Goal: Transaction & Acquisition: Purchase product/service

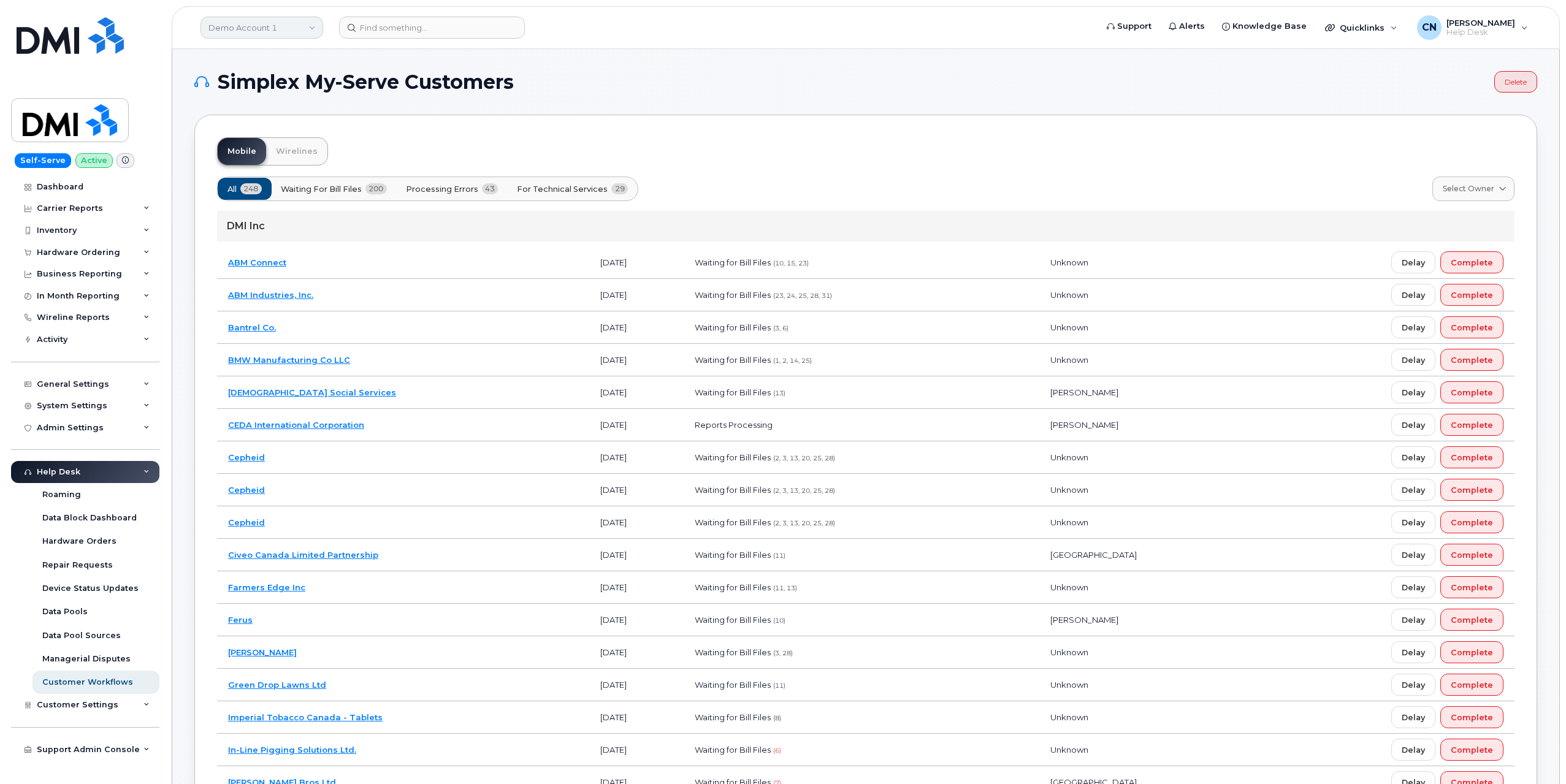
click at [240, 26] on link "Demo Account 1" at bounding box center [261, 28] width 123 height 22
type input "Kiew"
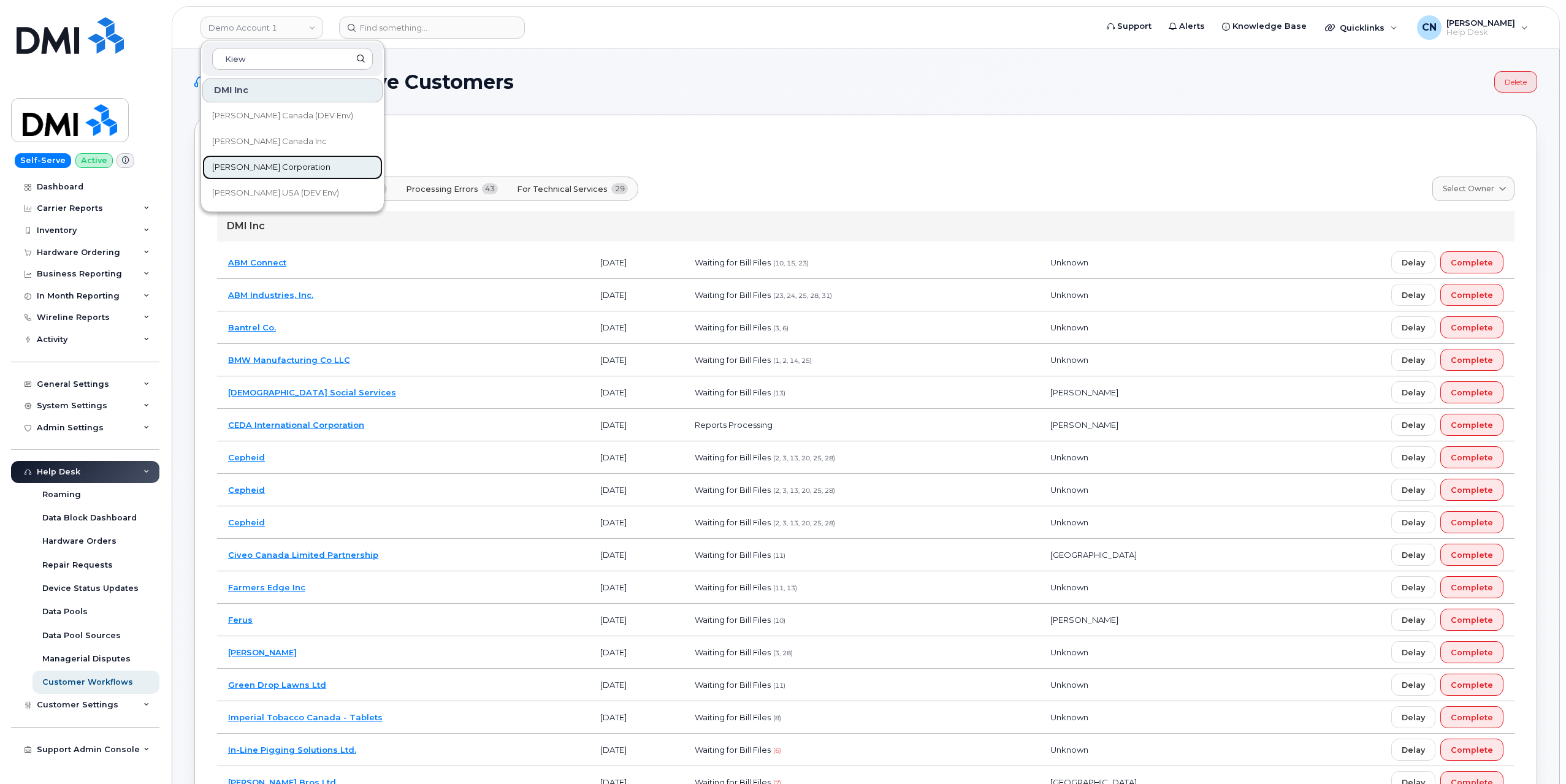
click at [238, 169] on span "[PERSON_NAME] Corporation" at bounding box center [271, 167] width 118 height 12
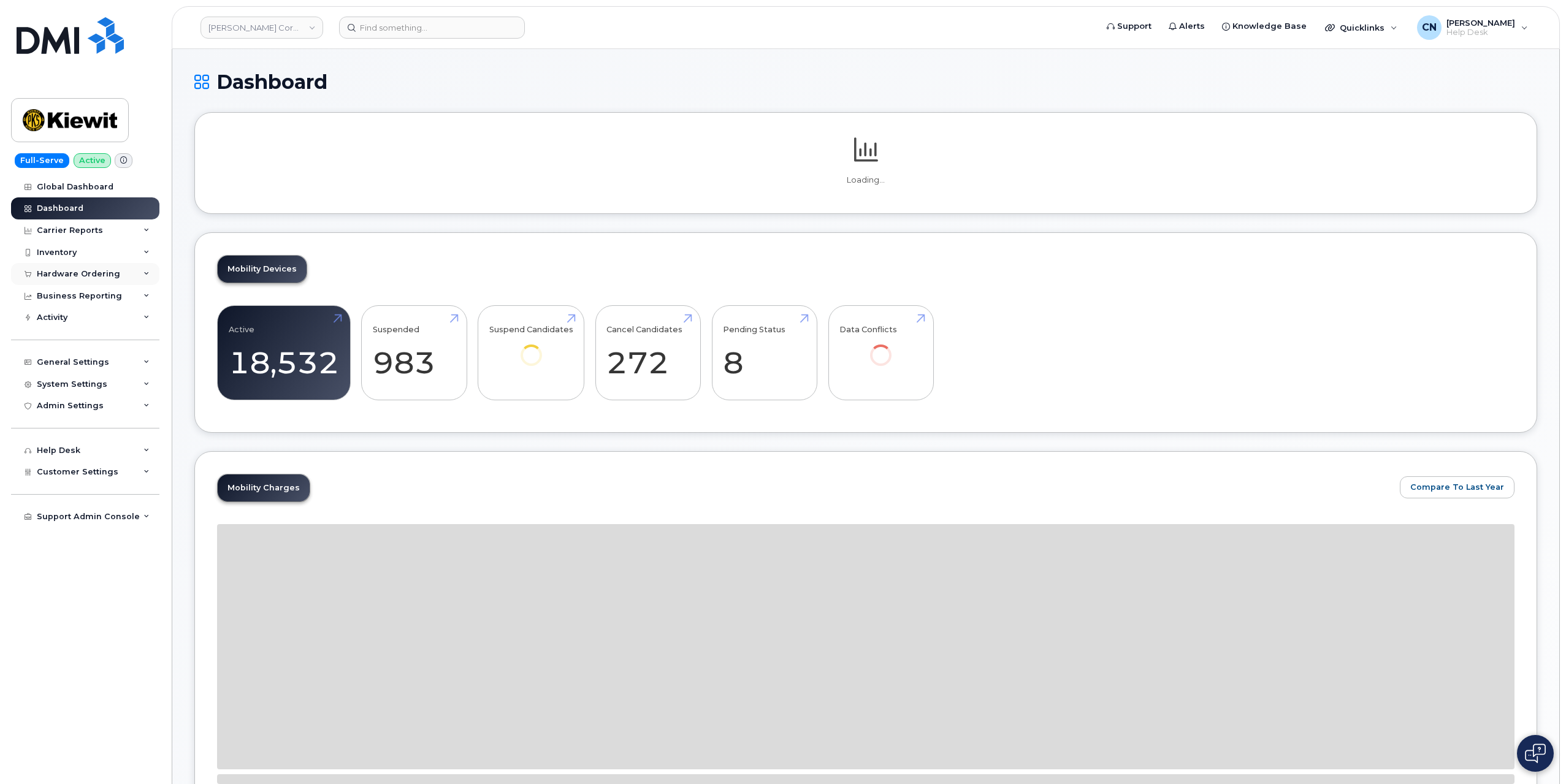
click at [43, 267] on div "Hardware Ordering" at bounding box center [85, 274] width 148 height 22
click at [41, 297] on link "Overview" at bounding box center [96, 297] width 127 height 23
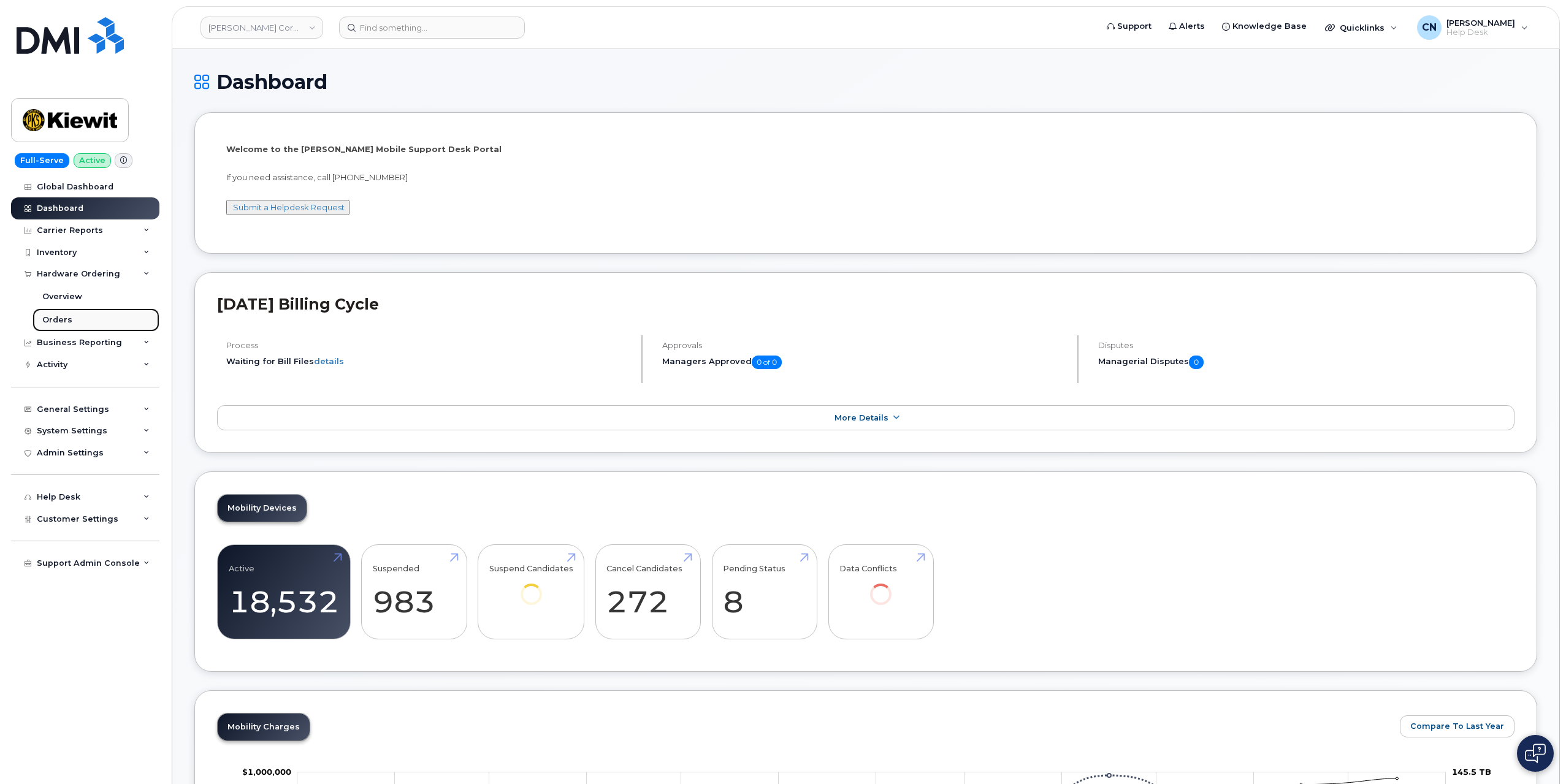
click at [85, 323] on link "Orders" at bounding box center [96, 320] width 127 height 23
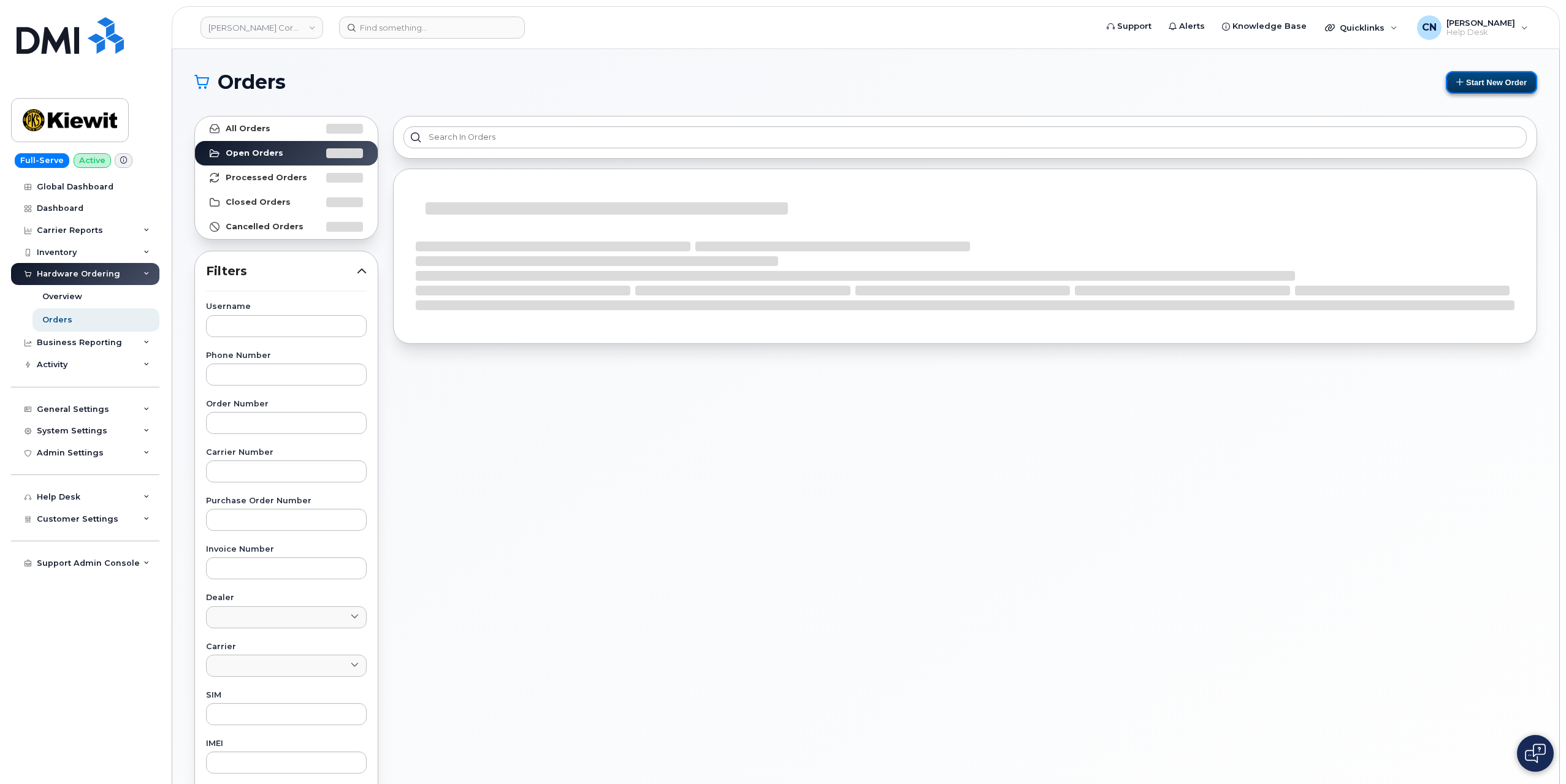
click at [1492, 83] on button "Start New Order" at bounding box center [1492, 82] width 92 height 23
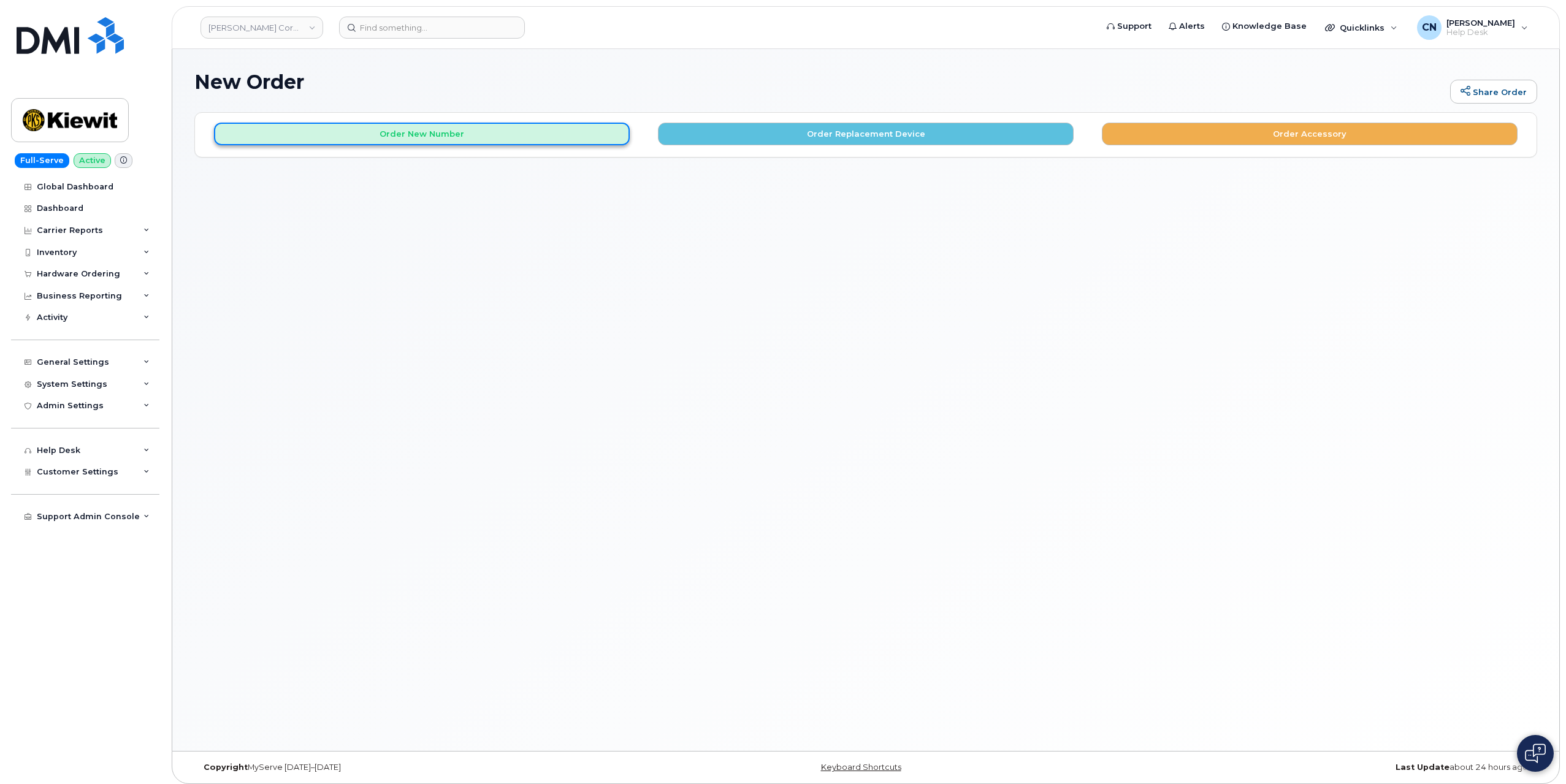
click at [452, 131] on button "Order New Number" at bounding box center [422, 134] width 415 height 23
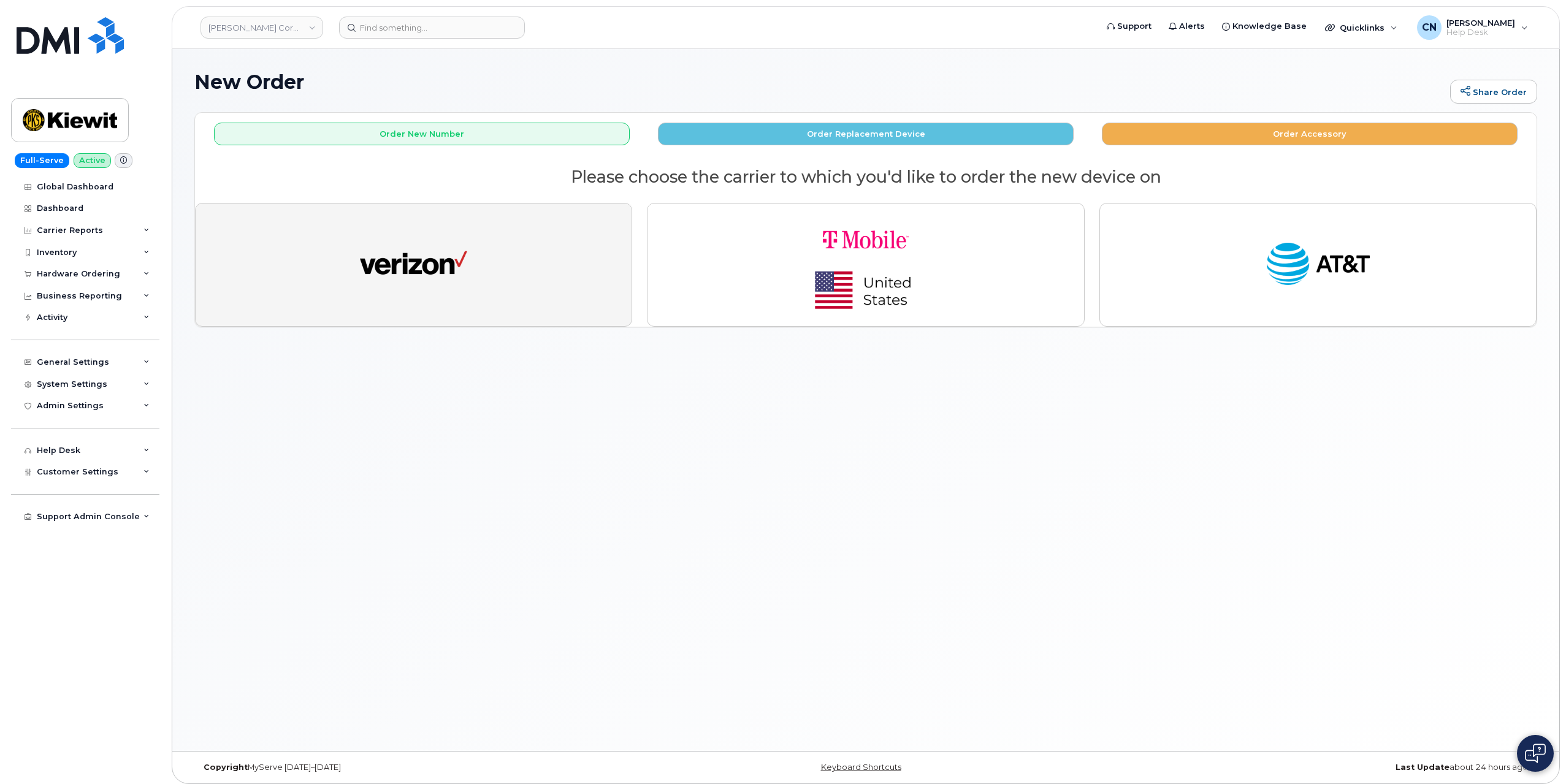
click at [399, 256] on img "button" at bounding box center [414, 265] width 107 height 55
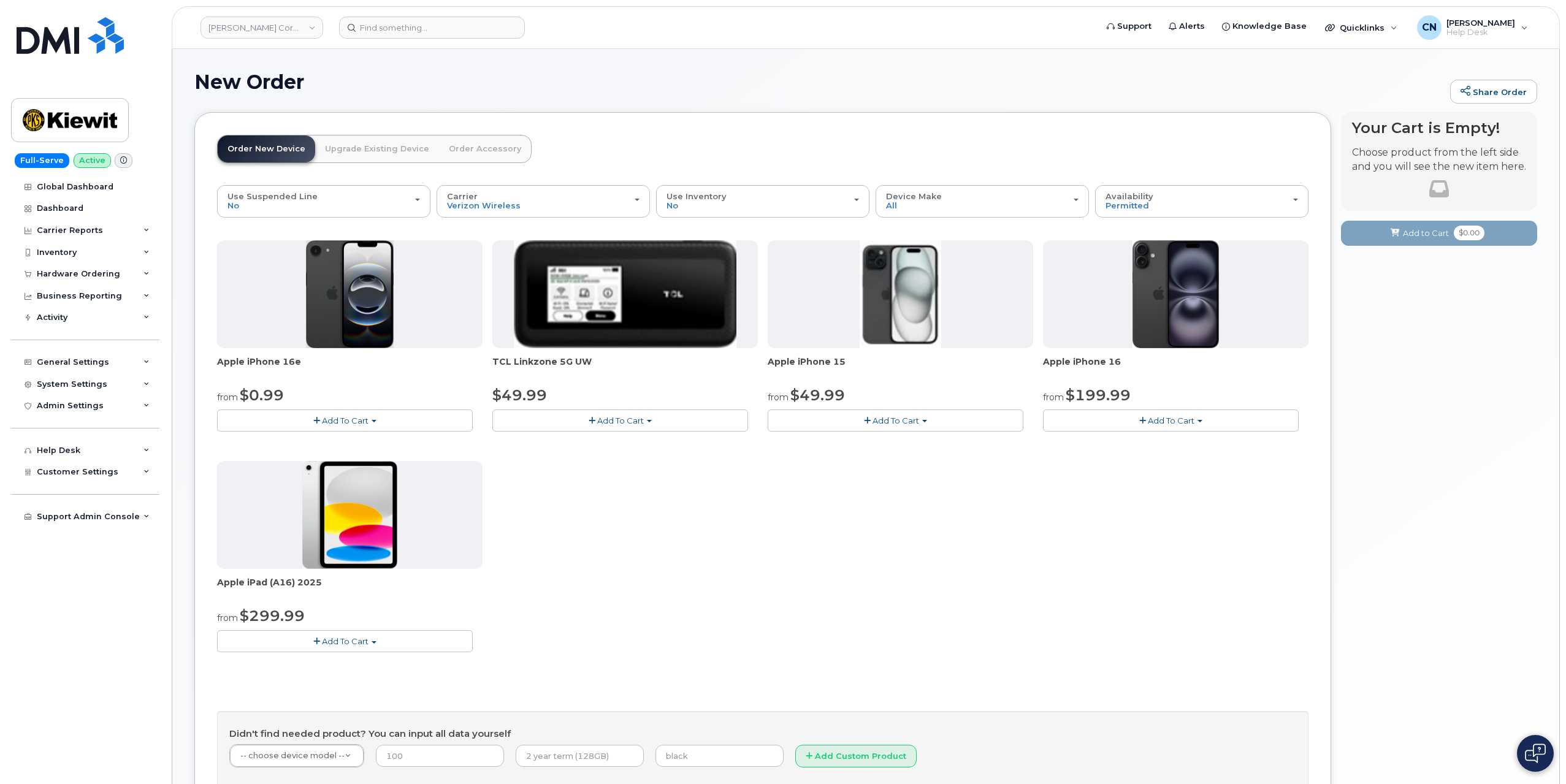
click at [344, 636] on span "Add To Cart" at bounding box center [345, 641] width 46 height 10
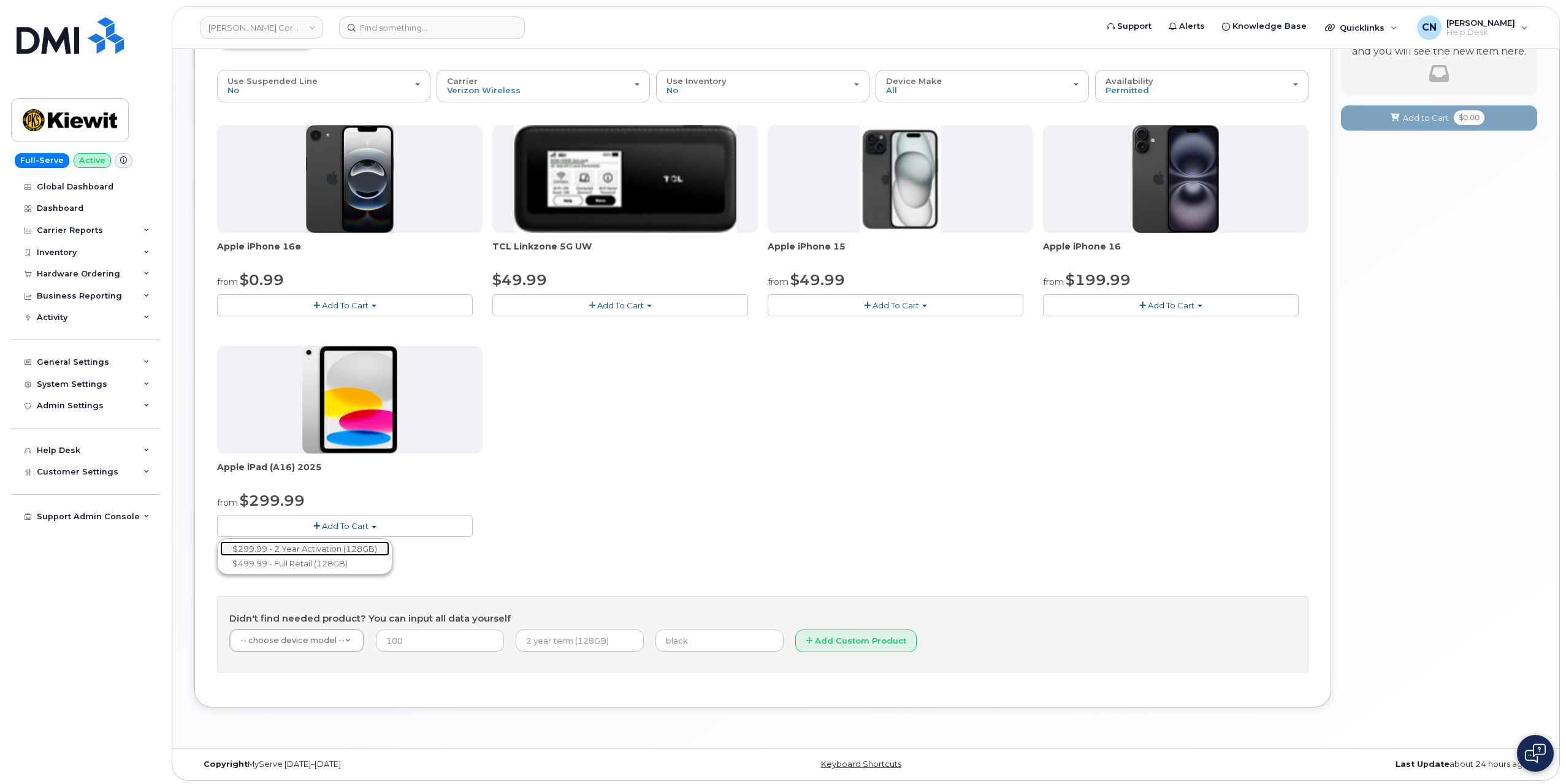
click at [317, 544] on link "$299.99 - 2 Year Activation (128GB)" at bounding box center [304, 548] width 169 height 15
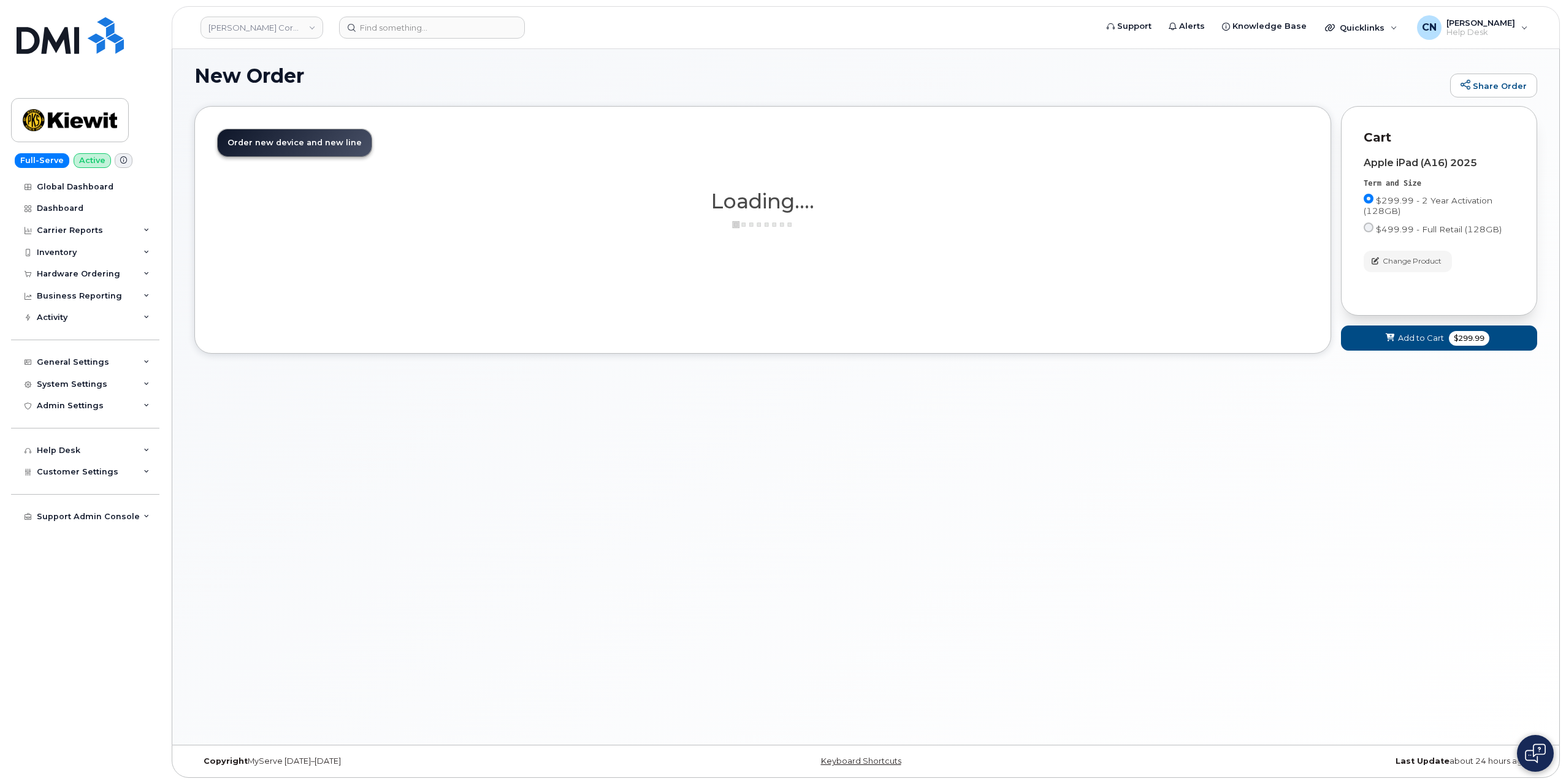
scroll to position [6, 0]
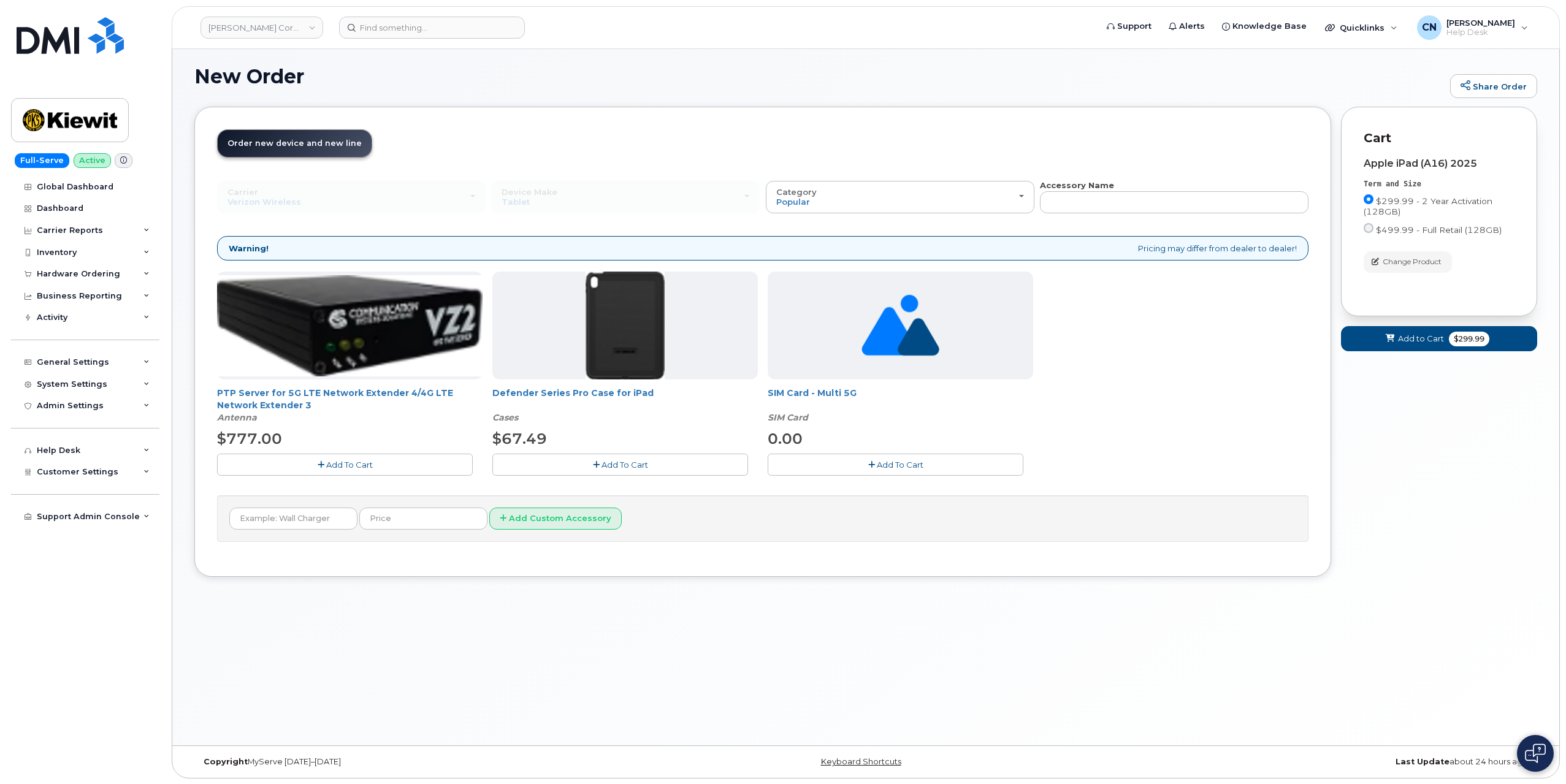
click at [641, 460] on span "Add To Cart" at bounding box center [625, 465] width 46 height 10
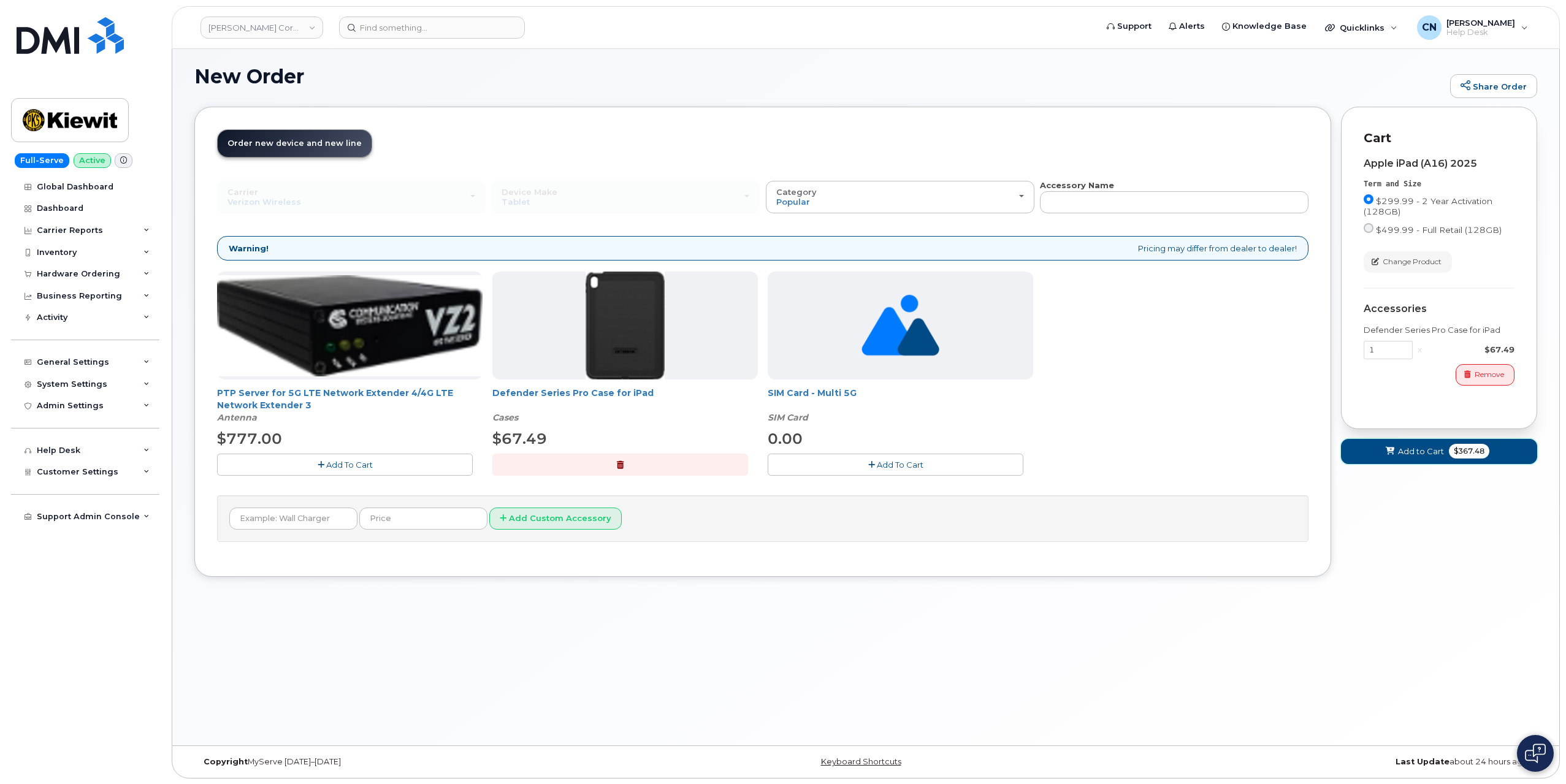
click at [1416, 460] on button "Add to Cart $367.48" at bounding box center [1439, 451] width 196 height 25
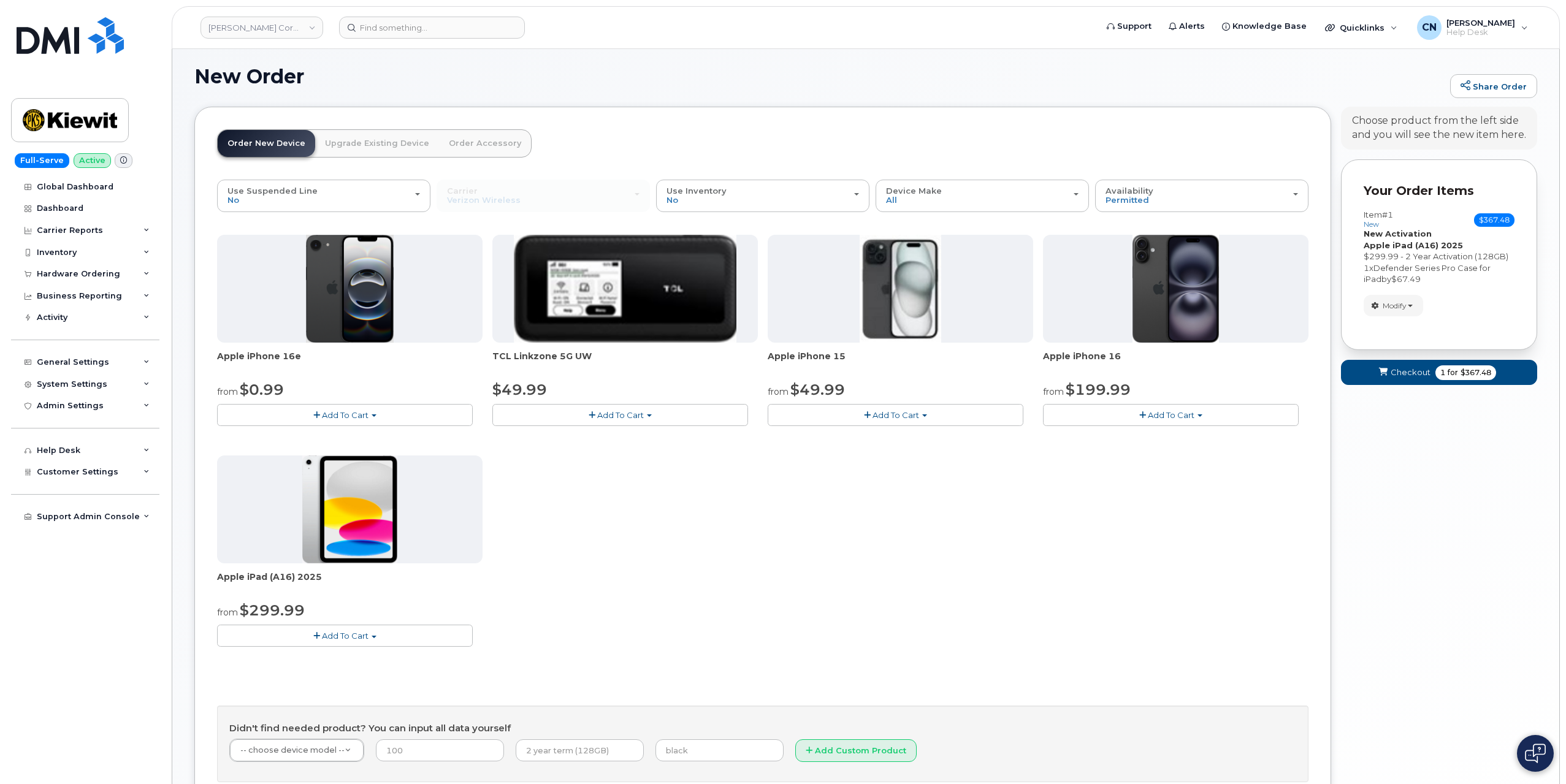
scroll to position [115, 0]
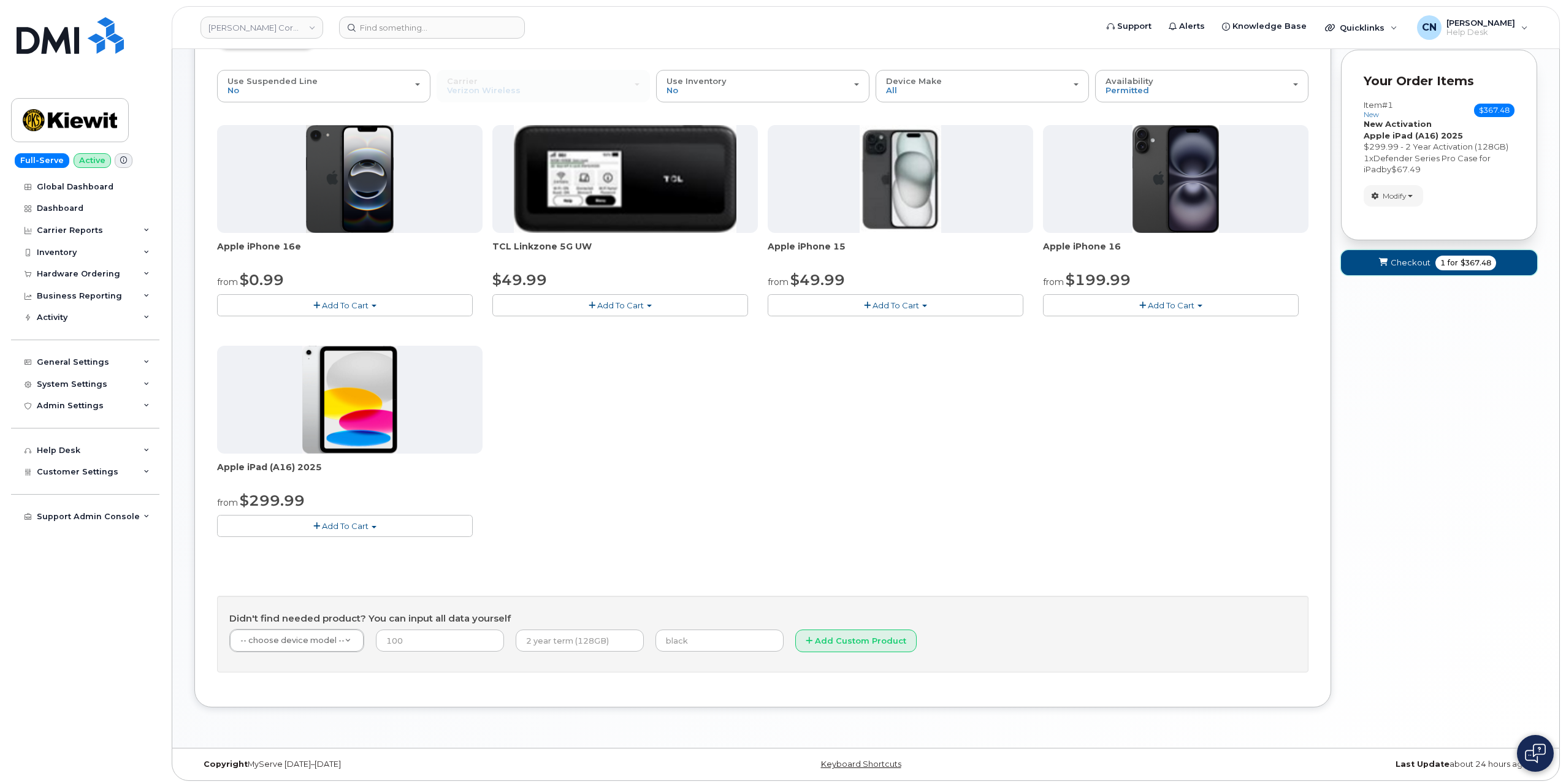
click at [1423, 261] on span "Checkout" at bounding box center [1411, 263] width 40 height 12
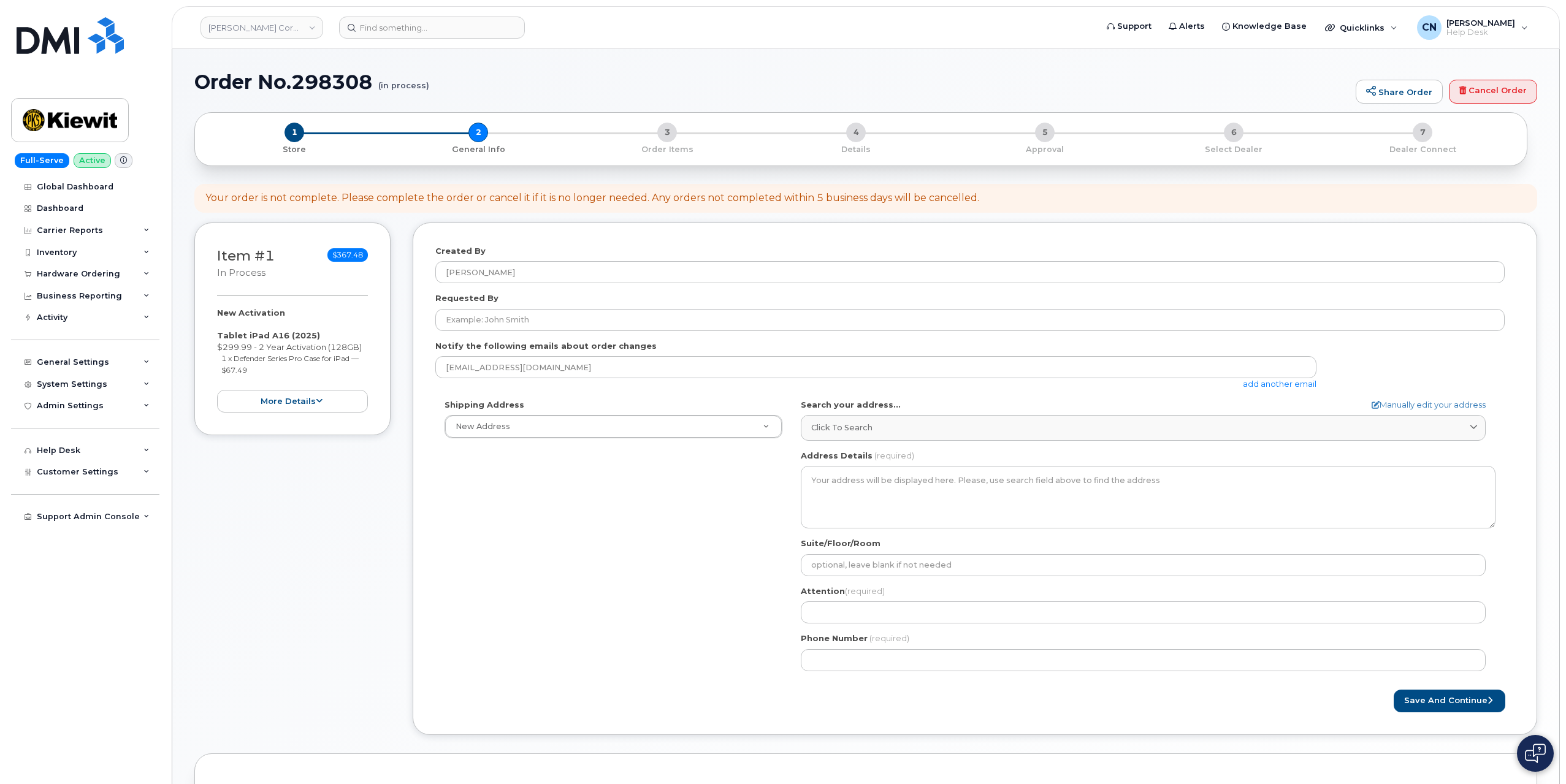
select select
click at [464, 331] on form "Created By Connor Nguyen Requested By Notify the following emails about order c…" at bounding box center [975, 478] width 1079 height 467
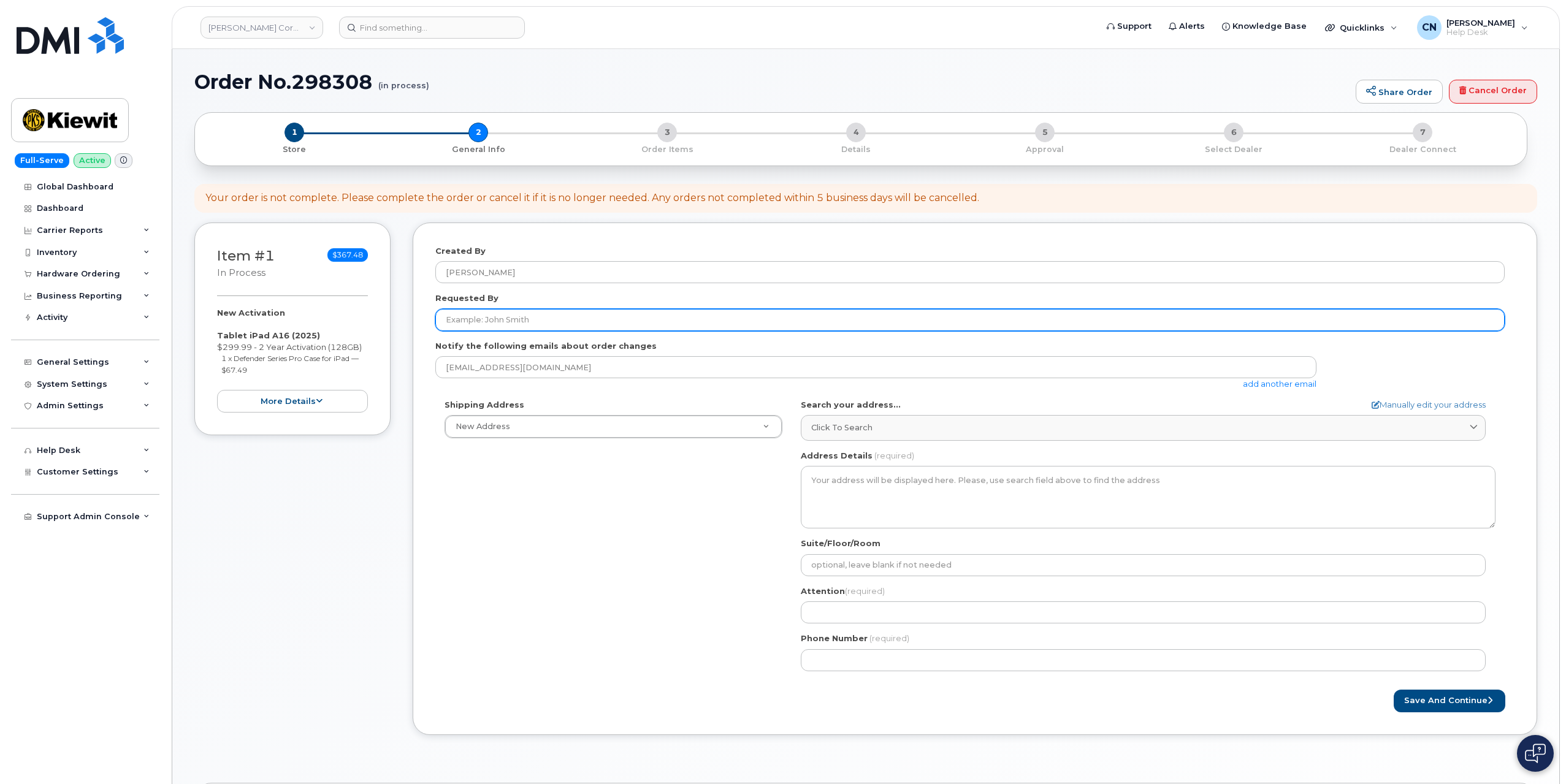
click at [471, 319] on input "Requested By" at bounding box center [970, 320] width 1069 height 22
paste input "Javier Duarte Villafan"
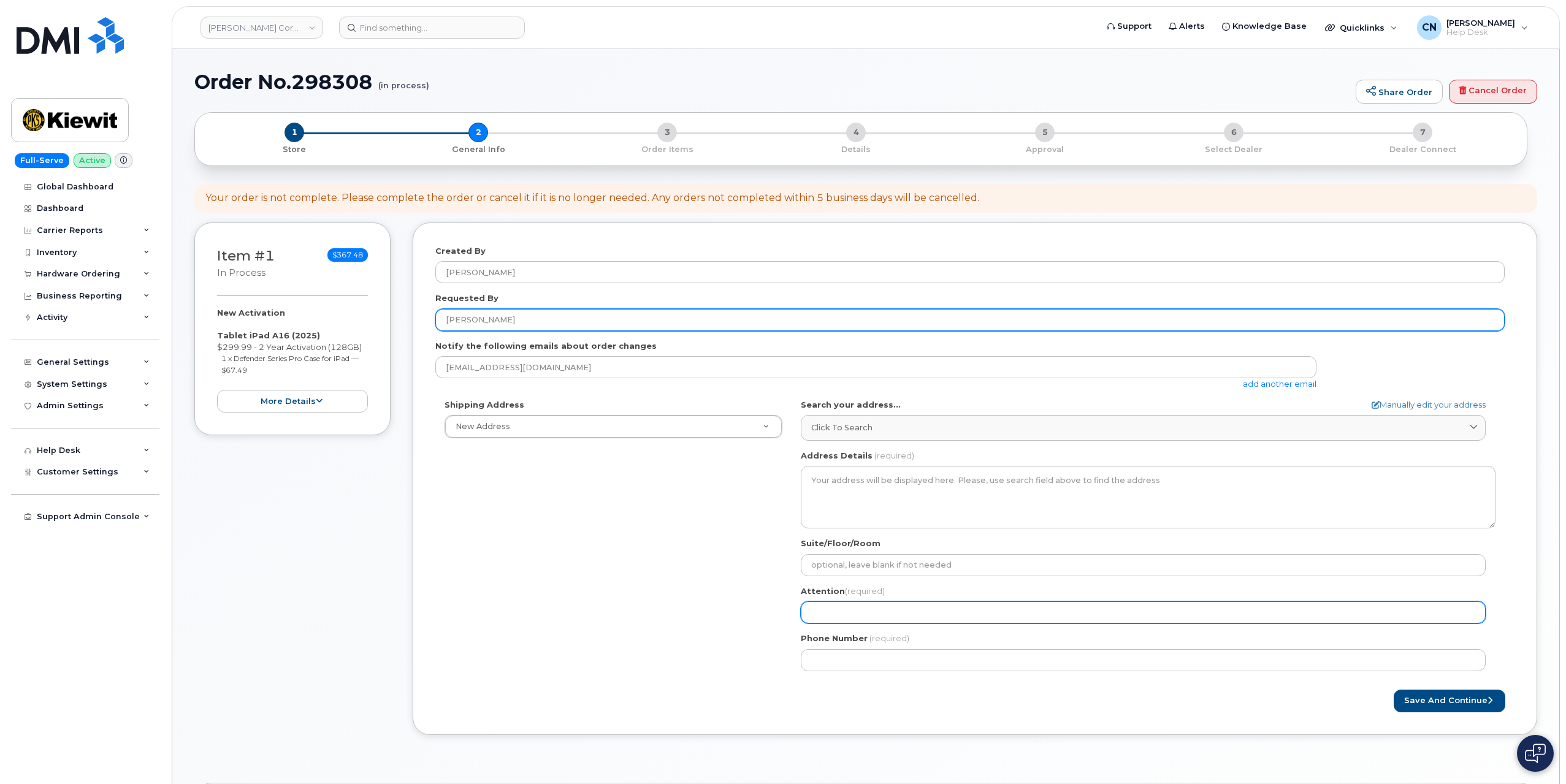
type input "Javier Duarte Villafan"
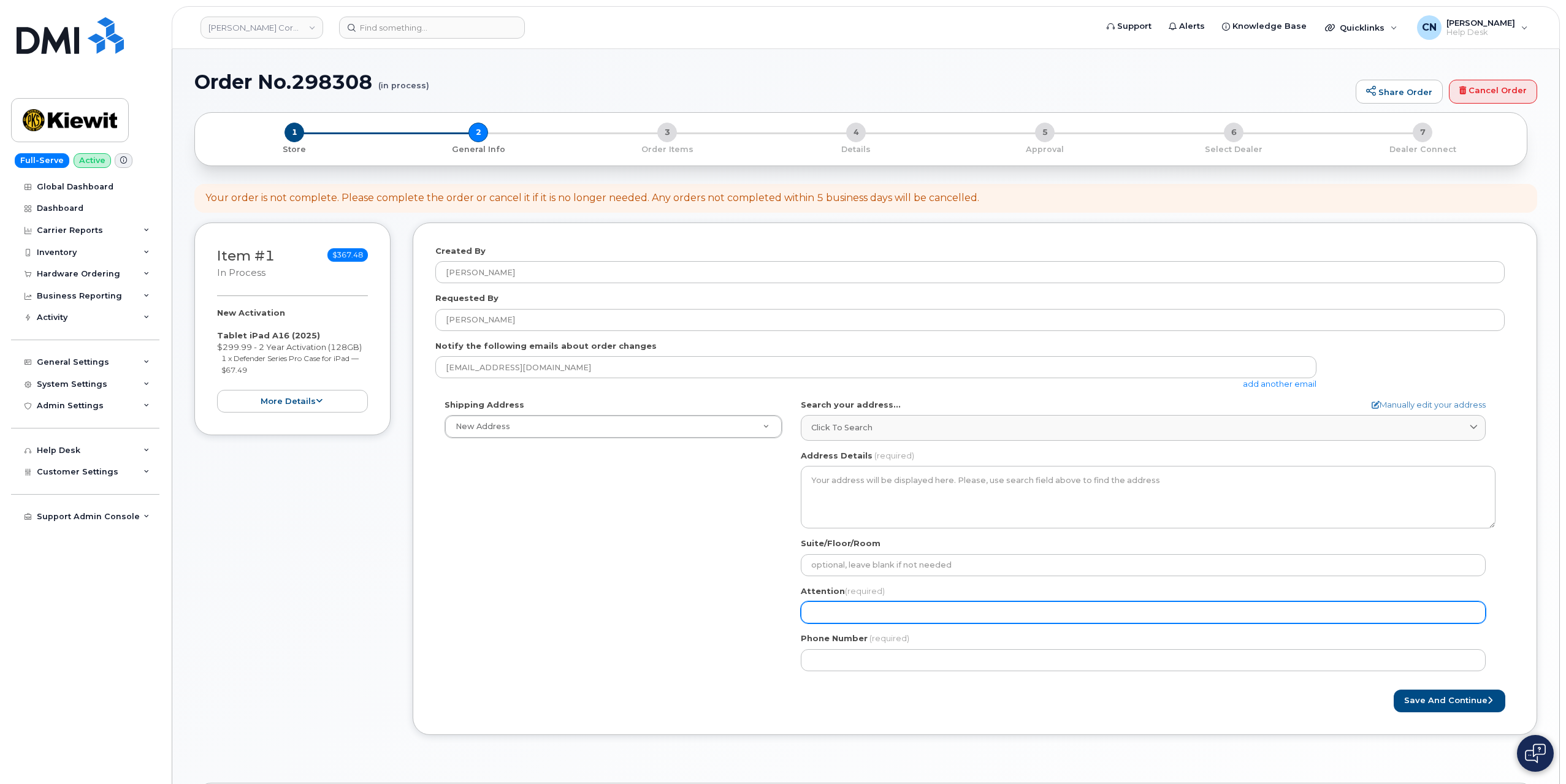
click at [834, 606] on input "Attention (required)" at bounding box center [1143, 612] width 685 height 22
paste input "Javier Duarte Villafan"
select select
type input "Javier Duarte Villafan"
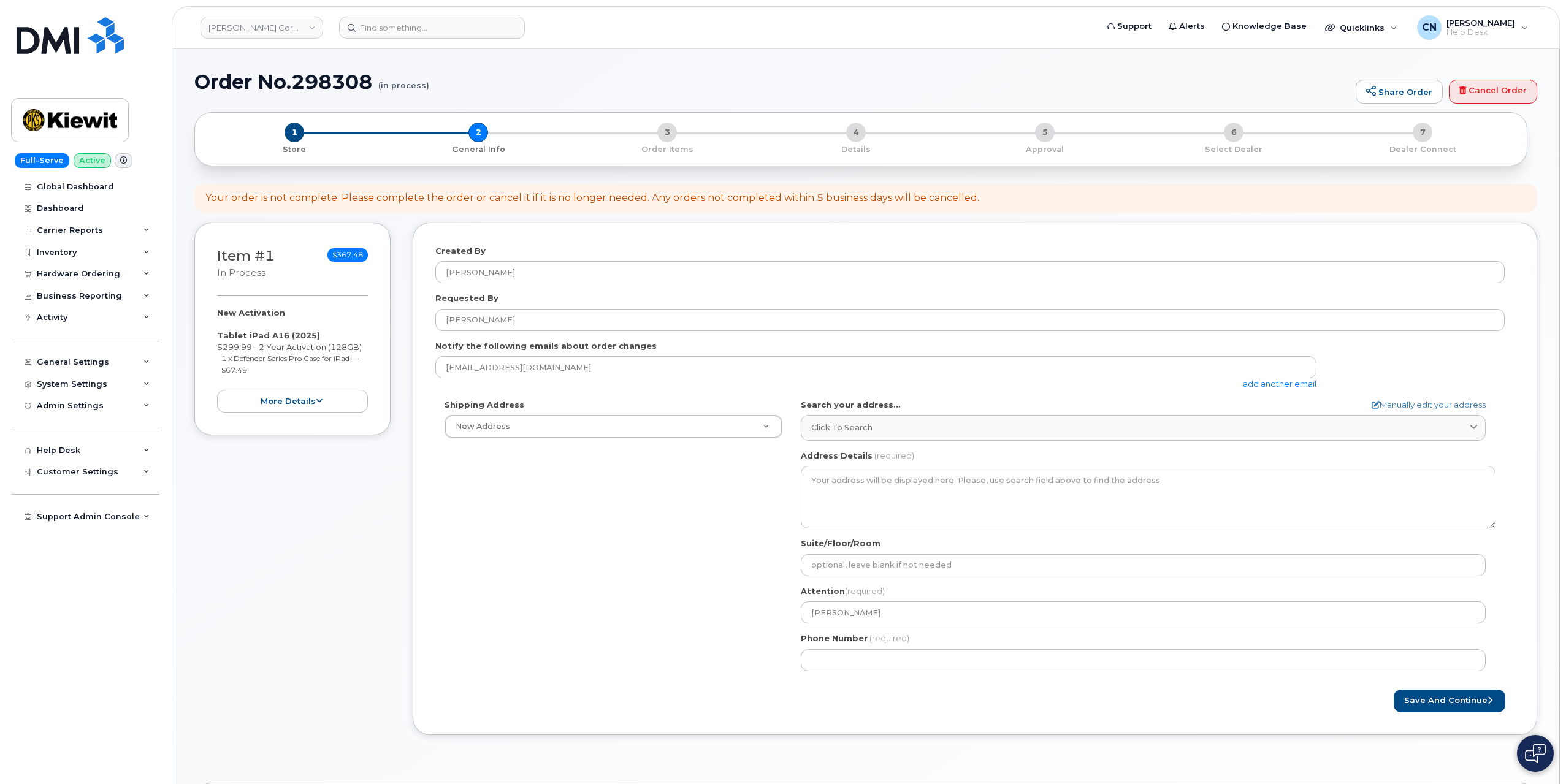
click at [1273, 385] on link "add another email" at bounding box center [1279, 384] width 73 height 10
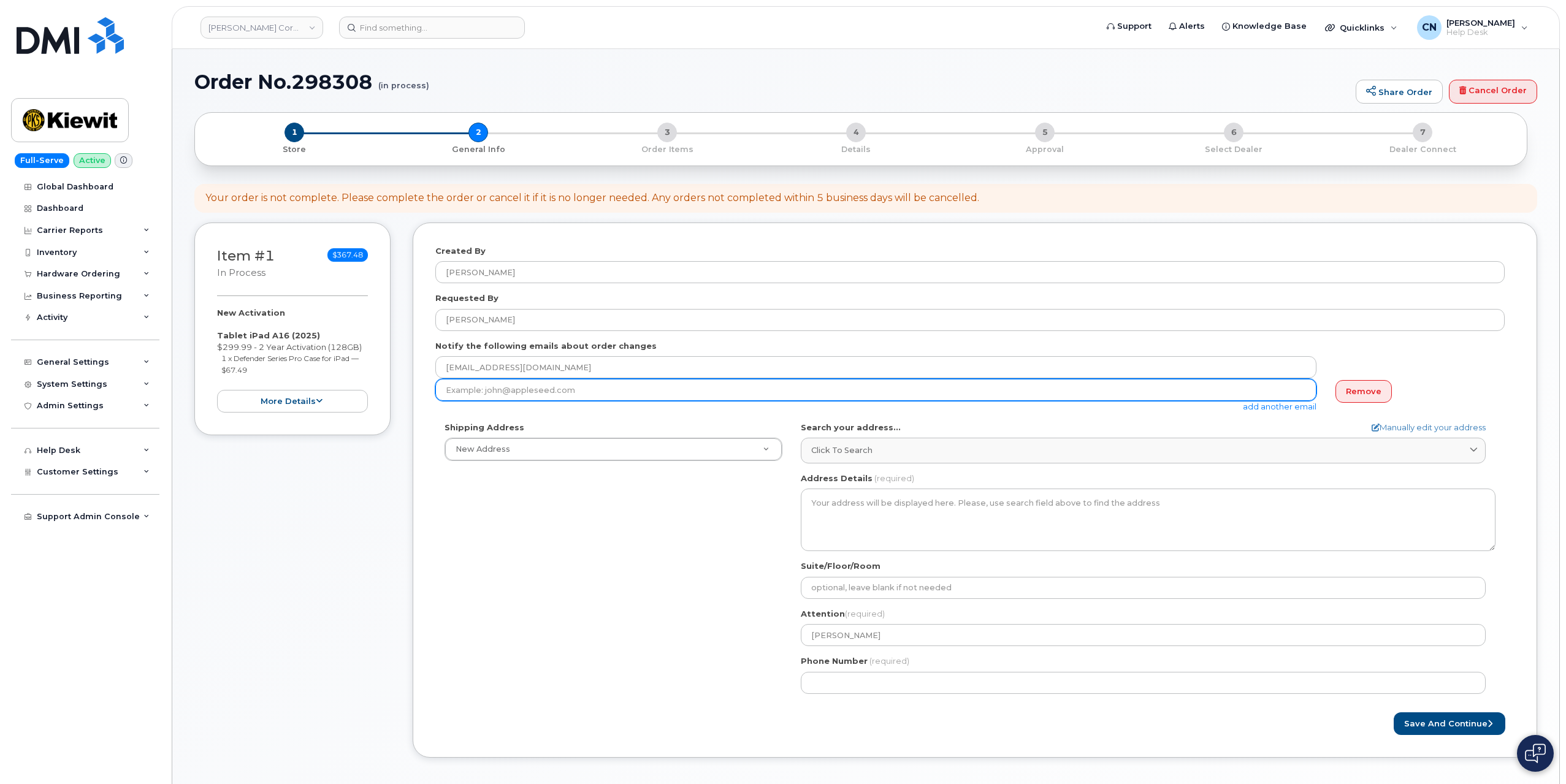
click at [471, 393] on input "email" at bounding box center [875, 390] width 881 height 22
paste input "JAVIER.DUARTEVILLAFA@KIEWIT.COM"
type input "JAVIER.DUARTEVILLAFA@KIEWIT.COM"
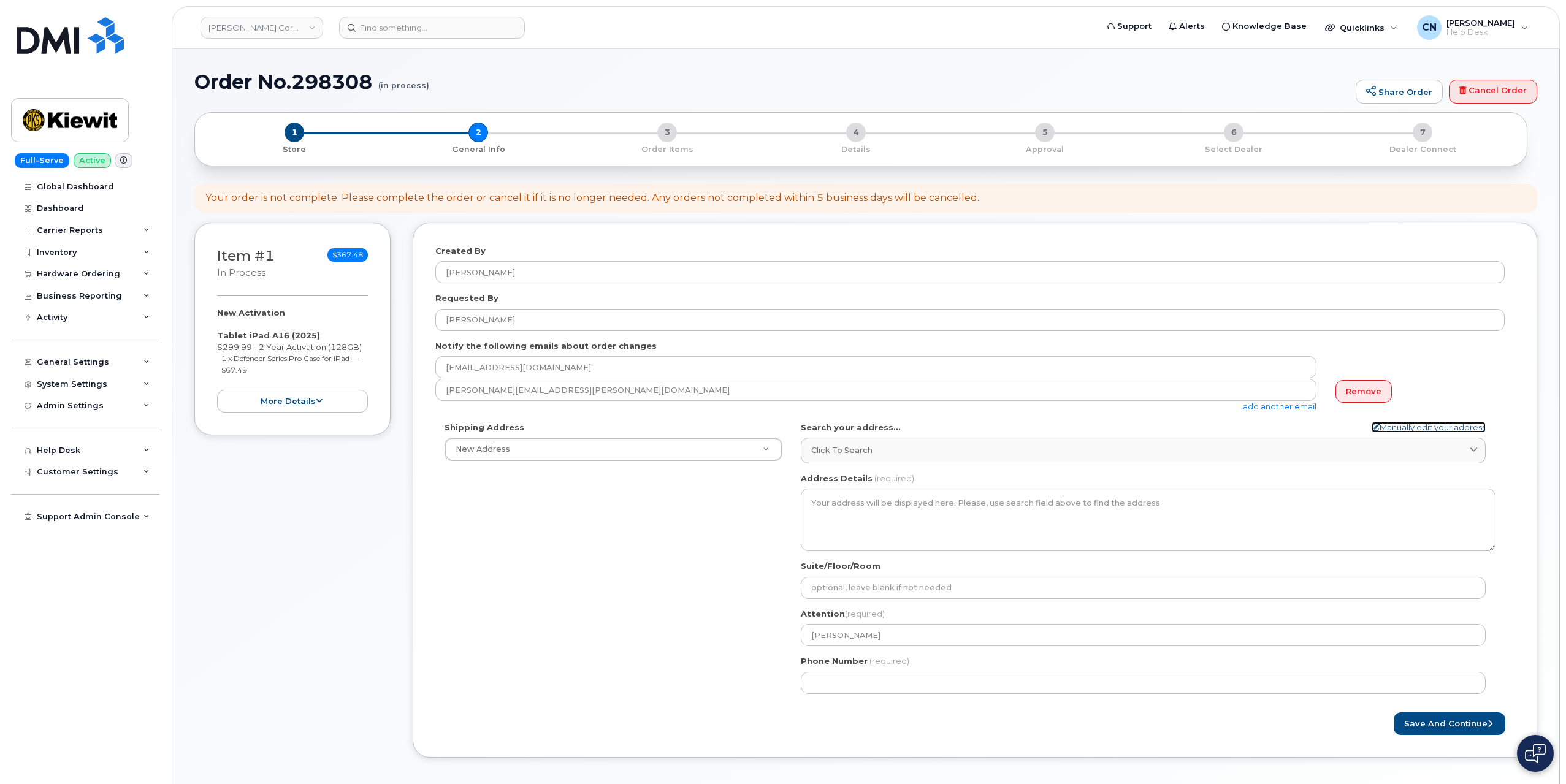
click at [1407, 427] on link "Manually edit your address" at bounding box center [1429, 428] width 114 height 12
select select
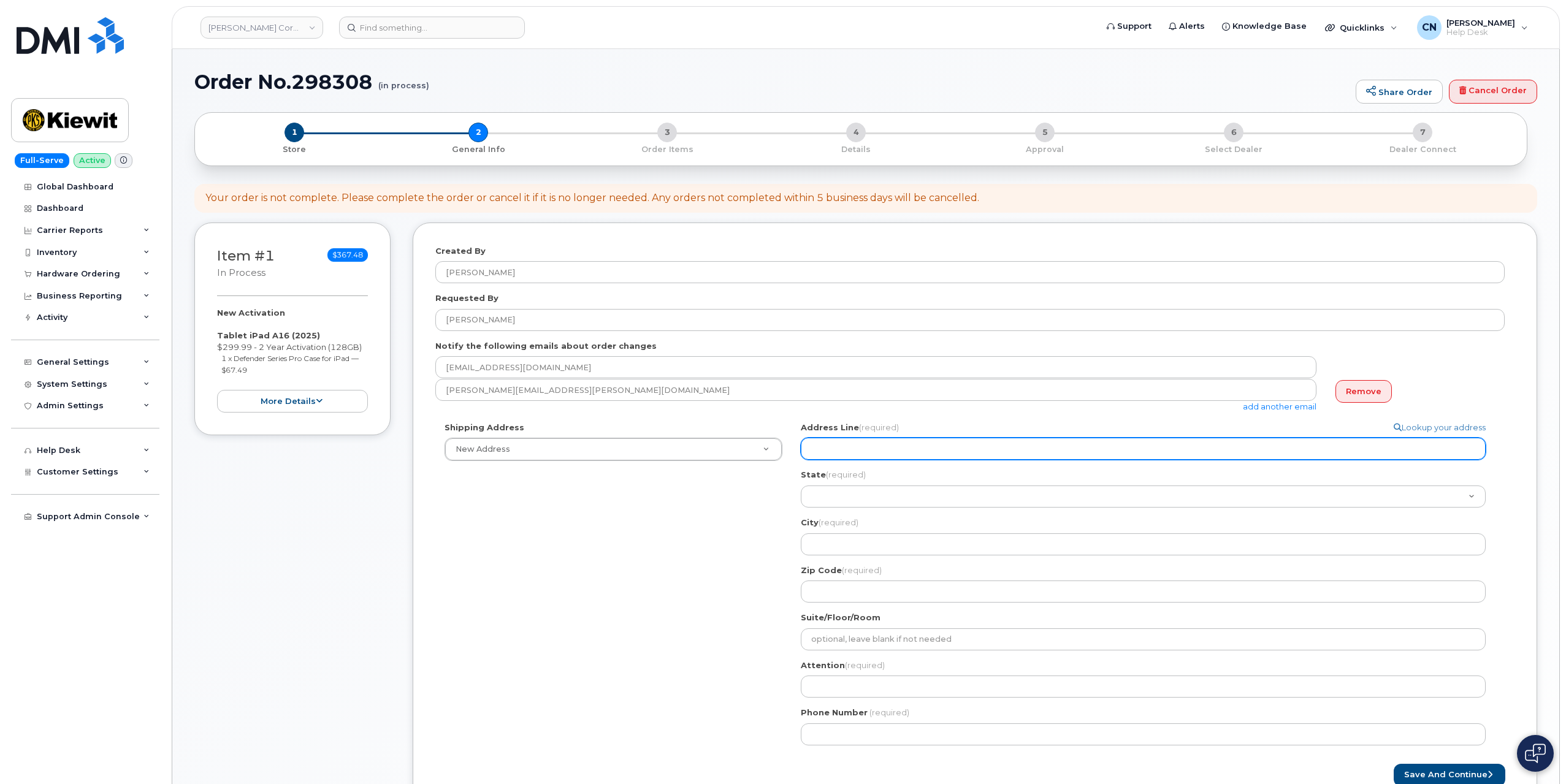
click at [851, 448] on input "Address Line (required)" at bounding box center [1143, 449] width 685 height 22
click at [892, 454] on input "Address Line (required)" at bounding box center [1143, 449] width 685 height 22
select select
type input "1"
select select
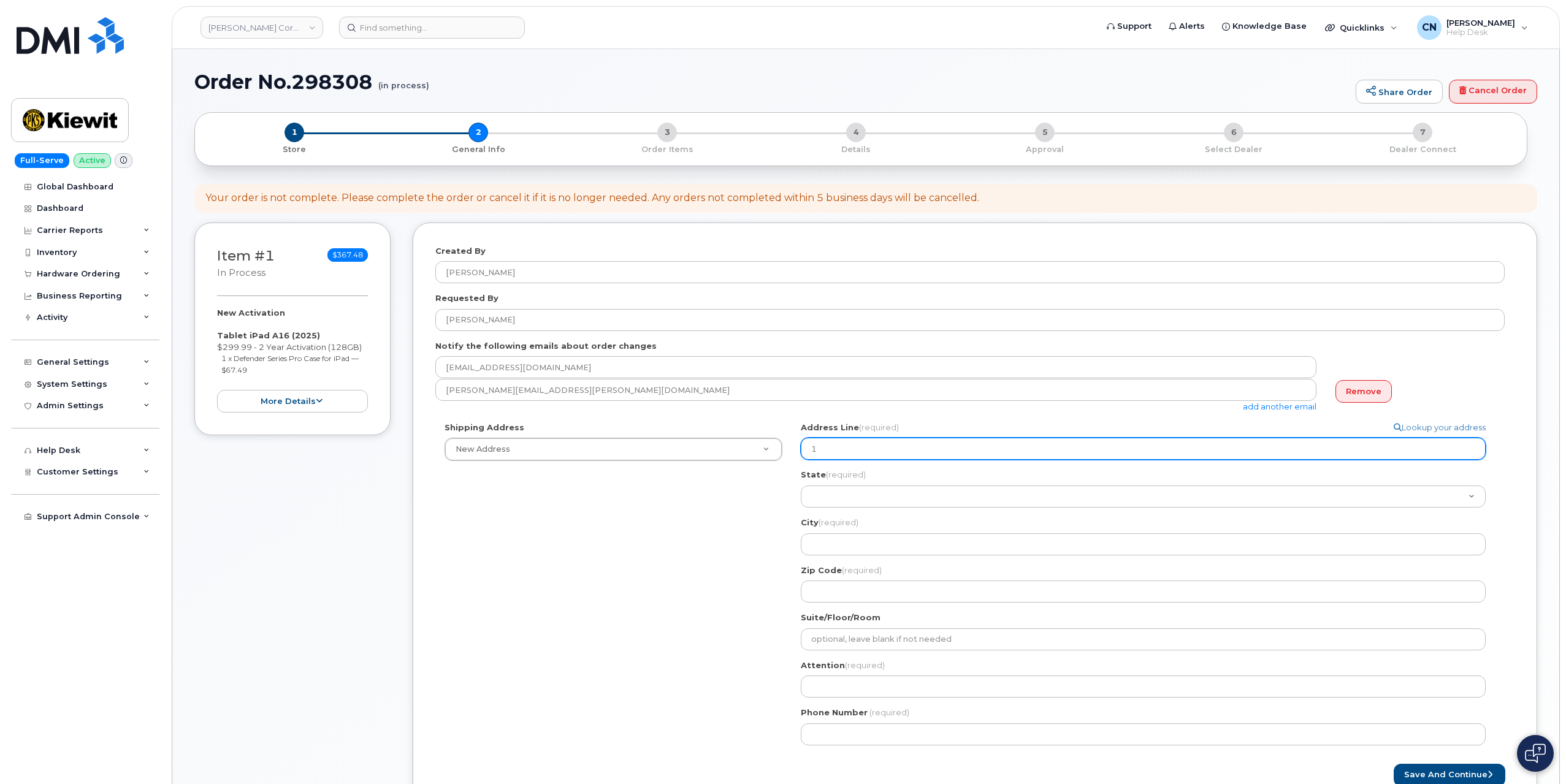
type input "15"
select select
type input "155"
select select
type input "1550 Mike Fahey St"
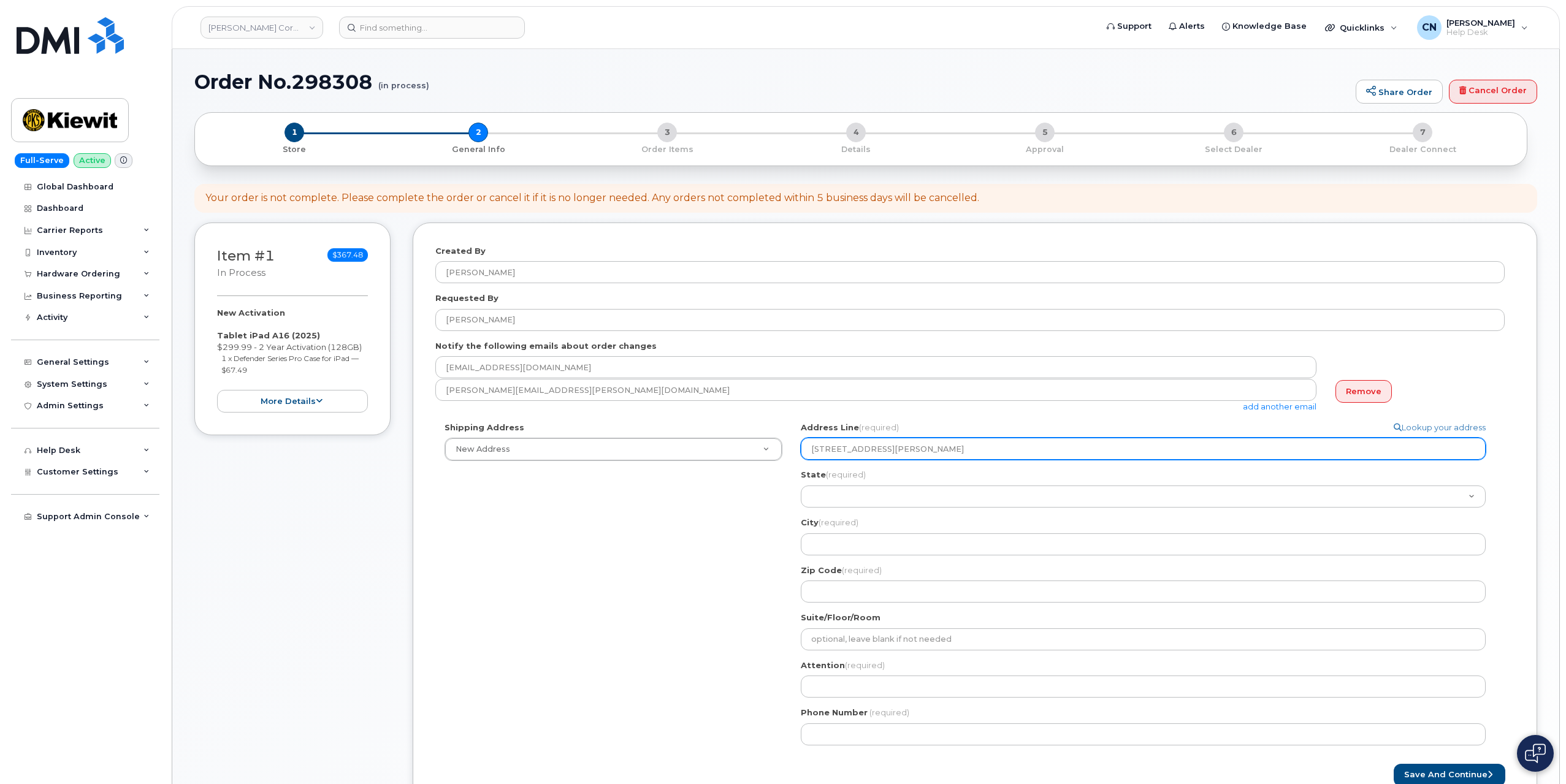
click at [905, 451] on input "1550 Mike Fahey St" at bounding box center [1143, 449] width 685 height 22
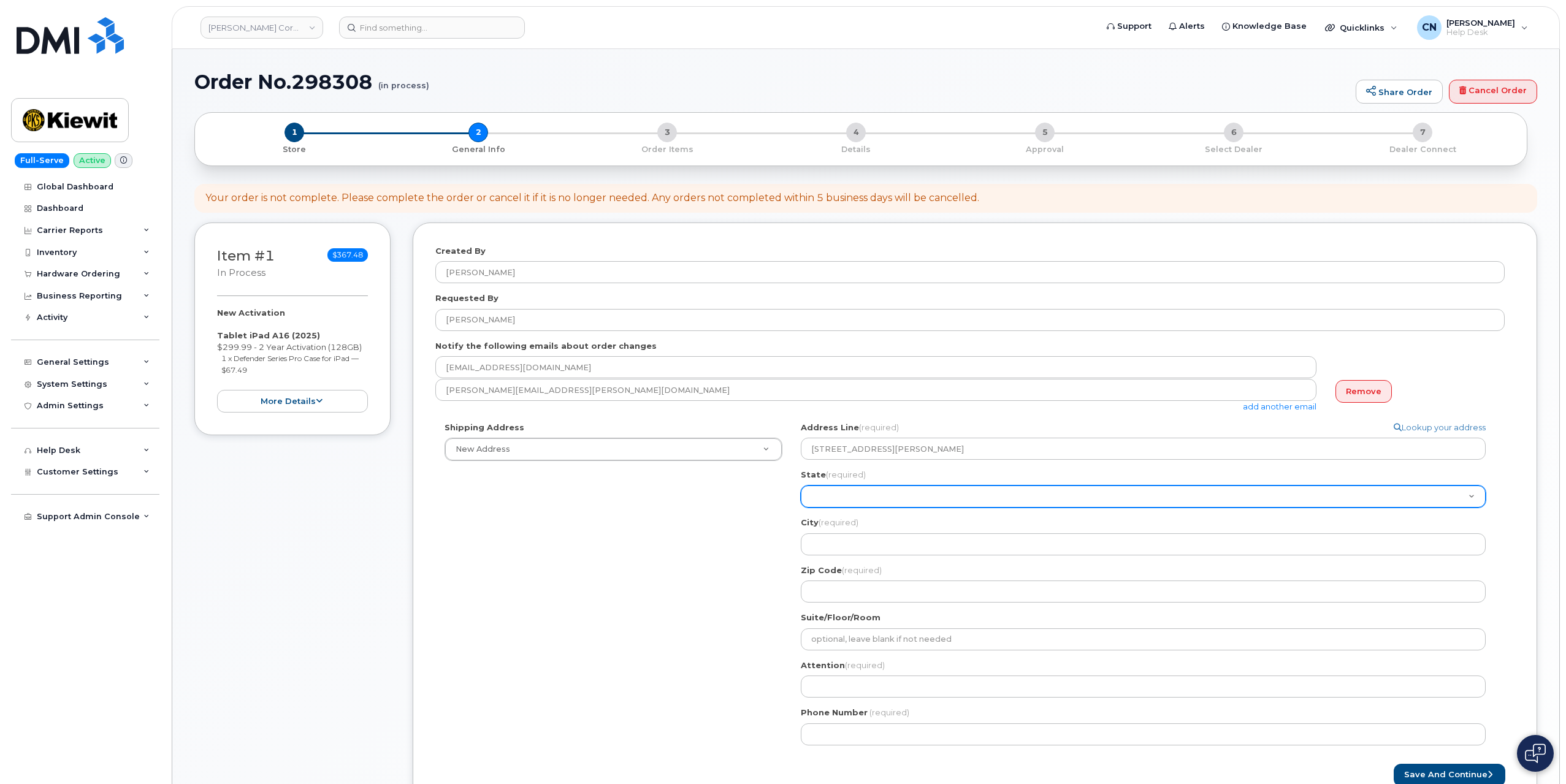
click at [836, 498] on select "Alabama Alaska American Samoa Arizona Arkansas California Colorado Connecticut …" at bounding box center [1143, 497] width 685 height 22
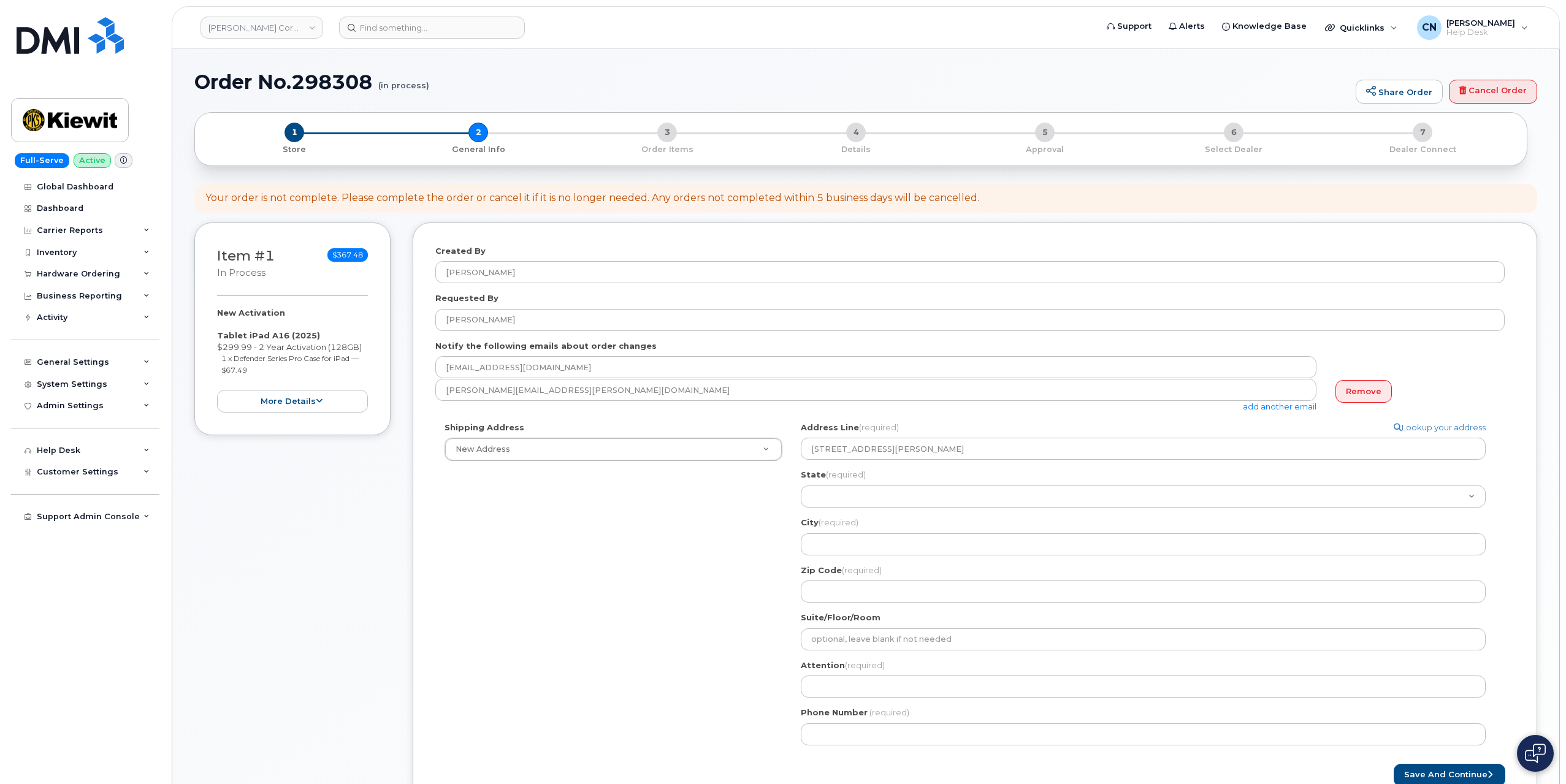
click at [702, 573] on div "Shipping Address New Address New Address 801 FM 694 20251 CR 300 508 Omega Stre…" at bounding box center [970, 588] width 1069 height 332
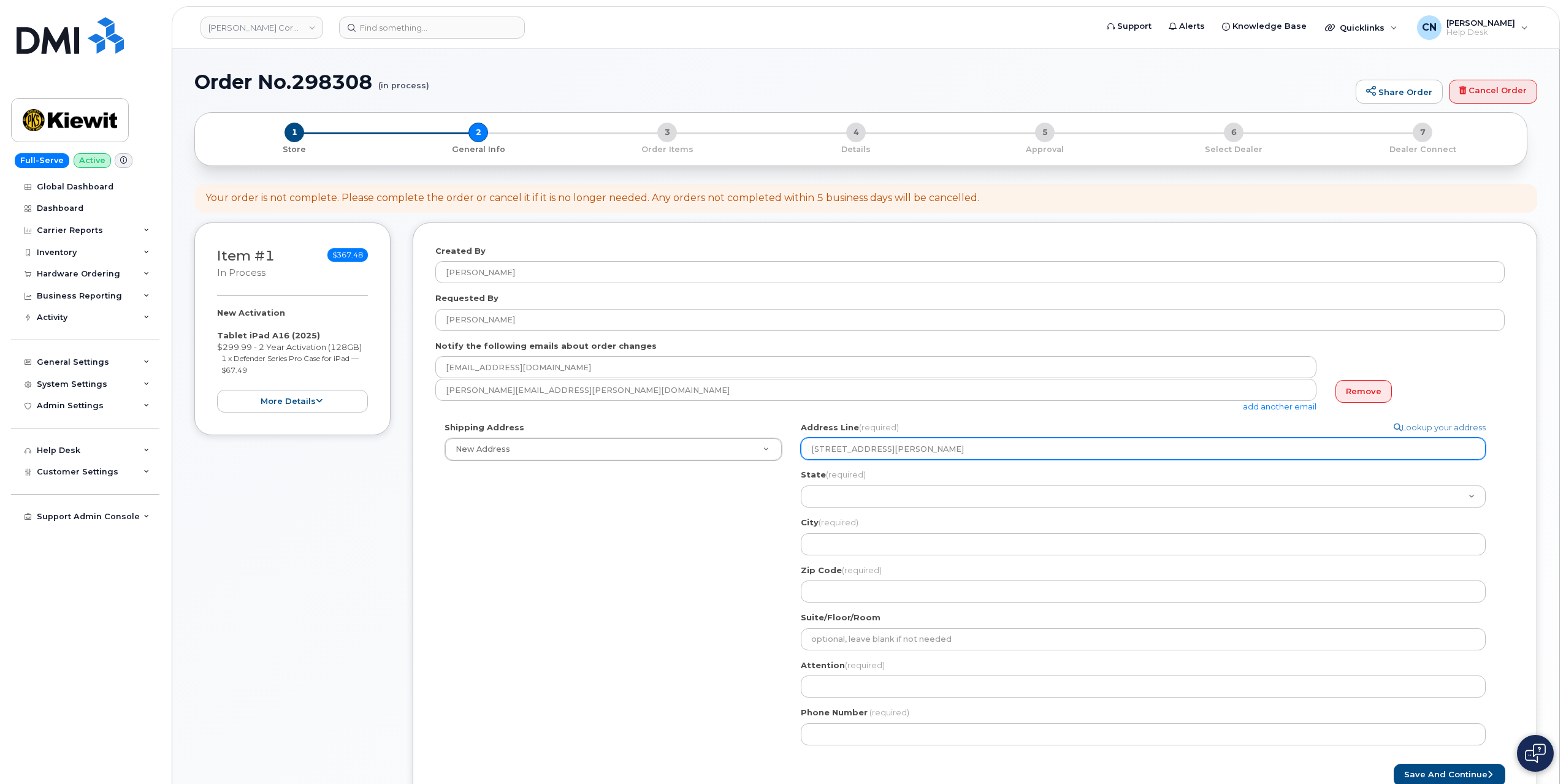
click at [926, 447] on input "1550 Mike Fahey St" at bounding box center [1143, 449] width 685 height 22
select select
type input "1550 Mike Fahey Ste"
select select
type input "1550 Mike Fahey Stee"
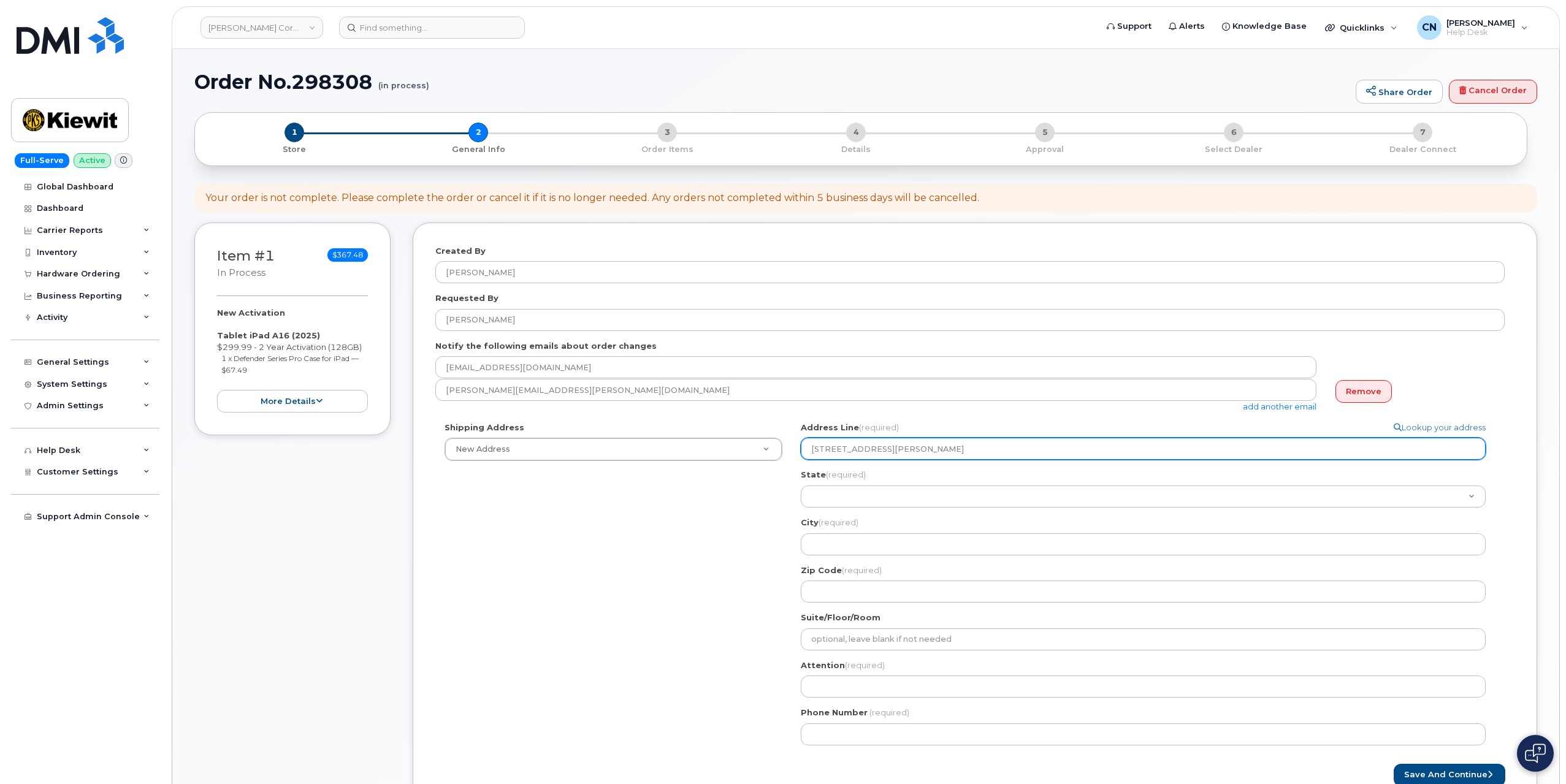
select select
type input "1550 Mike Fahey Steet"
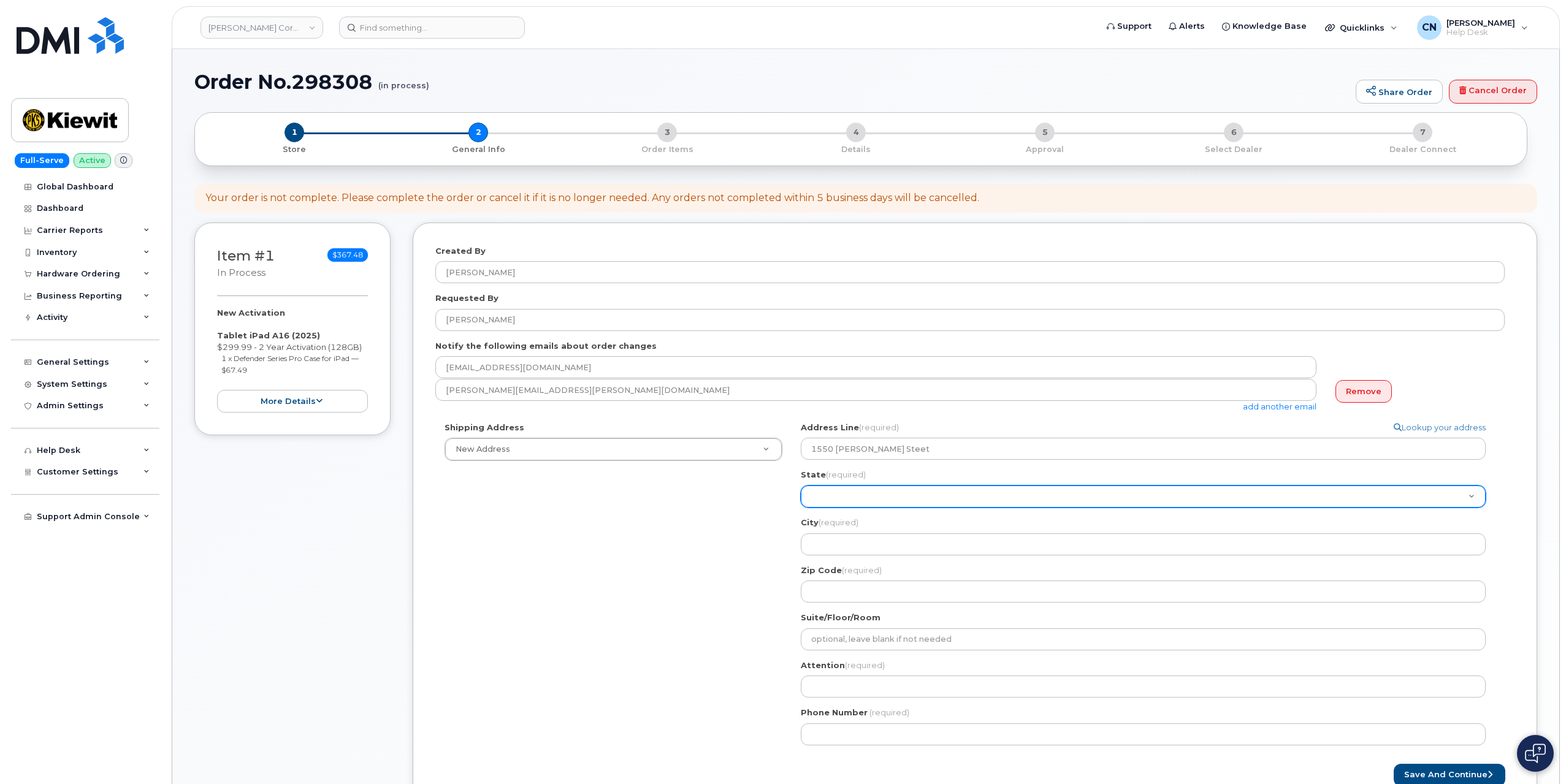
click at [829, 486] on select "Alabama Alaska American Samoa Arizona Arkansas California Colorado Connecticut …" at bounding box center [1143, 497] width 685 height 22
select select "NE"
click at [801, 486] on select "Alabama Alaska American Samoa Arizona Arkansas California Colorado Connecticut …" at bounding box center [1143, 497] width 685 height 22
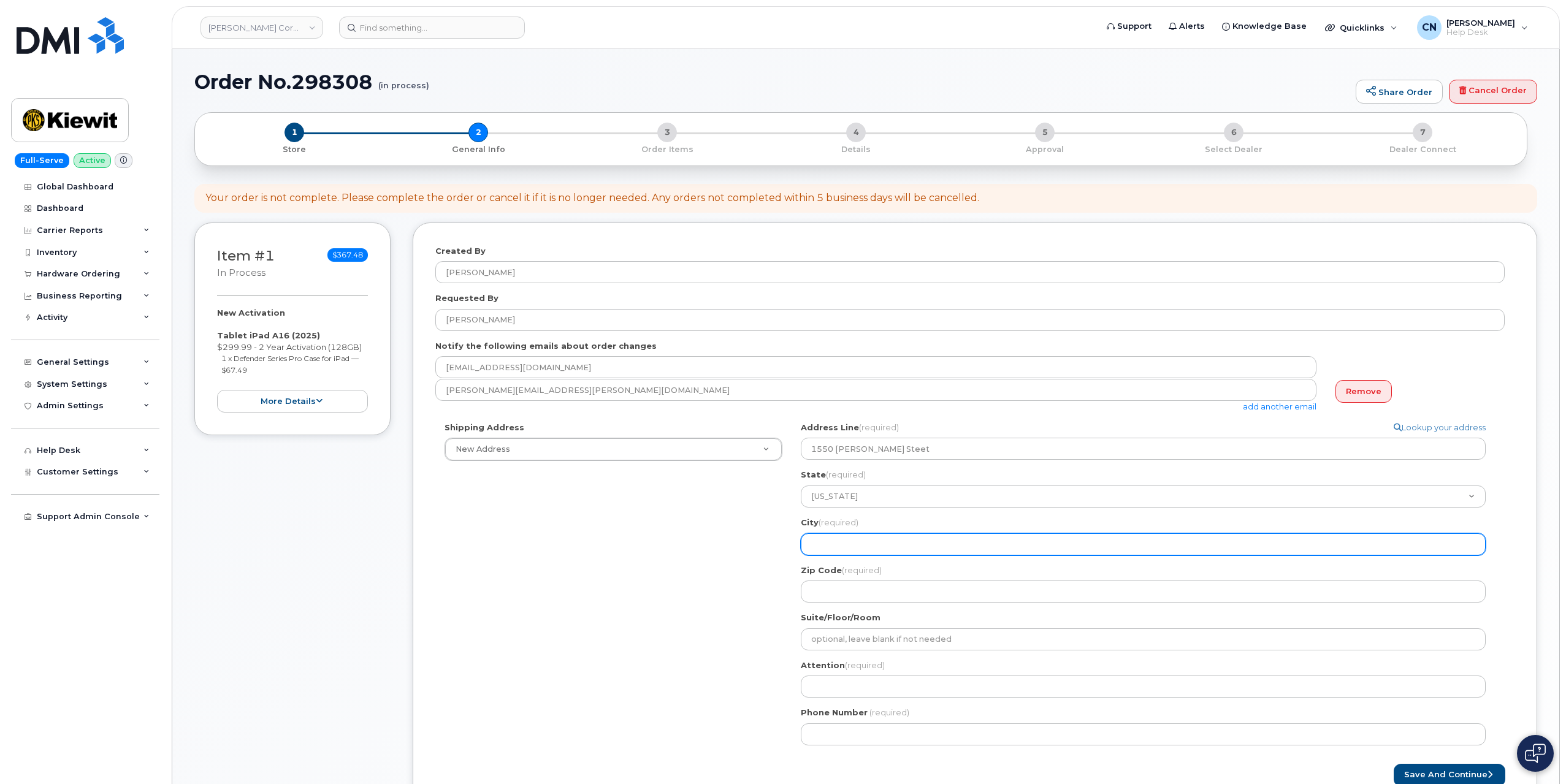
click at [859, 541] on input "City (required)" at bounding box center [1143, 544] width 685 height 22
select select
type input "O"
select select
type input "Oh"
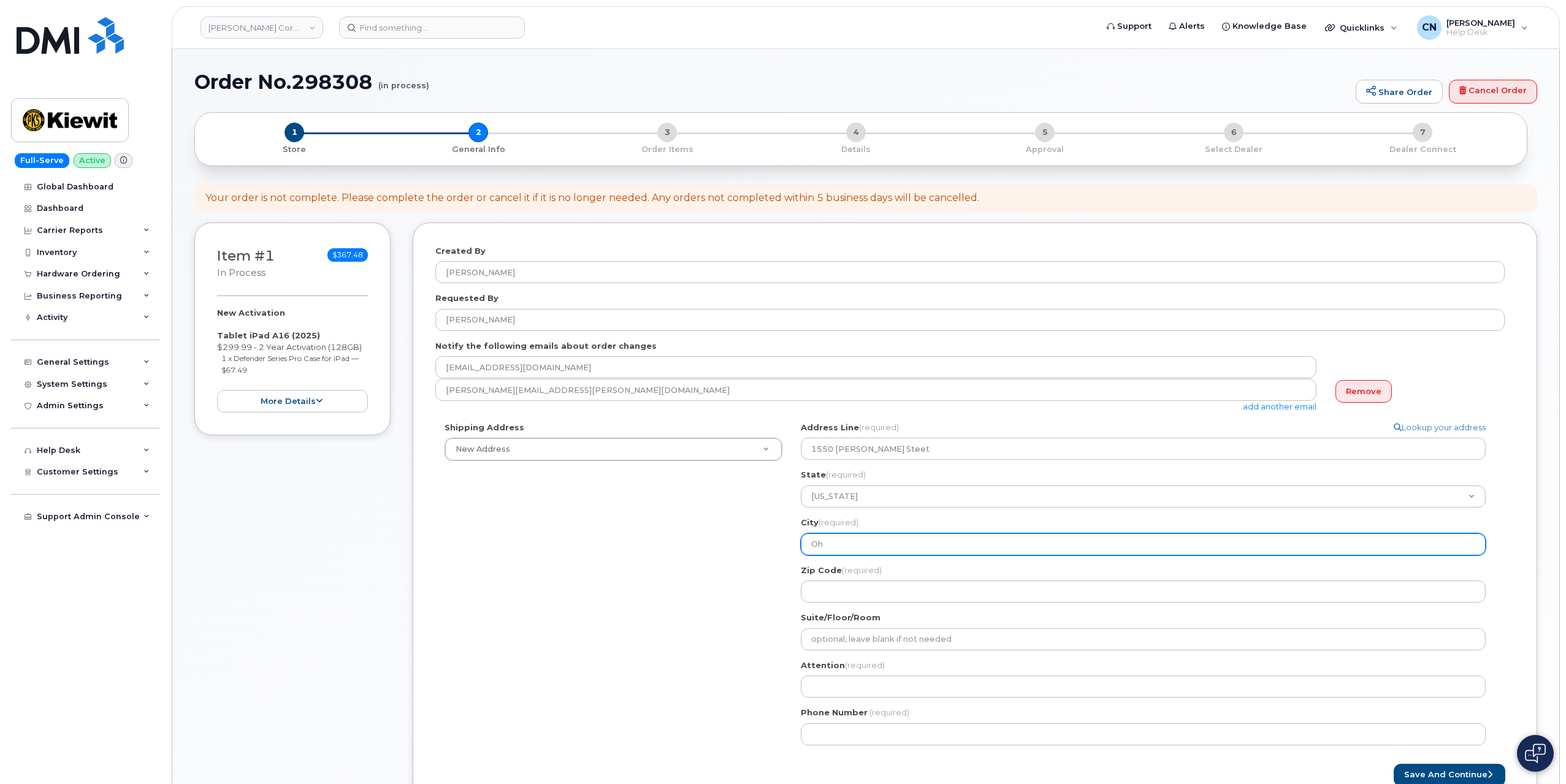
select select
type input "Oha"
select select
type input "Oham"
select select
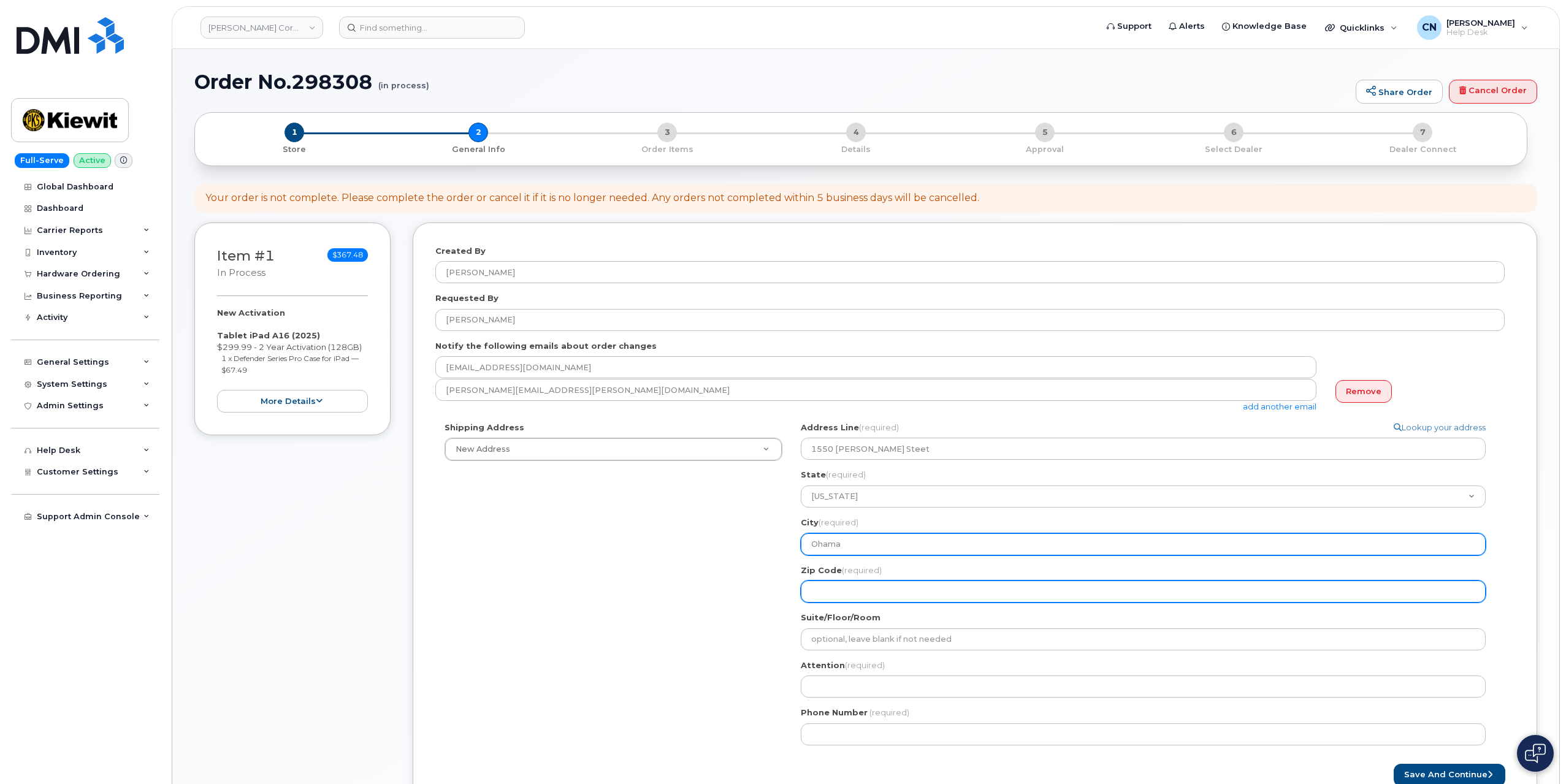
type input "Ohama"
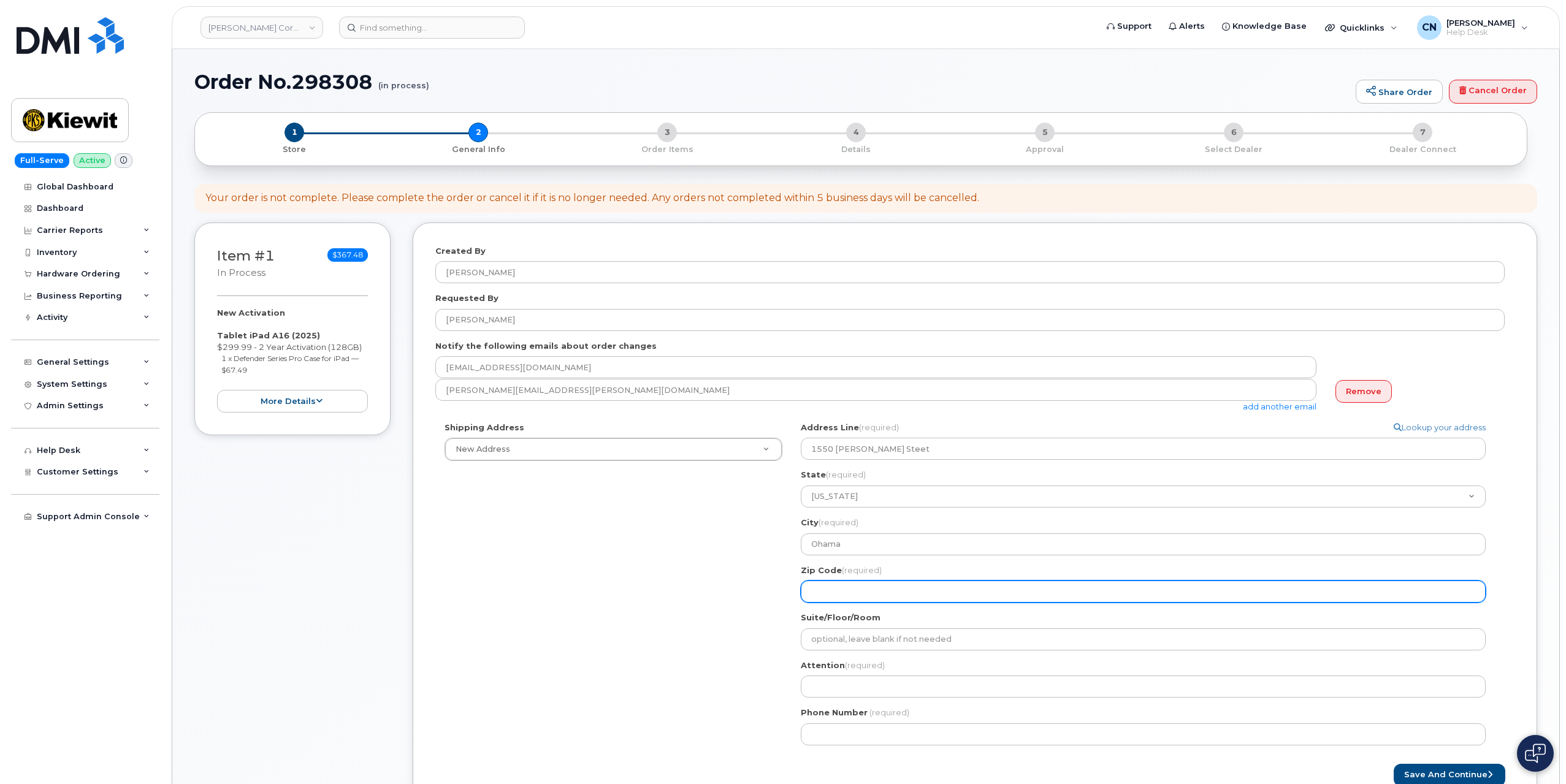
click at [843, 593] on input "Zip Code (required)" at bounding box center [1143, 592] width 685 height 22
select select
type input "6"
select select
type input "68"
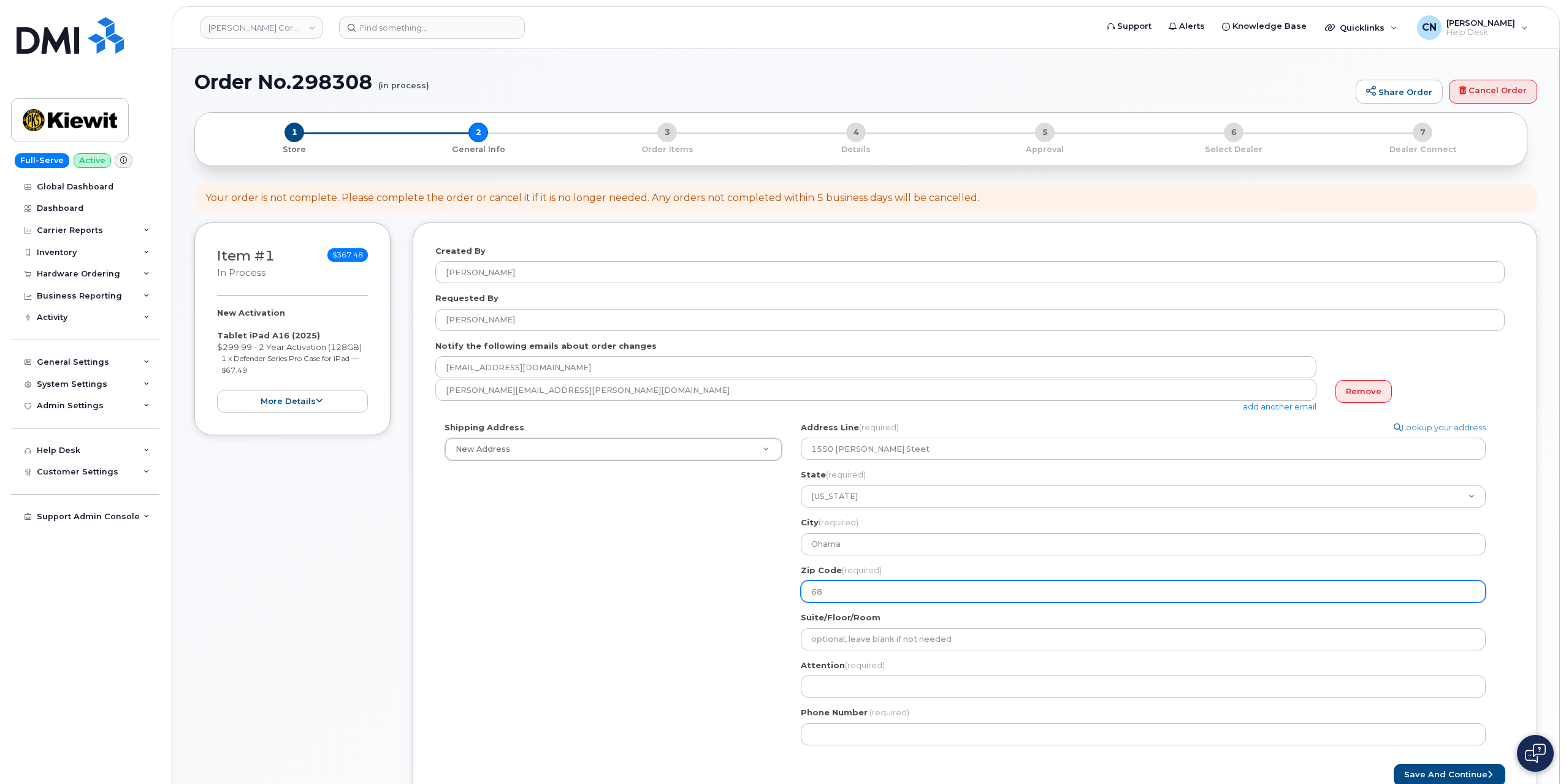
select select
type input "681"
select select
type input "6810"
select select
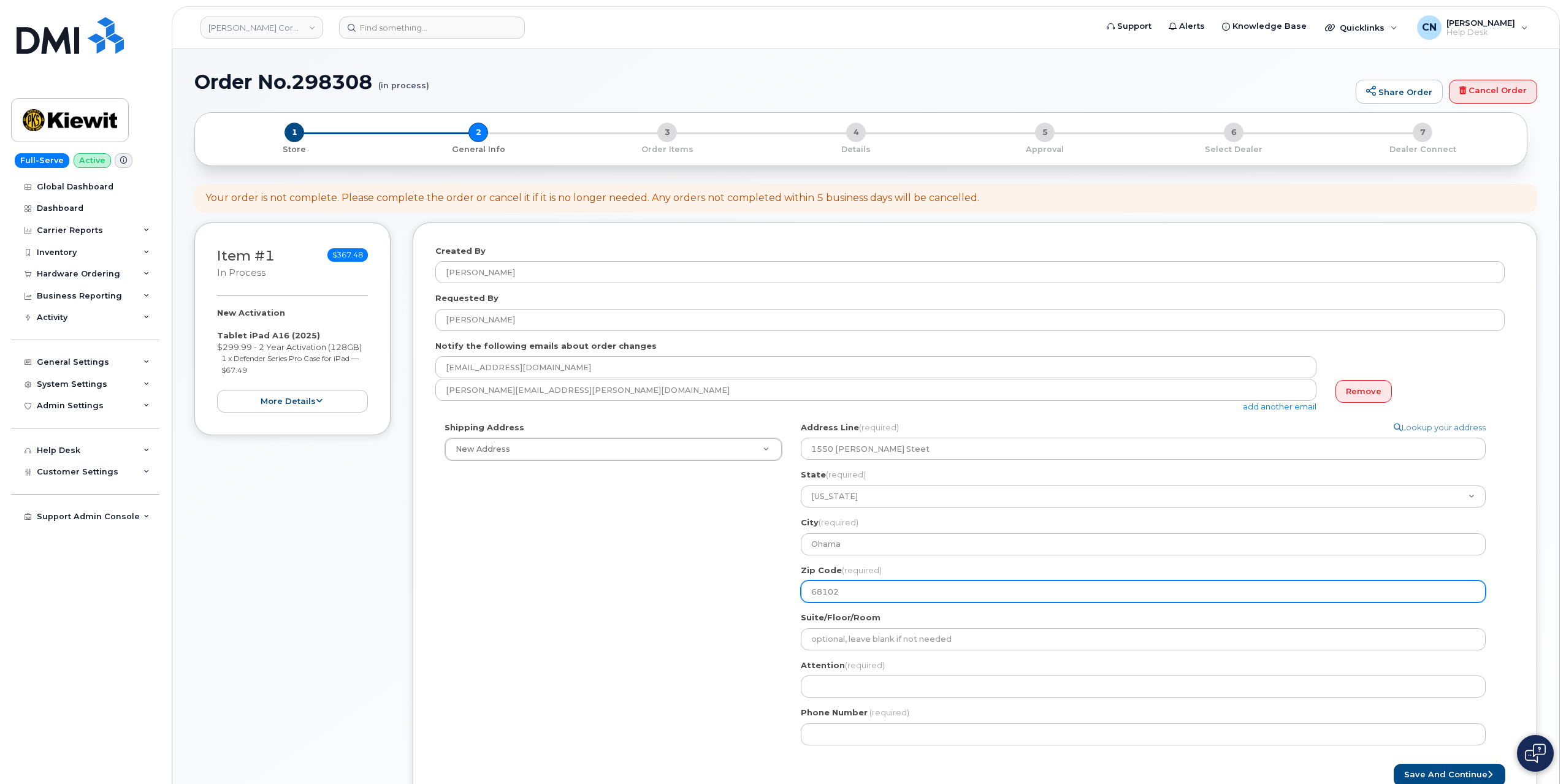
type input "68102"
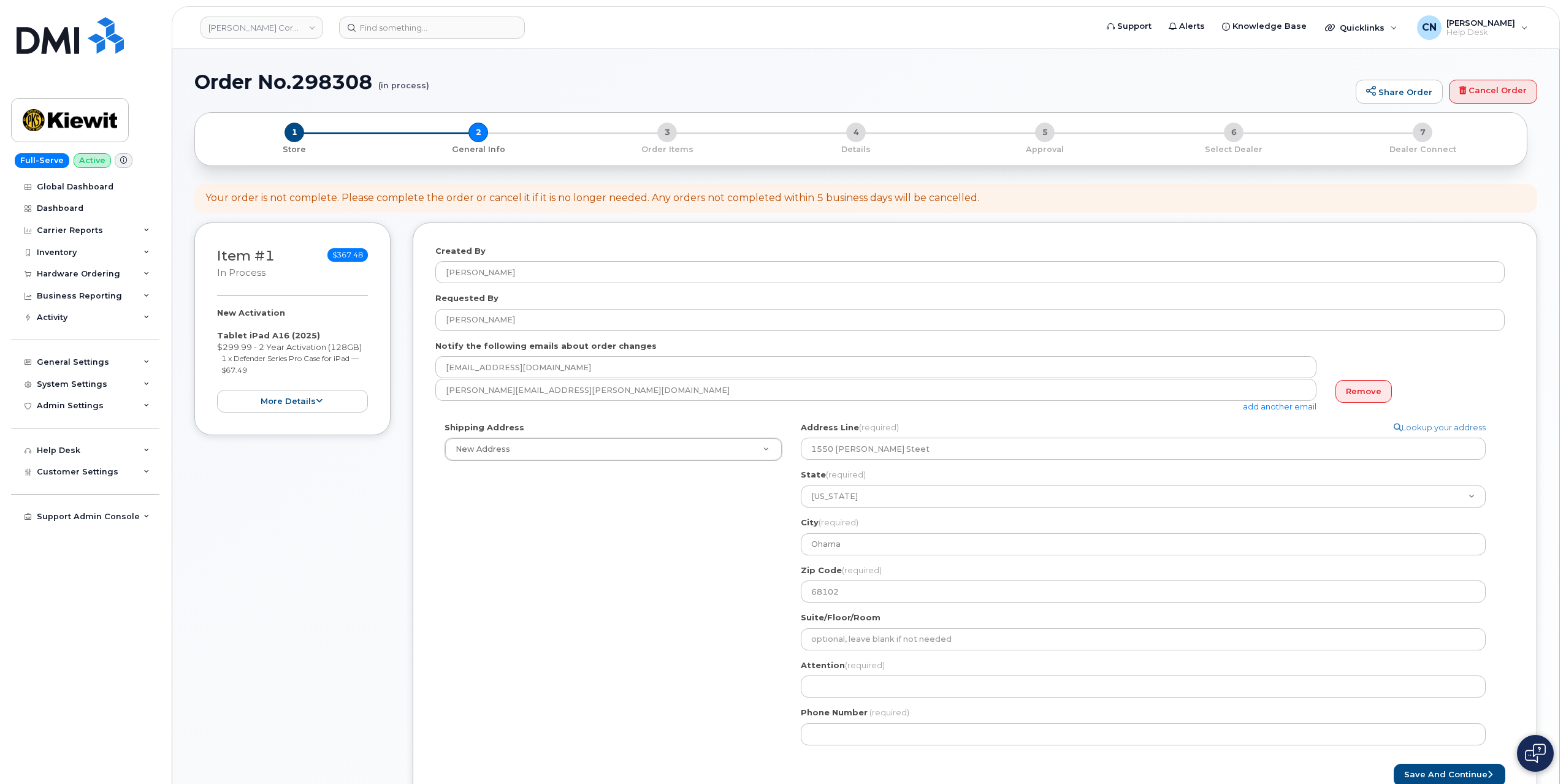
click at [742, 620] on div "Shipping Address New Address New Address 801 FM 694 20251 CR 300 508 Omega Stre…" at bounding box center [970, 588] width 1069 height 332
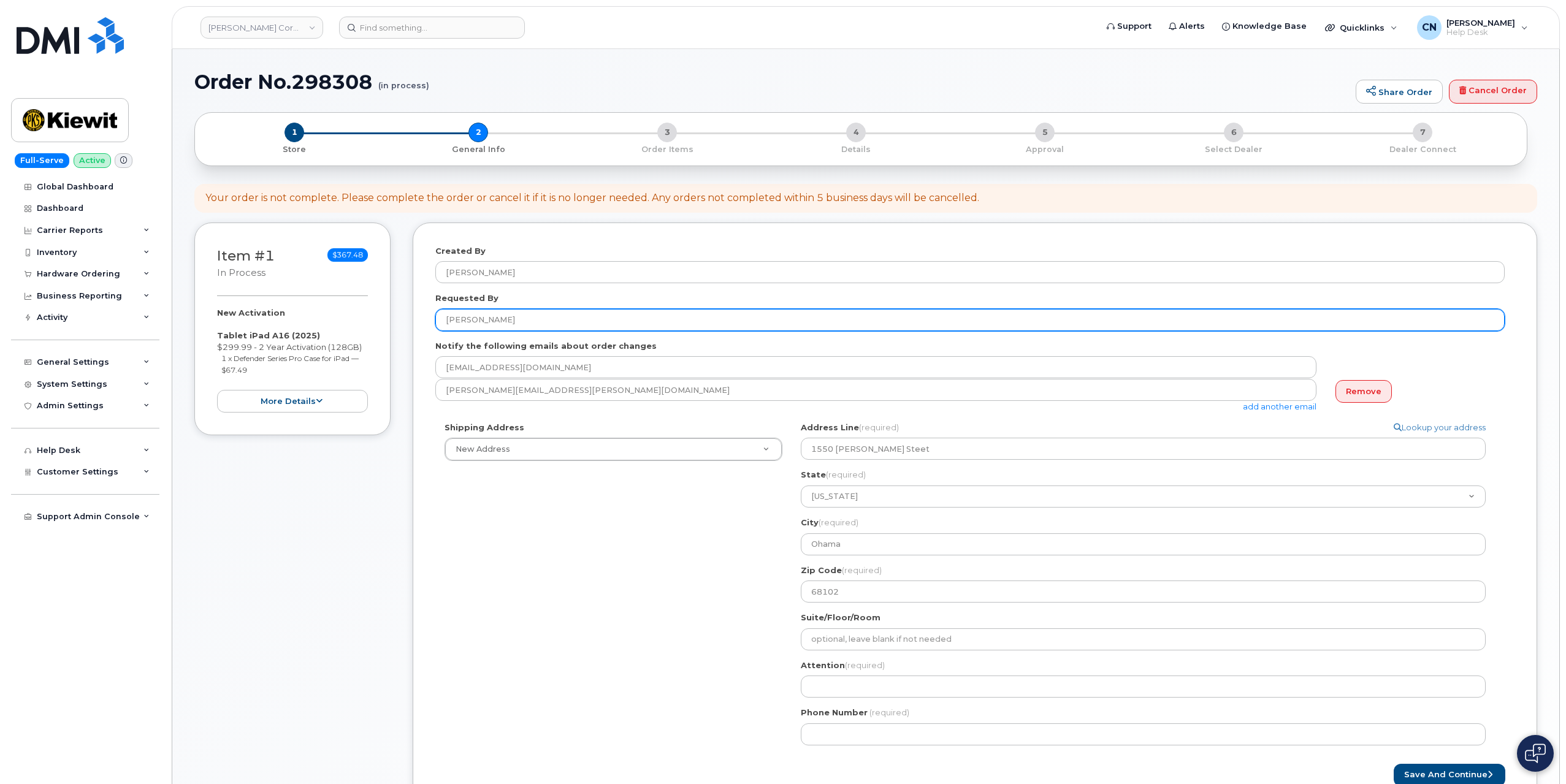
drag, startPoint x: 565, startPoint y: 316, endPoint x: 404, endPoint y: 324, distance: 161.2
click at [405, 312] on div "Item #1 in process $367.48 New Activation Tablet iPad A16 (2025) $299.99 - 2 Ye…" at bounding box center [866, 524] width 1343 height 605
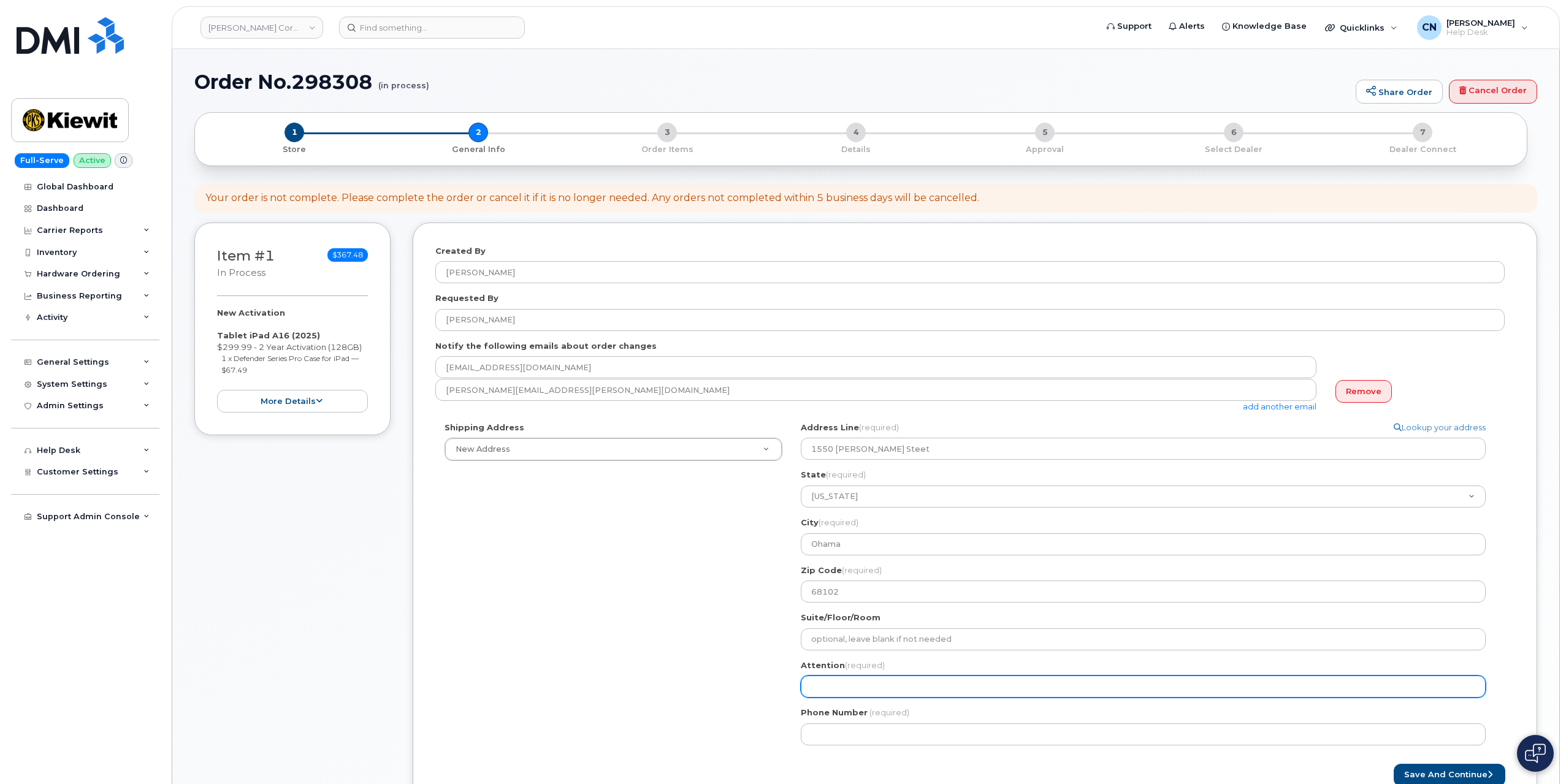
click at [923, 686] on input "Attention (required)" at bounding box center [1143, 686] width 685 height 22
paste input "[PERSON_NAME]"
select select
type input "[PERSON_NAME]"
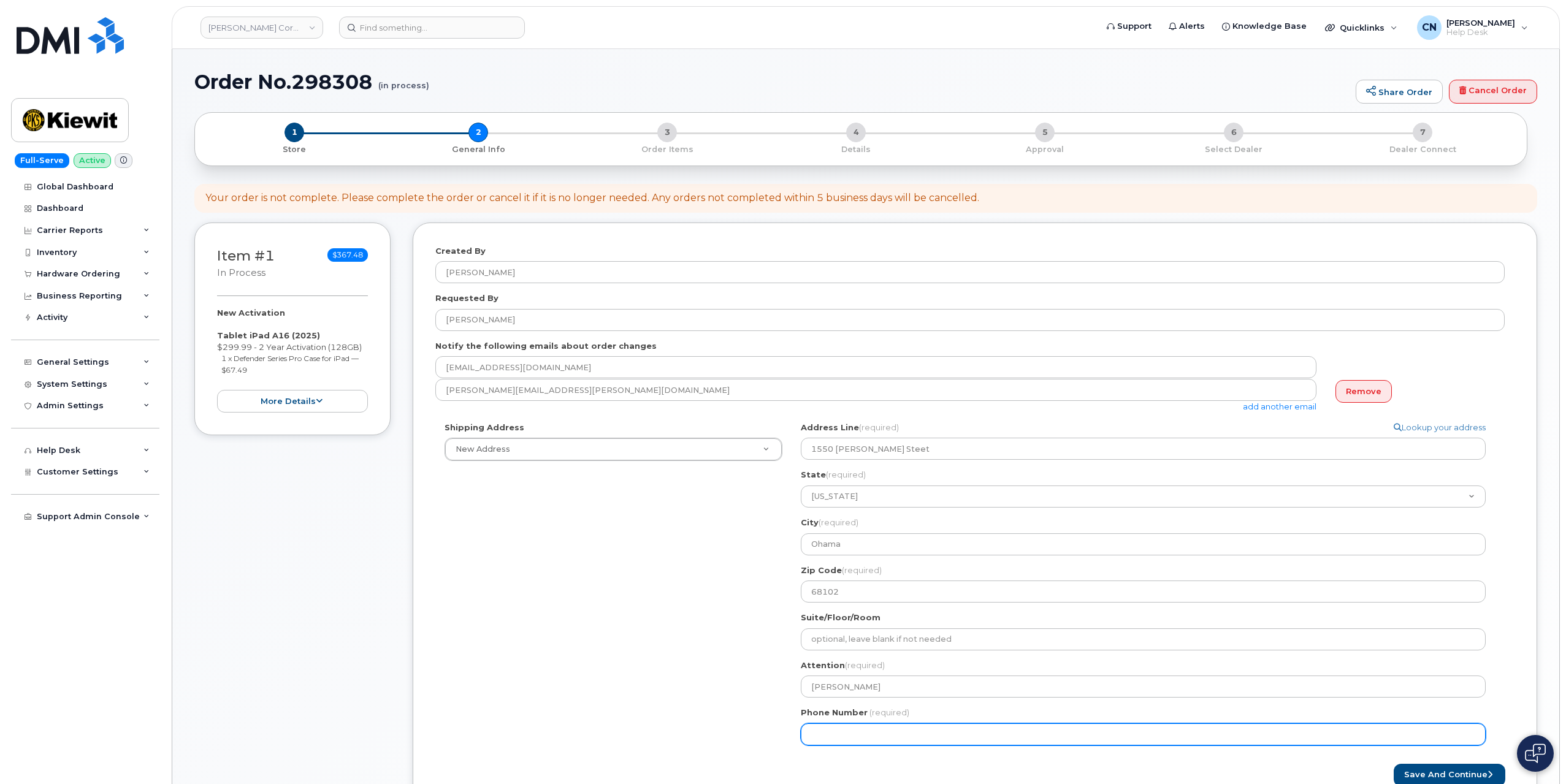
click at [841, 724] on input "Phone Number" at bounding box center [1143, 734] width 685 height 22
paste input "7135160854"
select select
type input "7135160854"
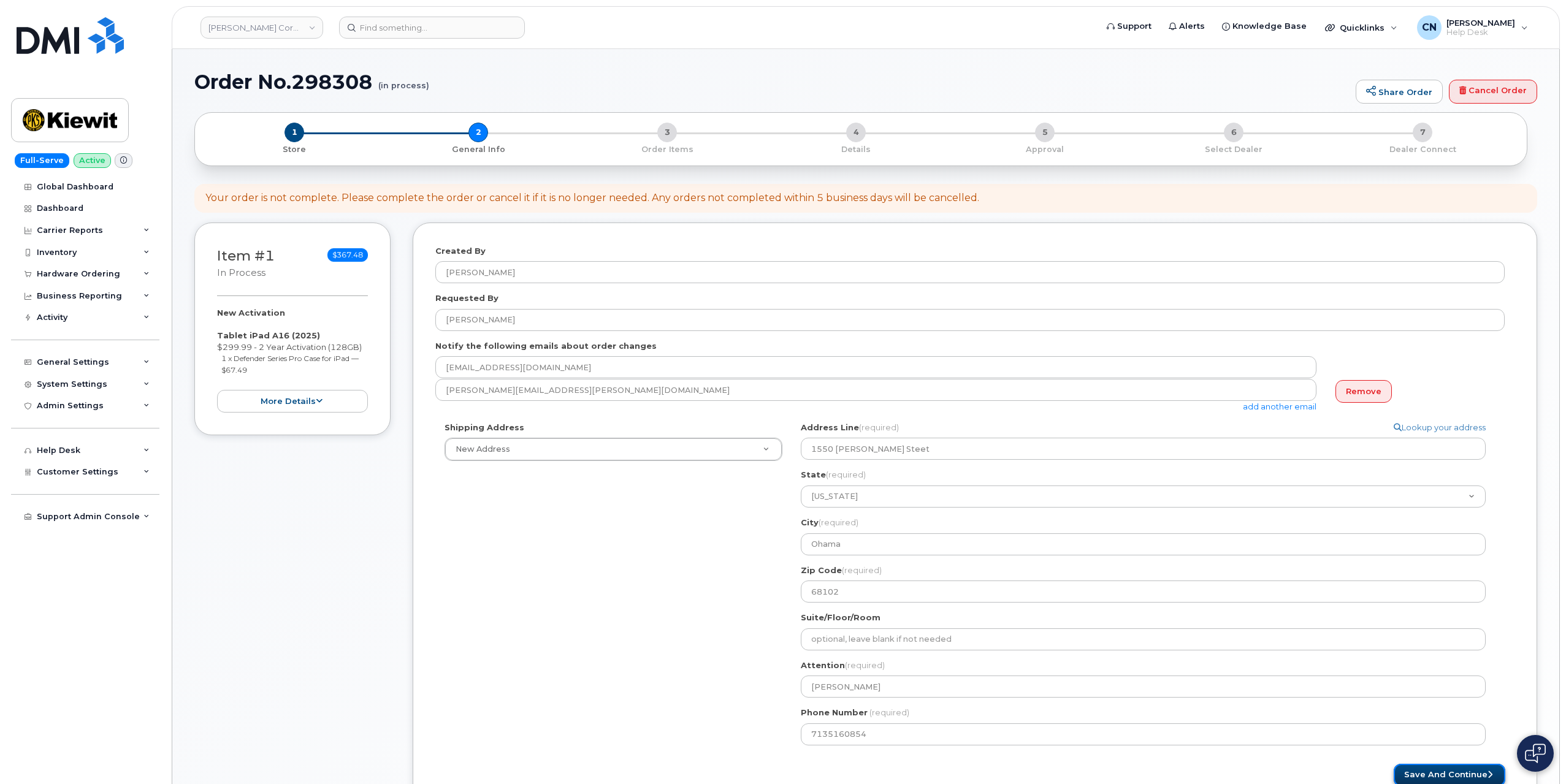
click at [1452, 779] on button "Save and Continue" at bounding box center [1450, 775] width 112 height 23
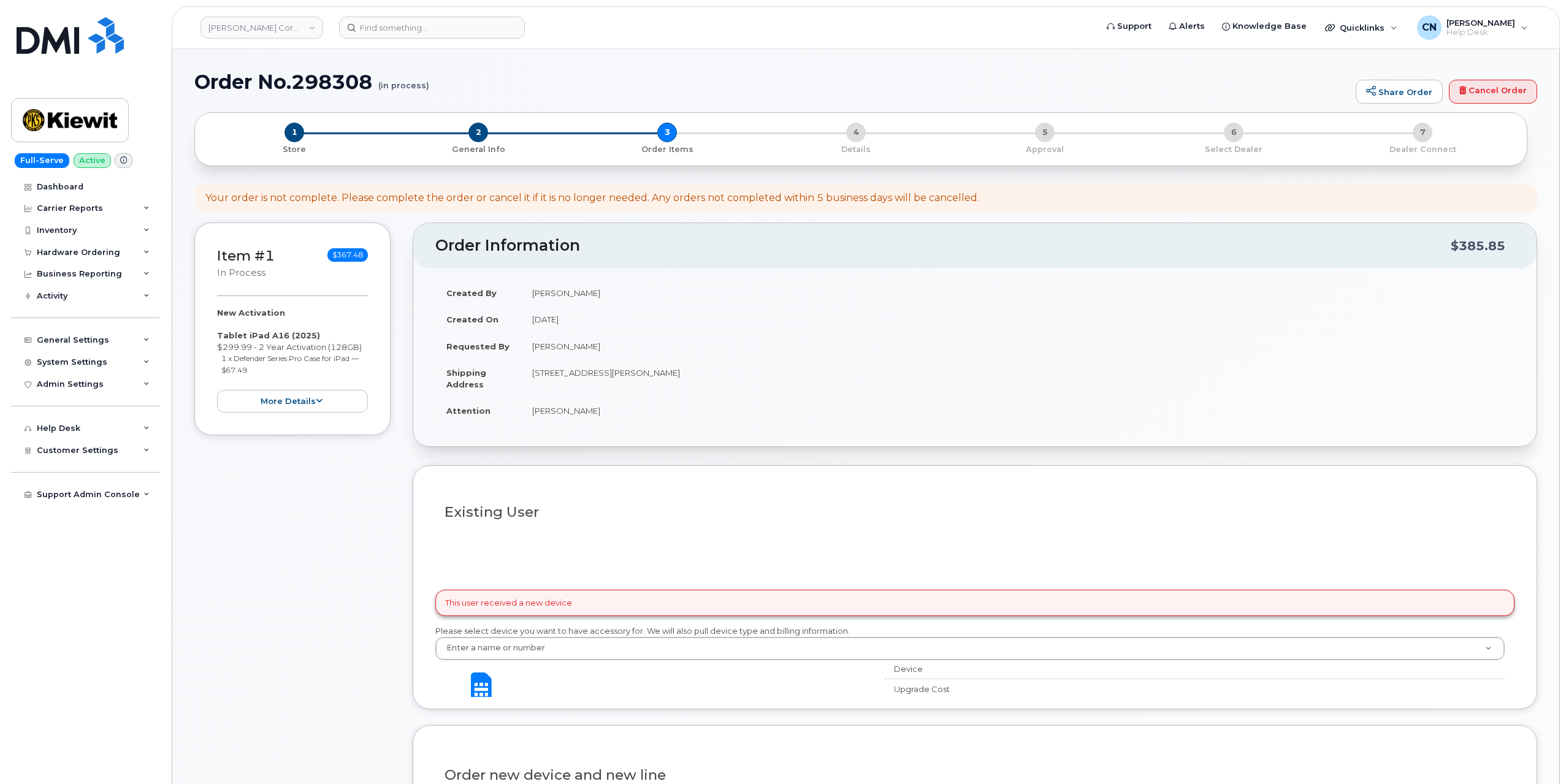
select select
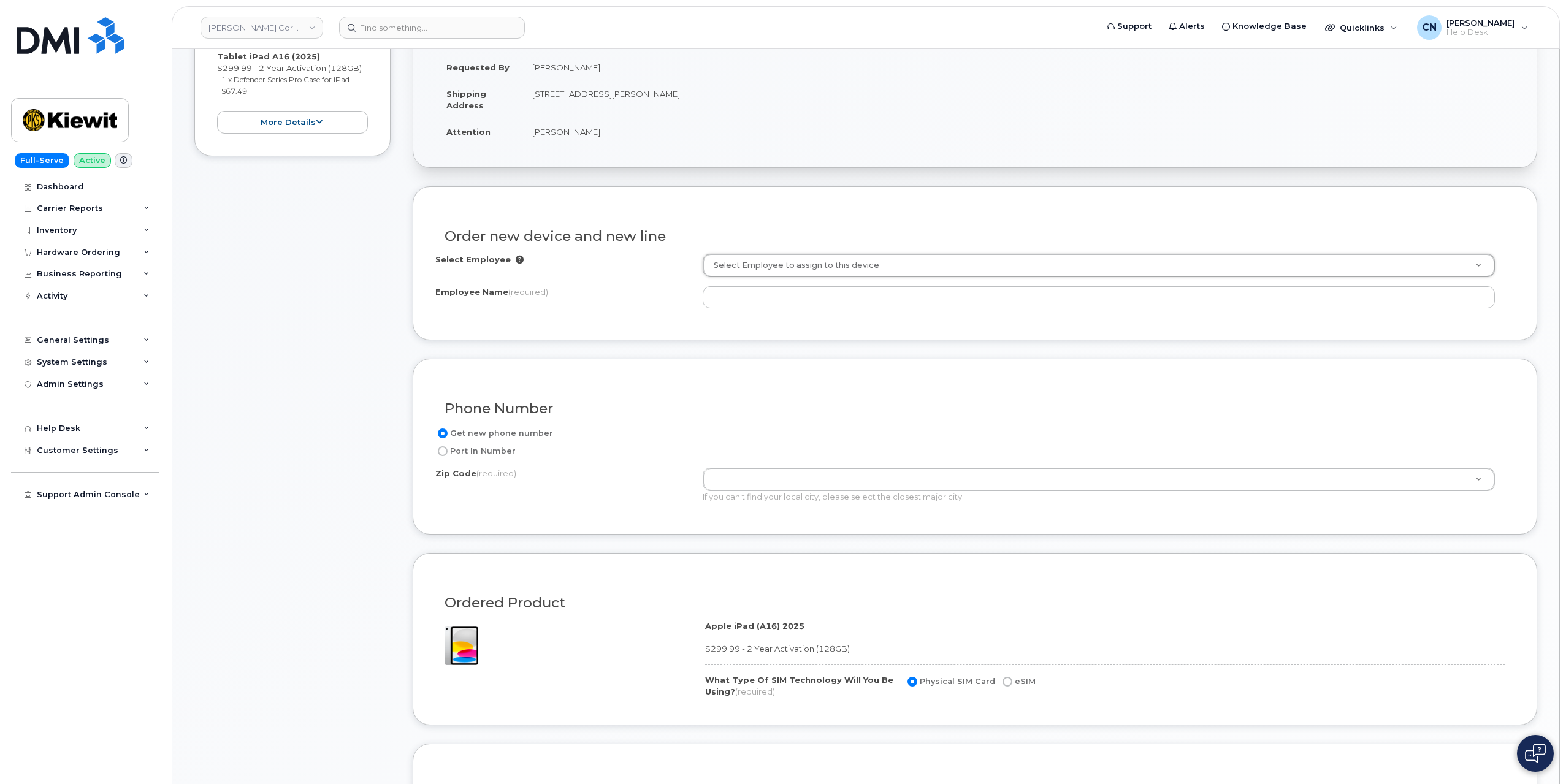
scroll to position [61, 0]
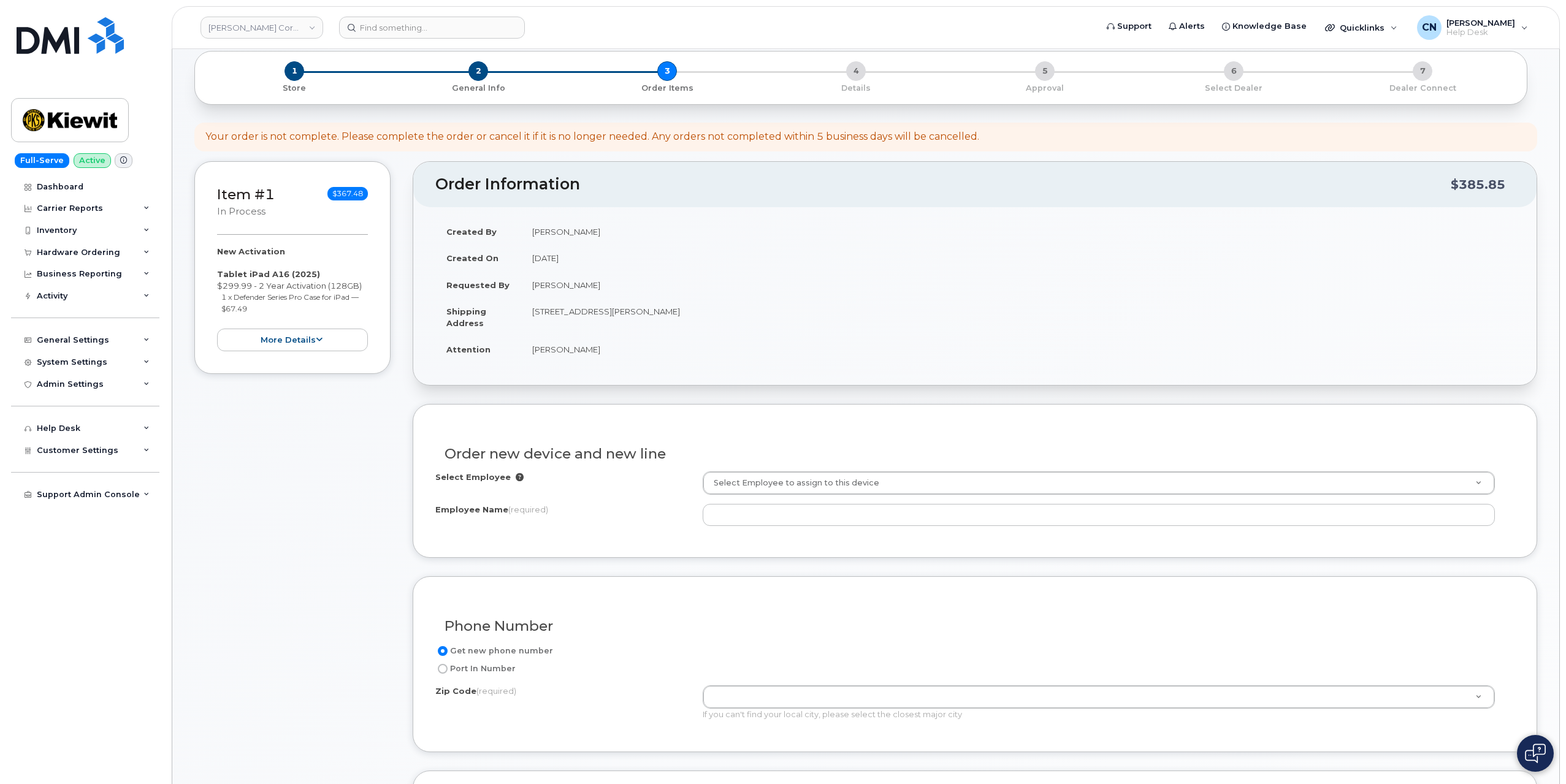
drag, startPoint x: 636, startPoint y: 344, endPoint x: 529, endPoint y: 351, distance: 107.2
click at [529, 351] on td "[PERSON_NAME]" at bounding box center [1018, 349] width 994 height 27
copy td "[PERSON_NAME]"
paste input "[PERSON_NAME]"
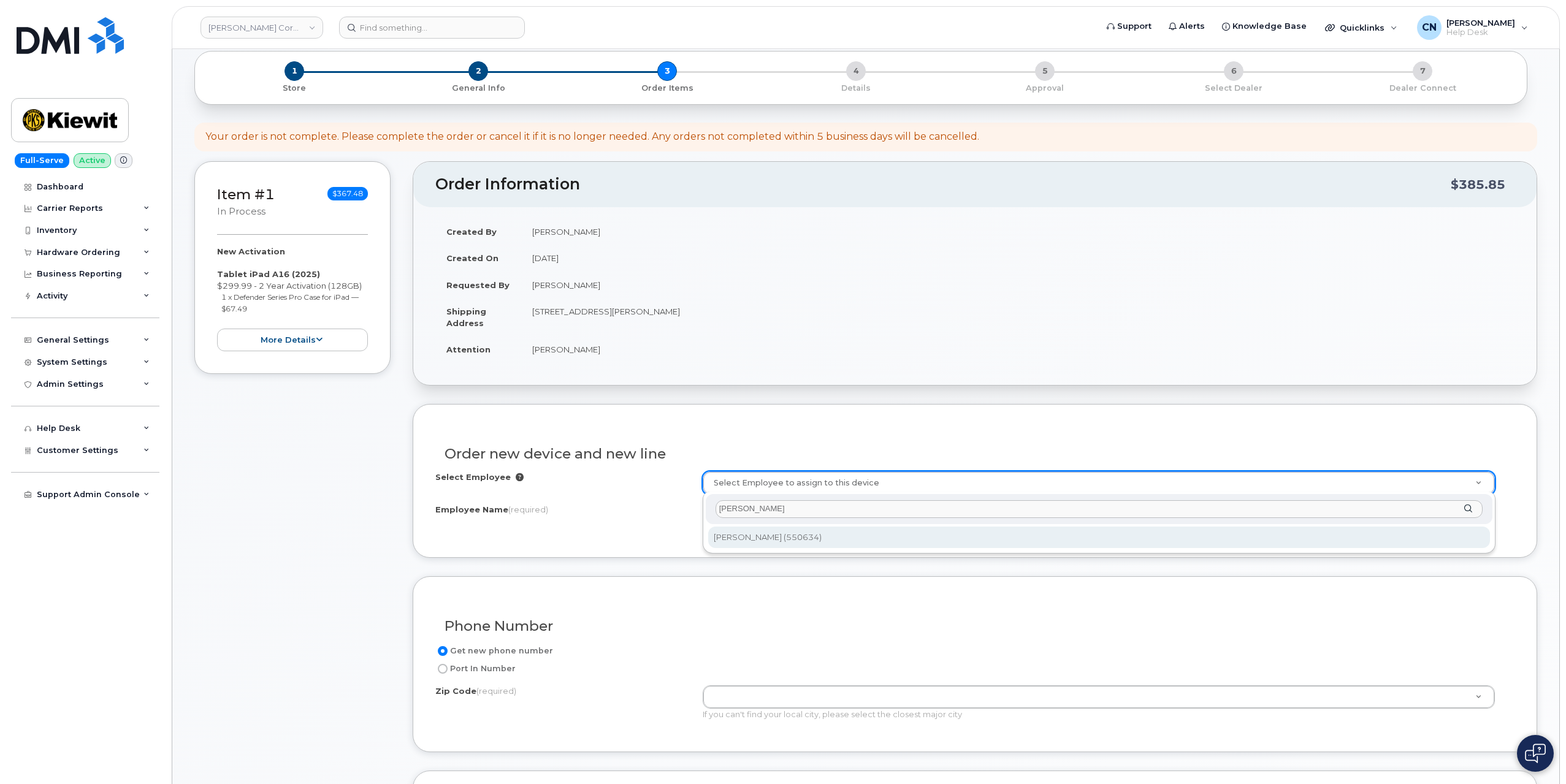
type input "[PERSON_NAME]"
type input "2174226"
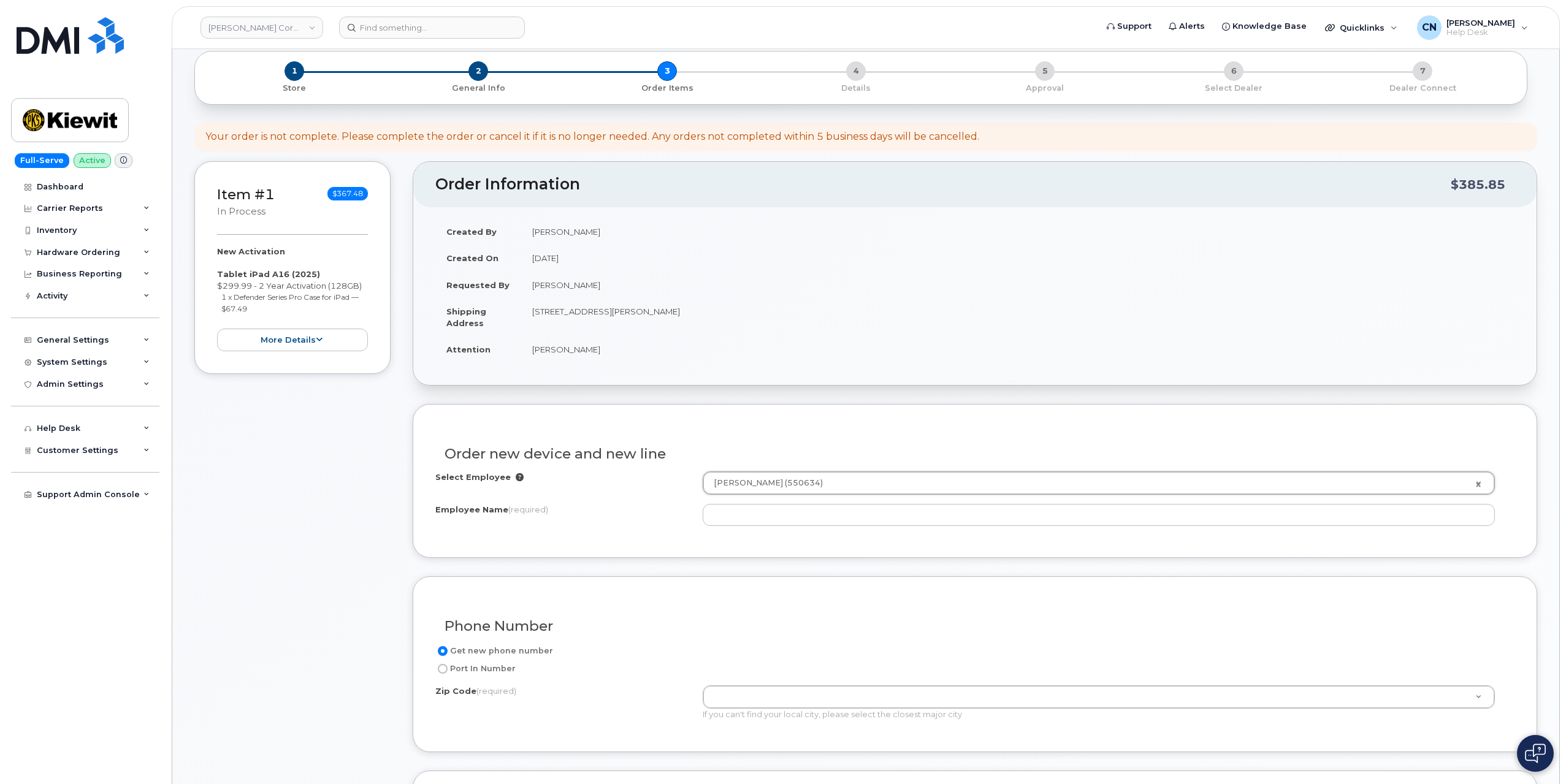
type input "Javier Duarte Villafan"
type input "3520 Mills Road"
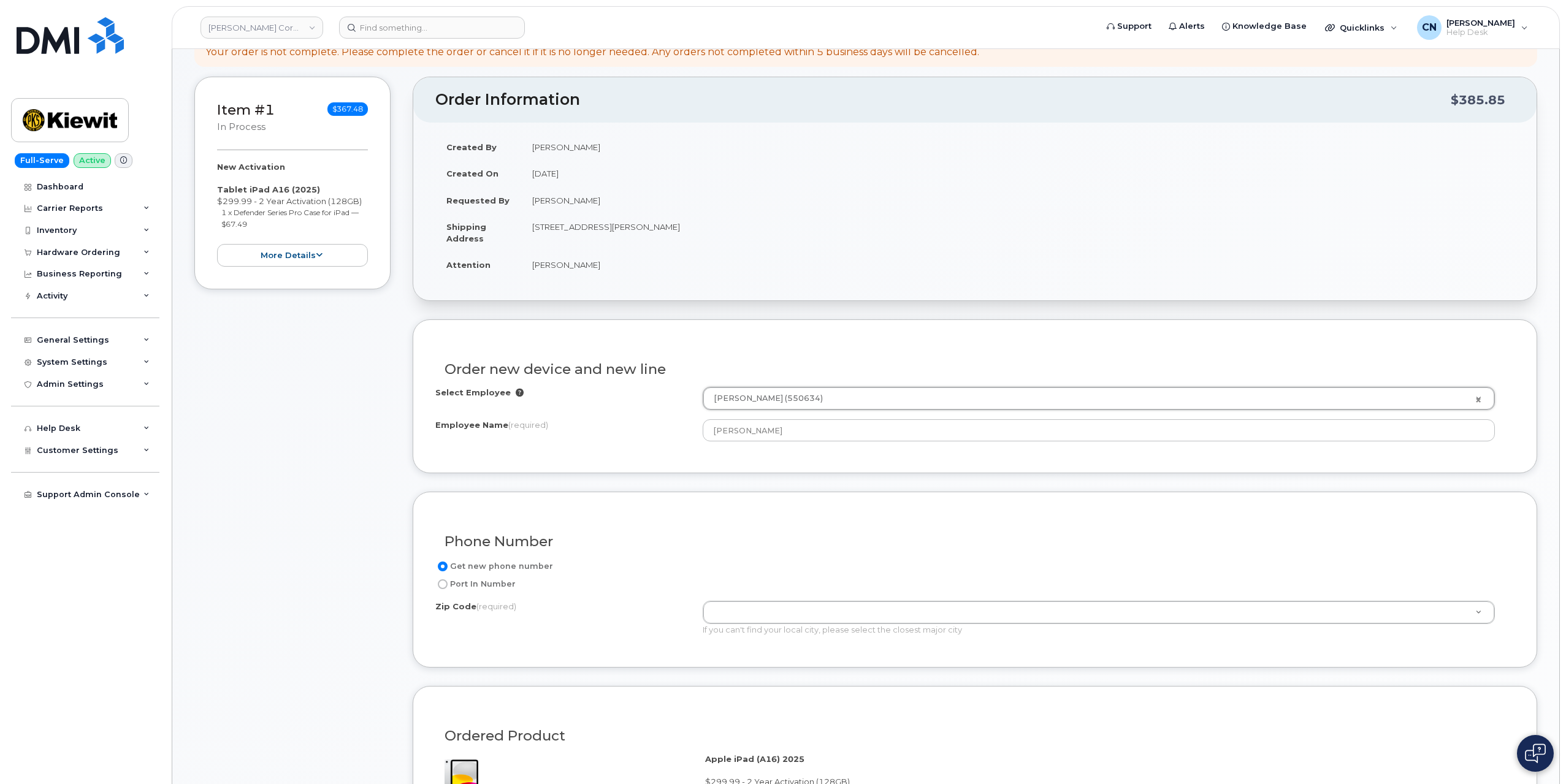
scroll to position [245, 0]
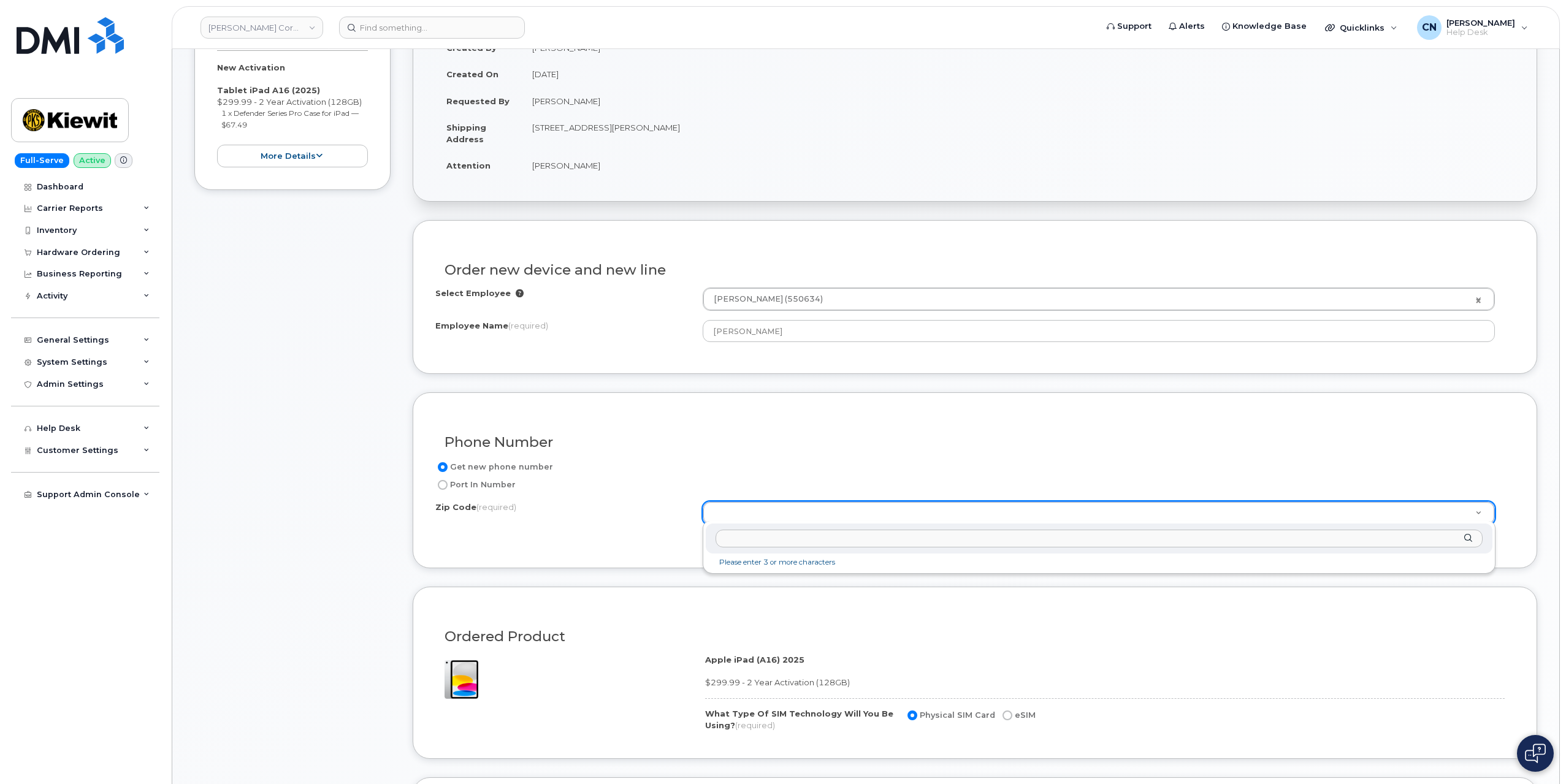
type input "O"
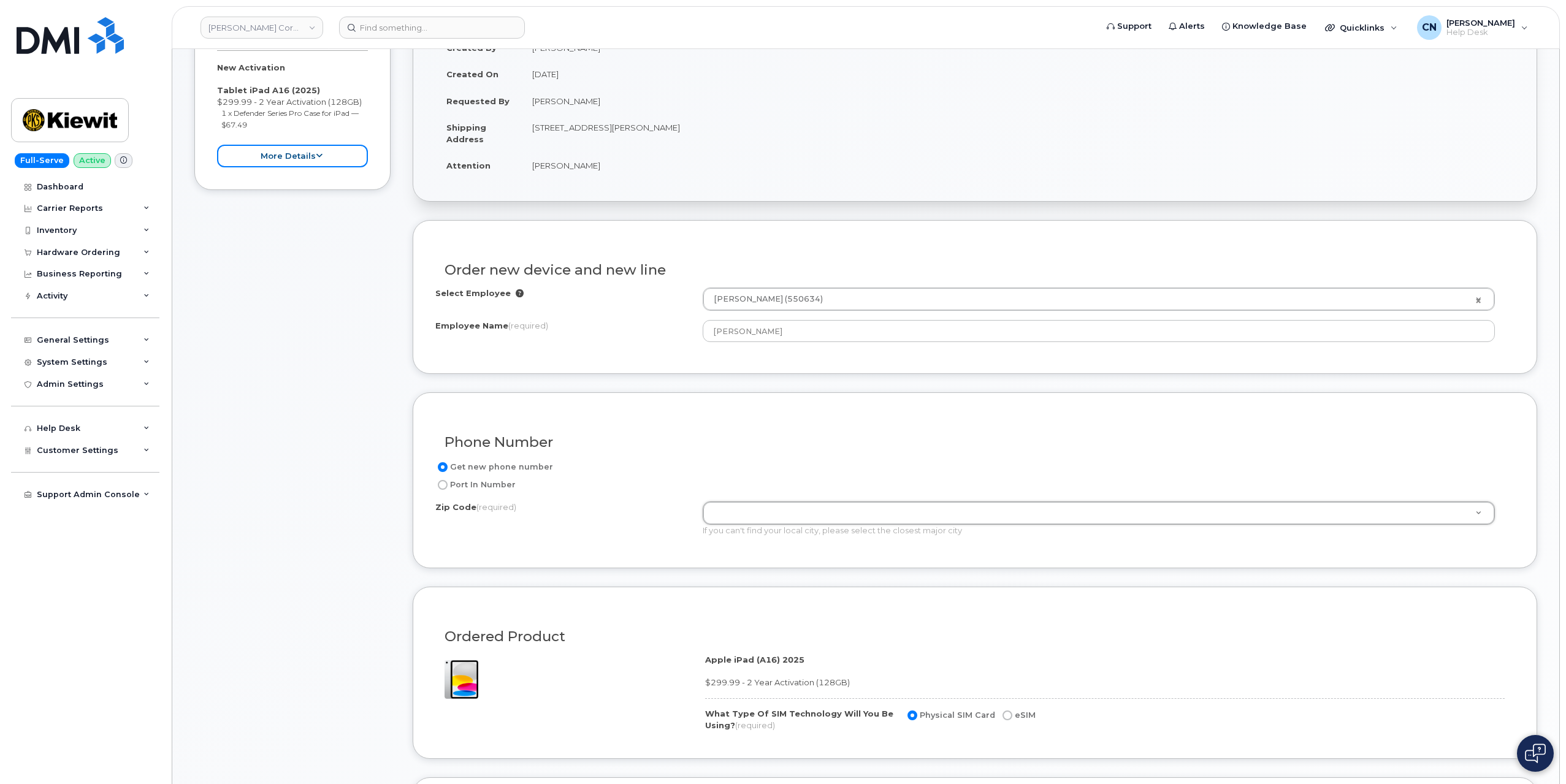
click at [312, 157] on button "more details" at bounding box center [293, 155] width 151 height 23
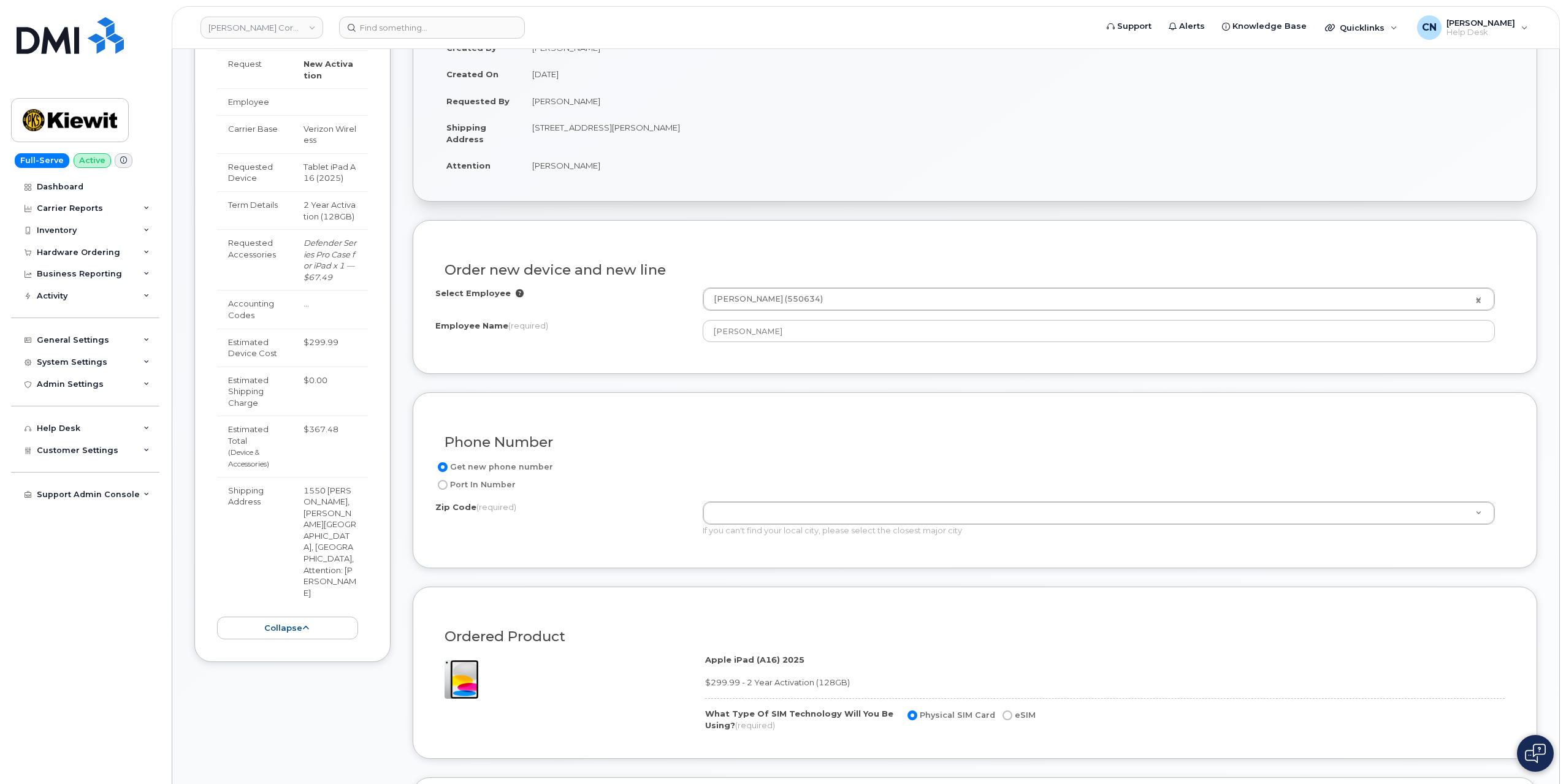
click at [321, 519] on td "1550 Mike Fahey Steet, Ohama, NE, 68102, USA, Attention: Javier Duarte Villafan" at bounding box center [330, 542] width 76 height 129
copy td "68102"
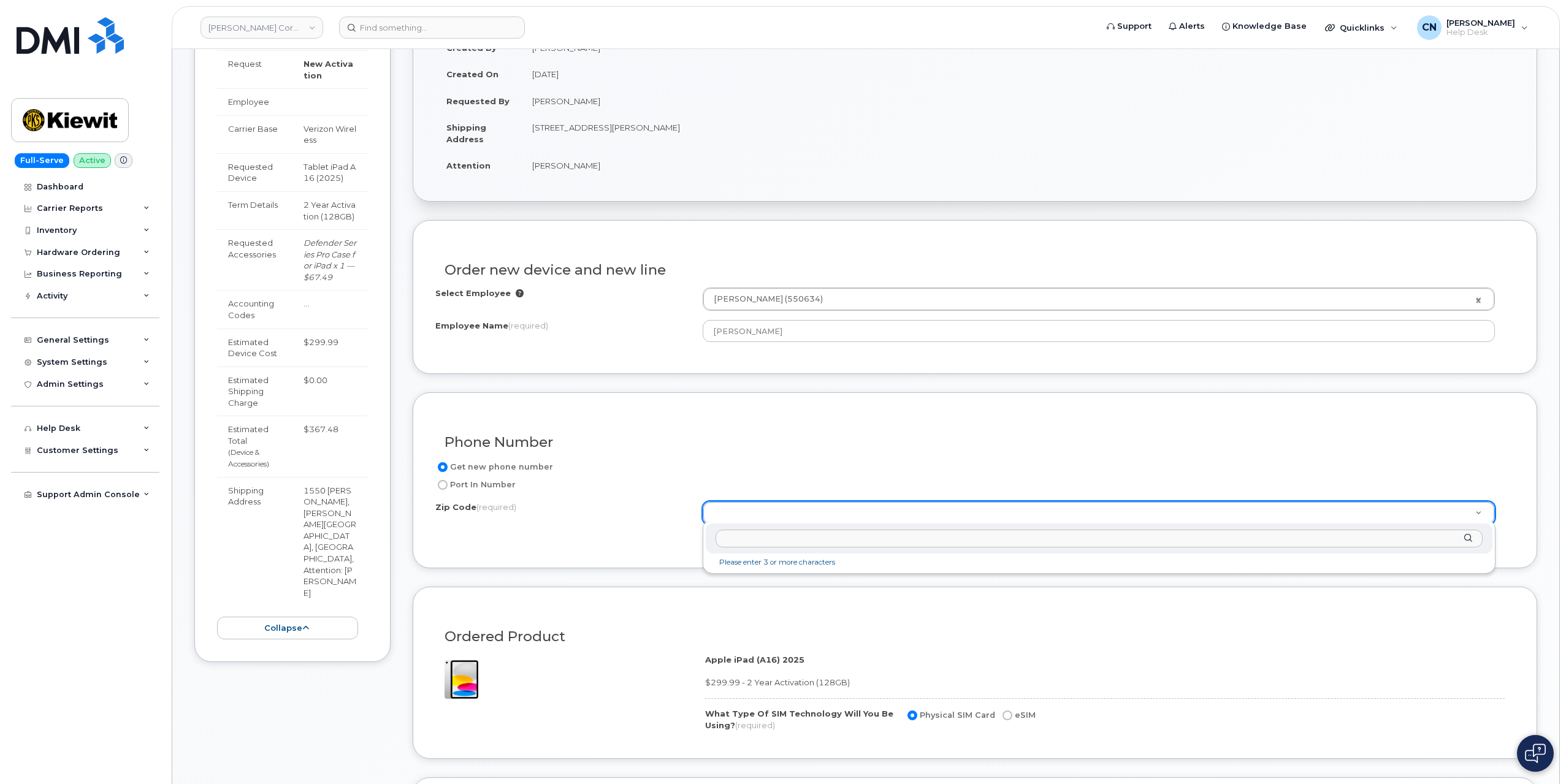
paste input "68102"
type input "68102"
type input "68102 (Omaha, NE)"
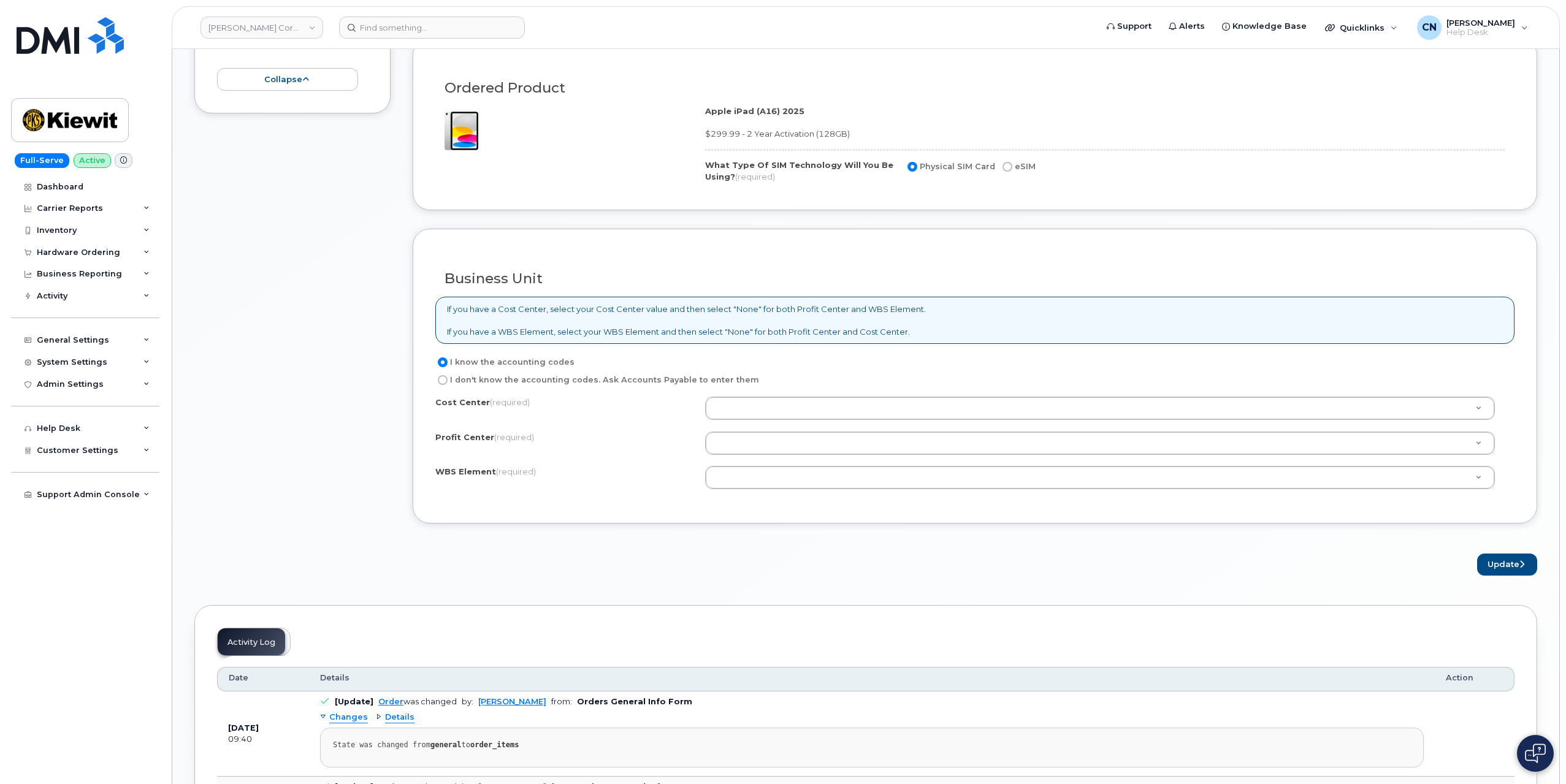
scroll to position [858, 0]
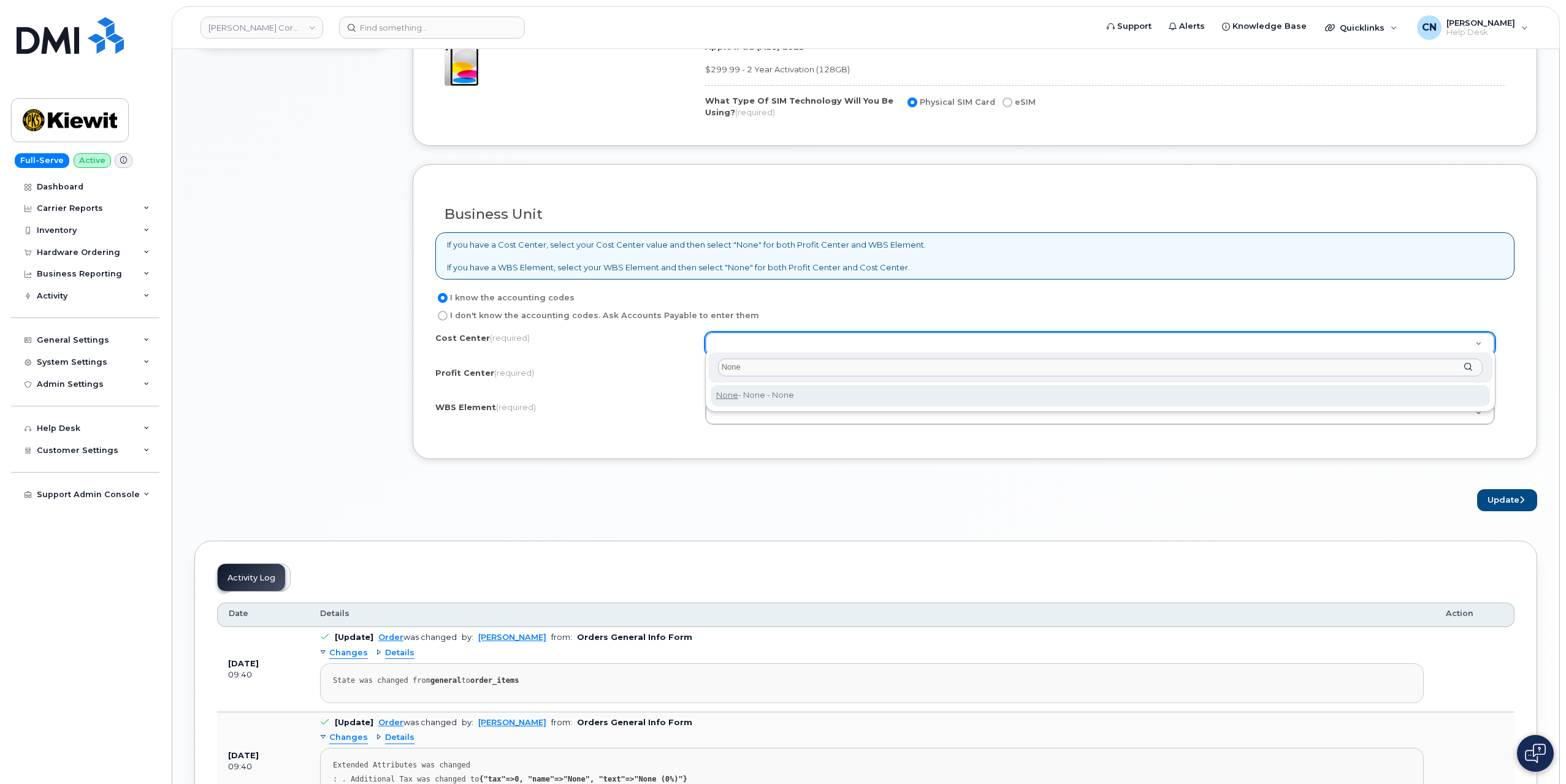
type input "None"
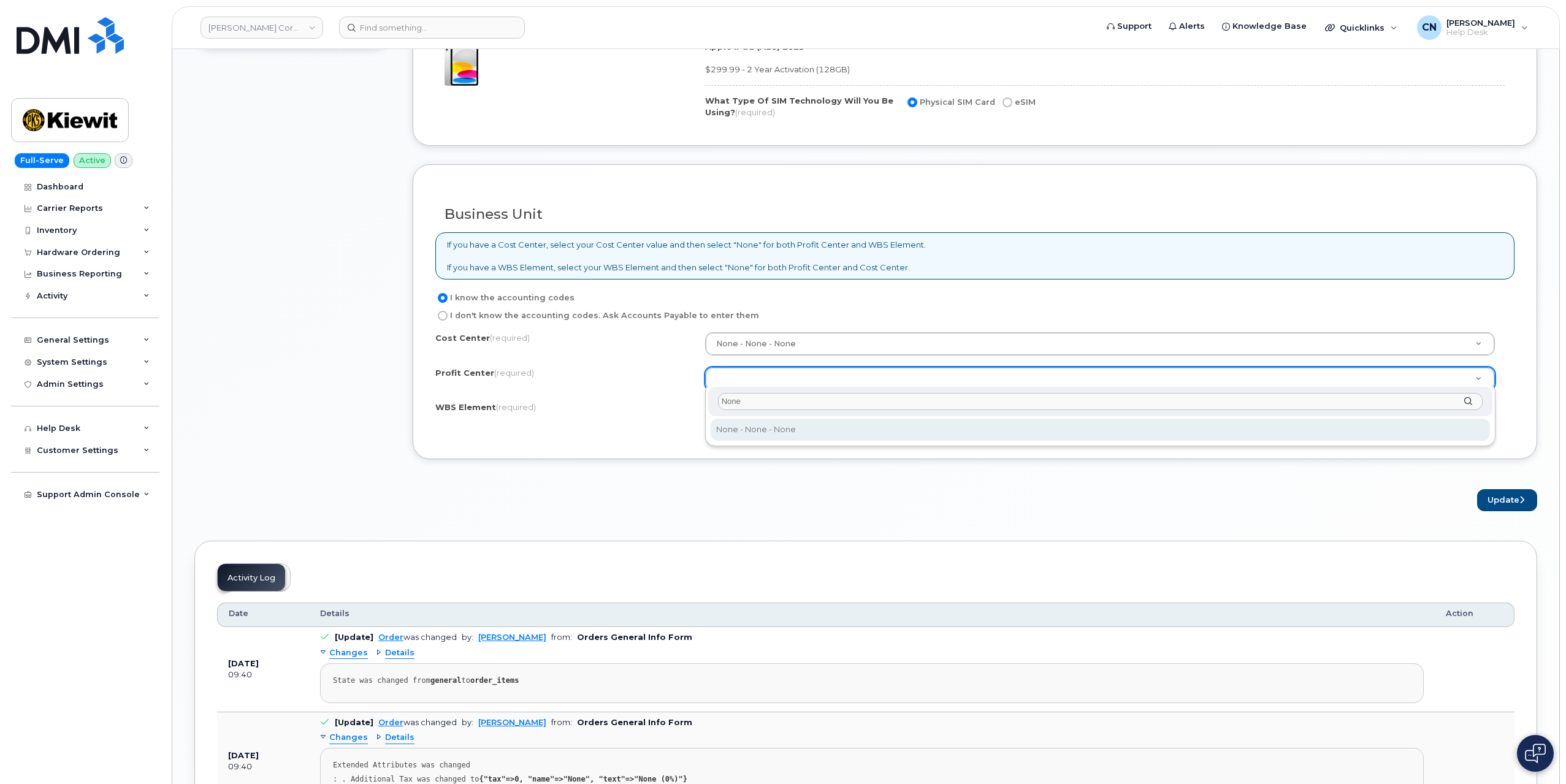
type input "None"
click at [739, 417] on div "None None - None - None" at bounding box center [1100, 415] width 790 height 62
select select "None"
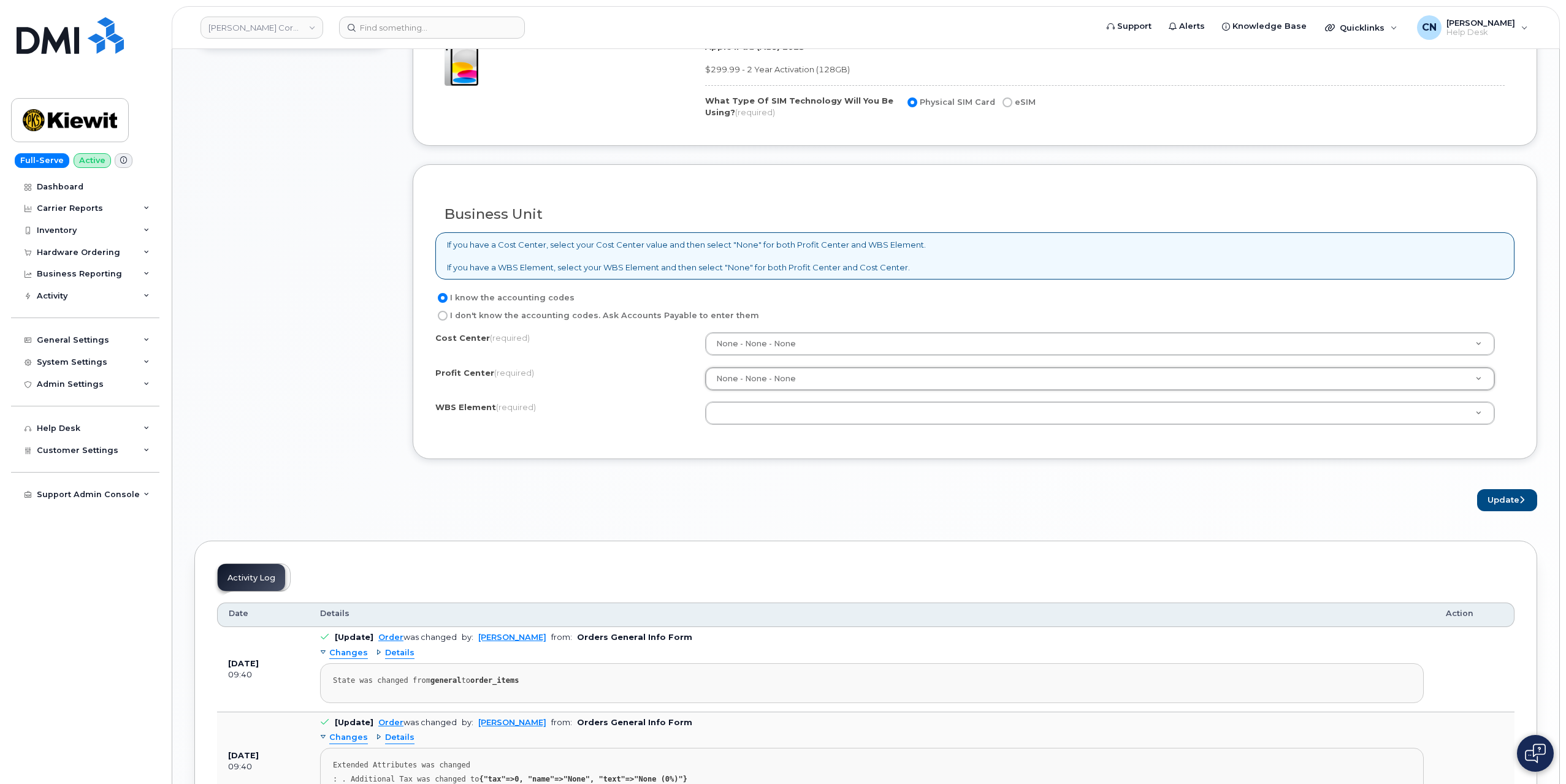
paste input "106385.1109"
type input "106385.1109"
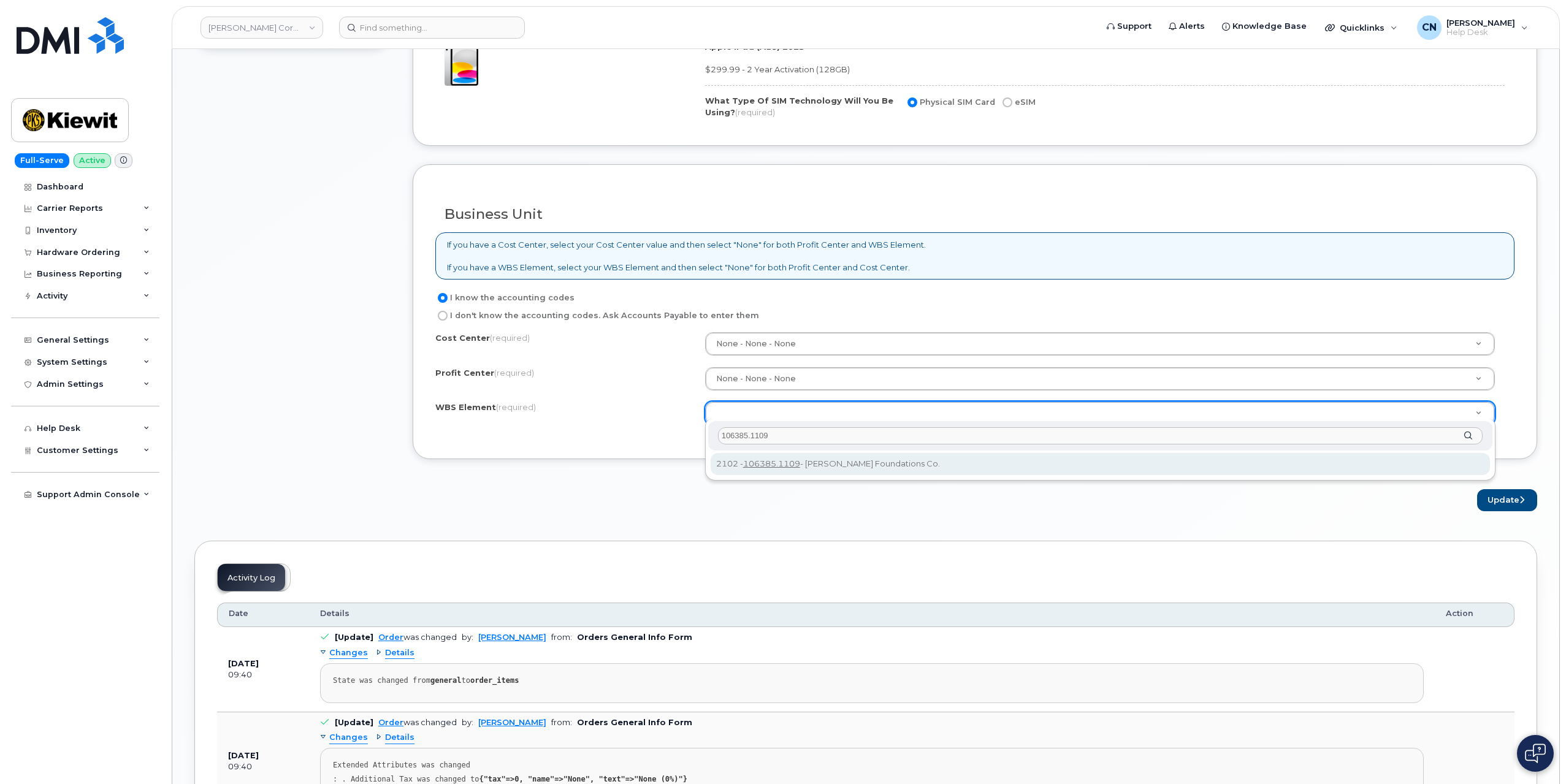
type input "106385.1109"
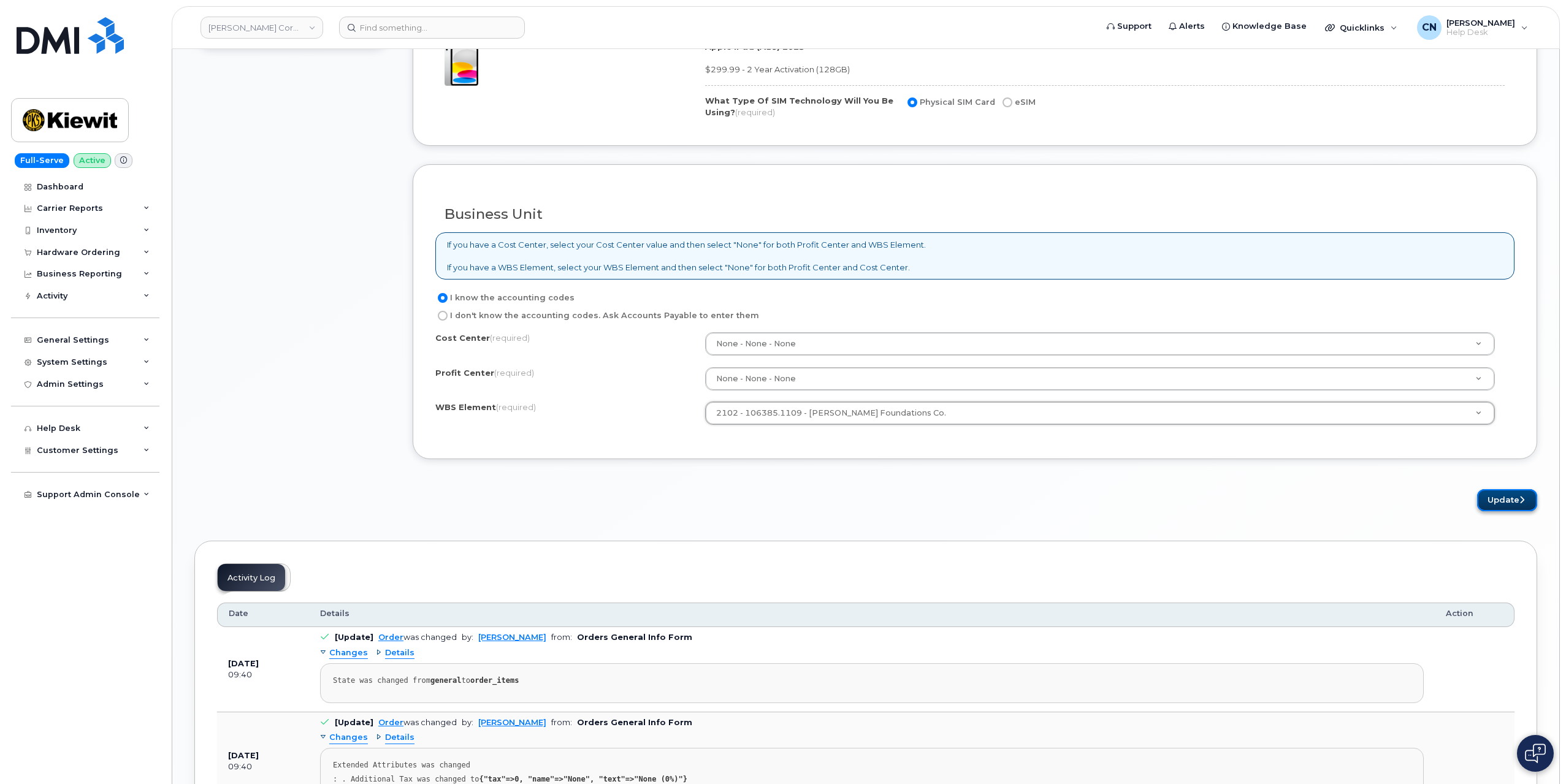
click at [1494, 492] on button "Update" at bounding box center [1507, 500] width 60 height 23
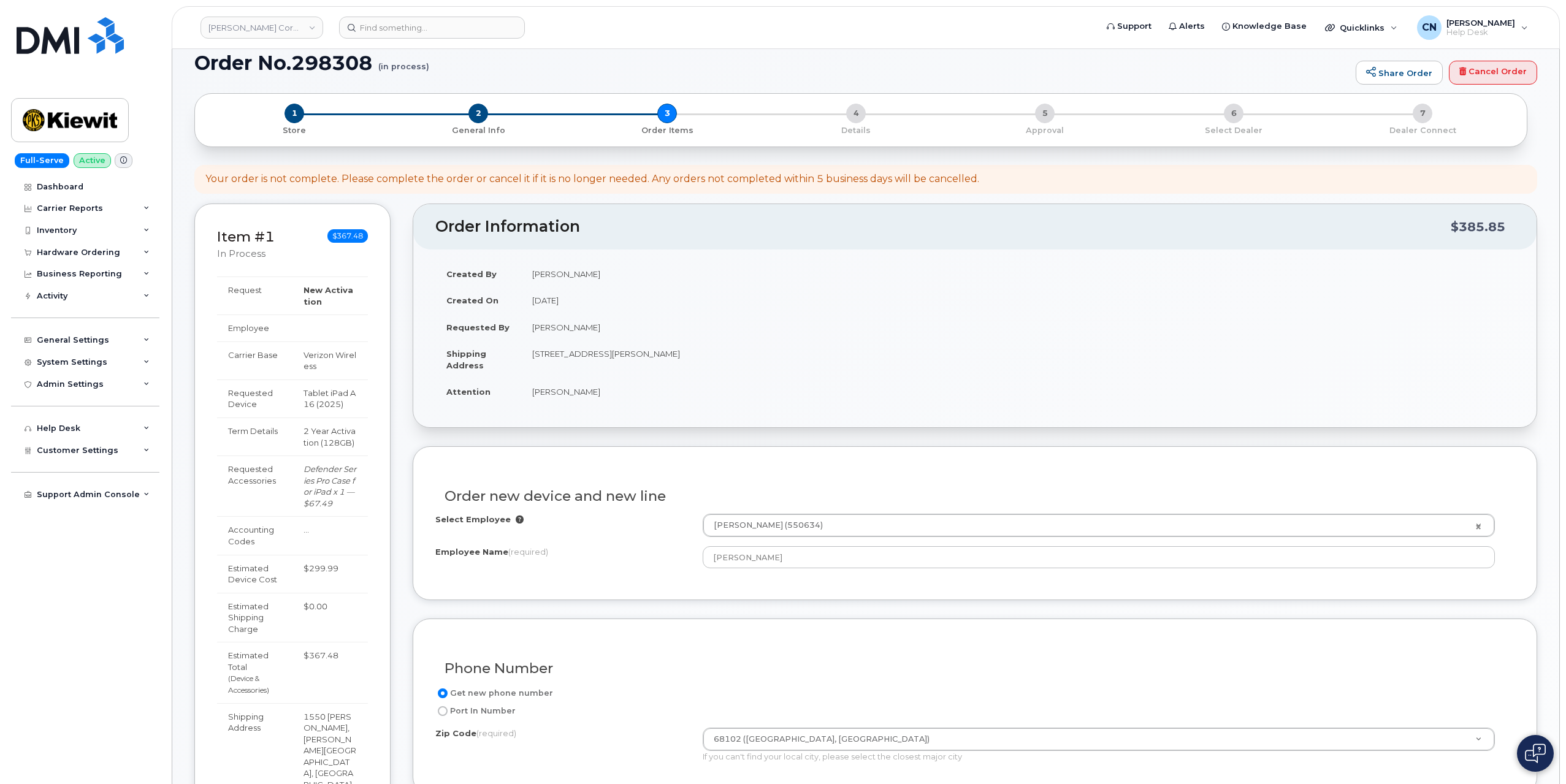
scroll to position [0, 0]
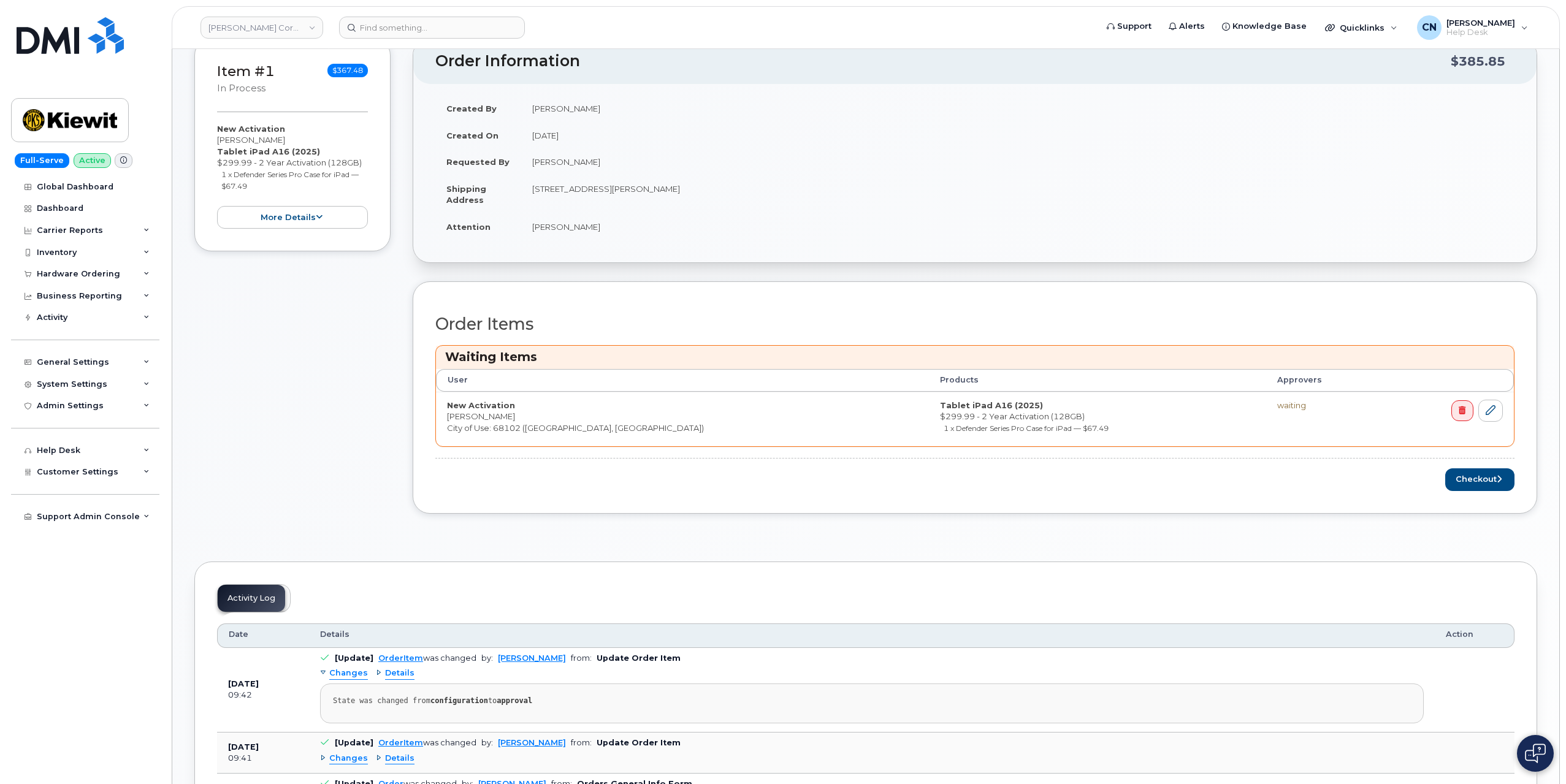
scroll to position [245, 0]
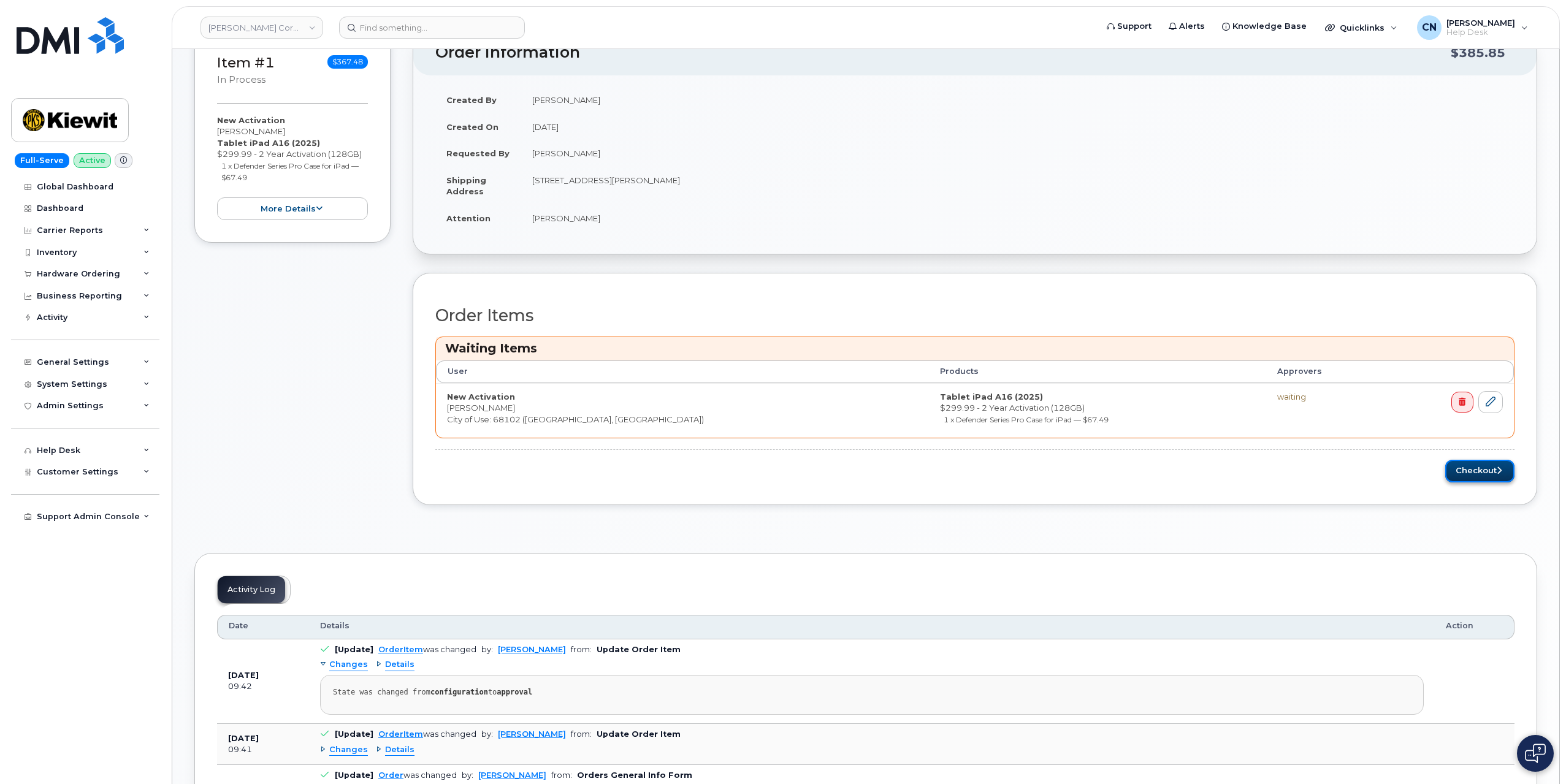
click at [1477, 460] on button "Checkout" at bounding box center [1480, 470] width 69 height 23
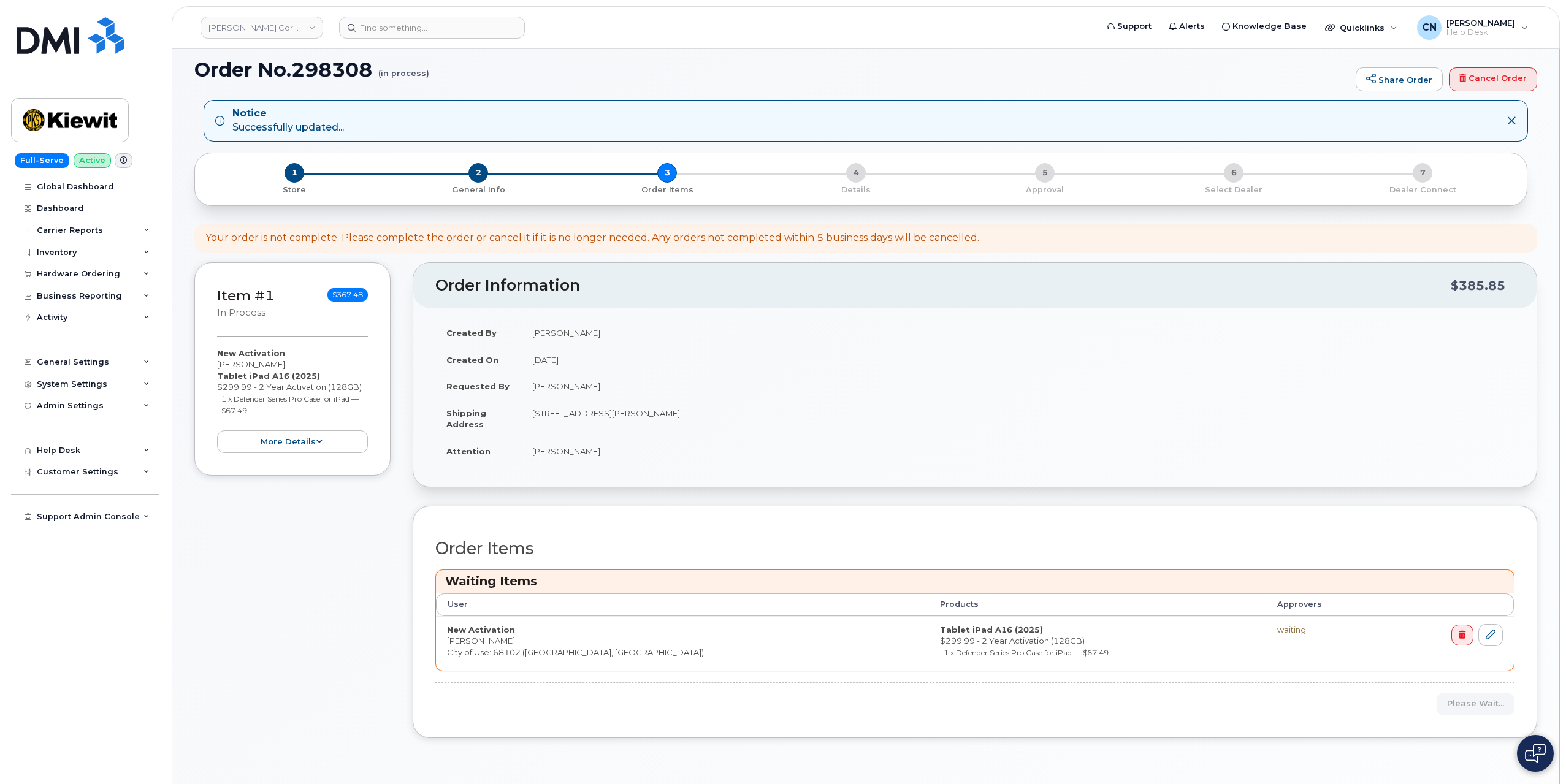
scroll to position [0, 0]
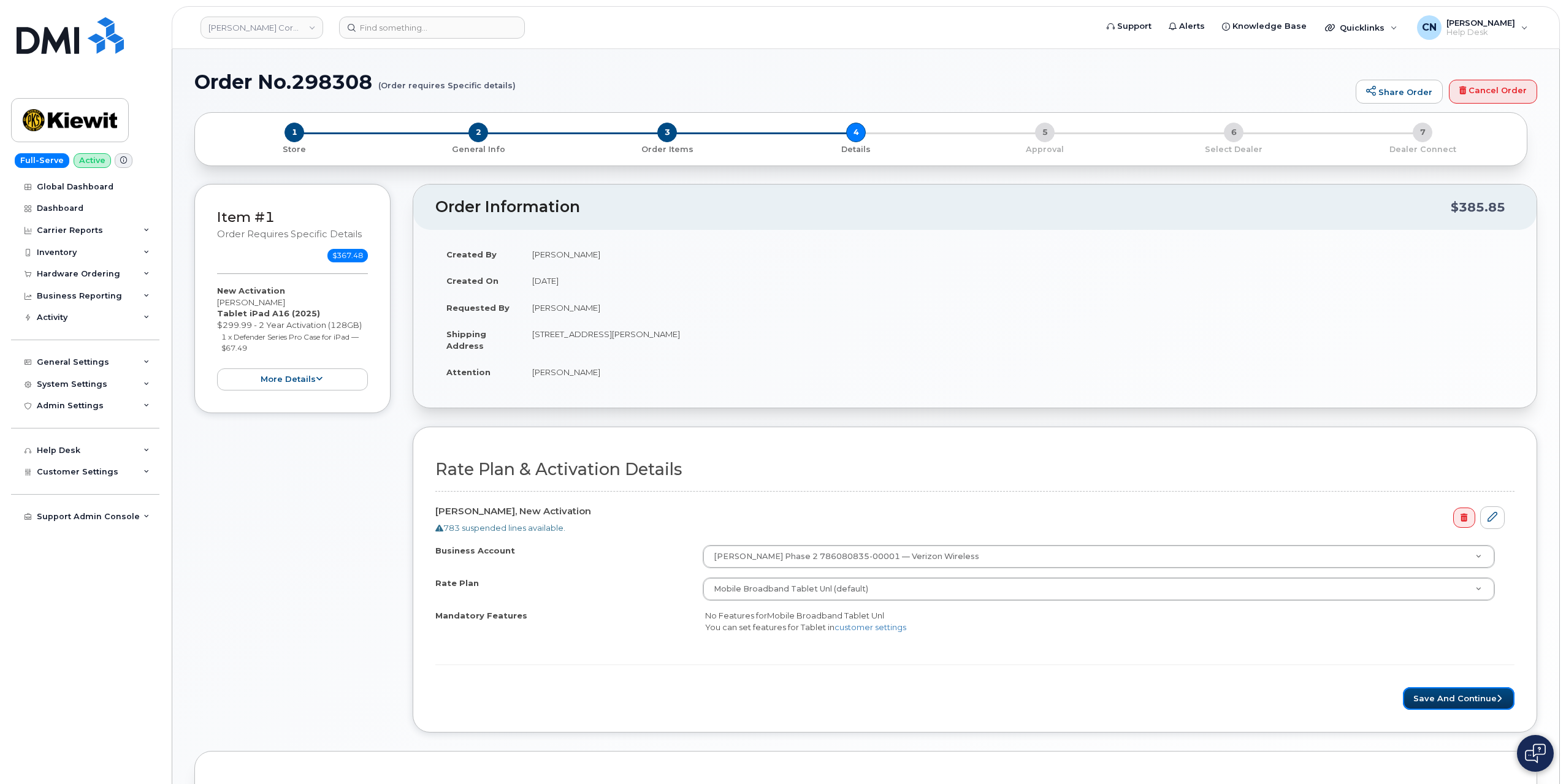
drag, startPoint x: 1451, startPoint y: 694, endPoint x: 1427, endPoint y: 631, distance: 67.4
click at [1451, 694] on button "Save and Continue" at bounding box center [1459, 698] width 112 height 23
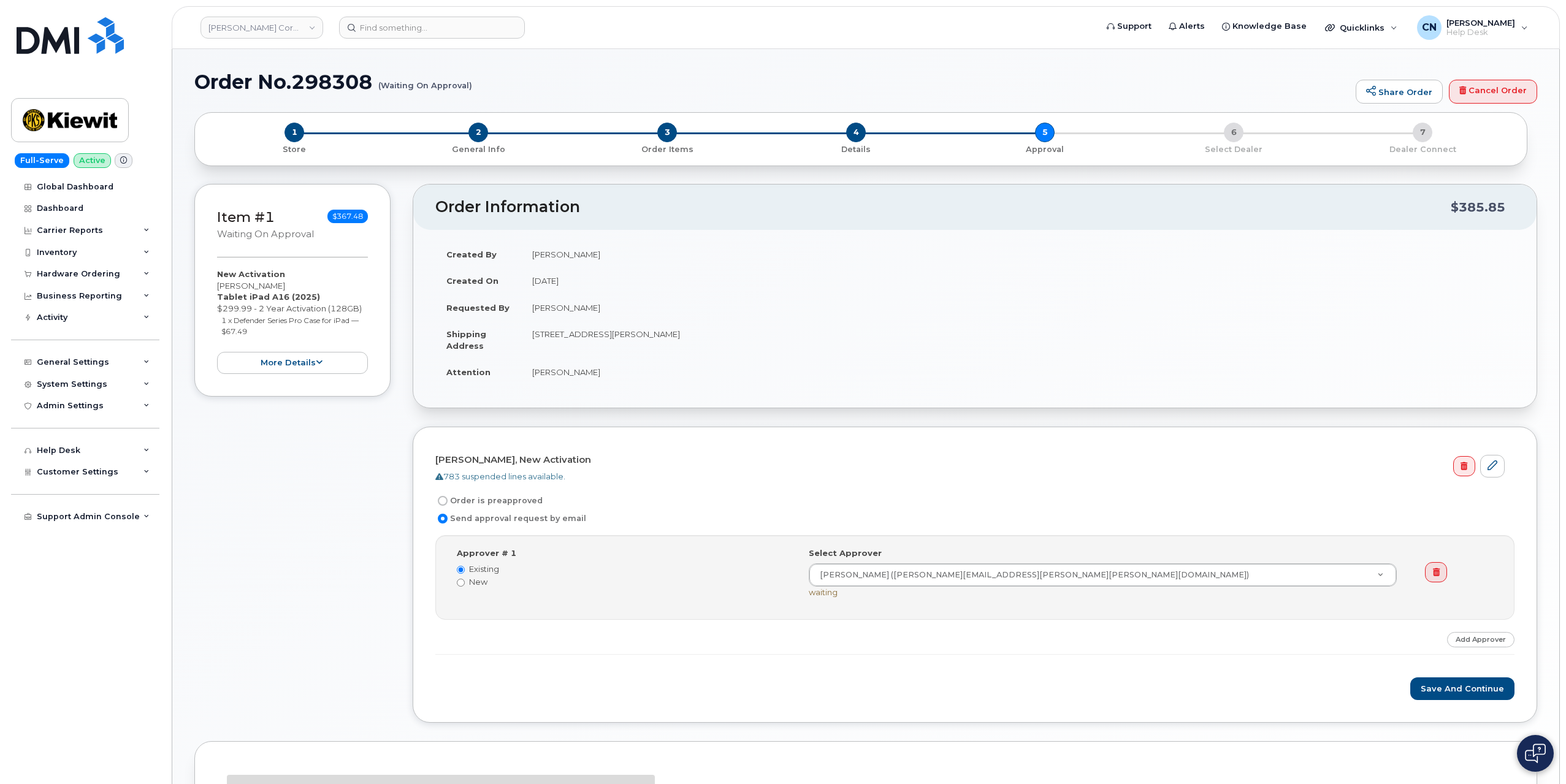
click at [261, 549] on div "Item #1 Waiting On Approval $367.48 New Activation [PERSON_NAME] Tablet iPad A1…" at bounding box center [293, 462] width 196 height 557
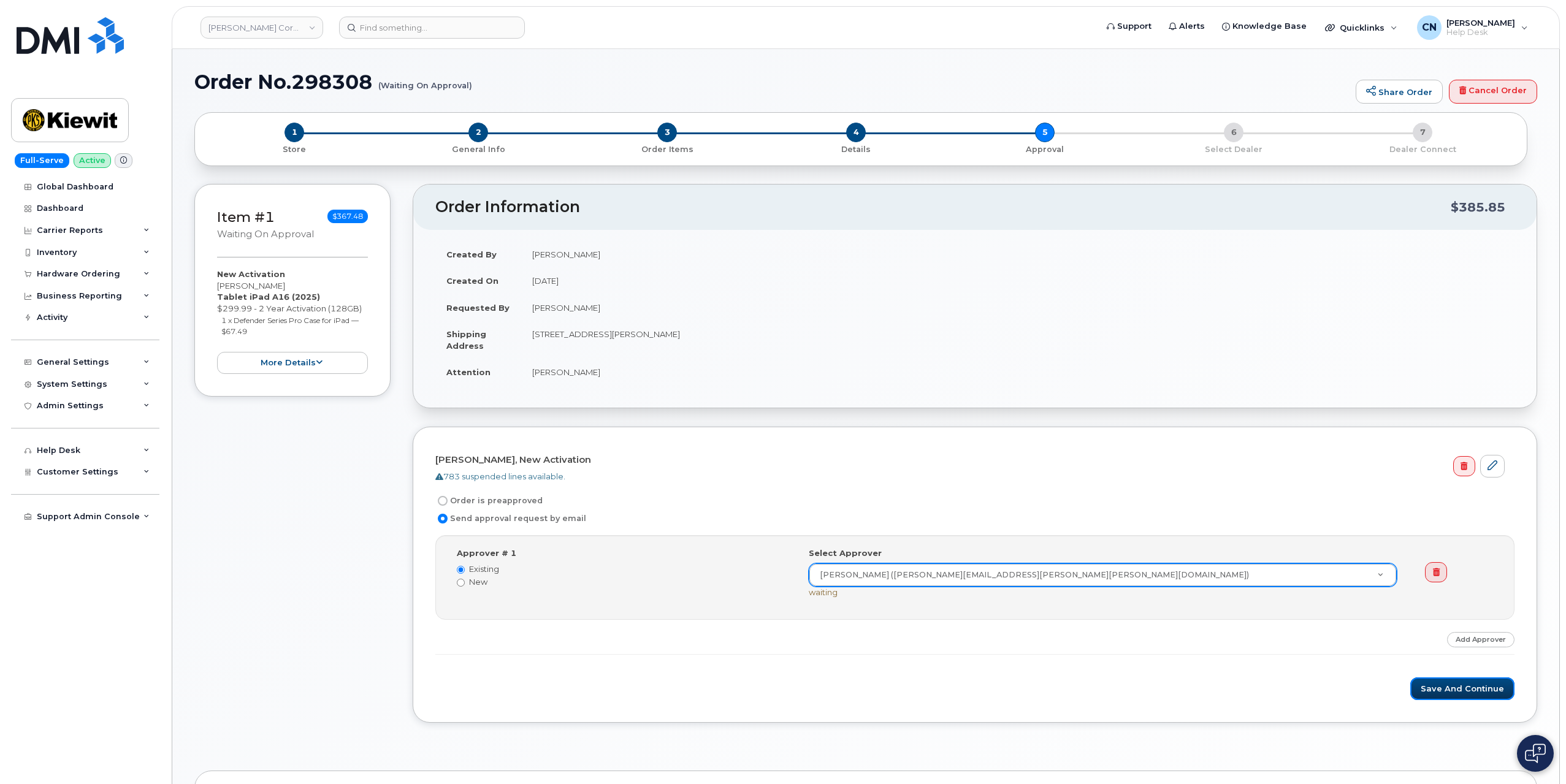
drag, startPoint x: 1453, startPoint y: 687, endPoint x: 1160, endPoint y: 581, distance: 311.6
click at [1453, 688] on button "Save and Continue" at bounding box center [1463, 688] width 105 height 23
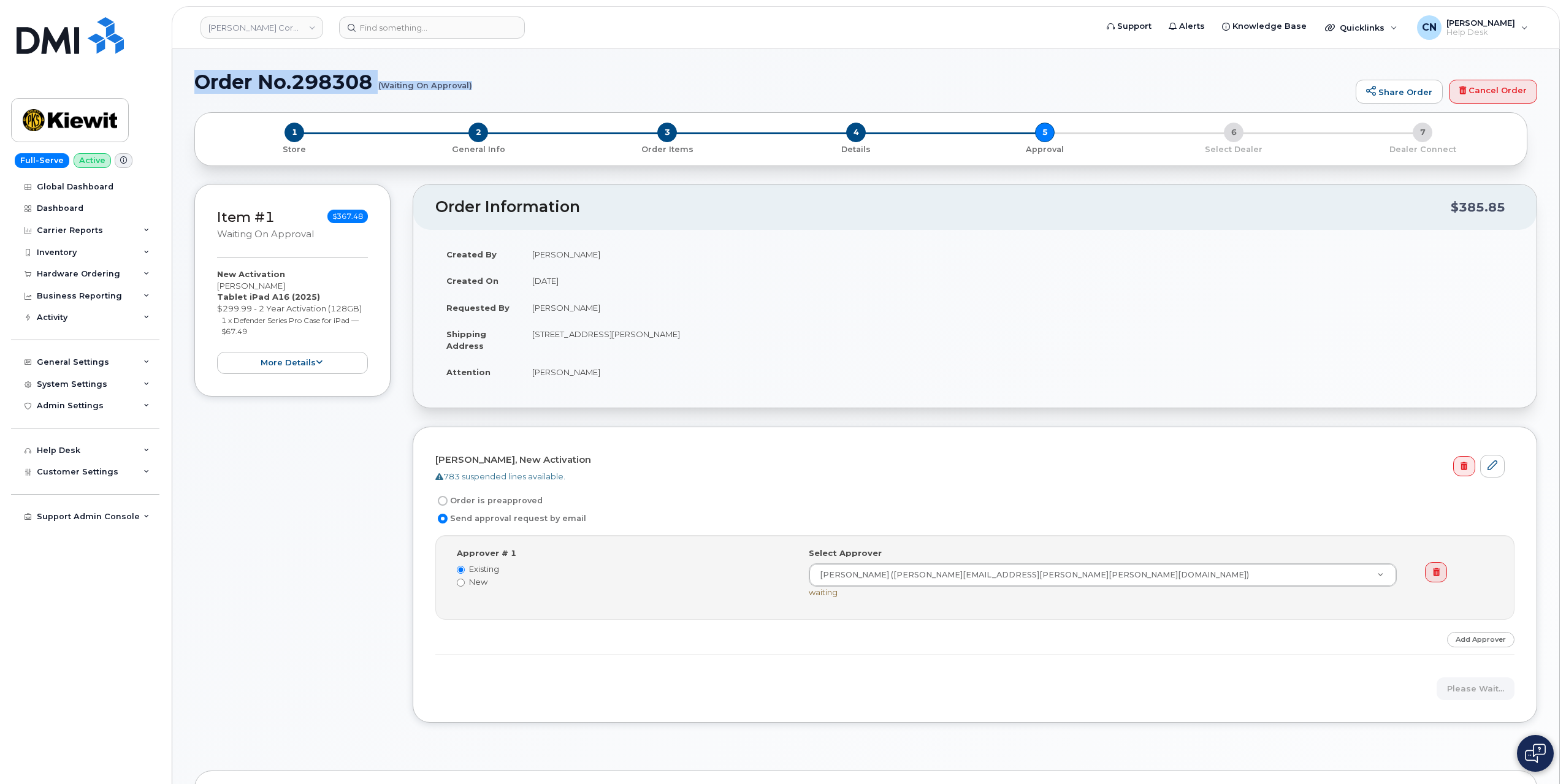
drag, startPoint x: 198, startPoint y: 81, endPoint x: 470, endPoint y: 86, distance: 272.0
click at [470, 86] on h1 "Order No.298308 (Waiting On Approval)" at bounding box center [772, 82] width 1156 height 22
copy h1 "Order No.298308 (Waiting On Approval)"
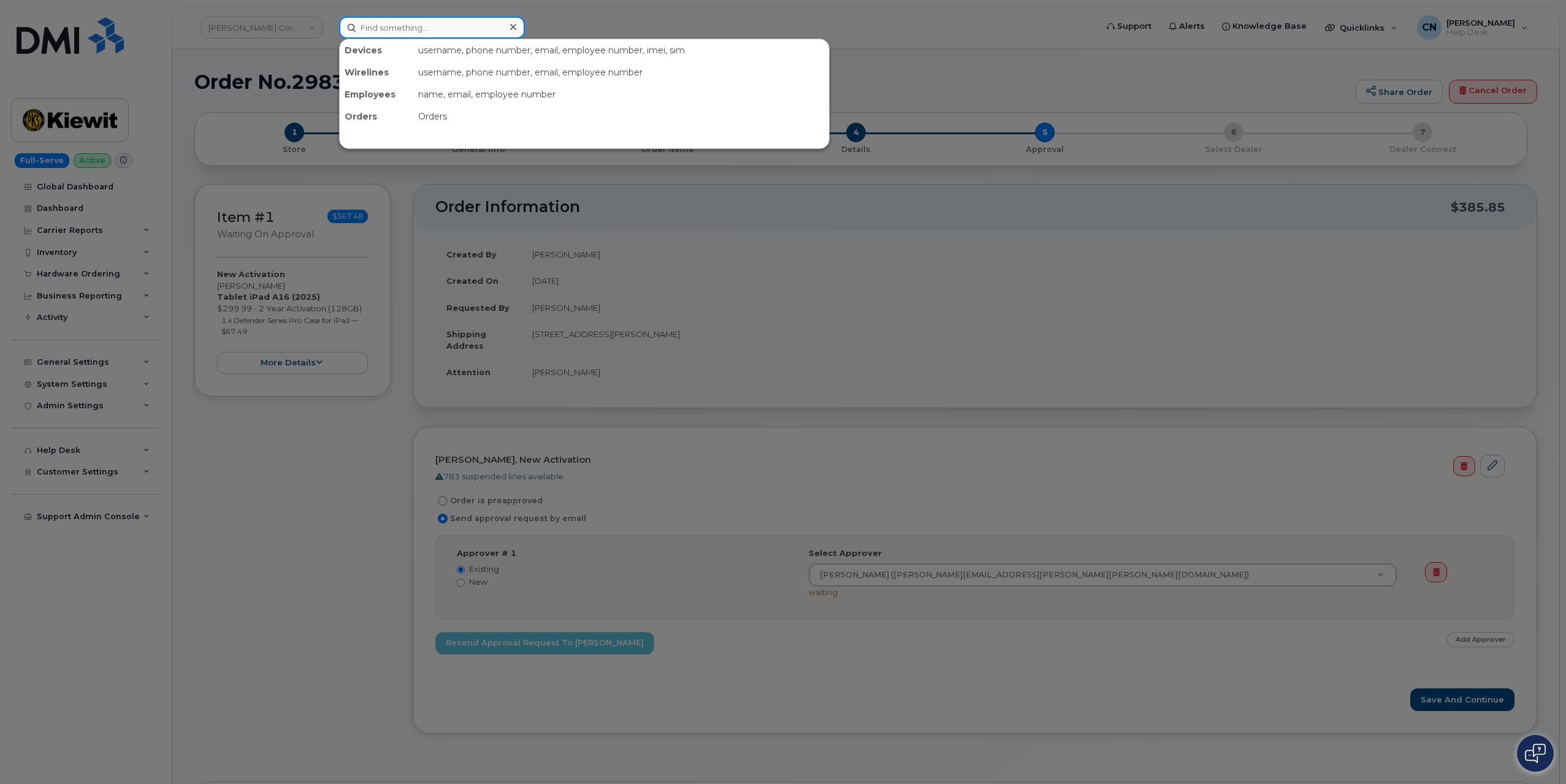
click at [401, 26] on input at bounding box center [432, 28] width 186 height 22
paste input "7203151586"
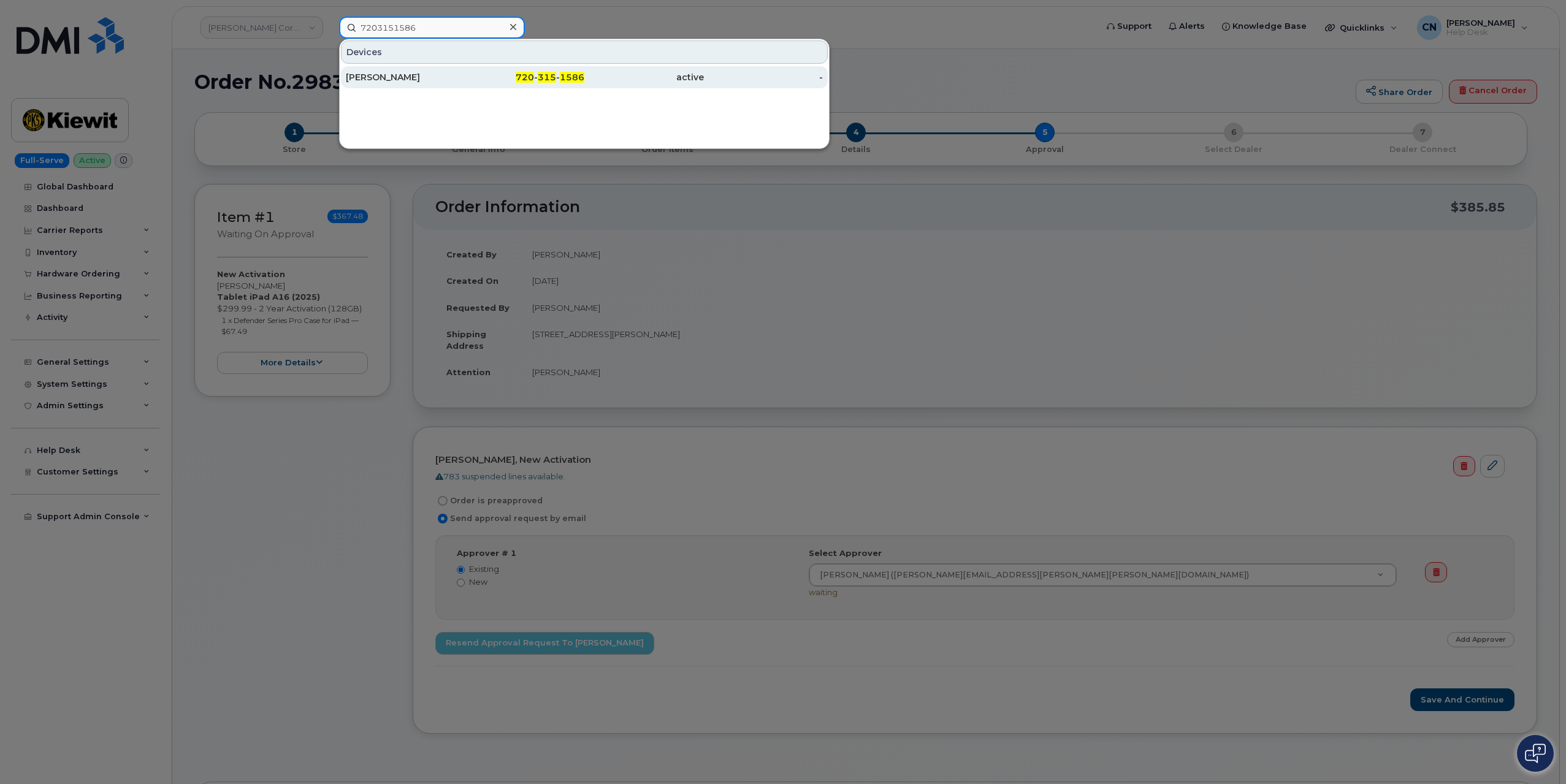
type input "7203151586"
click at [378, 78] on div "[PERSON_NAME]" at bounding box center [405, 77] width 120 height 12
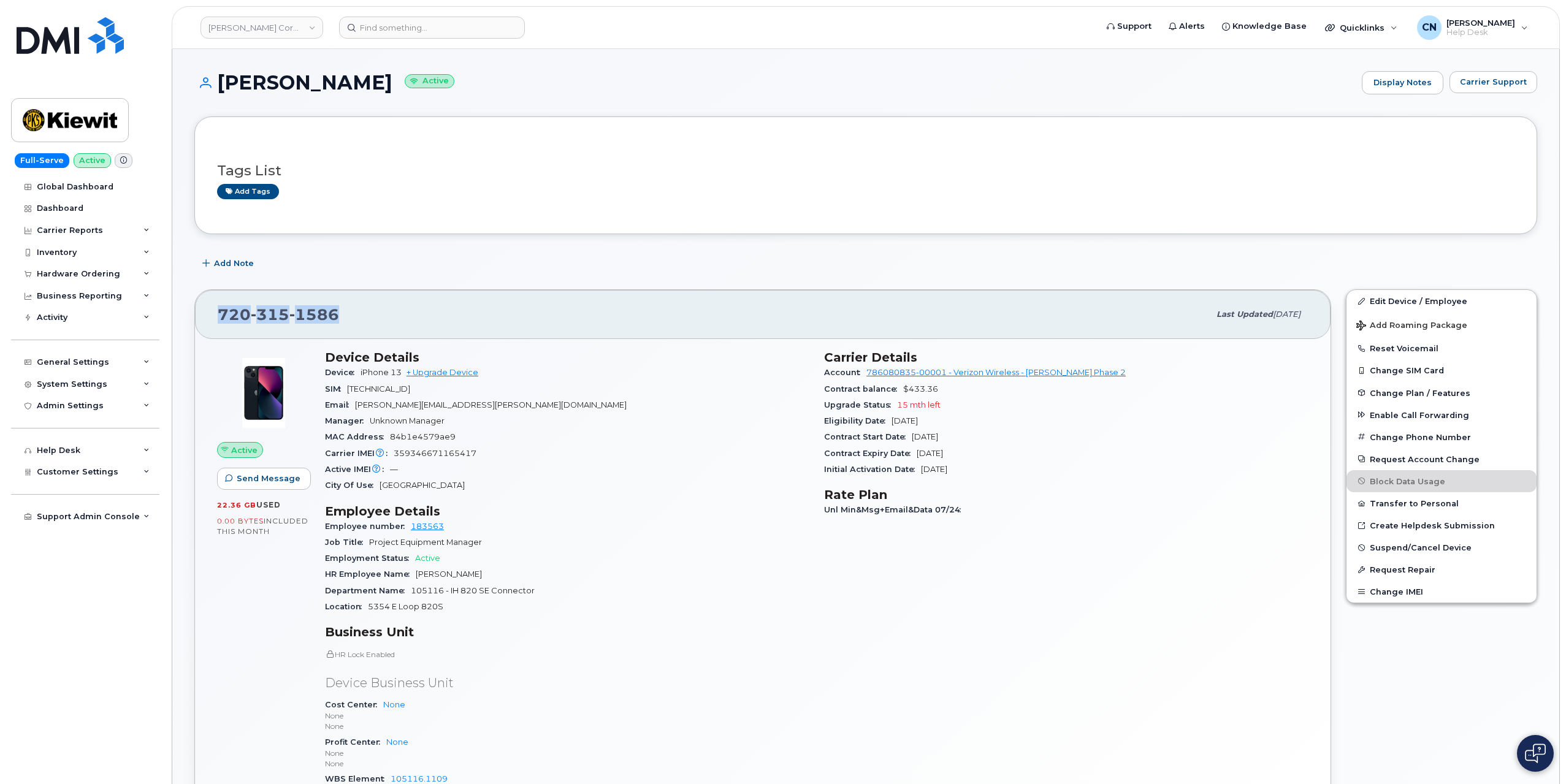
drag, startPoint x: 347, startPoint y: 318, endPoint x: 195, endPoint y: 232, distance: 174.6
click at [211, 313] on div "720 315 1586 Last updated Jul 31, 2025" at bounding box center [763, 314] width 1136 height 49
copy span "720 315 1586"
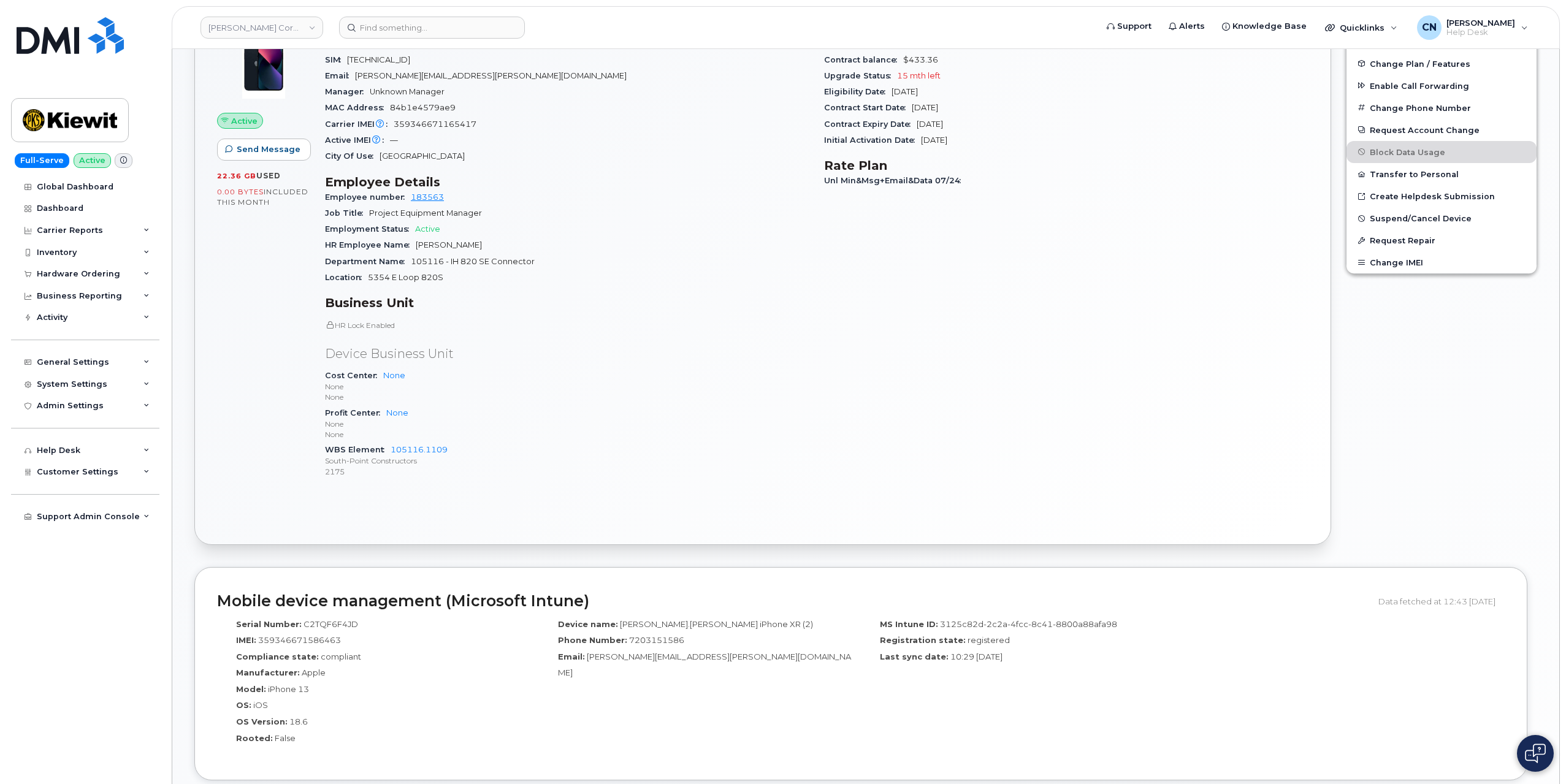
scroll to position [429, 0]
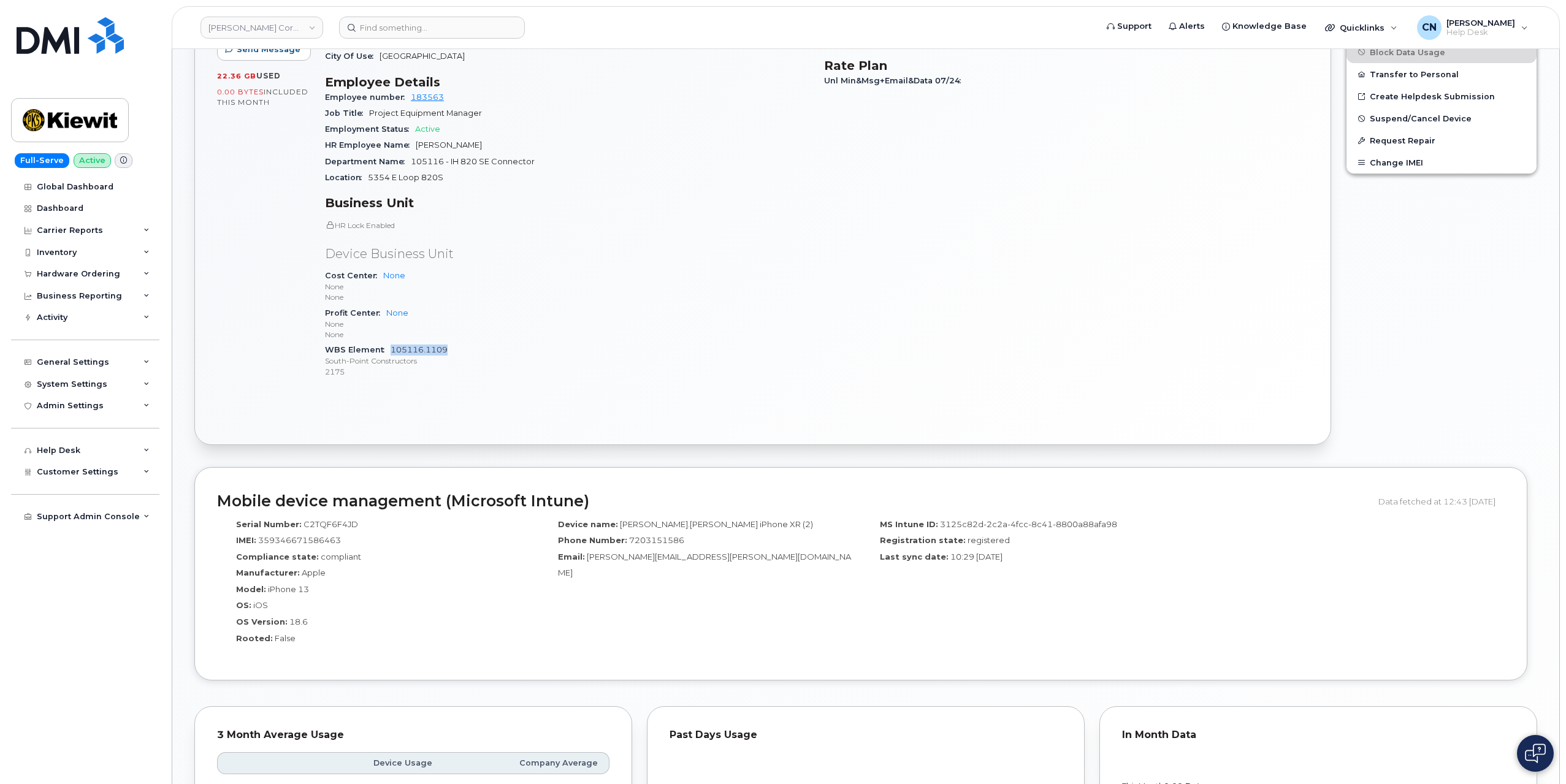
drag, startPoint x: 466, startPoint y: 353, endPoint x: 392, endPoint y: 351, distance: 74.0
click at [392, 351] on div "WBS Element 105116.1109 South-Point Constructors 2175" at bounding box center [567, 360] width 484 height 37
copy link "105116.1109"
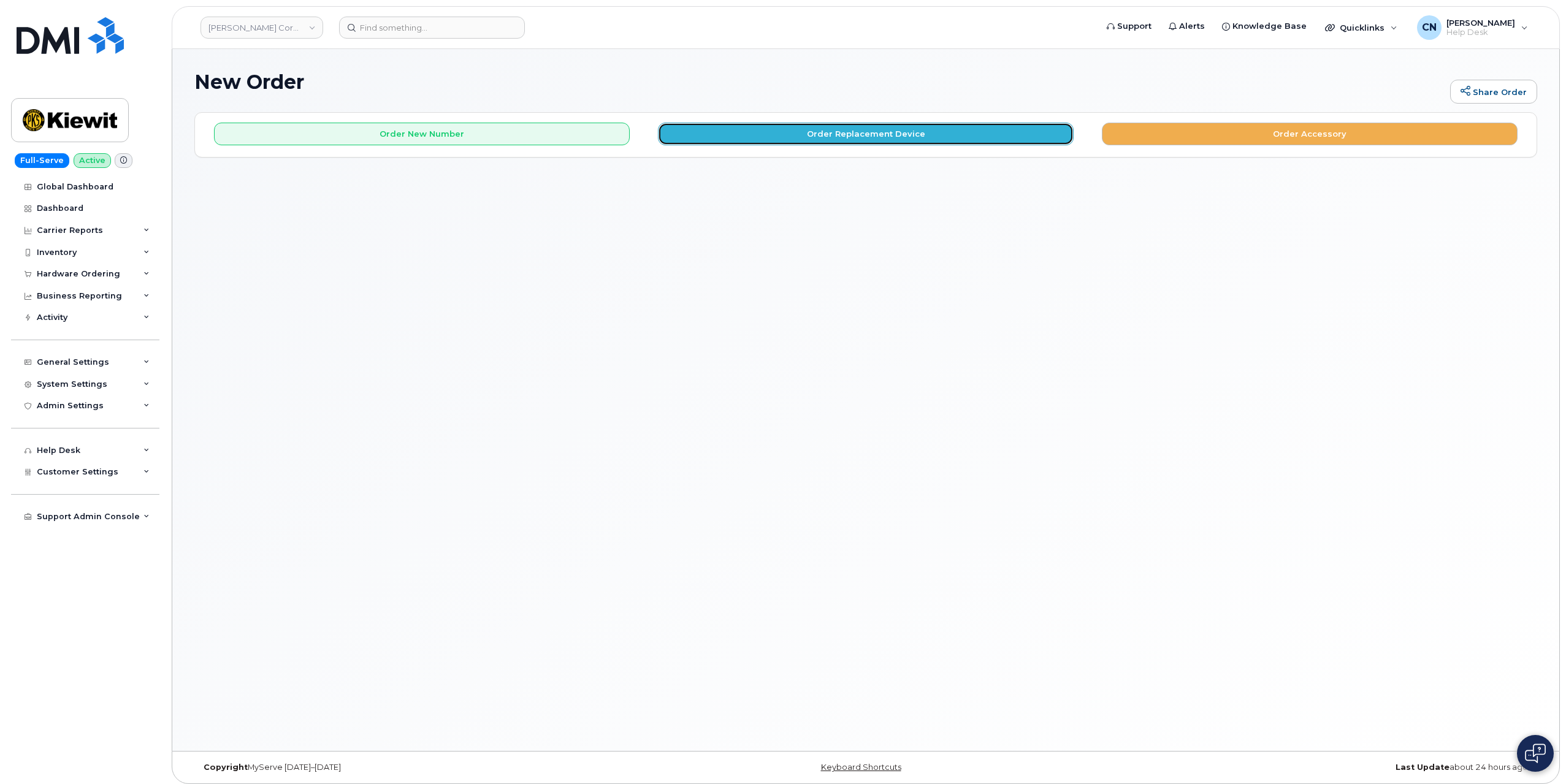
click at [790, 139] on button "Order Replacement Device" at bounding box center [866, 134] width 415 height 23
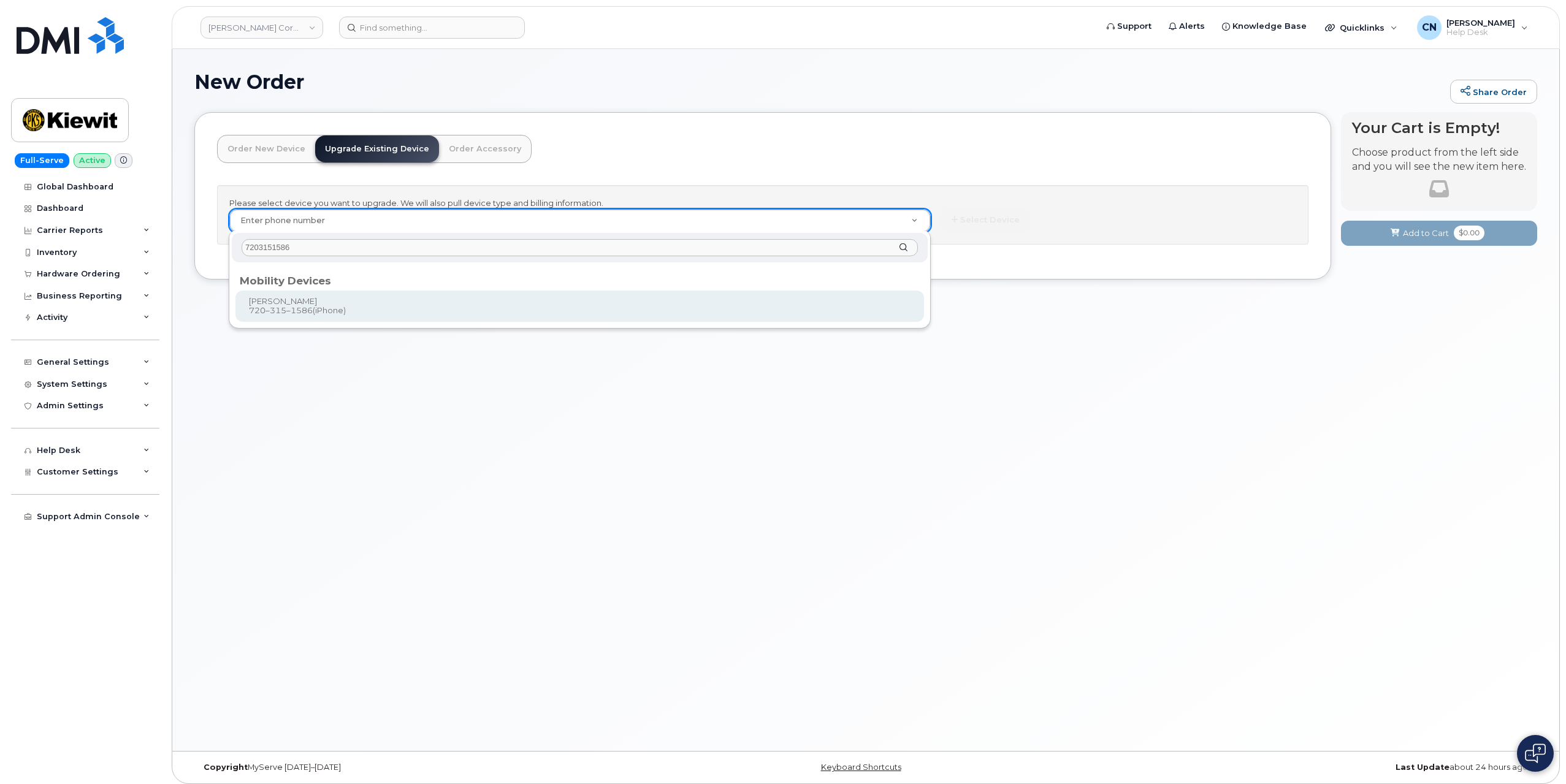
type input "7203151586"
type input "1171500"
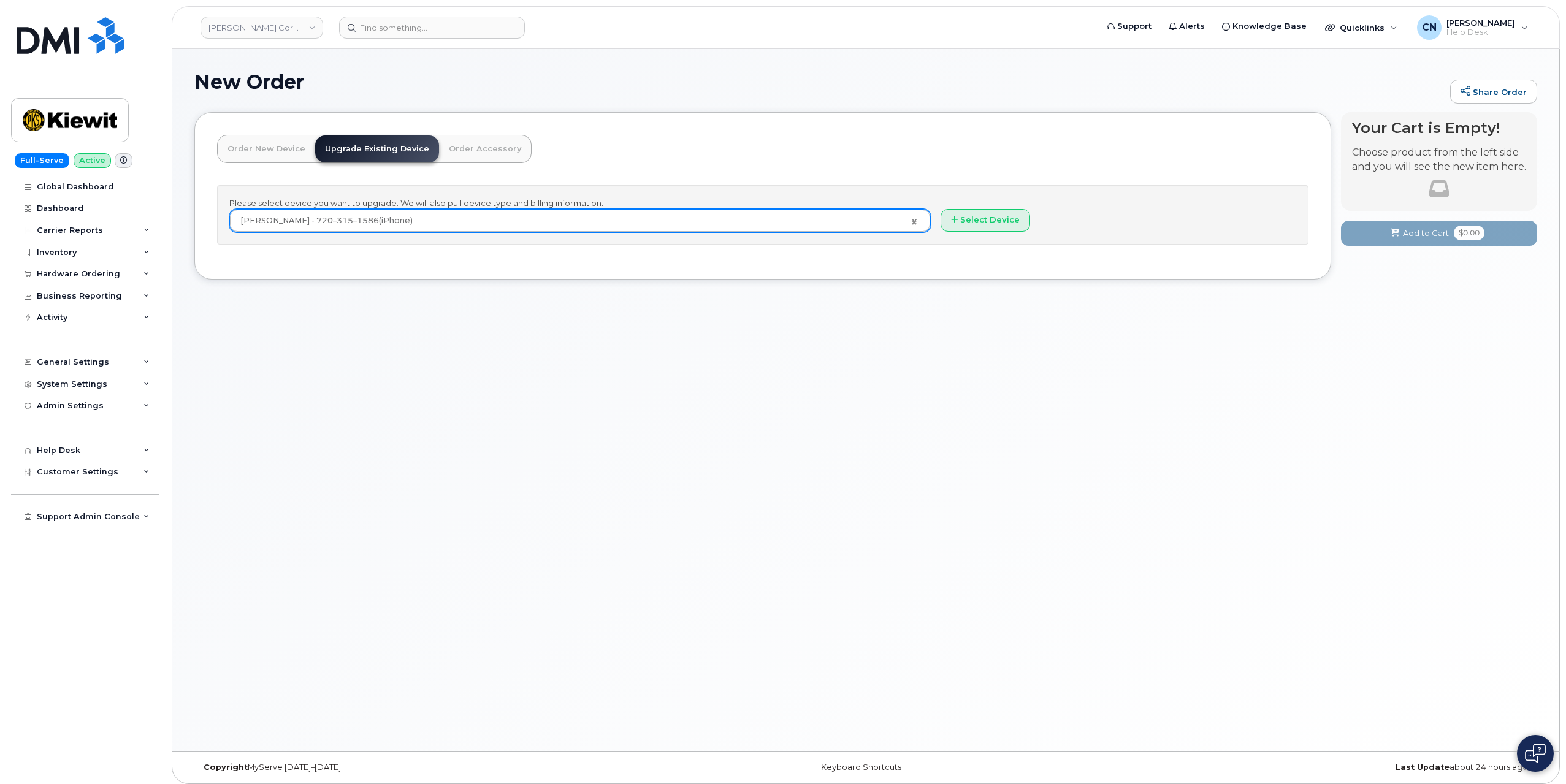
click at [1005, 231] on div "Please select device you want to upgrade. We will also pull device type and bil…" at bounding box center [763, 215] width 1092 height 60
click at [1002, 224] on button "Select Device" at bounding box center [985, 220] width 89 height 23
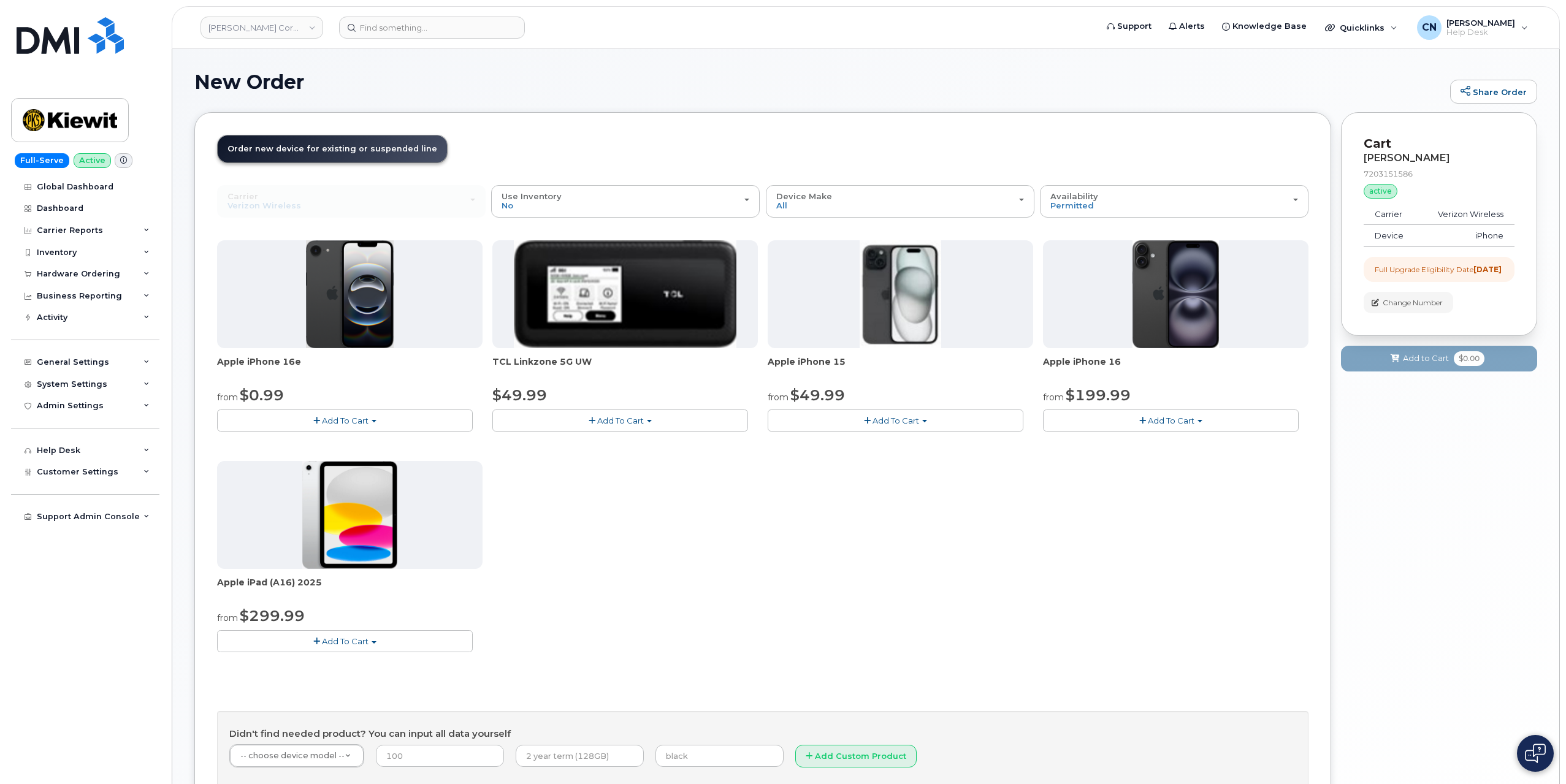
click at [195, 663] on div "Order New Device Upgrade Existing Device Order Accessory Order new device and n…" at bounding box center [763, 467] width 1137 height 710
click at [896, 432] on div "Apple iPhone 16e from $0.99 Add To Cart $0.99 - 2 Year Upgrade (128GB) $599.99 …" at bounding box center [763, 456] width 1092 height 431
click at [904, 428] on button "Add To Cart" at bounding box center [896, 420] width 256 height 22
click at [880, 437] on link "$49.99 - 2 Year Upgrade (128GB)" at bounding box center [851, 443] width 160 height 15
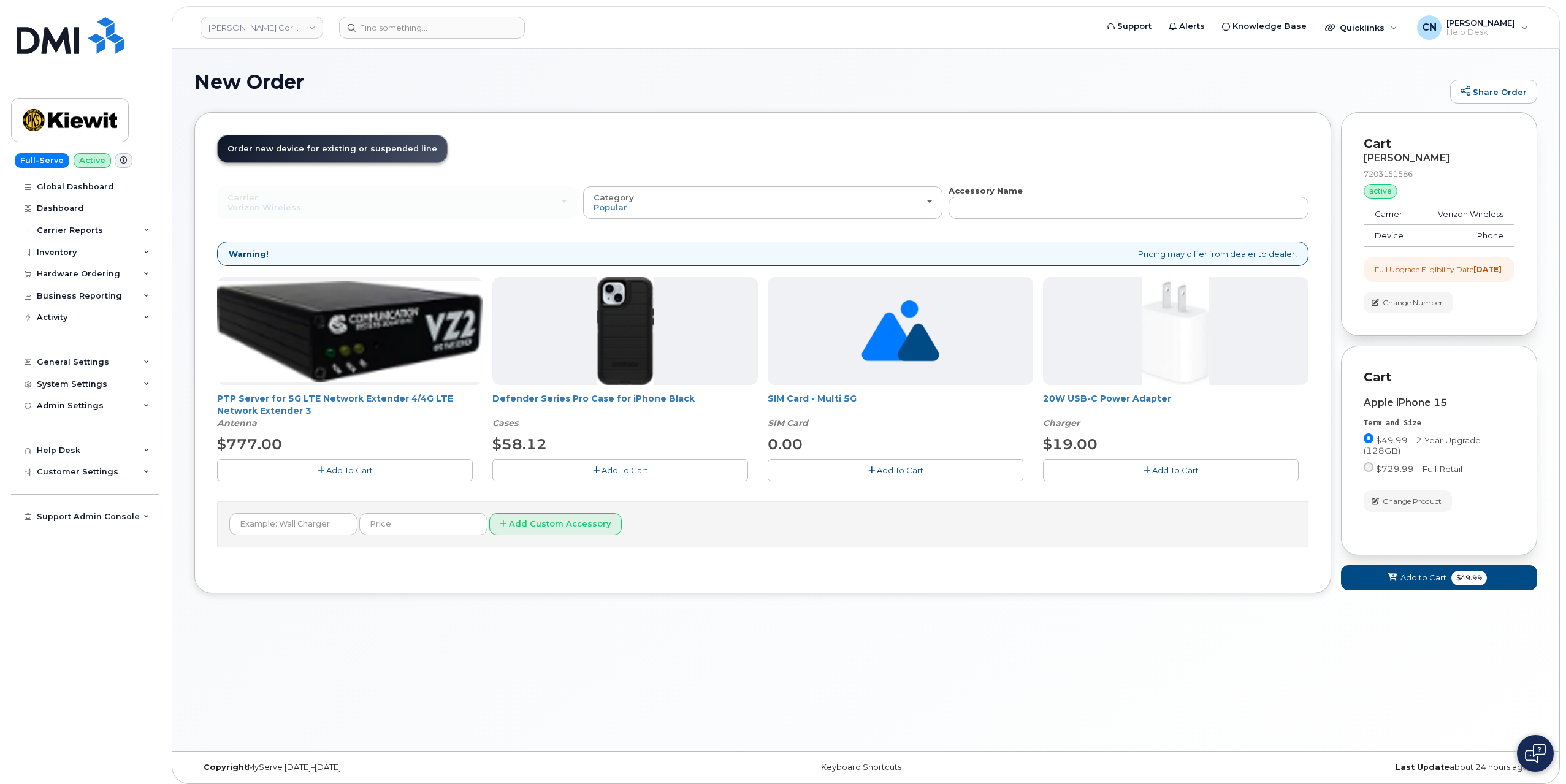
click at [297, 703] on div "New Order Share Order × Share This Order If you want to allow others to create …" at bounding box center [866, 400] width 1387 height 702
click at [639, 470] on span "Add To Cart" at bounding box center [625, 470] width 46 height 10
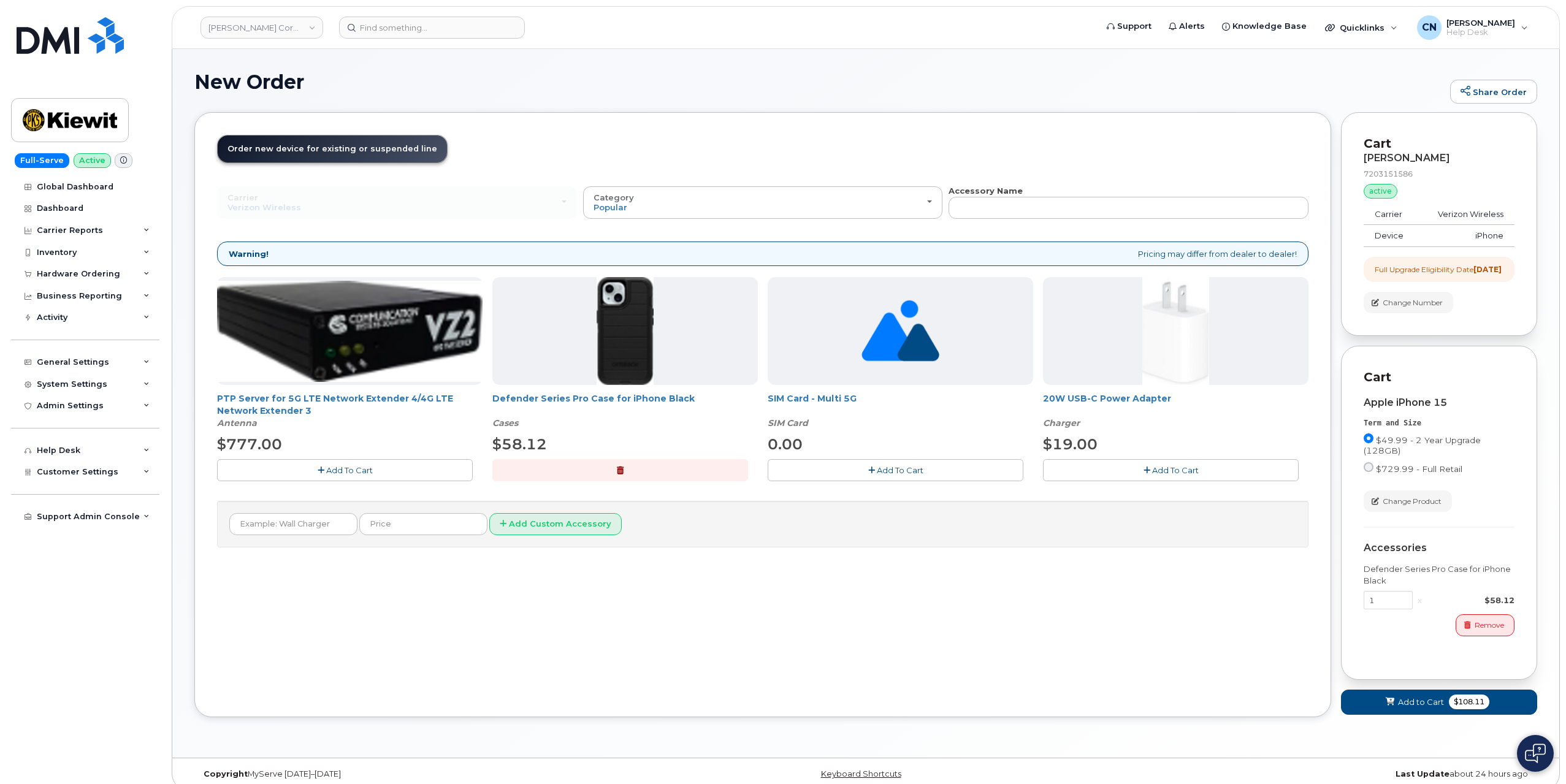
click at [1140, 467] on button "Add To Cart" at bounding box center [1171, 470] width 256 height 22
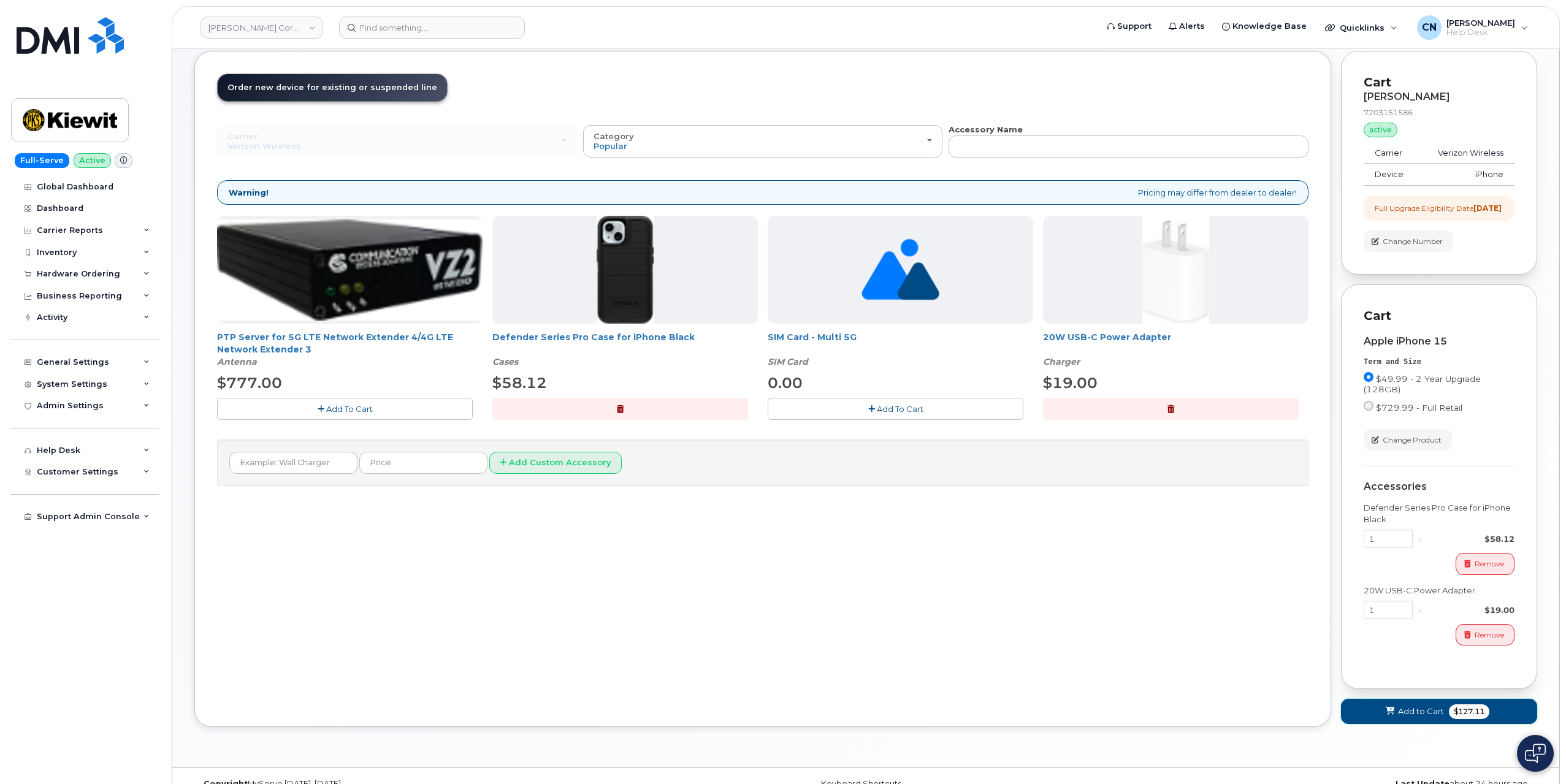
click at [1419, 716] on span "Add to Cart" at bounding box center [1421, 711] width 46 height 12
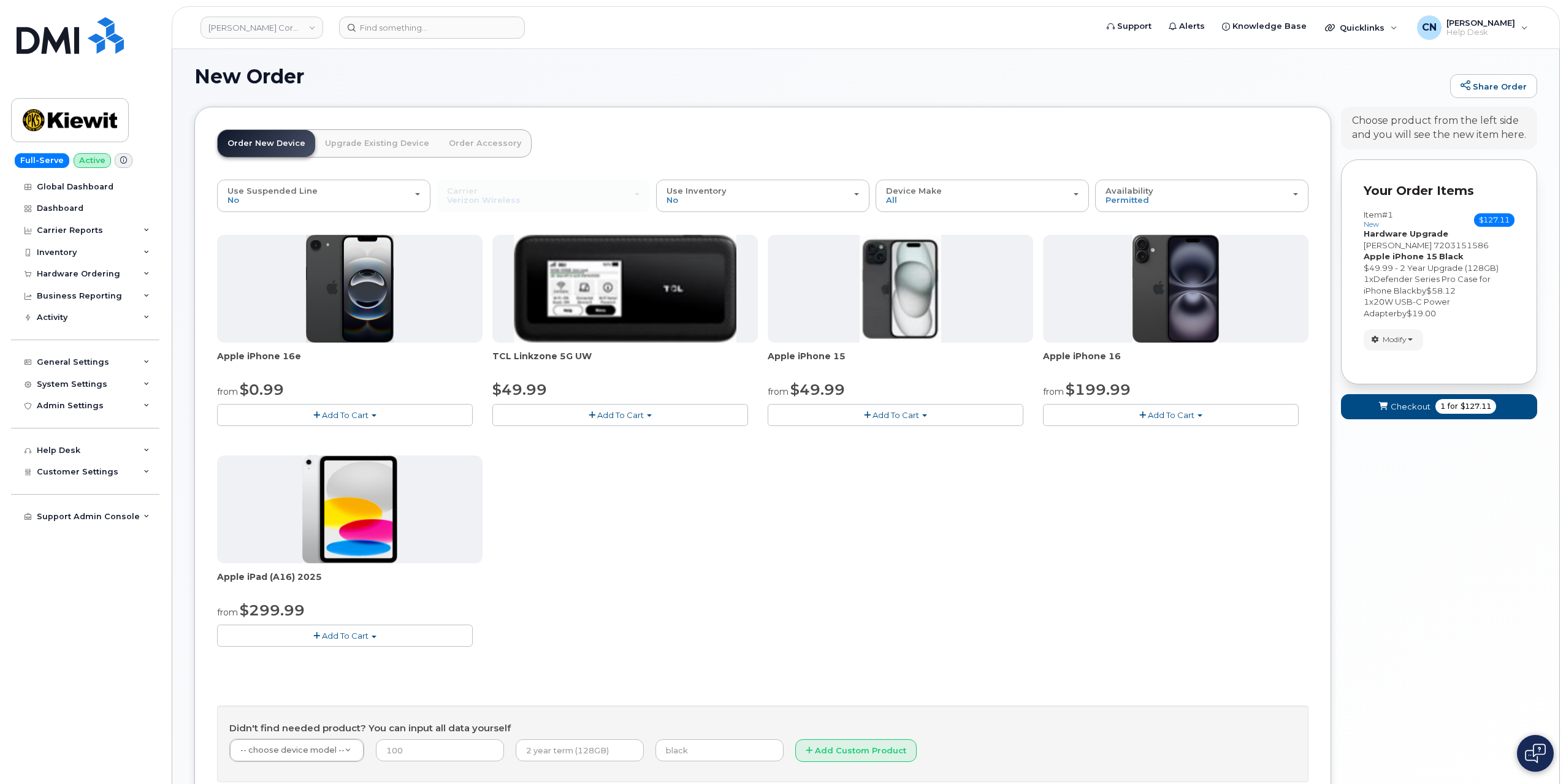
scroll to position [61, 0]
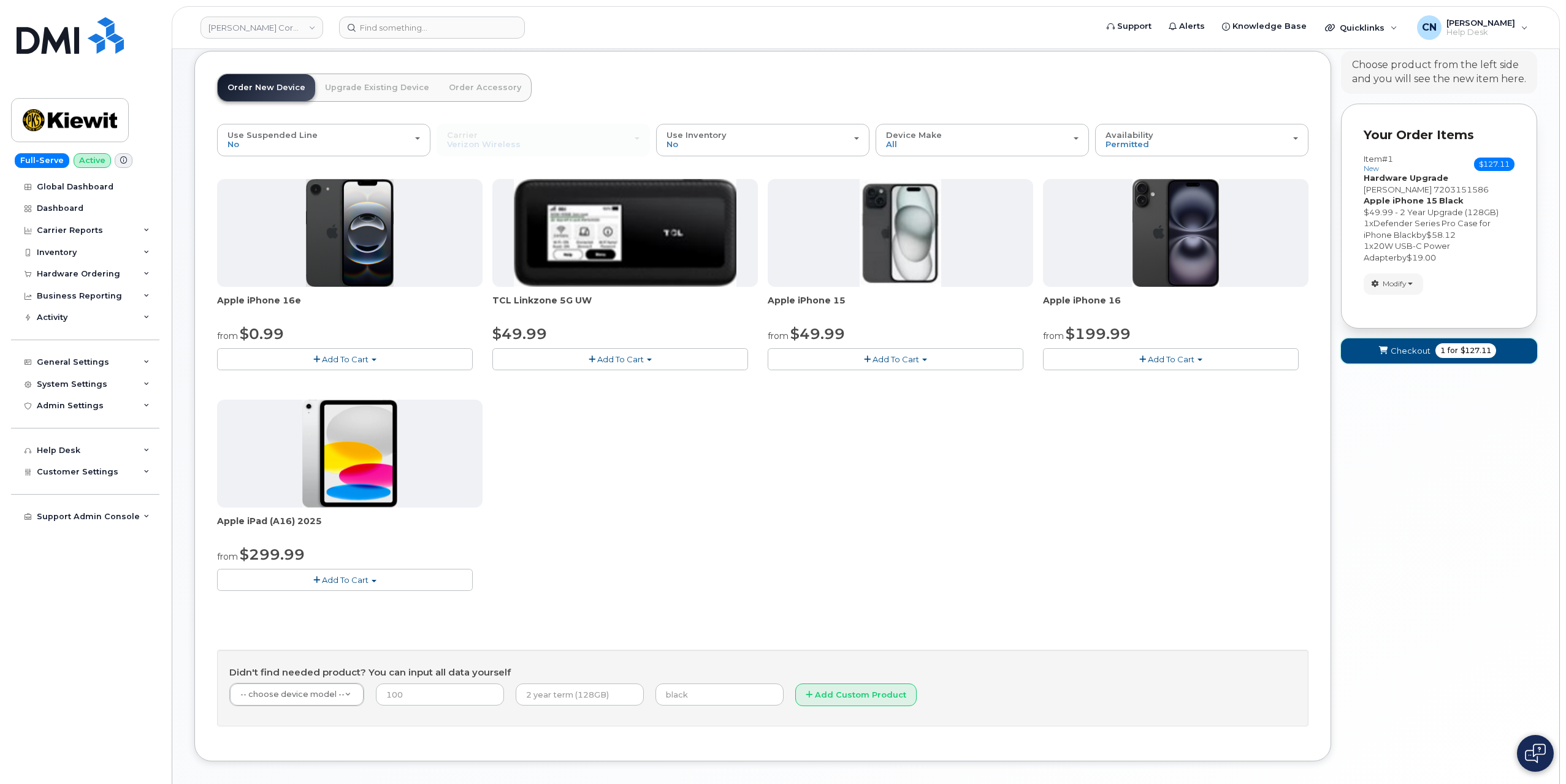
click at [1398, 348] on span "Checkout" at bounding box center [1411, 351] width 40 height 12
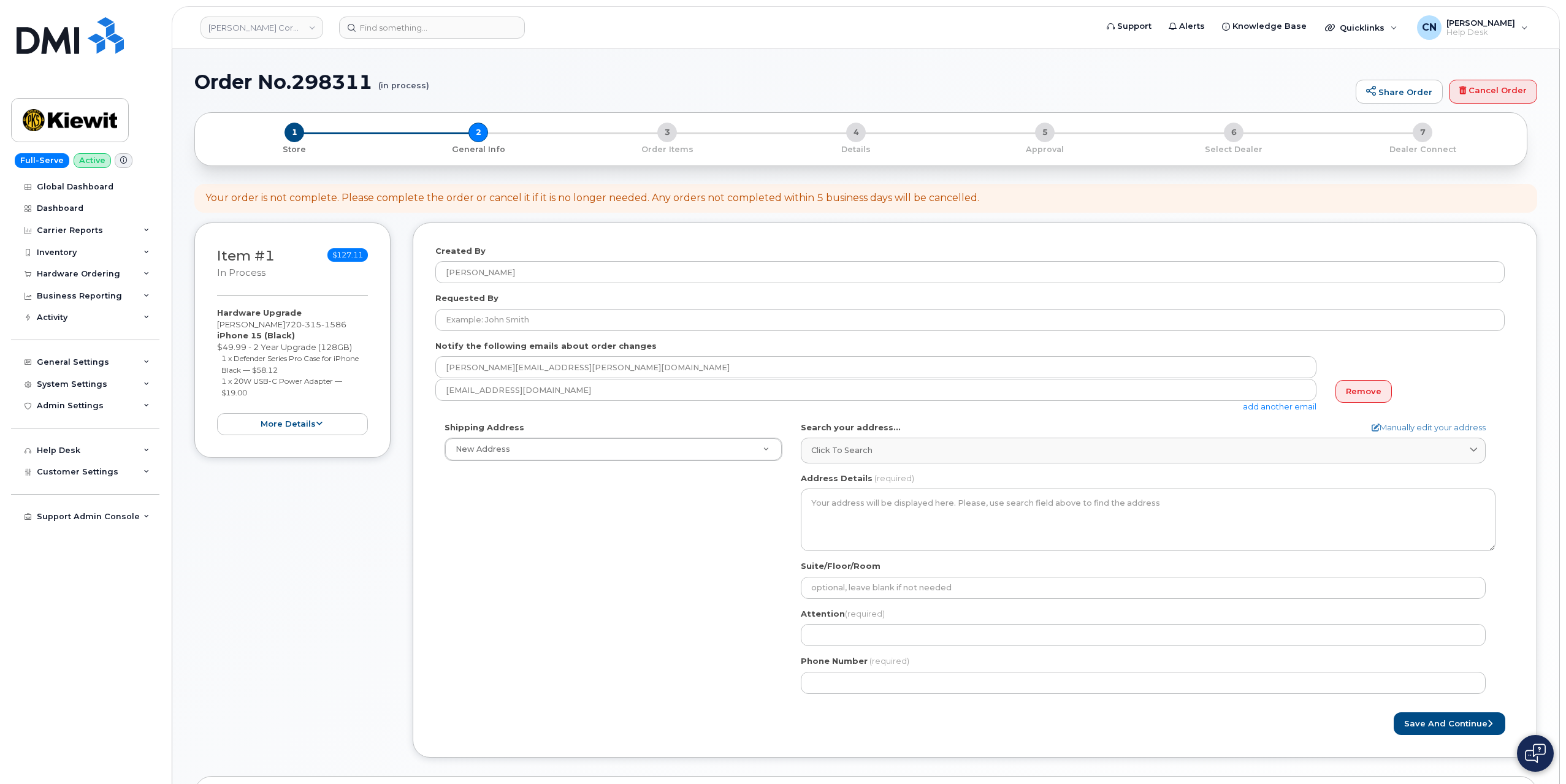
select select
drag, startPoint x: 287, startPoint y: 325, endPoint x: 219, endPoint y: 323, distance: 68.0
click at [219, 323] on div "Hardware Upgrade [PERSON_NAME] [PHONE_NUMBER] iPhone 15 (Black) $49.99 - 2 Year…" at bounding box center [293, 371] width 151 height 128
copy div "[PERSON_NAME]"
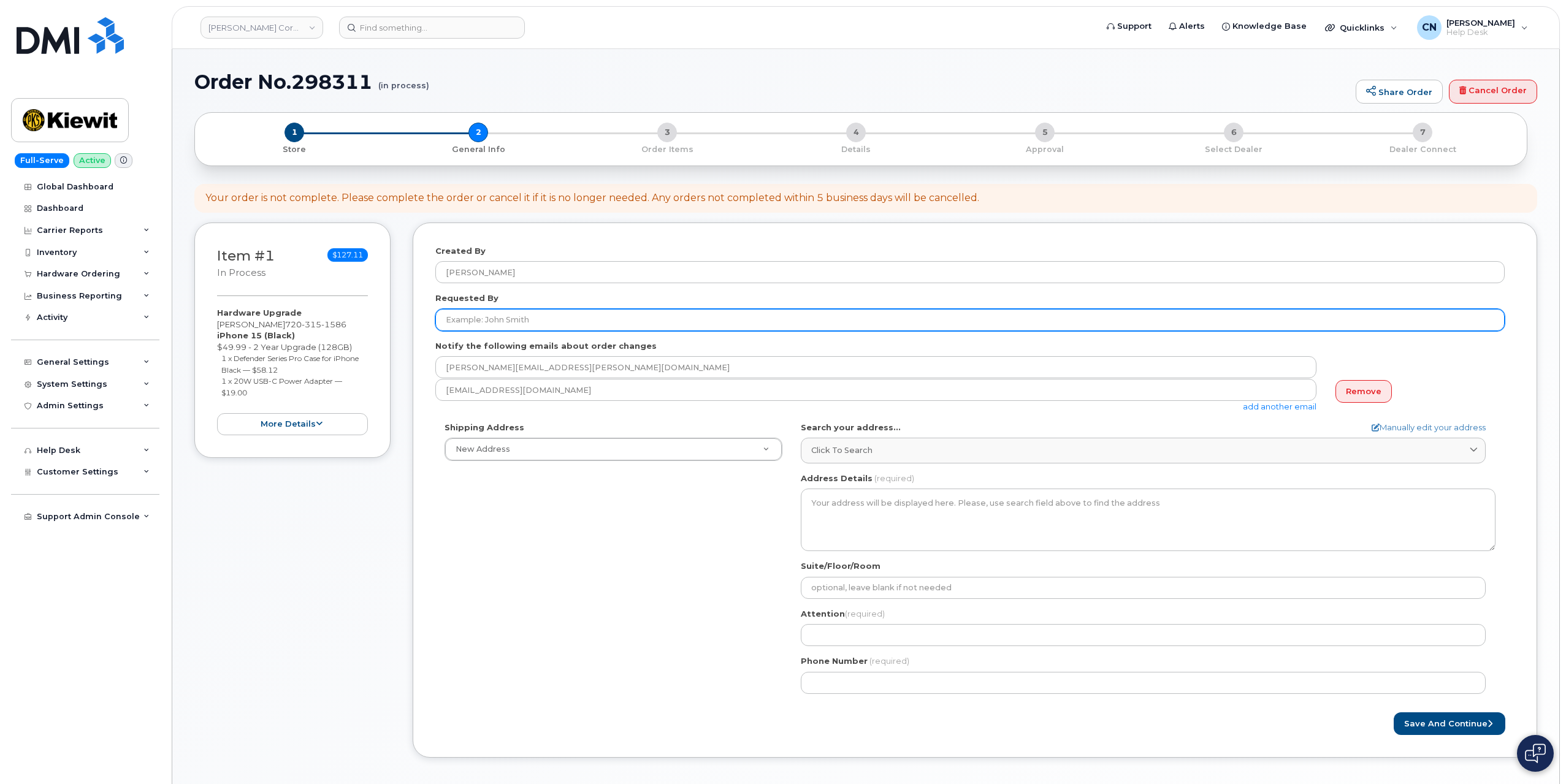
click at [490, 323] on input "Requested By" at bounding box center [970, 320] width 1069 height 22
paste input "[PERSON_NAME]"
type input "[PERSON_NAME]"
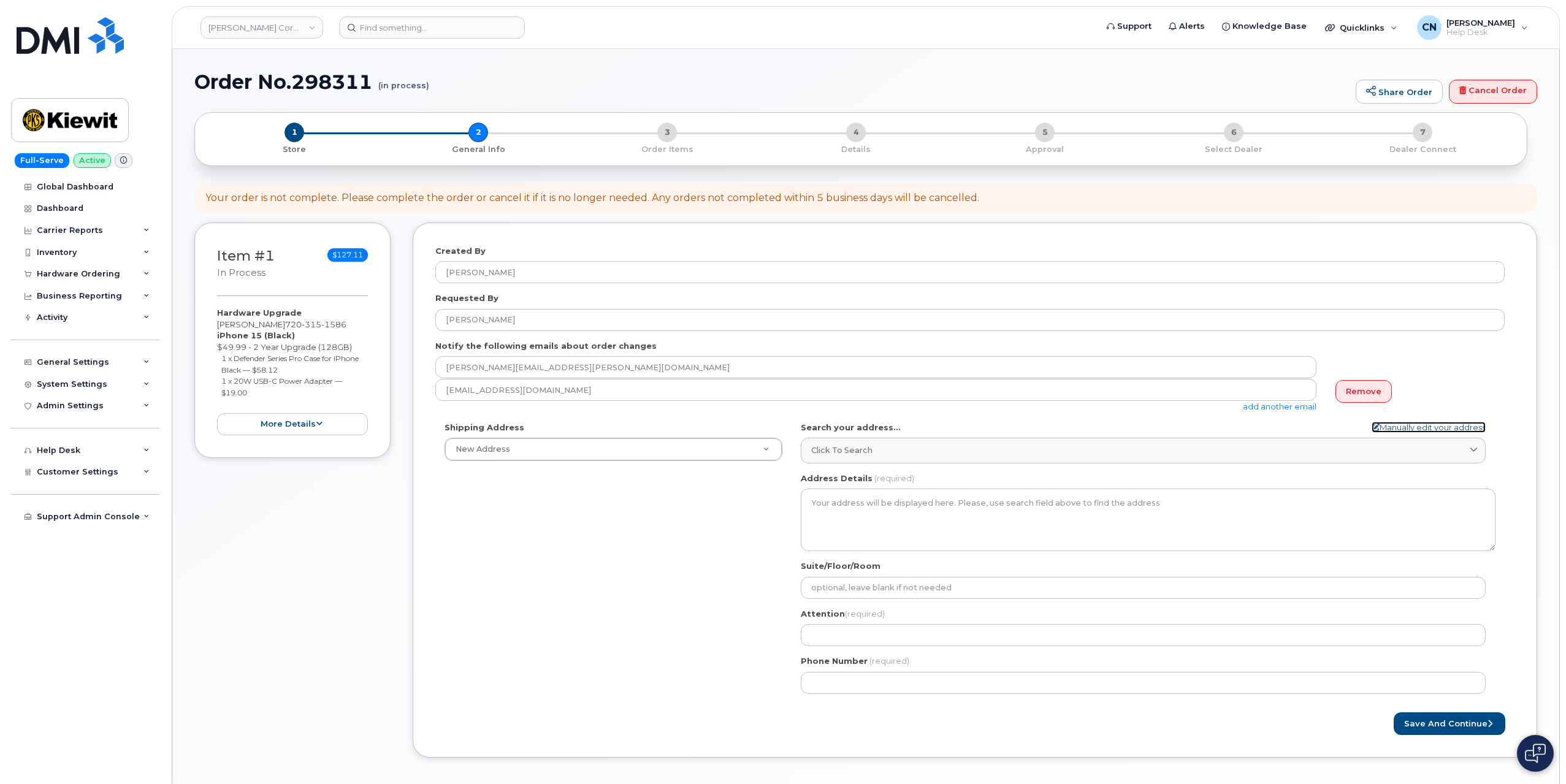
click at [1434, 422] on link "Manually edit your address" at bounding box center [1429, 428] width 114 height 12
select select
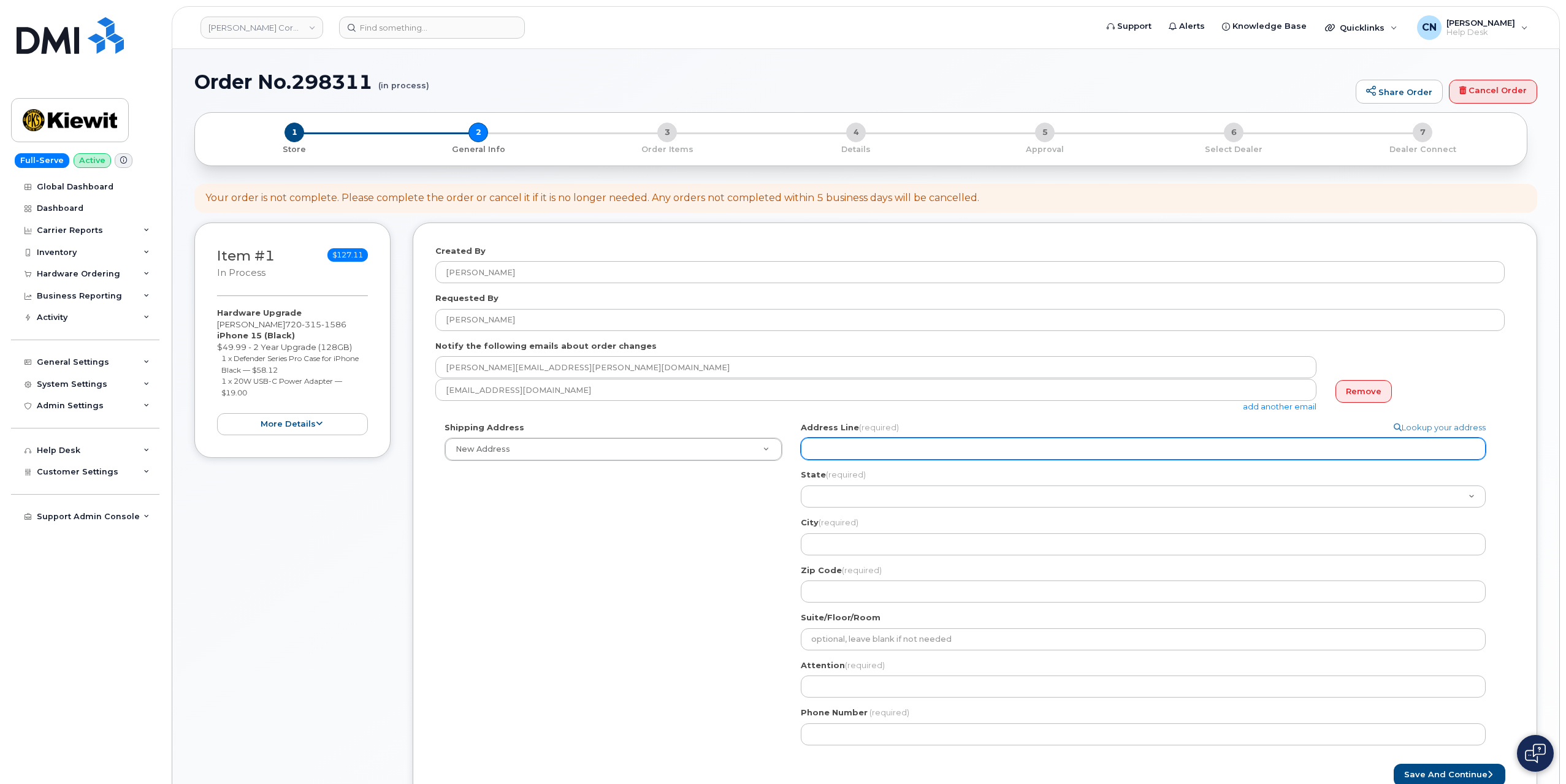
click at [827, 446] on input "Address Line (required)" at bounding box center [1143, 449] width 685 height 22
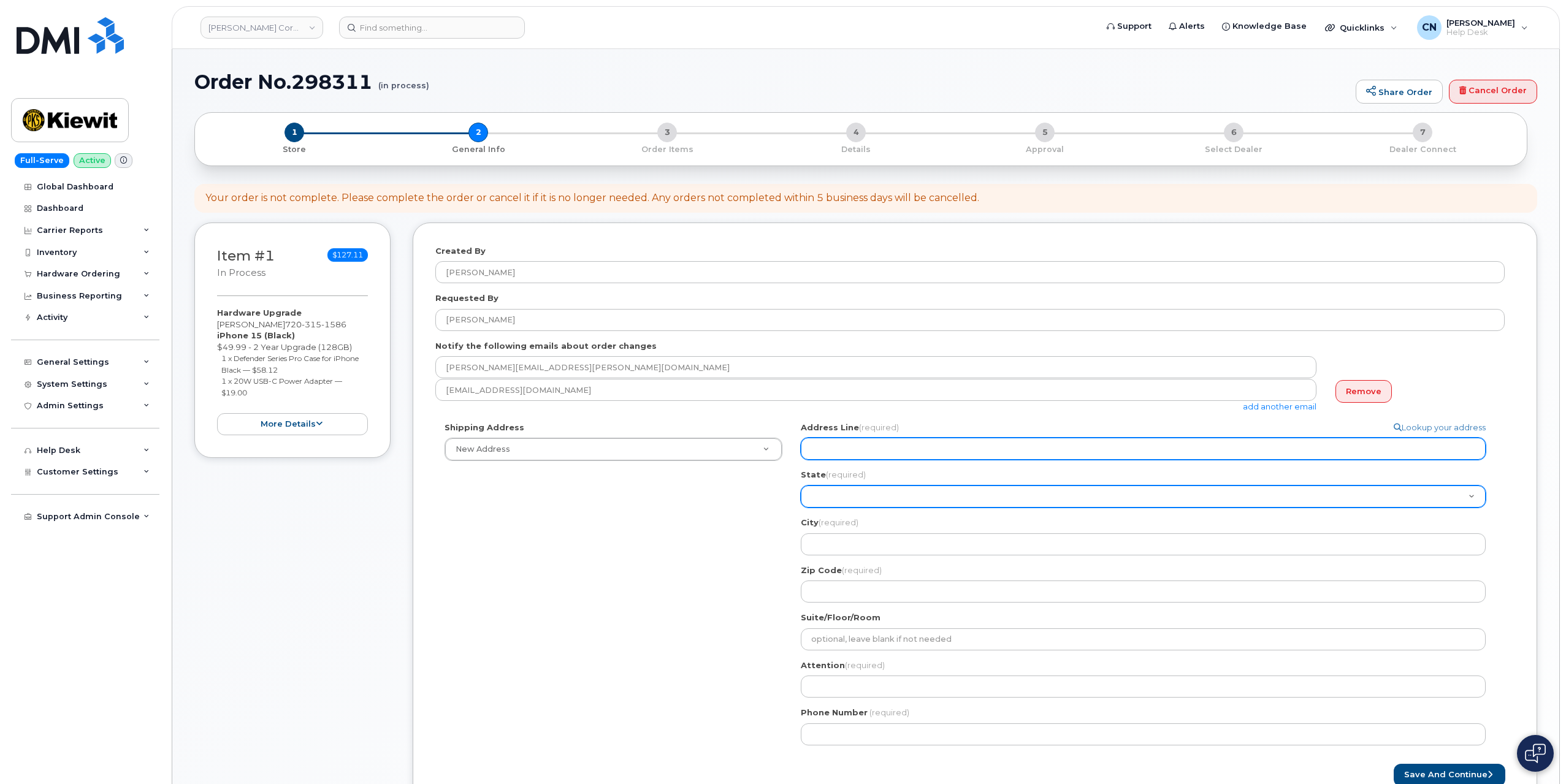
select select
type input "3"
select select
type input "37"
select select
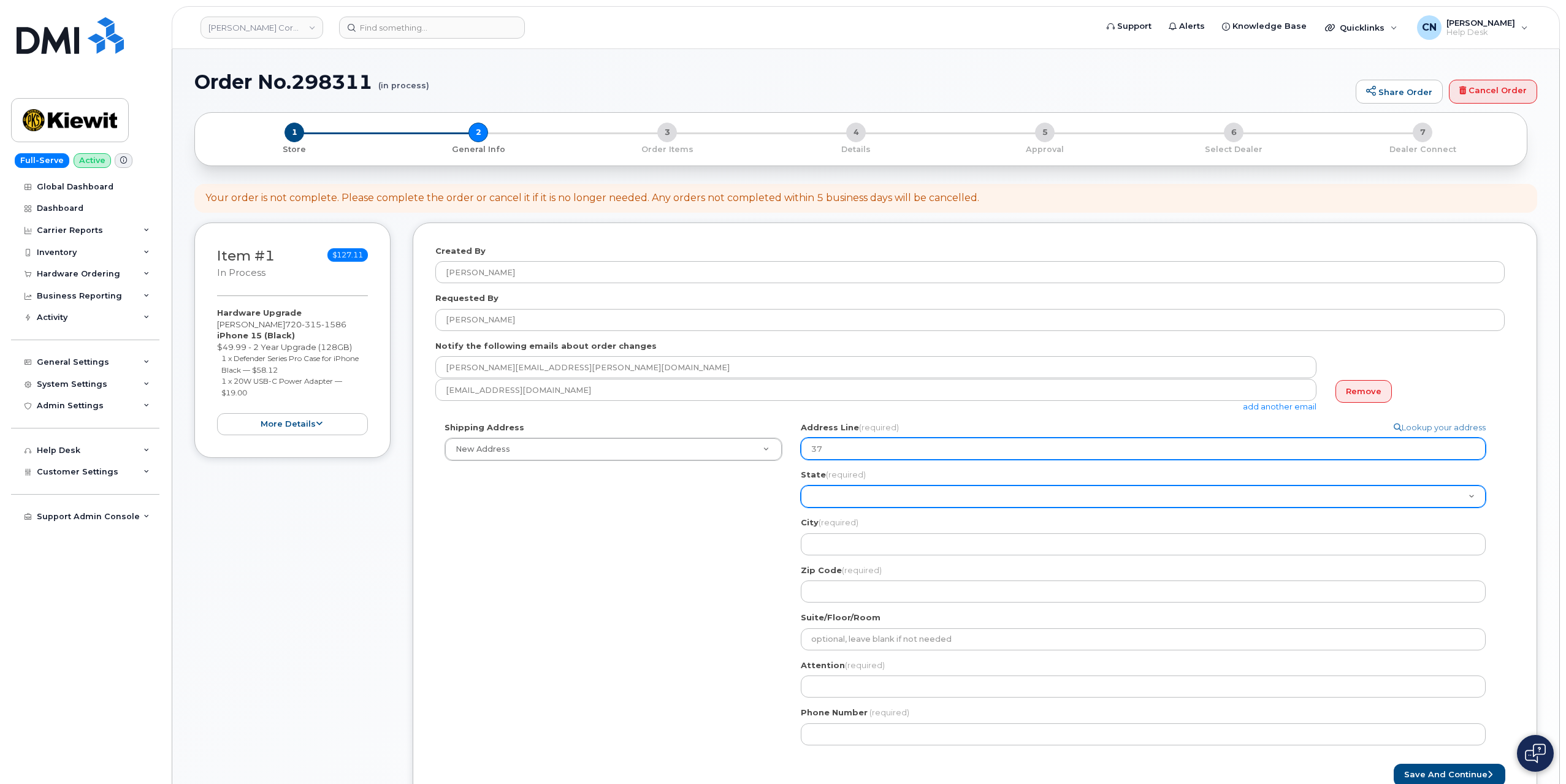
type input "370"
select select
type input "3700"
select select
type input "370"
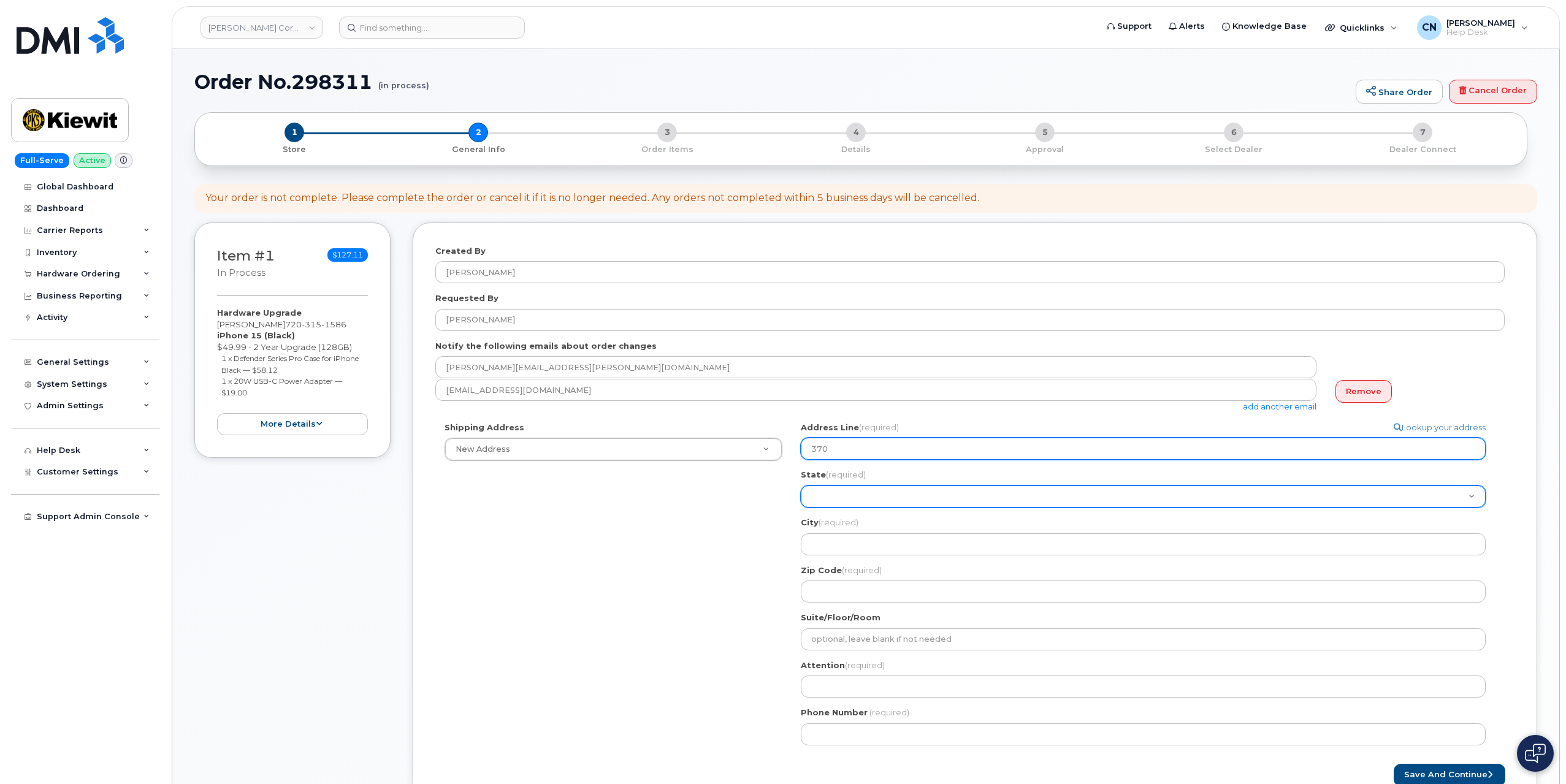
select select
type input "37"
select select
type input "3"
select select
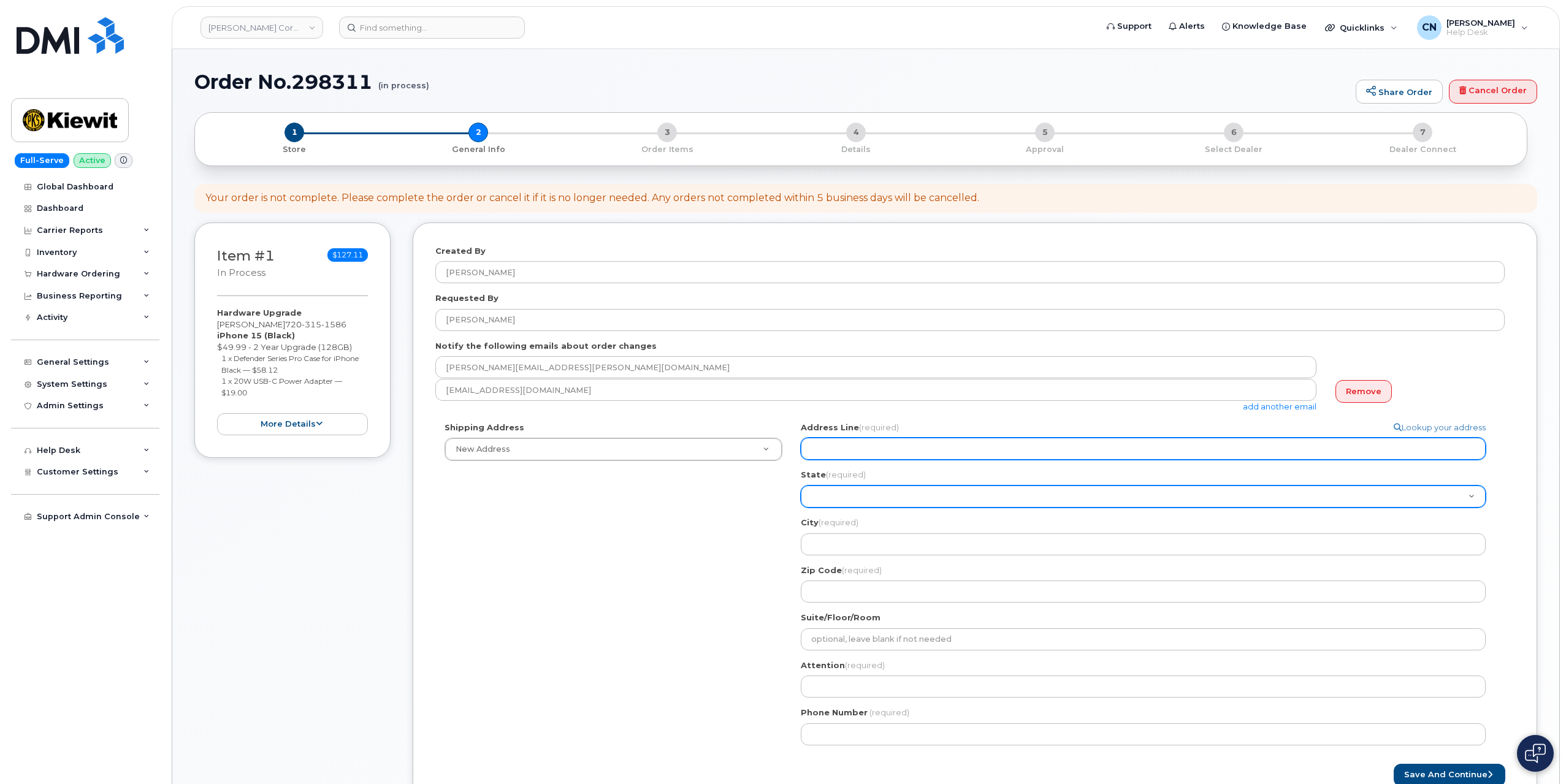
select select
type input "1"
select select
type input "11"
select select
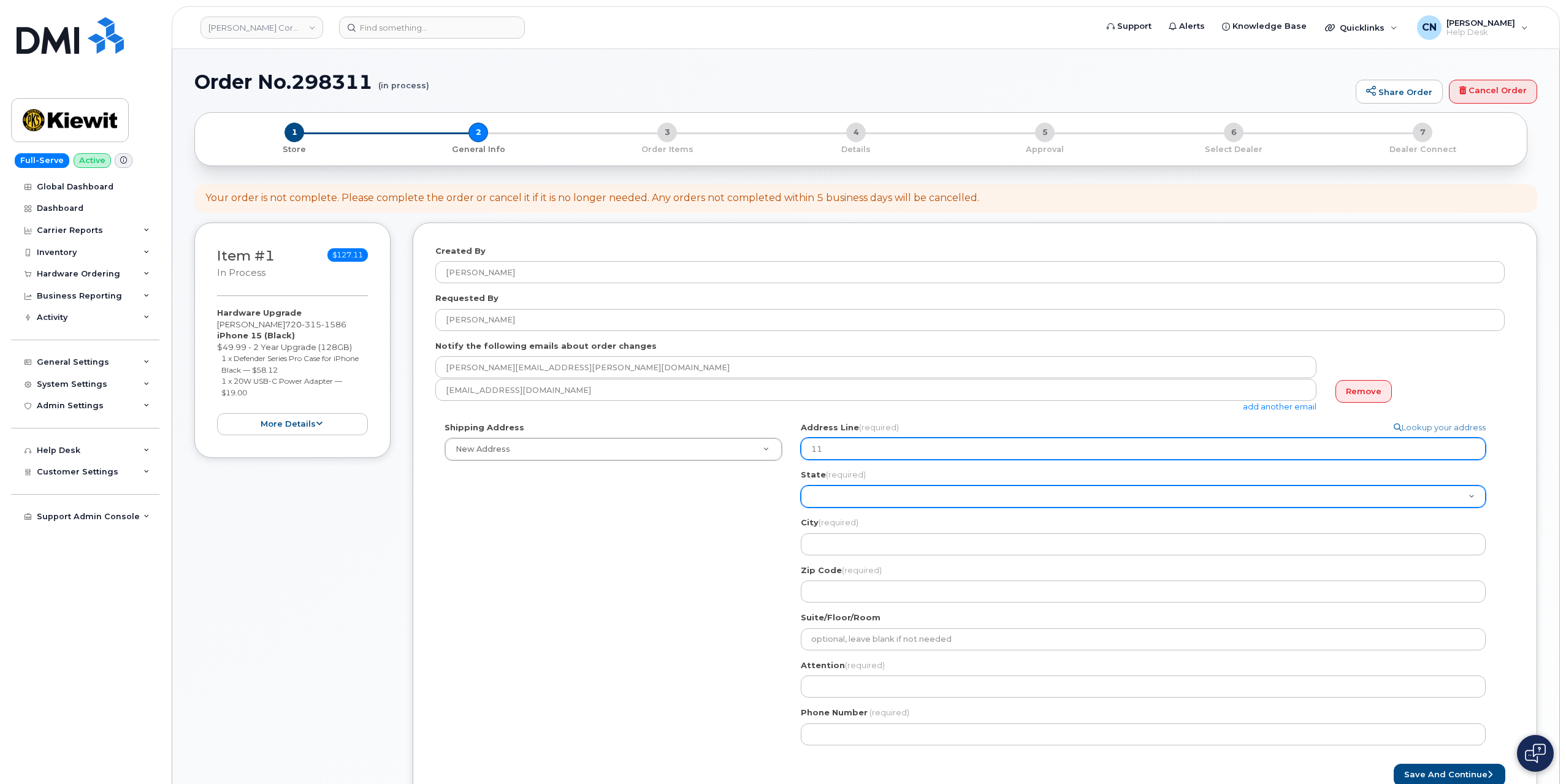
type input "112"
select select
type input "1121"
select select
type input "112"
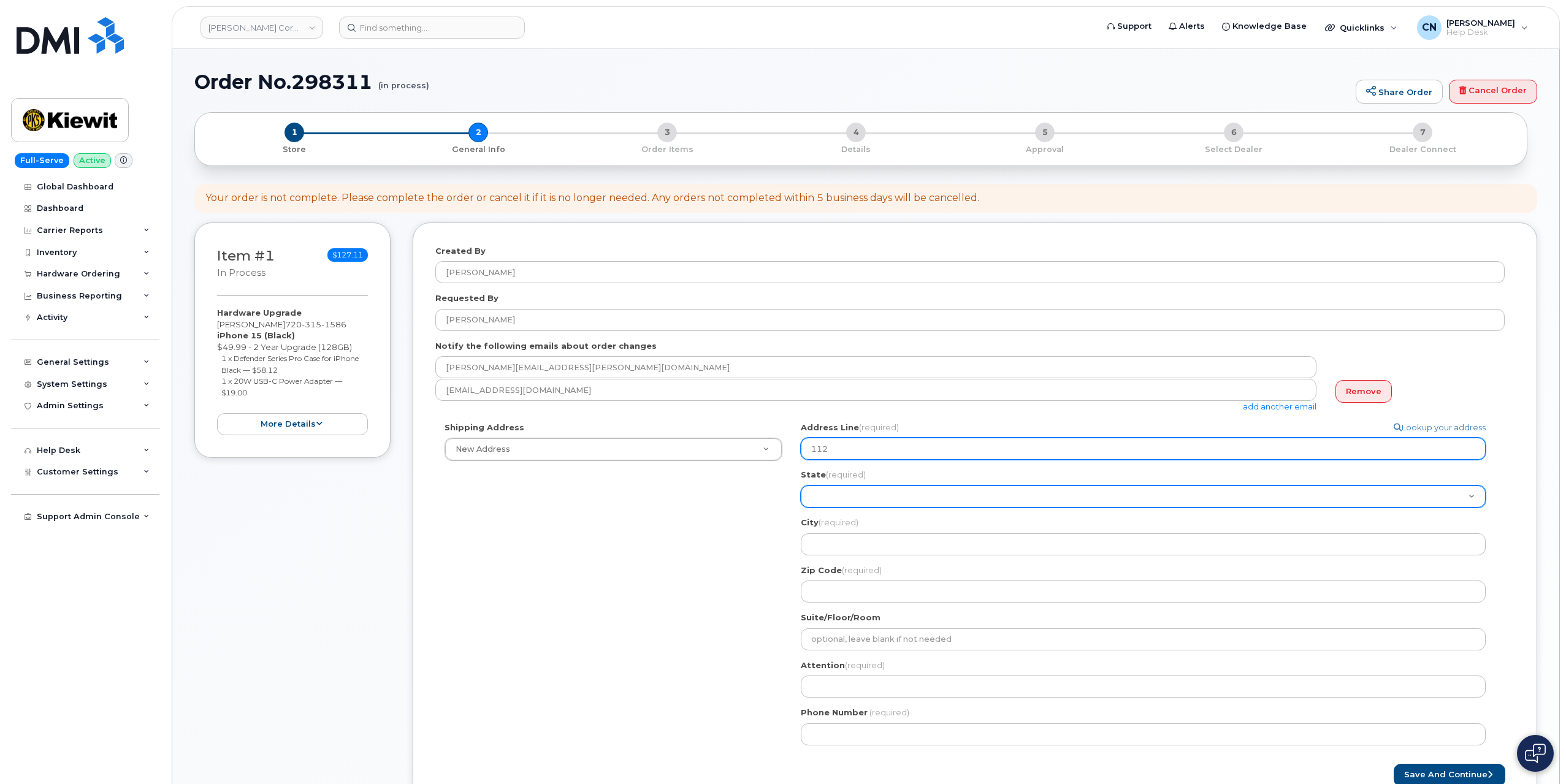
select select
type input "11"
select select
type input "1"
select select
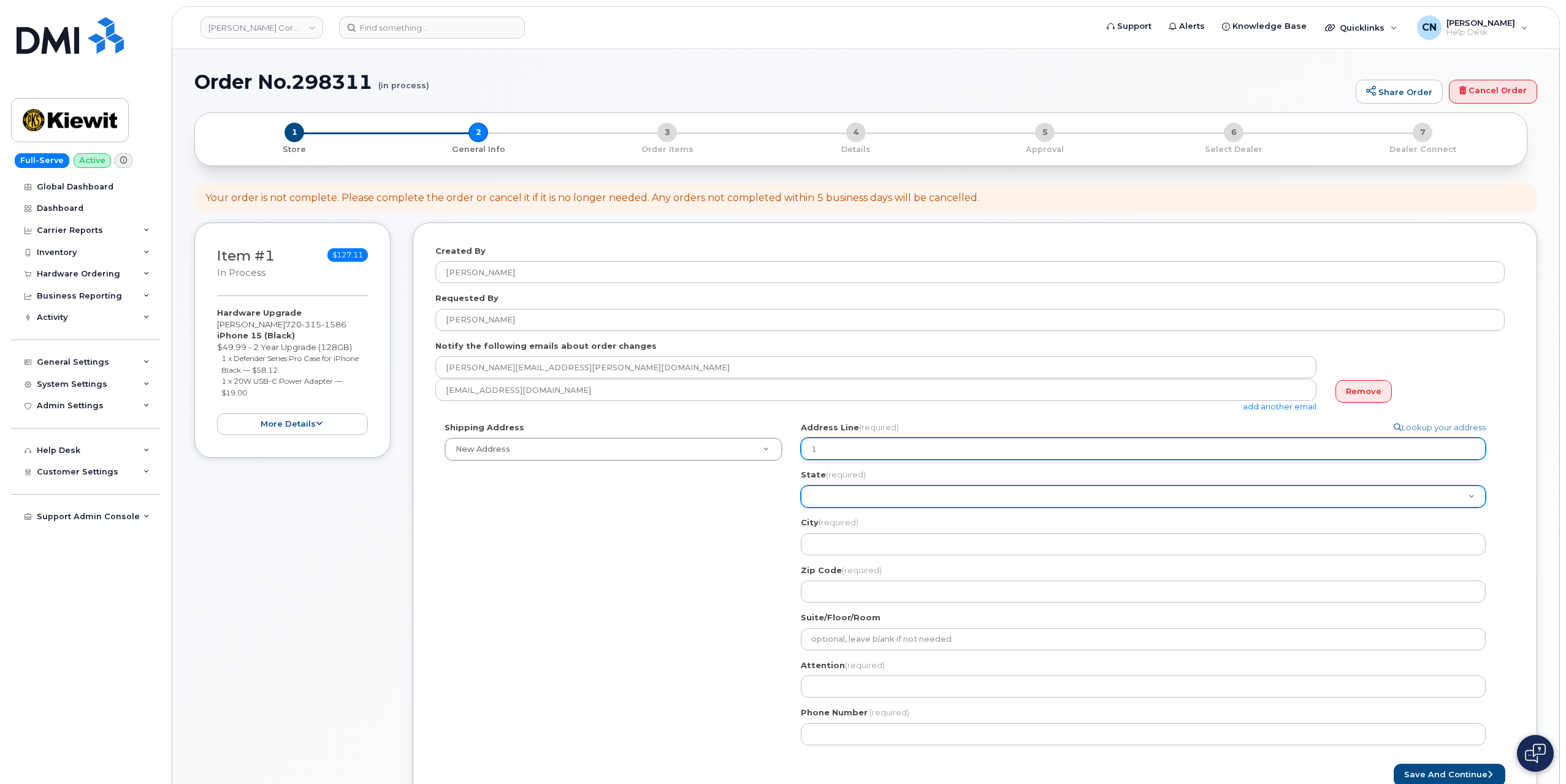
type input "11"
select select
type input "110"
select select
type input "1102"
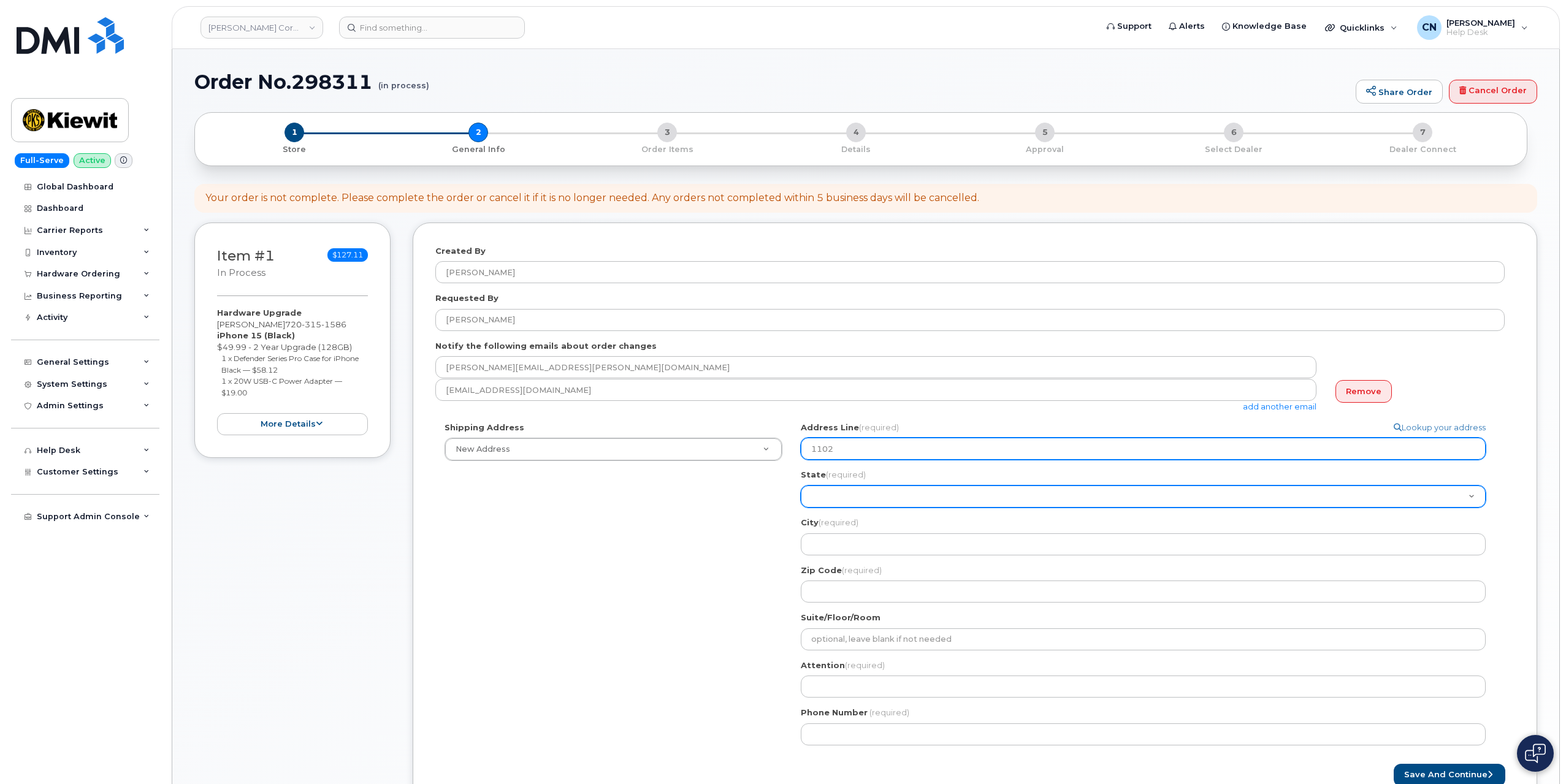
select select
type input "11021"
select select
type input "1102"
select select
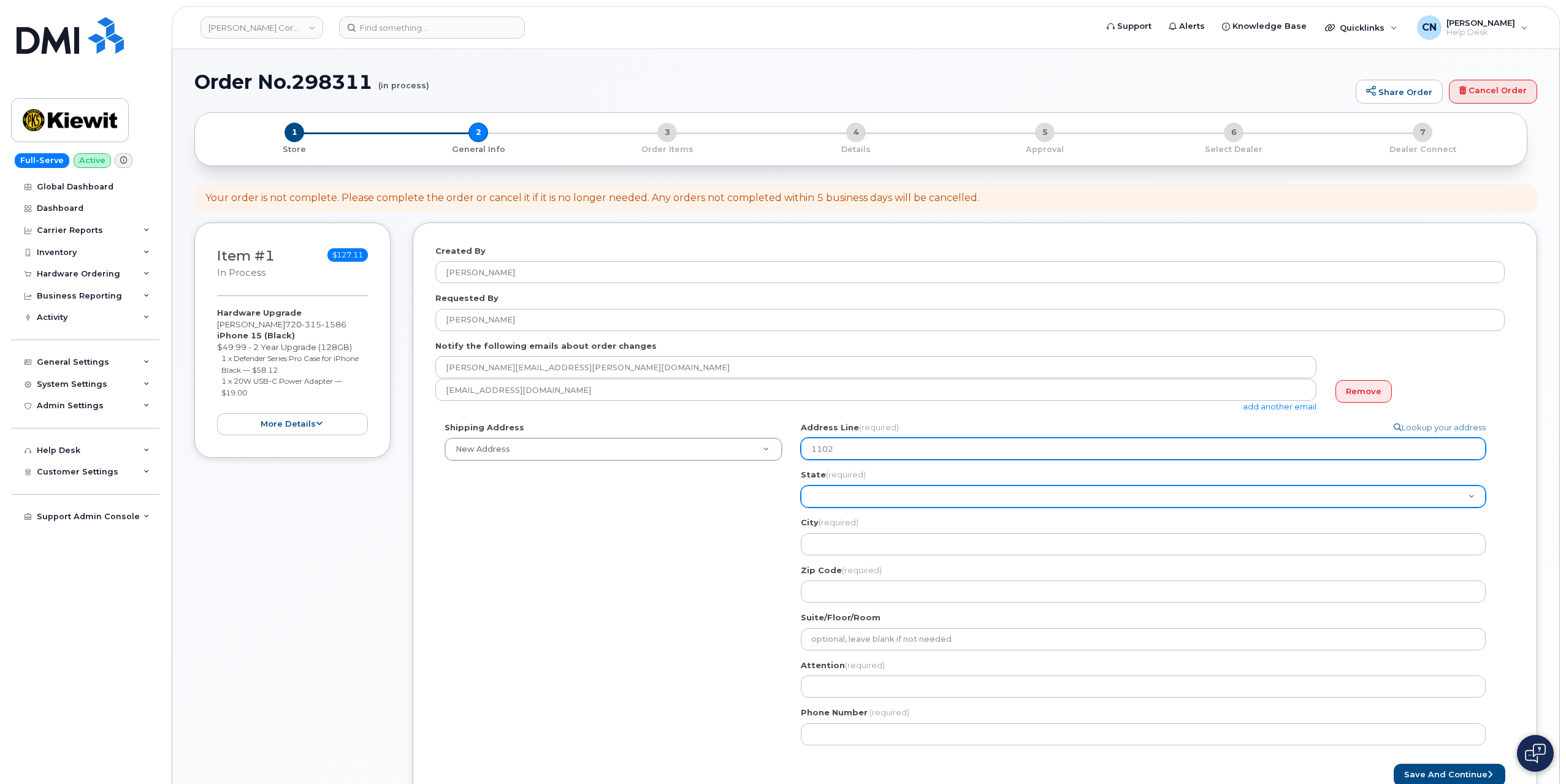
type input "110"
select select
type input "11"
select select
type input "1"
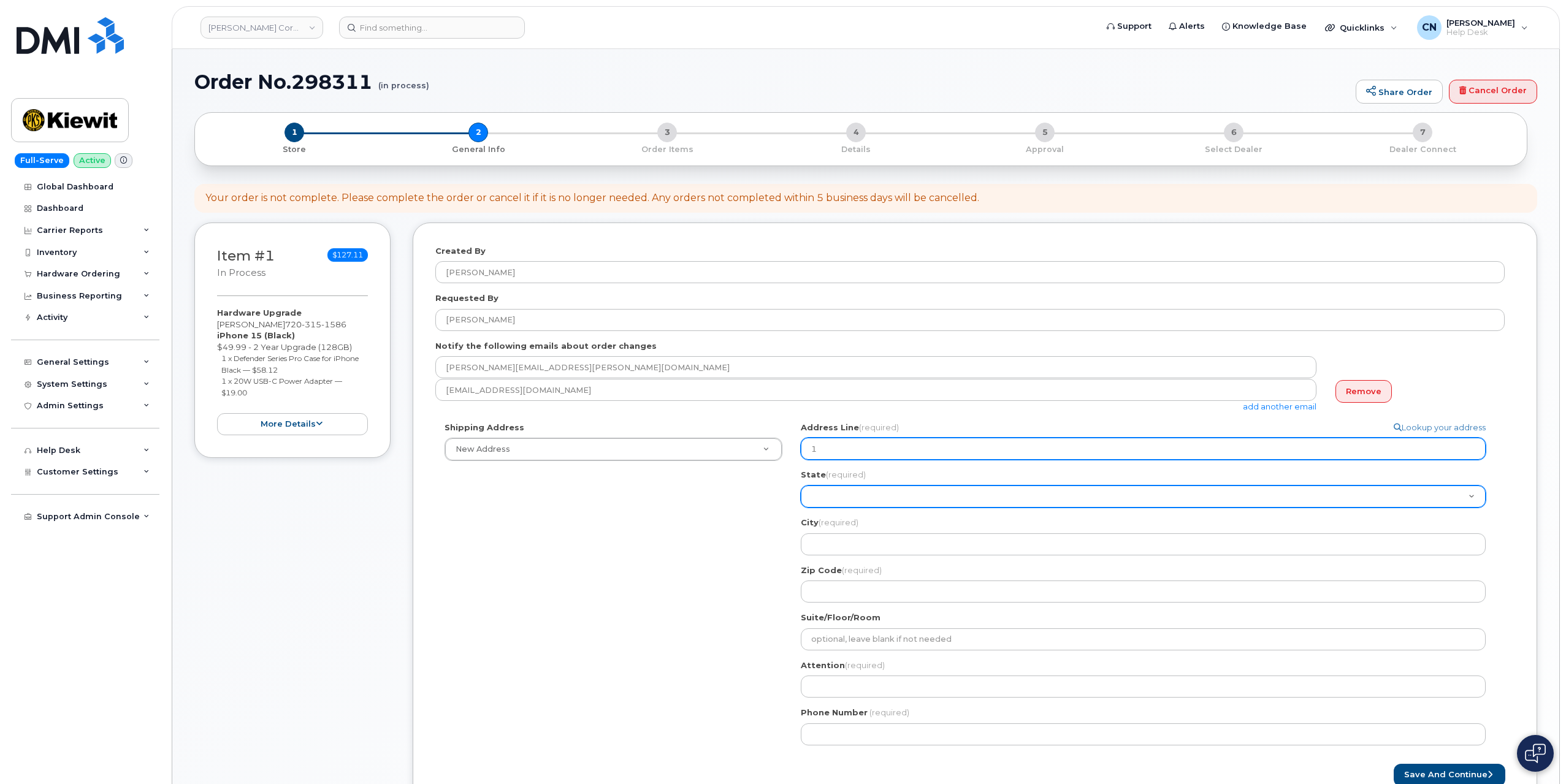
select select
type input "1"
select select
type input "10"
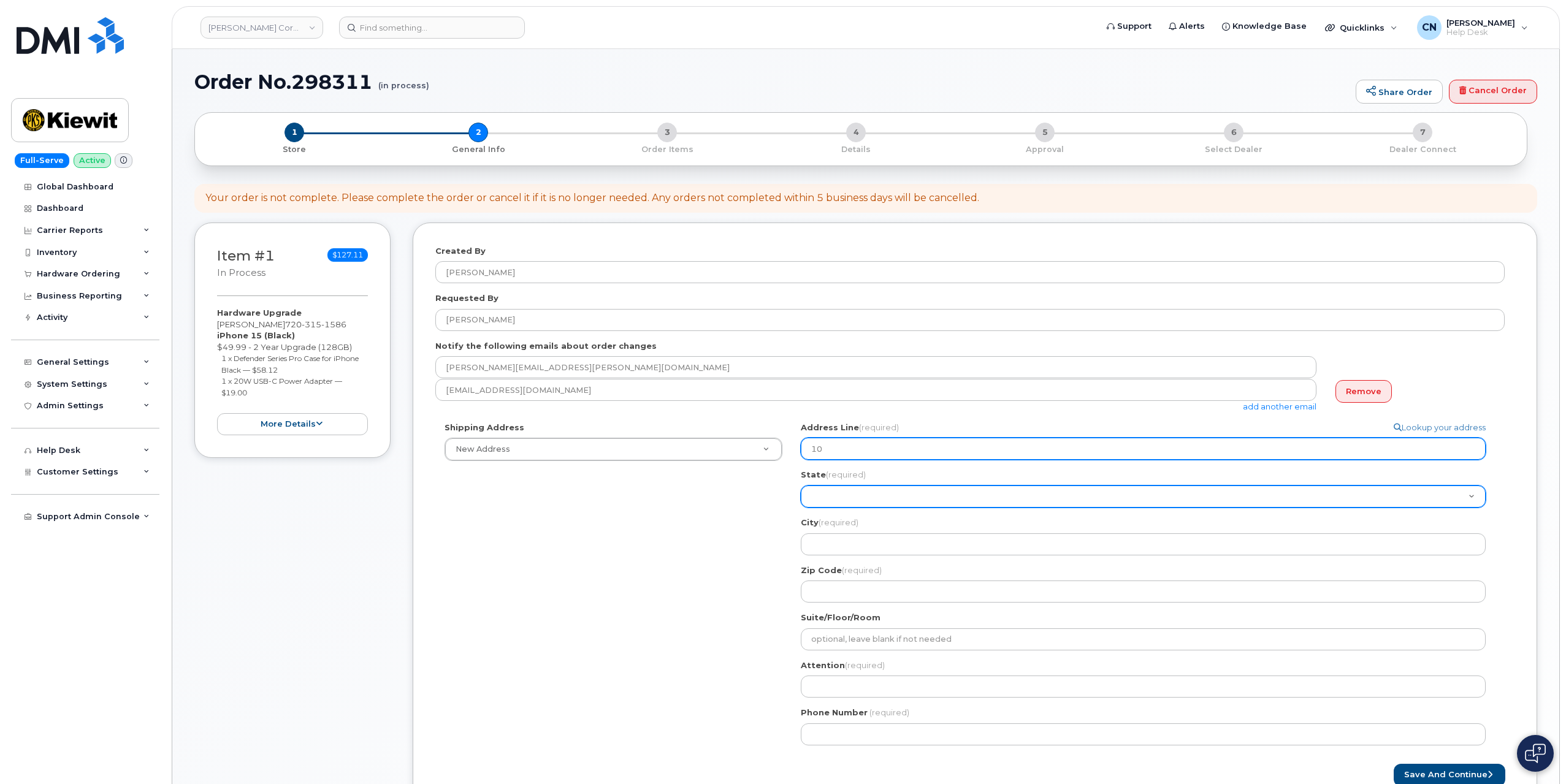
select select
type input "102"
select select
type input "1021"
select select
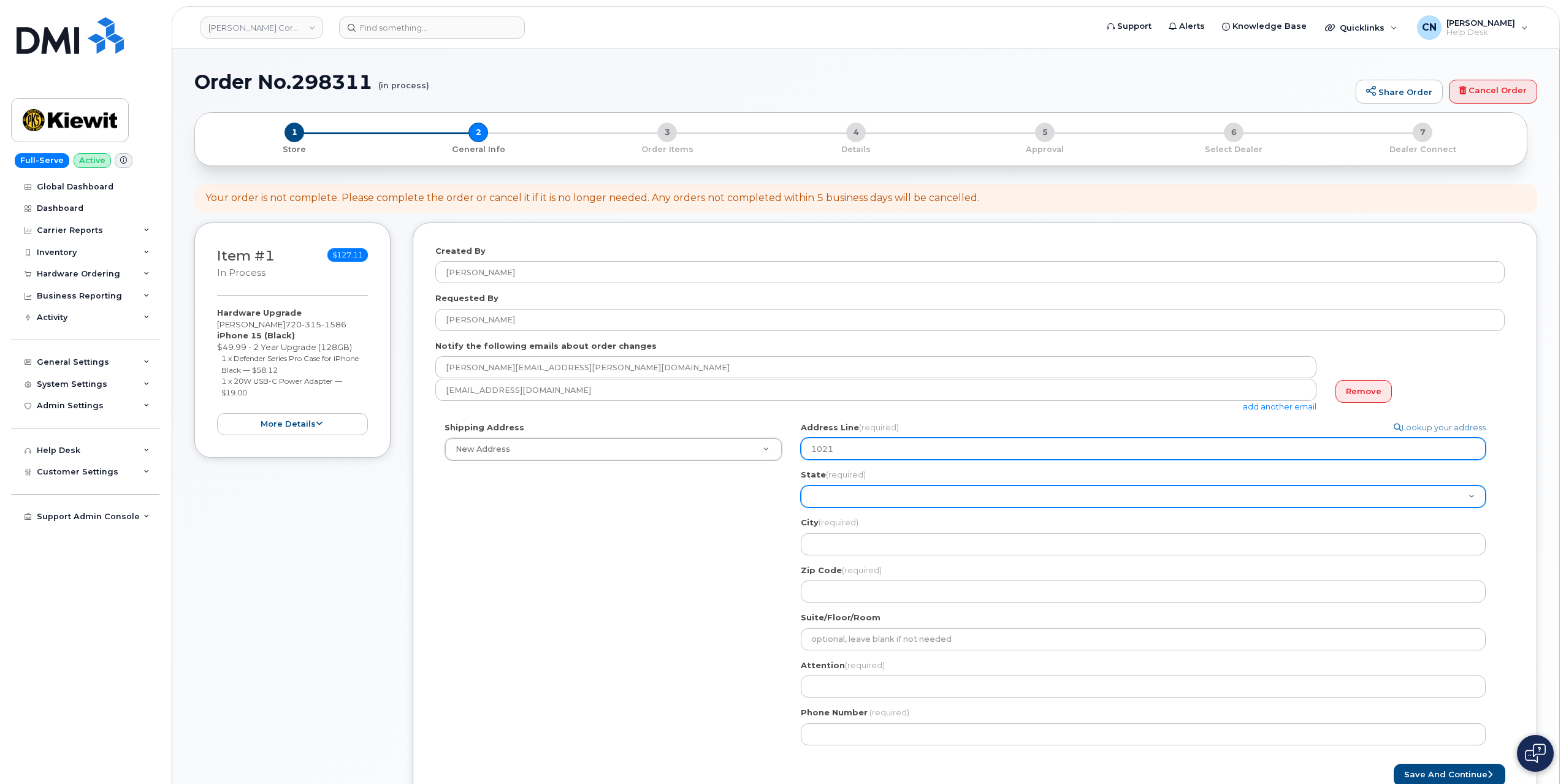
type input "1021 K"
select select
type input "1021 Ki"
select select
type input "1021 Kin"
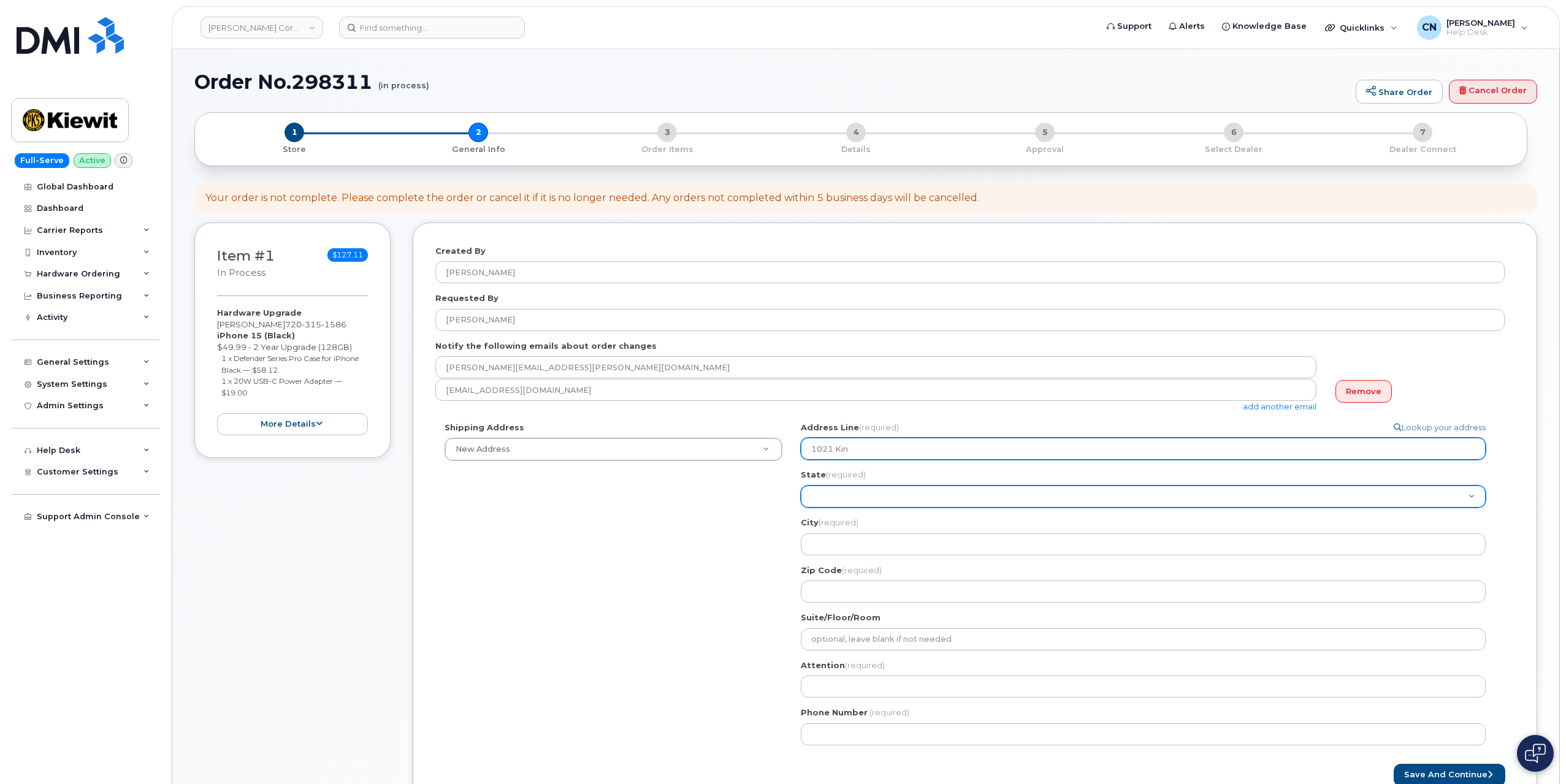
select select
type input "1021 King"
select select
type input "1021 Kingw"
select select
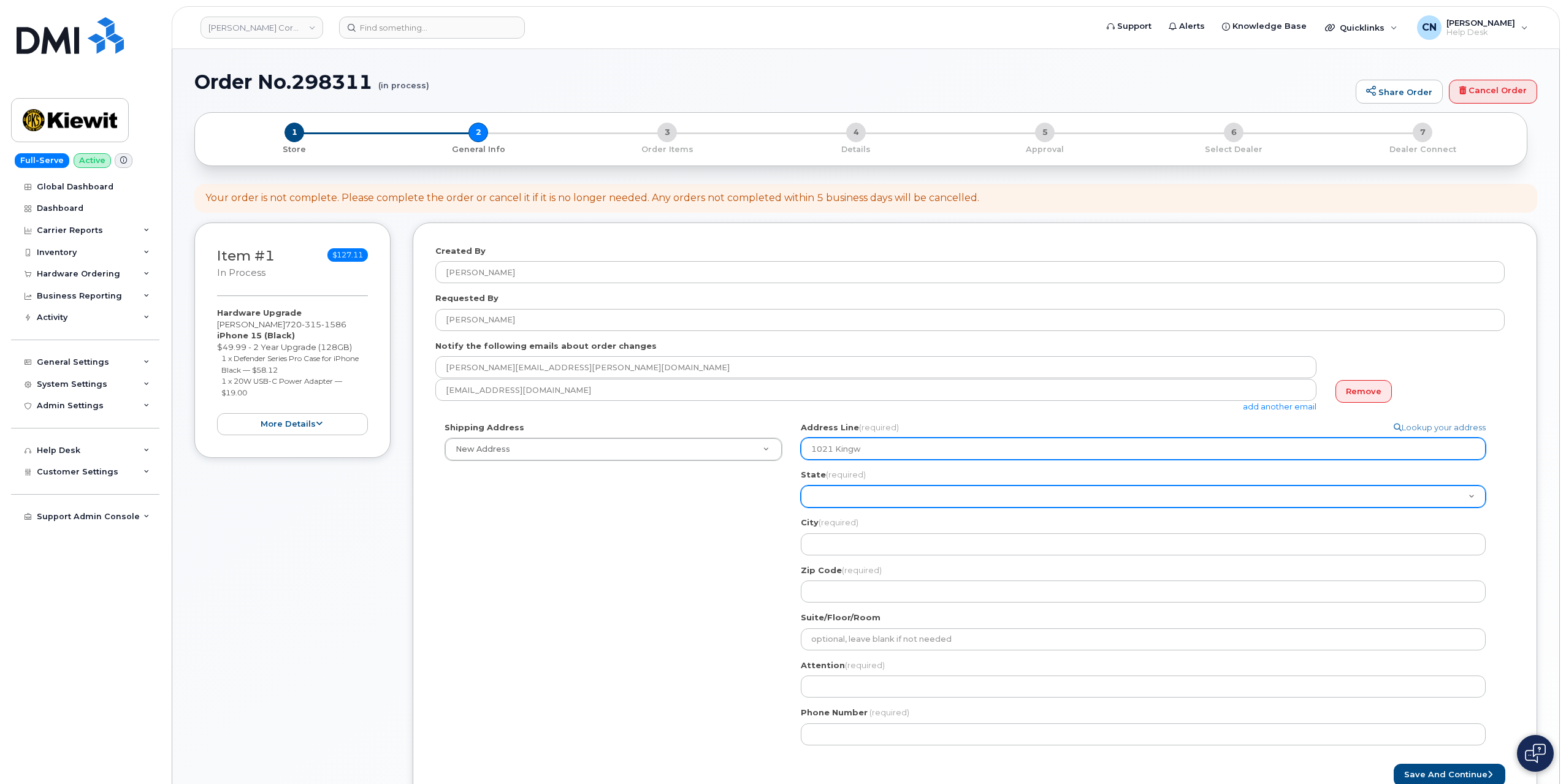
type input "1021 Kingwa"
select select
type input "1021 Kingw"
select select
type input "1021 King"
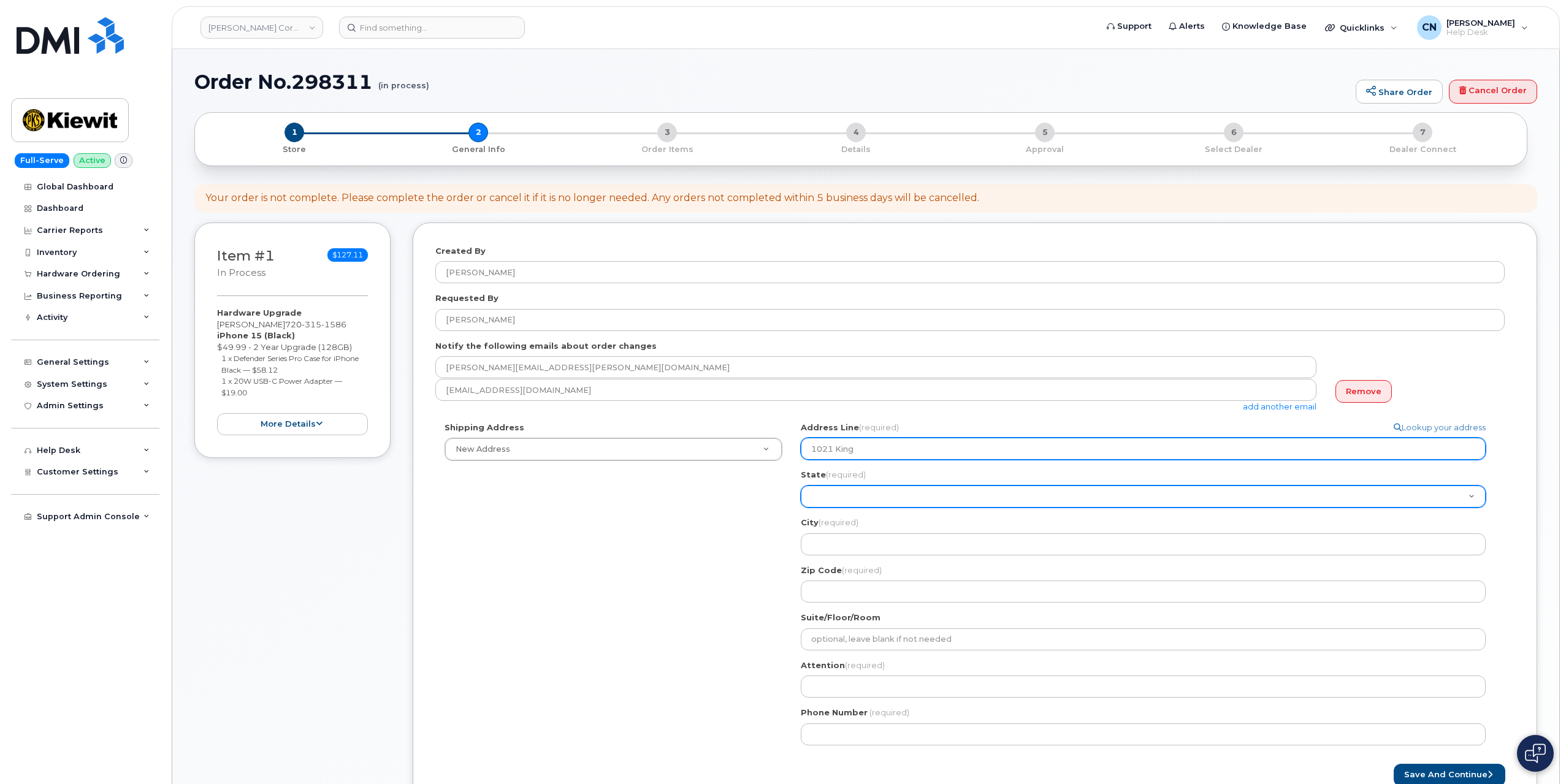
select select
type input "1021 Kings"
select select
type input "1021 Kingsw"
select select
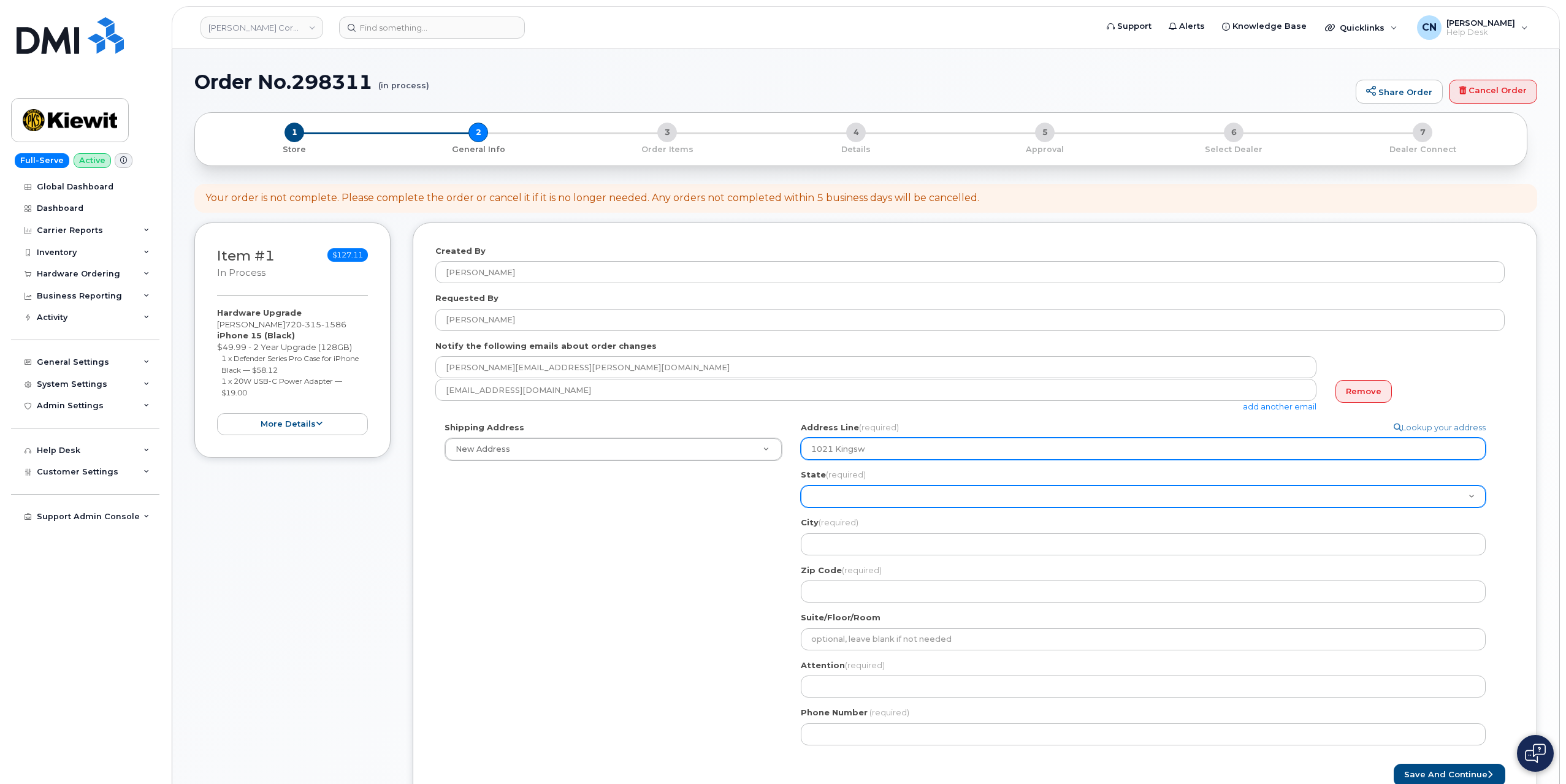
type input "1021 Kingswa"
select select
type input "1021 Kingsway"
select select
type input "1021 Kingsway D"
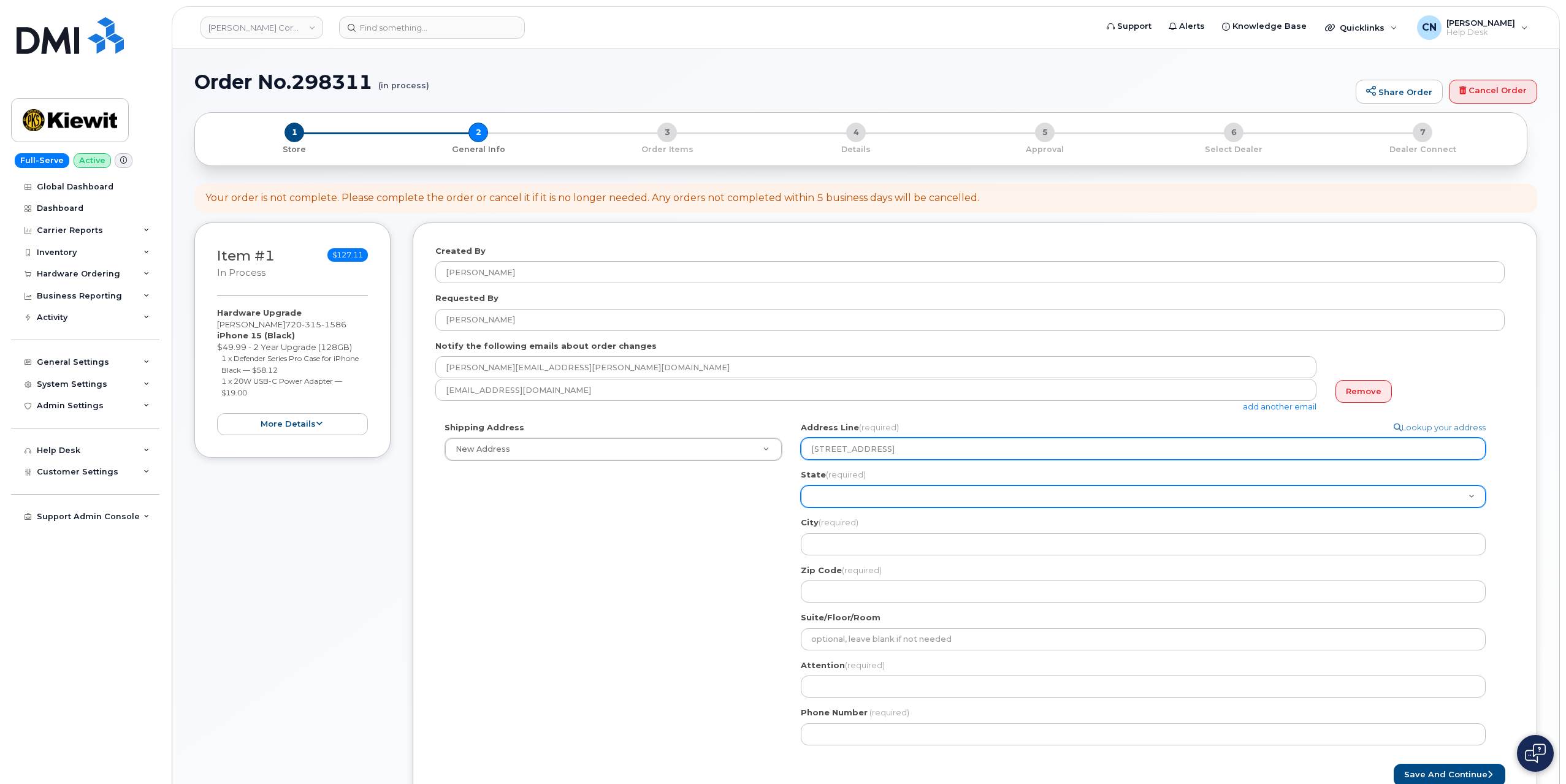
select select
type input "1021 Kingsway Dr"
select select
type input "1021 Kingsway Dri"
select select
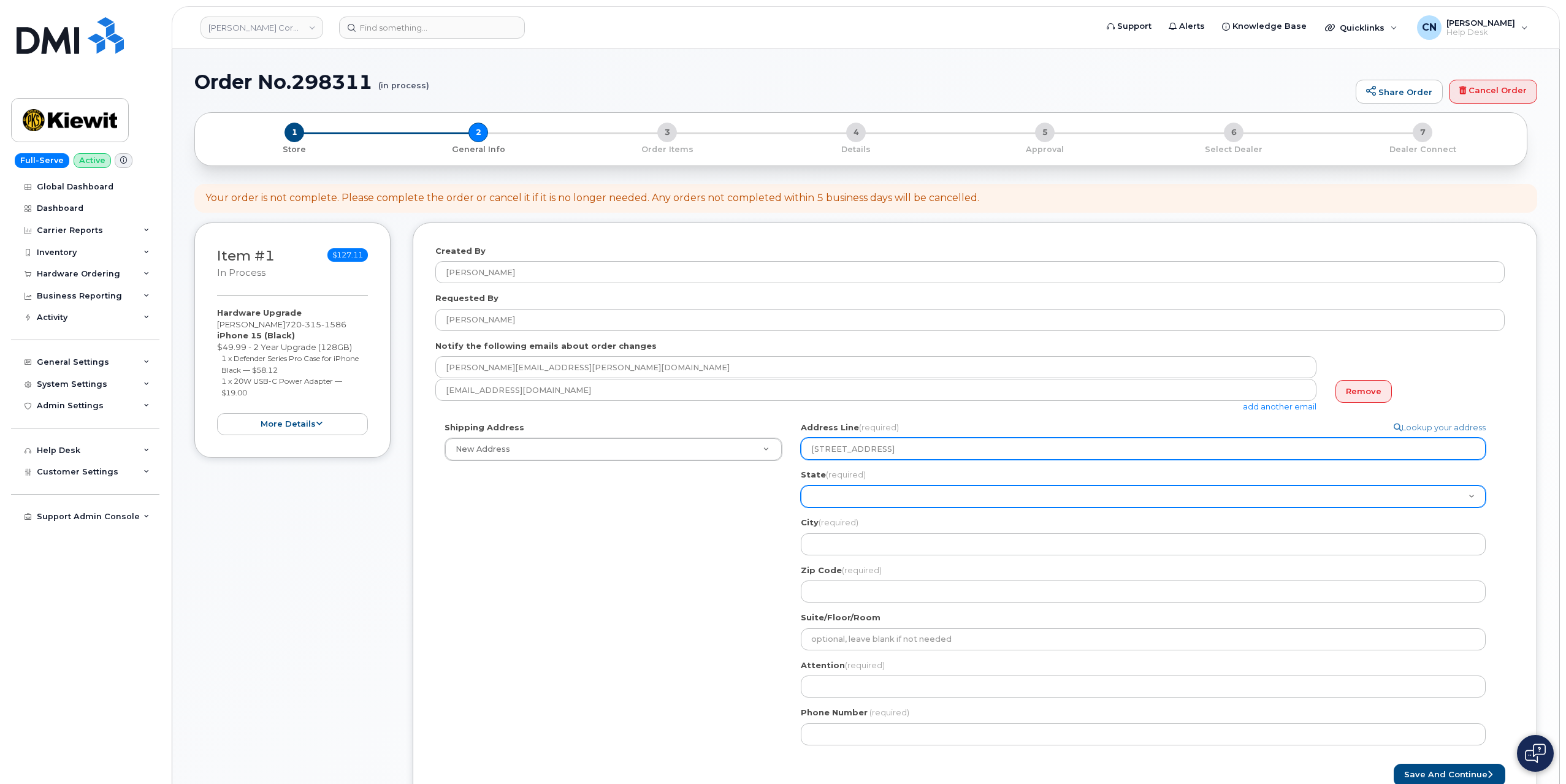
type input "1021 Kingsway Driv"
select select
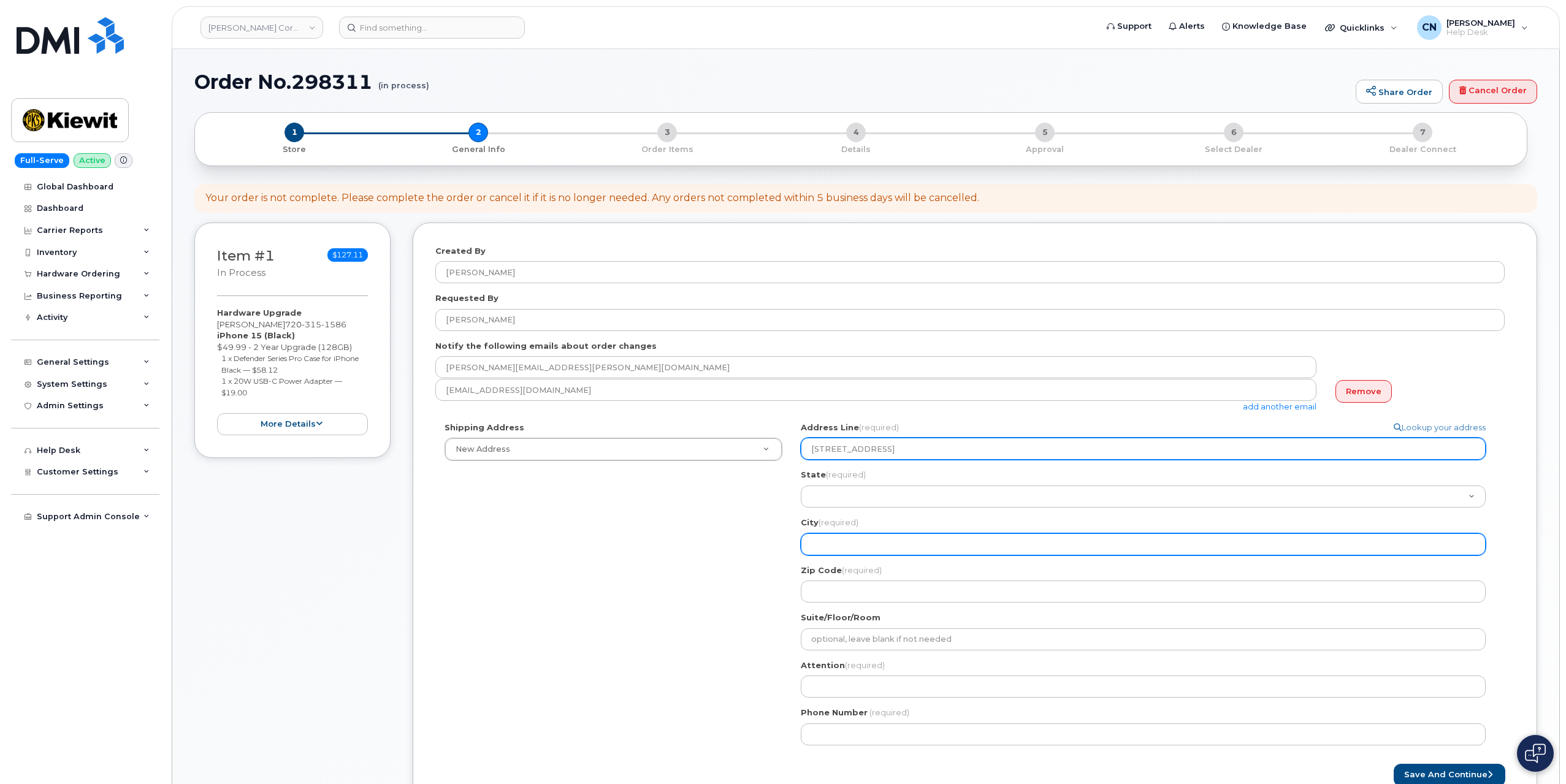
type input "1021 Kingsway Drive"
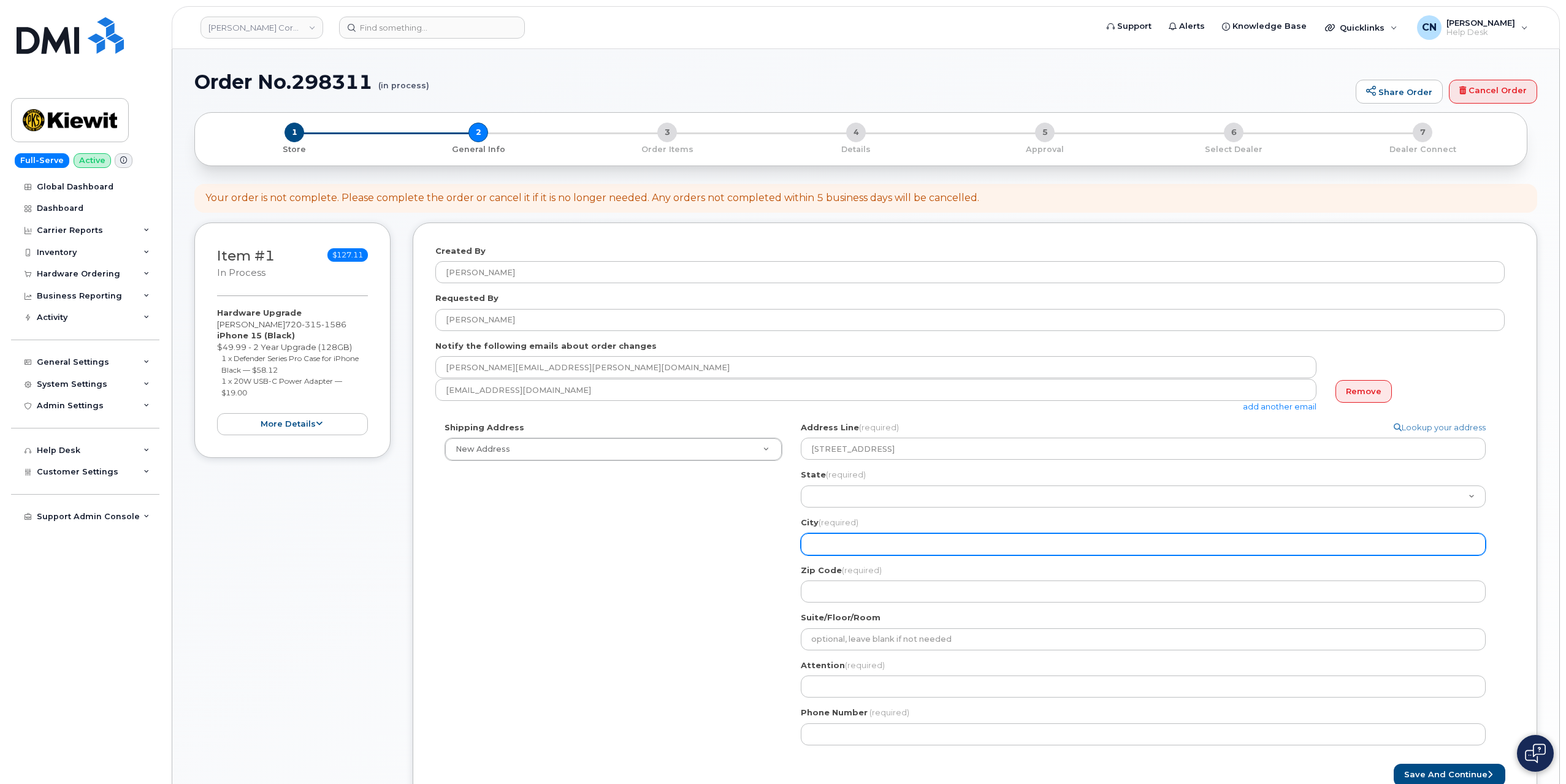
click at [819, 537] on input "City (required)" at bounding box center [1143, 544] width 685 height 22
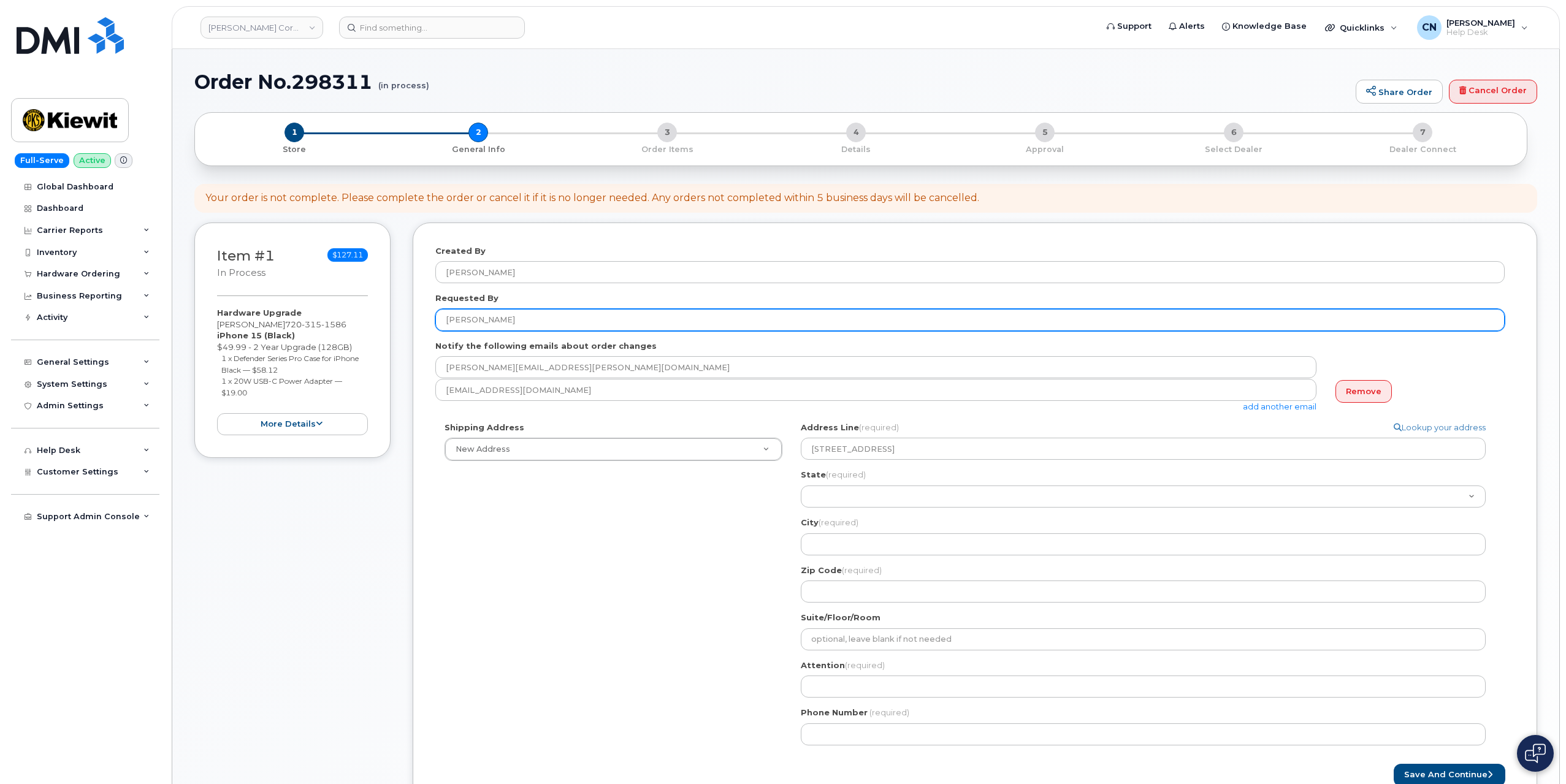
drag, startPoint x: 519, startPoint y: 321, endPoint x: 408, endPoint y: 333, distance: 111.6
click at [408, 332] on div "Item #1 in process $127.11 Hardware Upgrade BRANDON YATES 720 315 1586 iPhone 1…" at bounding box center [866, 524] width 1343 height 605
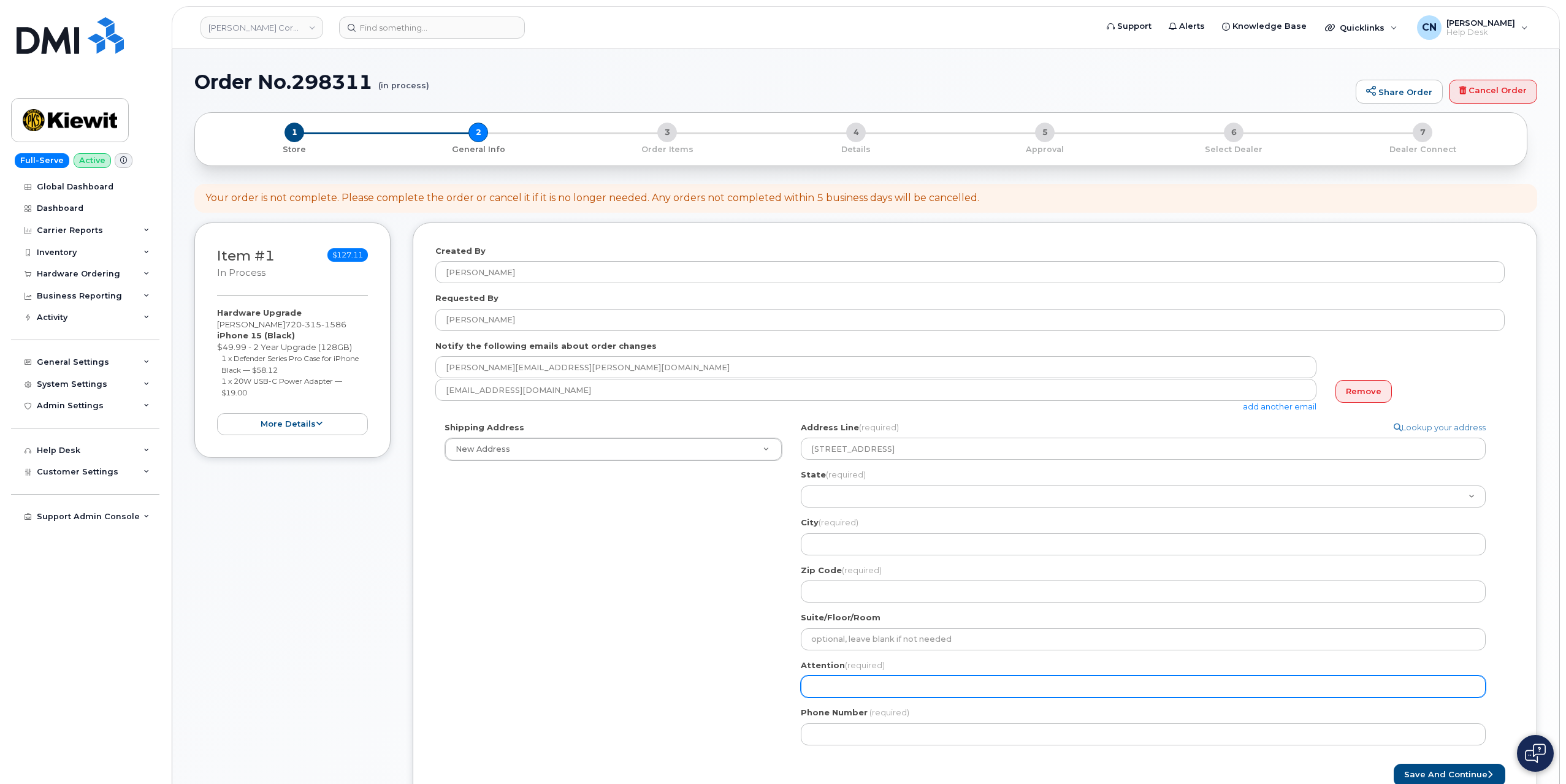
paste input "[PERSON_NAME]"
click at [833, 687] on input "Attention (required)" at bounding box center [1143, 686] width 685 height 22
select select
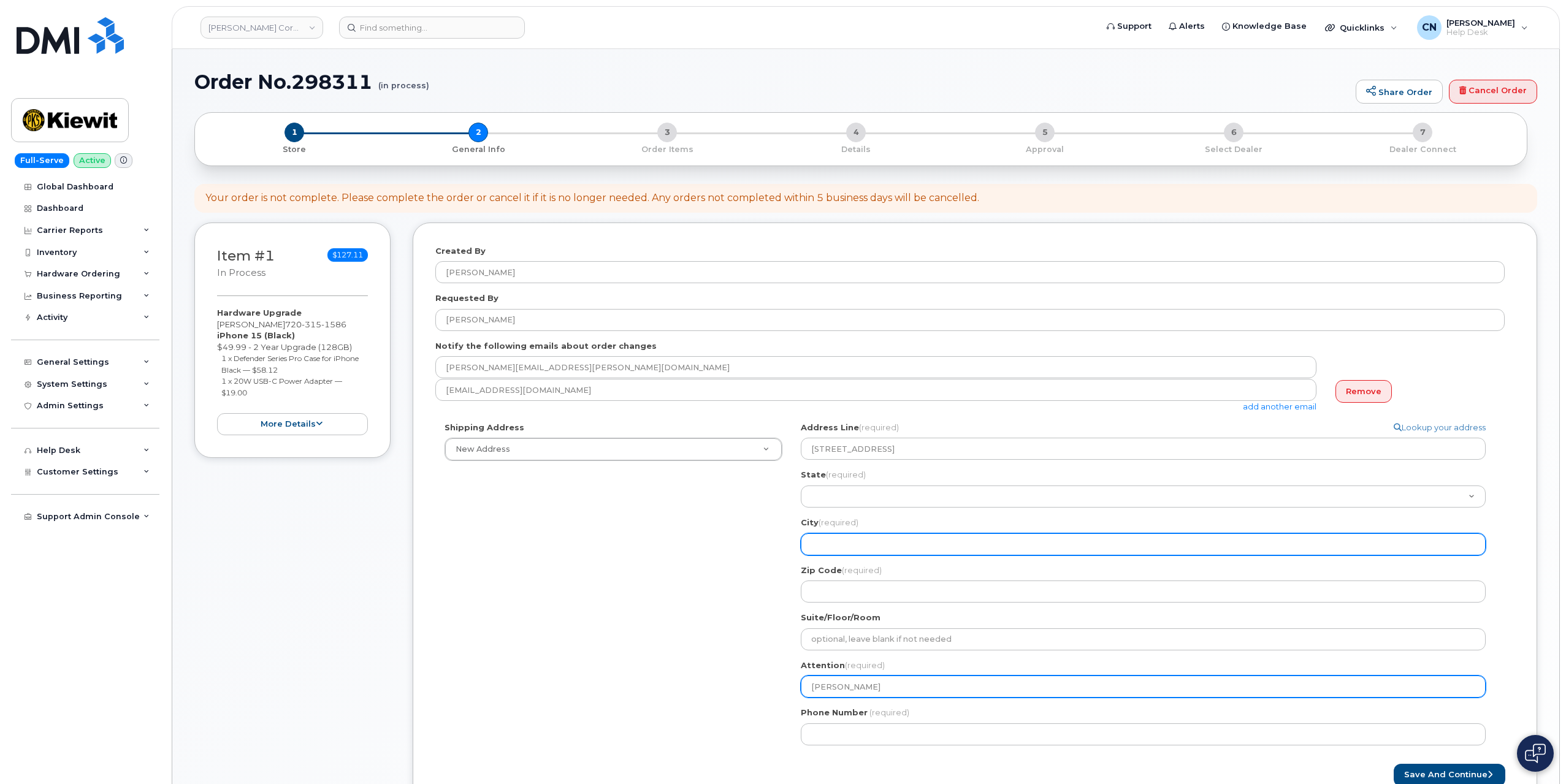
type input "[PERSON_NAME]"
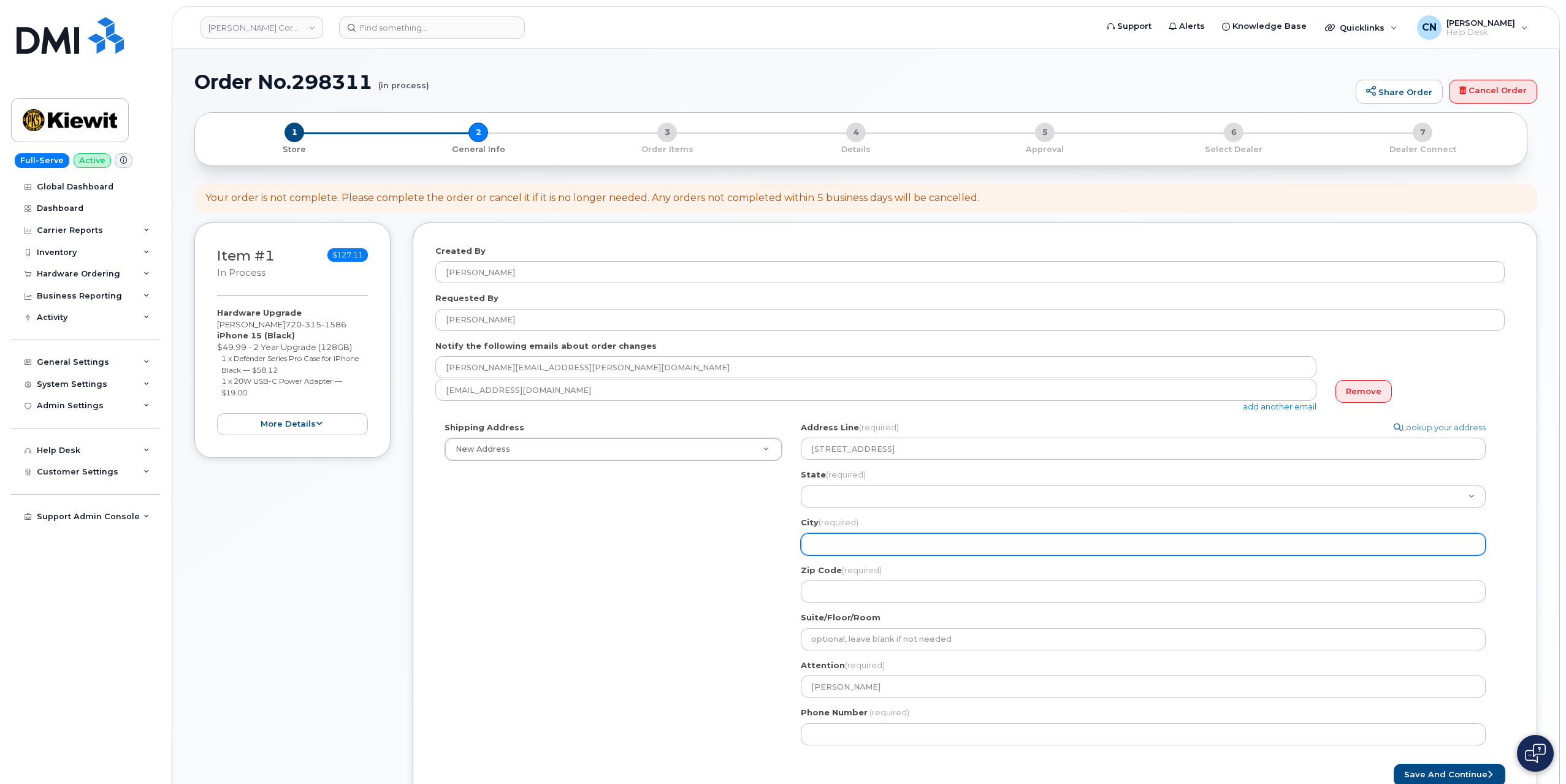
click at [833, 542] on input "City (required)" at bounding box center [1143, 544] width 685 height 22
select select
type input "W"
select select
type input "We"
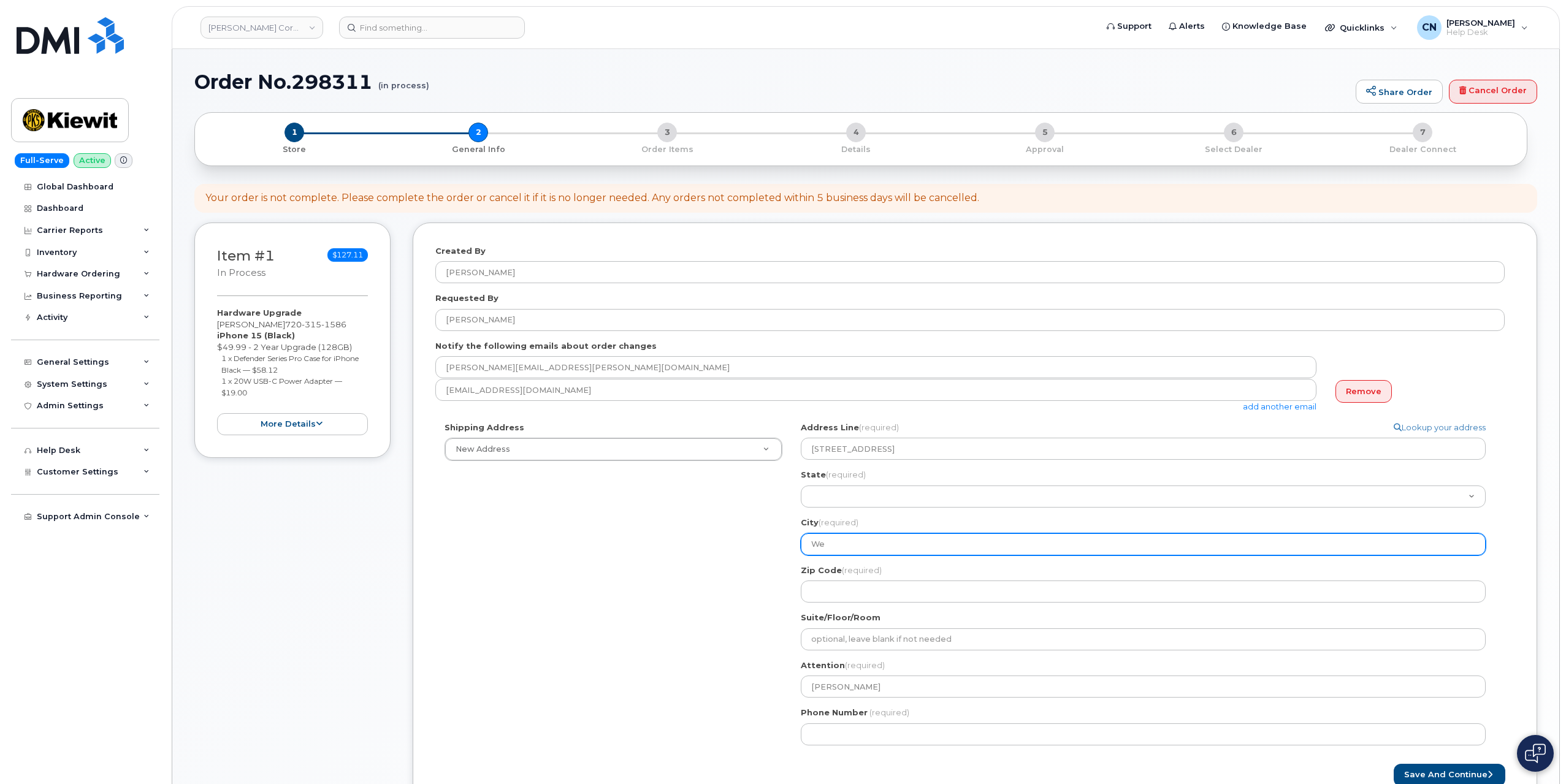
select select
type input "Wes"
select select
type input "Wesa"
select select
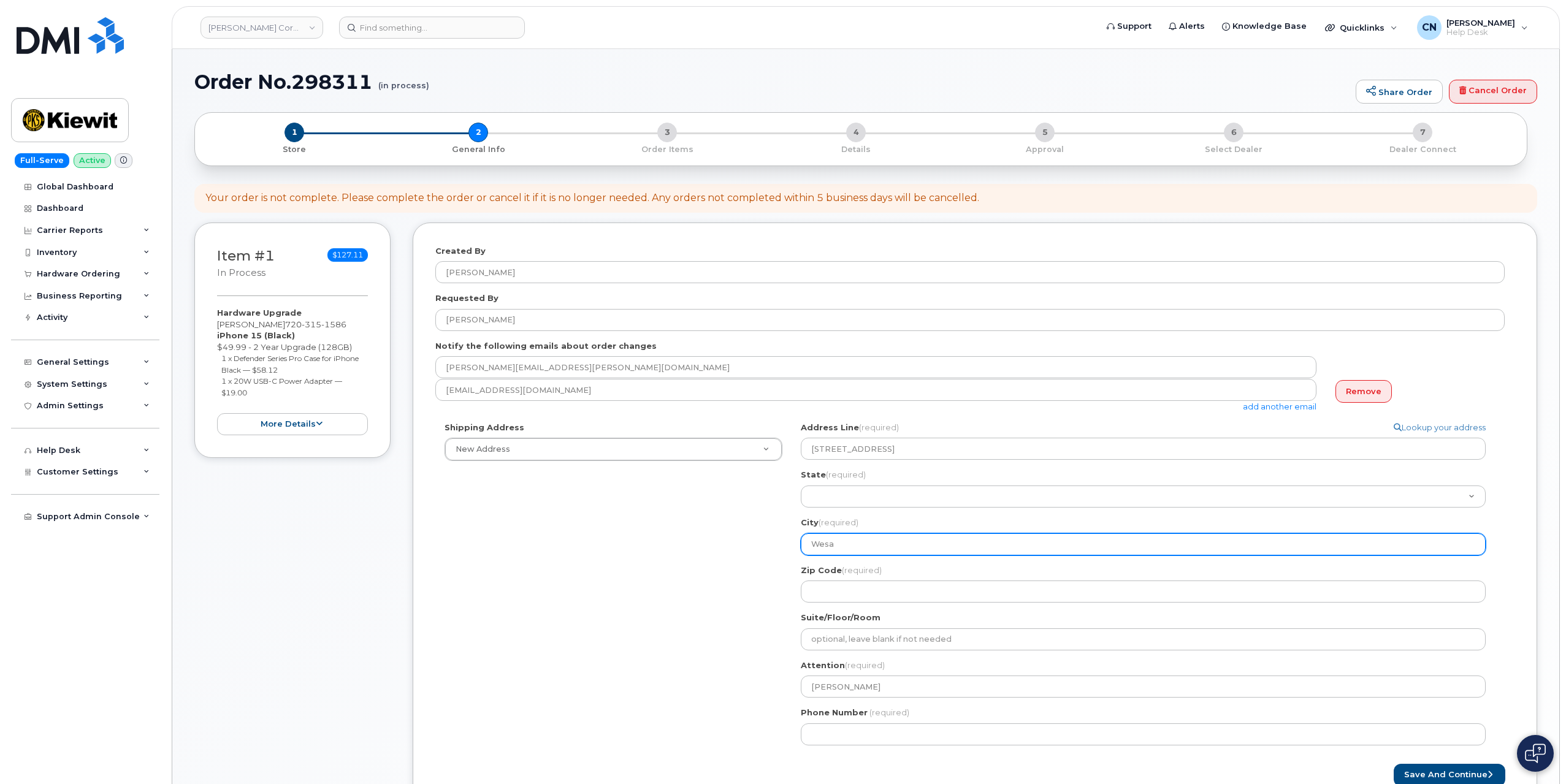
type input "Wes"
select select
type input "We"
select select
type input "Wea"
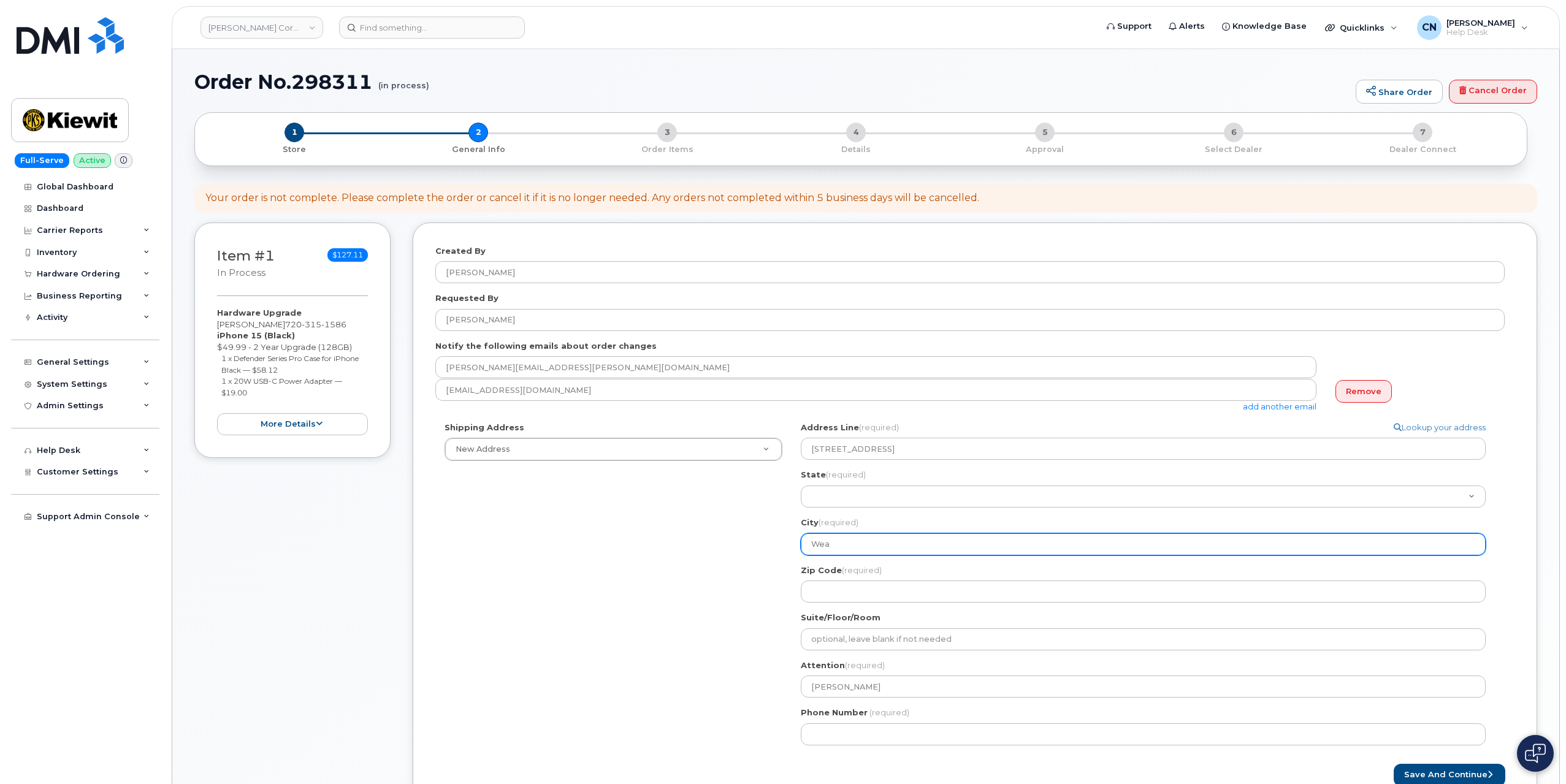
select select
type input "Weat"
select select
type input "Weath"
select select
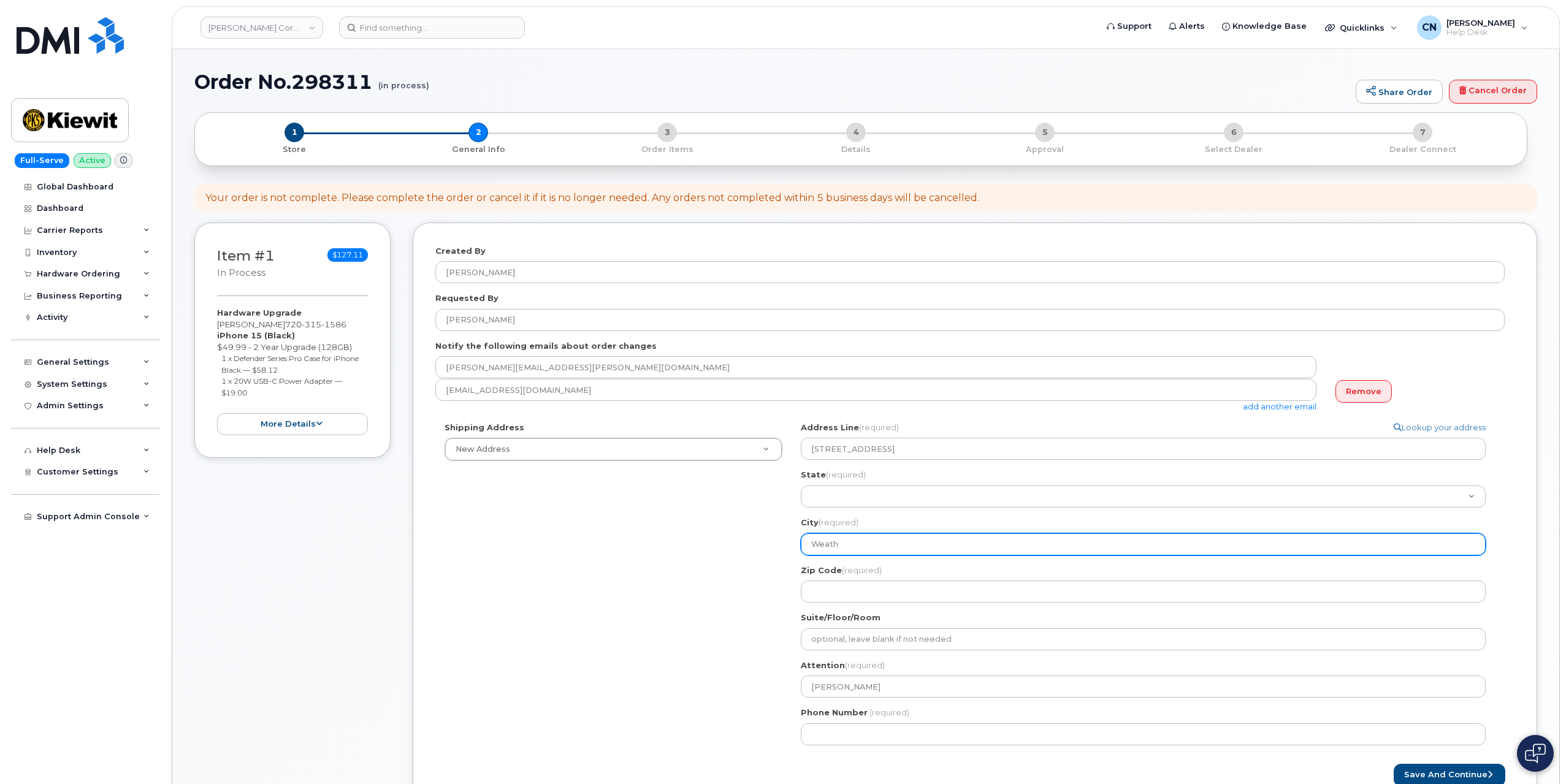
type input "Weathe"
select select
type input "Weather"
select select
type input "Weatherf"
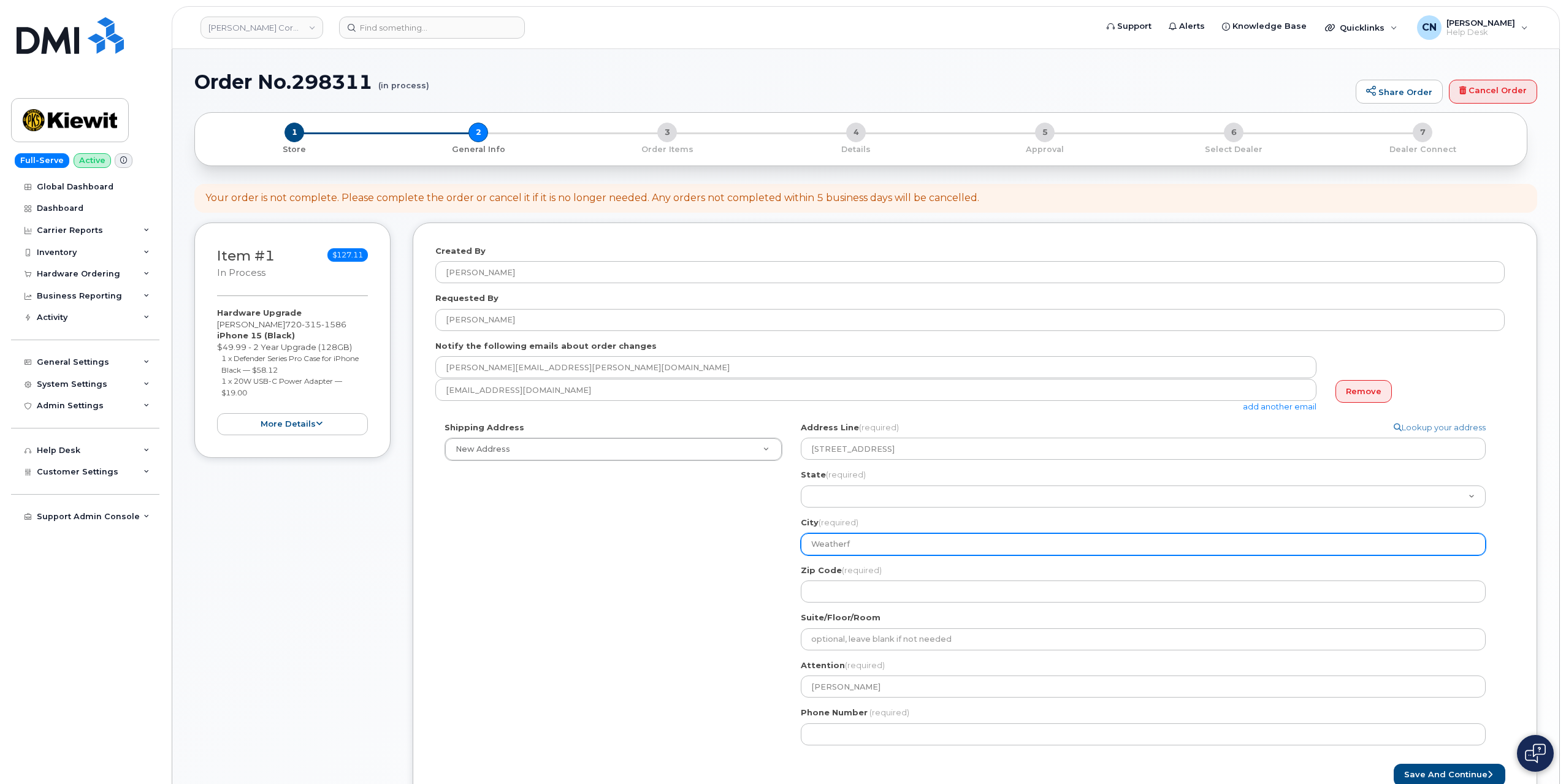
select select
type input "Weatherfo"
select select
type input "Weatherfor"
select select
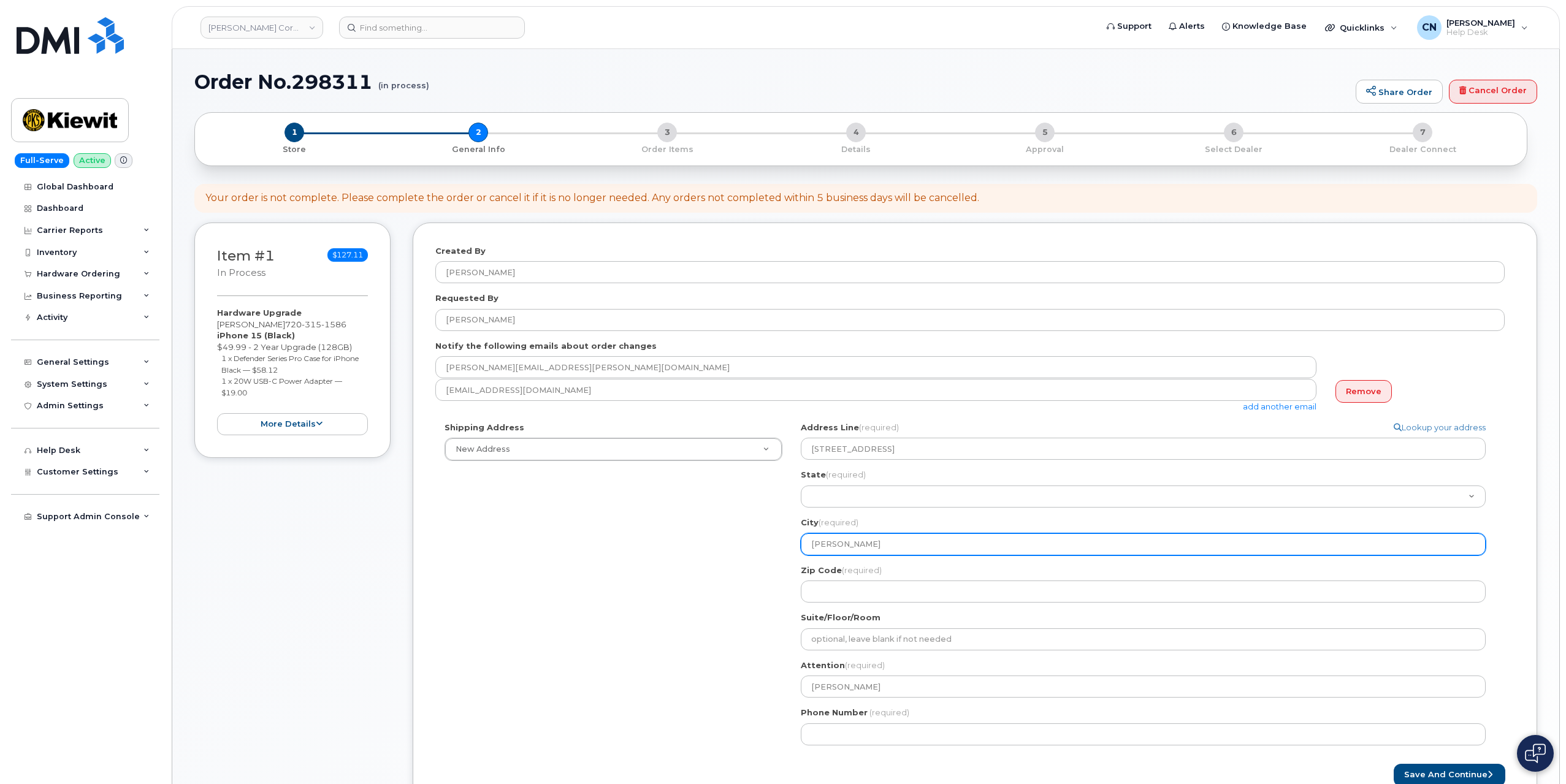
type input "Weatherford"
select select
type input "Weatherford T"
select select
type input "Weatherford Te"
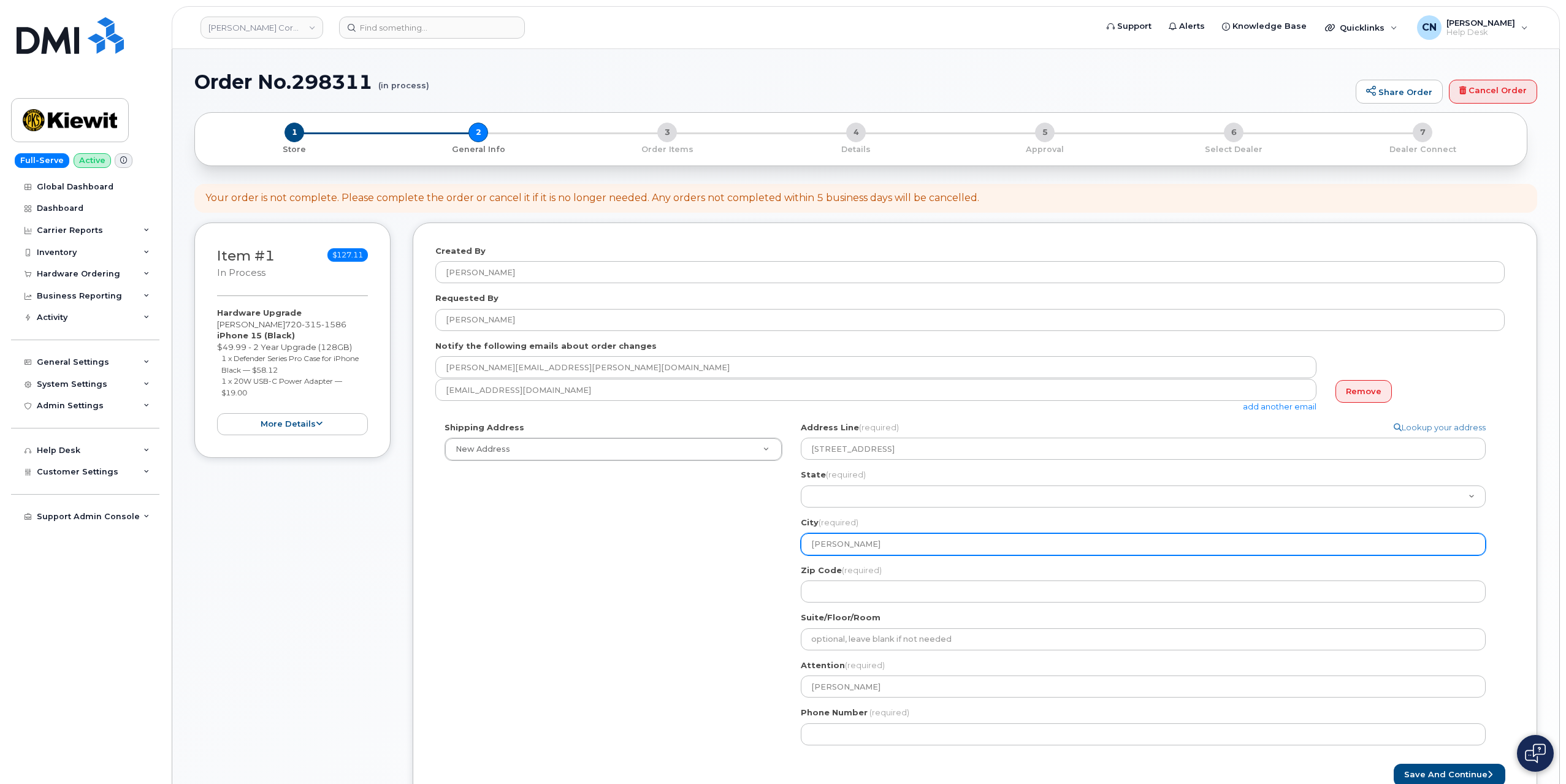
select select
type input "Weatherford Tex"
select select
type input "Weatherford Texa"
select select
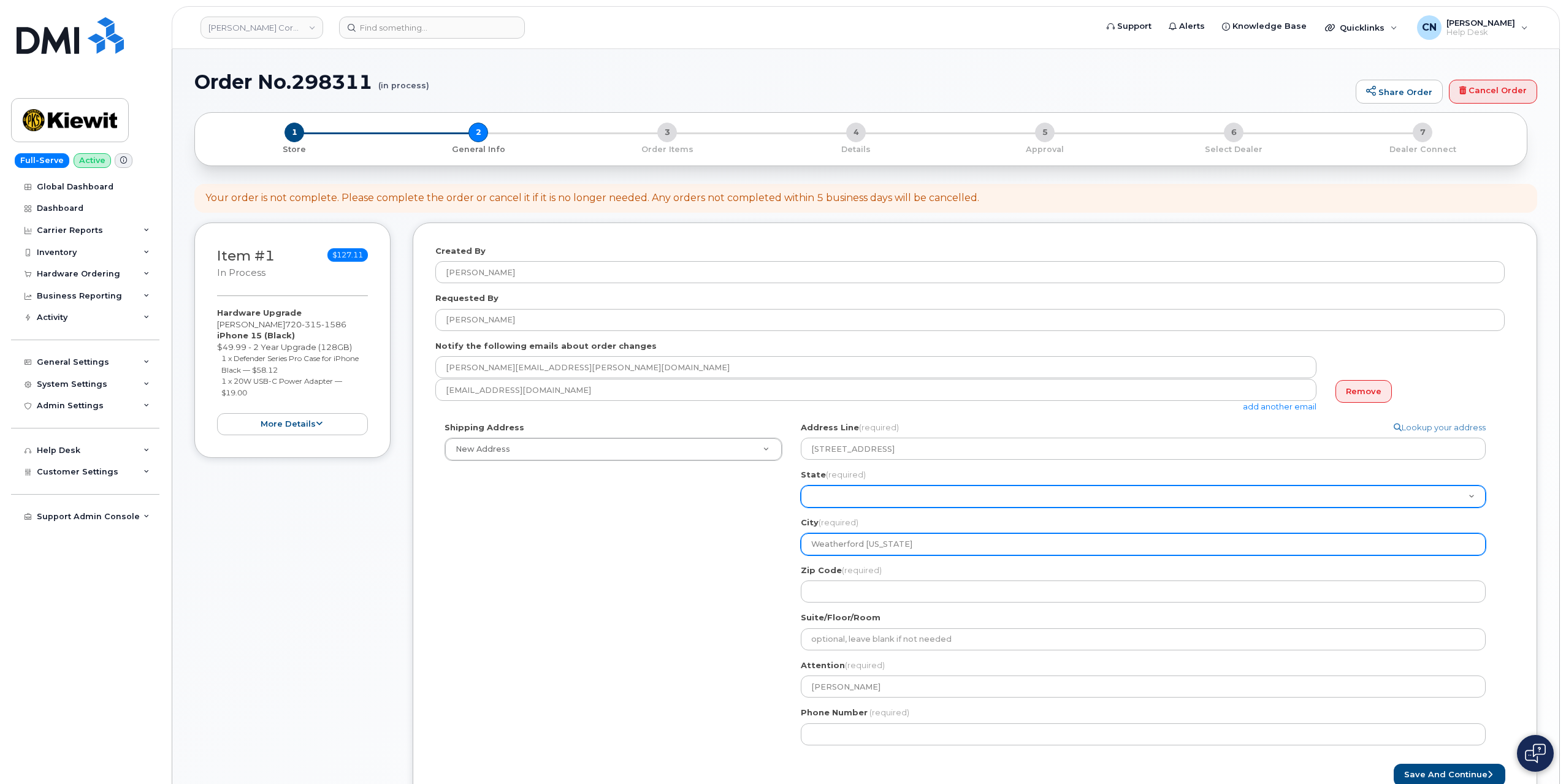
type input "Weatherford Texas"
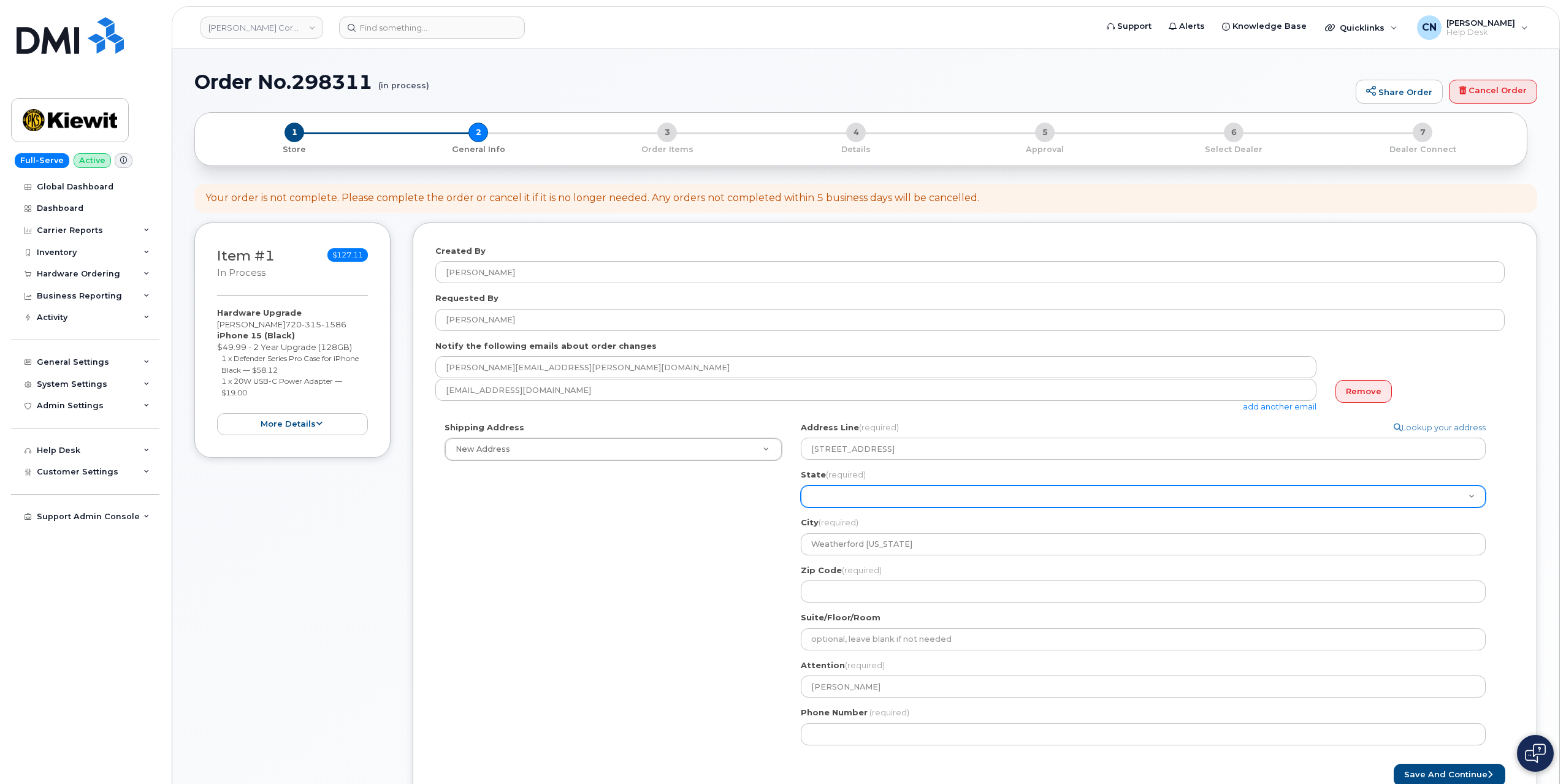
click at [840, 494] on select "Alabama Alaska American Samoa Arizona Arkansas California Colorado Connecticut …" at bounding box center [1143, 497] width 685 height 22
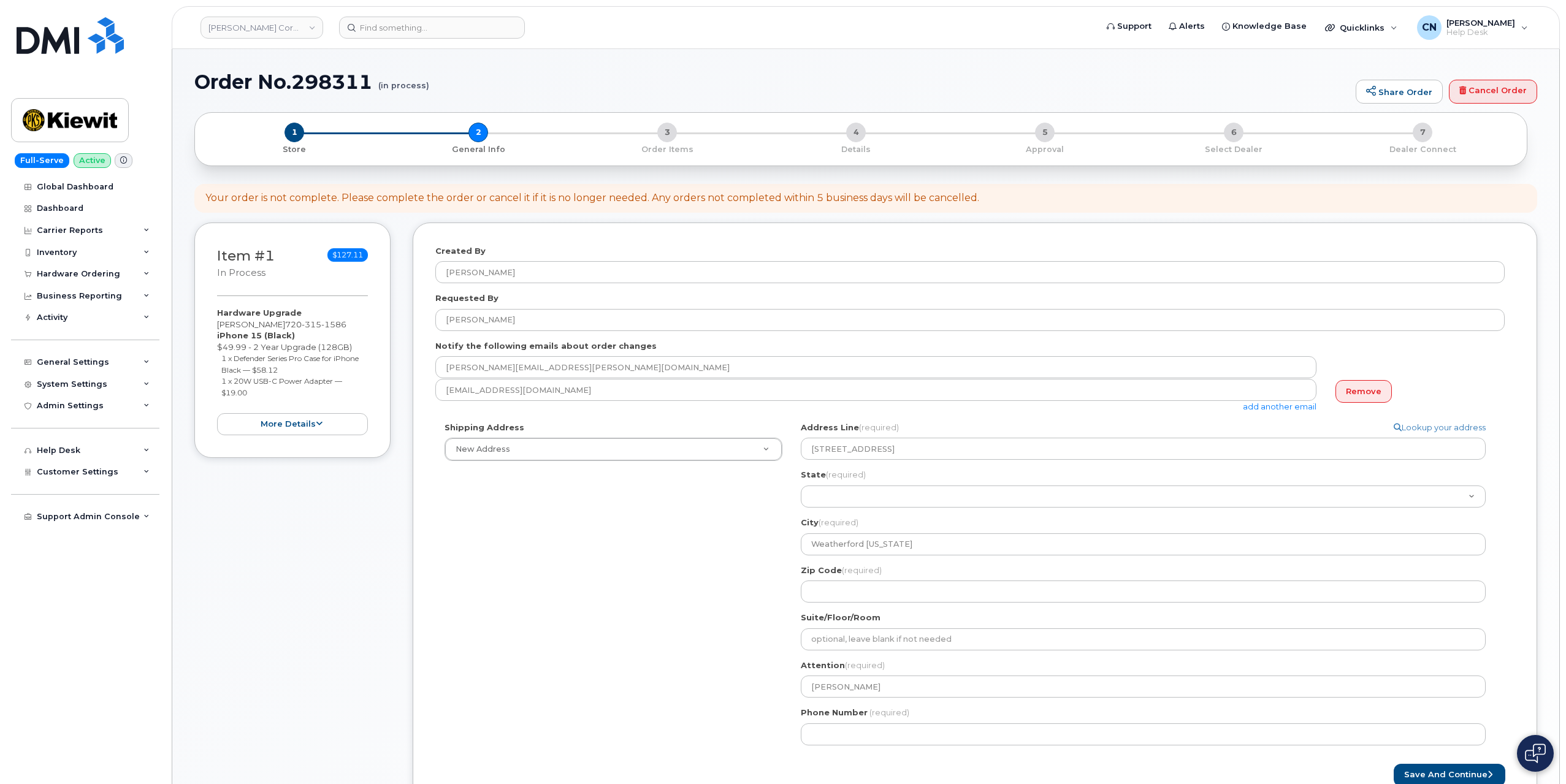
click at [826, 573] on label "Zip Code (required)" at bounding box center [841, 571] width 81 height 12
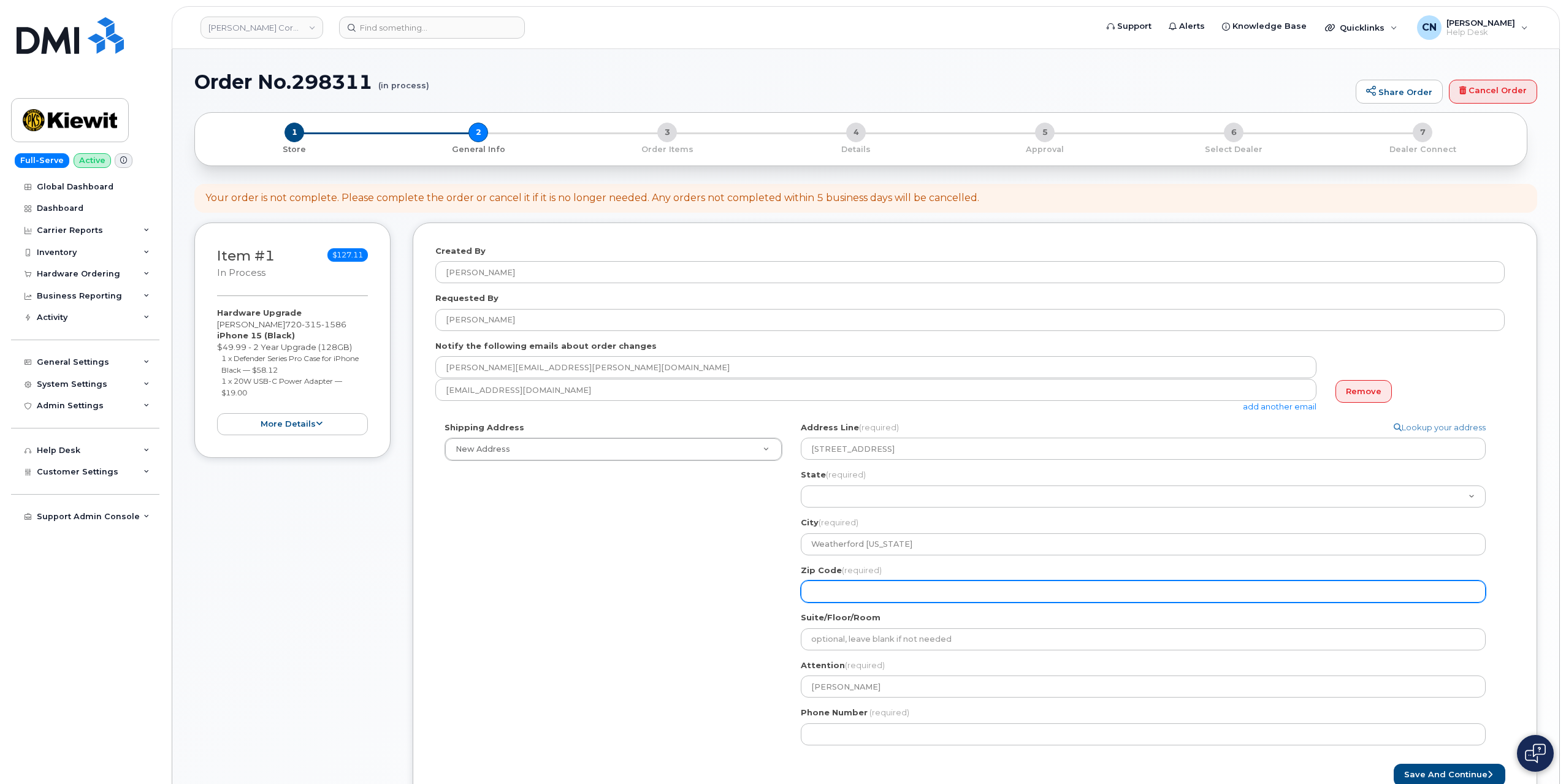
click at [826, 581] on input "Zip Code (required)" at bounding box center [1143, 592] width 685 height 22
select select
type input "7"
select select
type input "76"
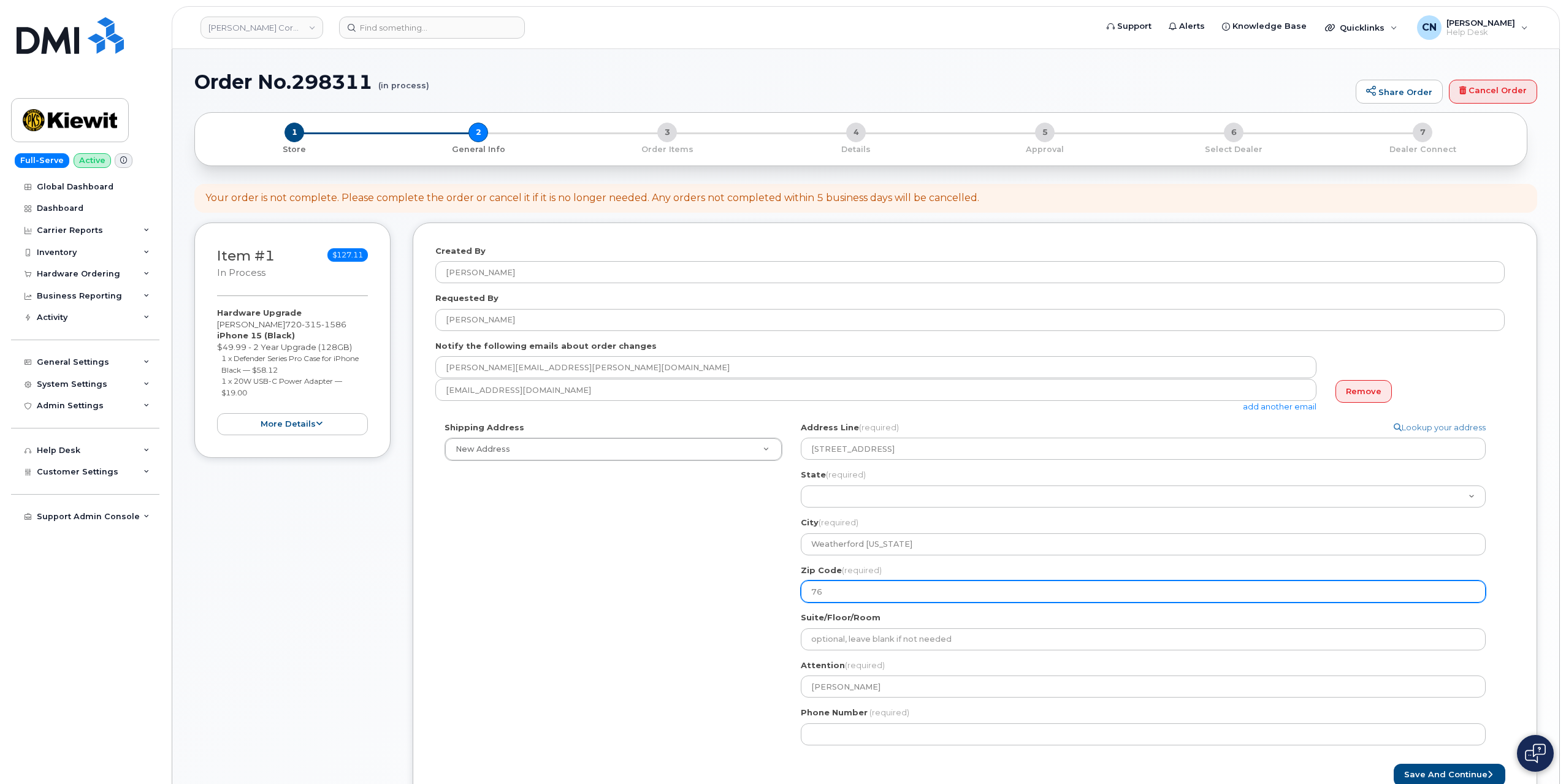
select select
type input "760"
select select
type input "7608"
select select
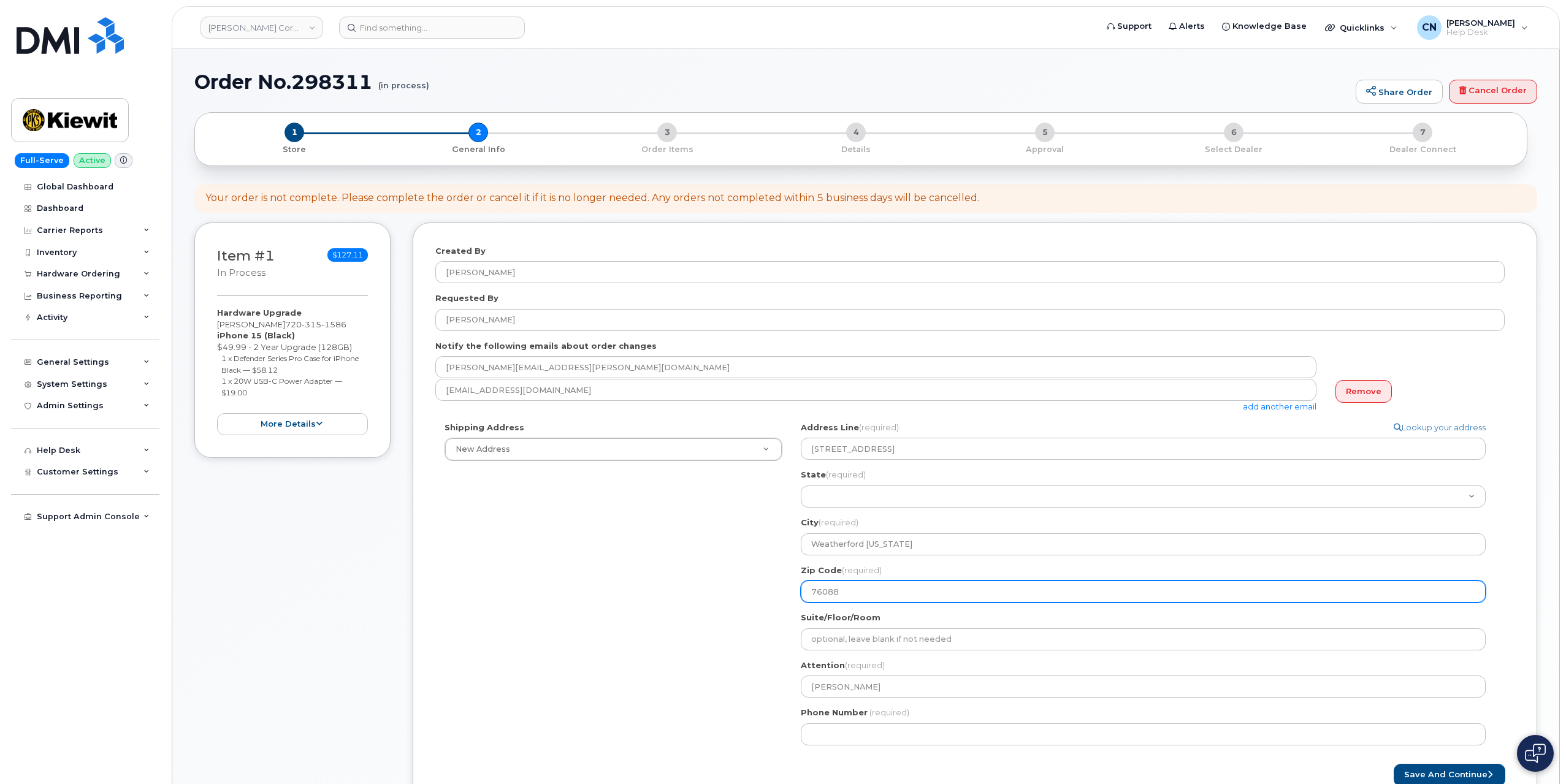
type input "76088"
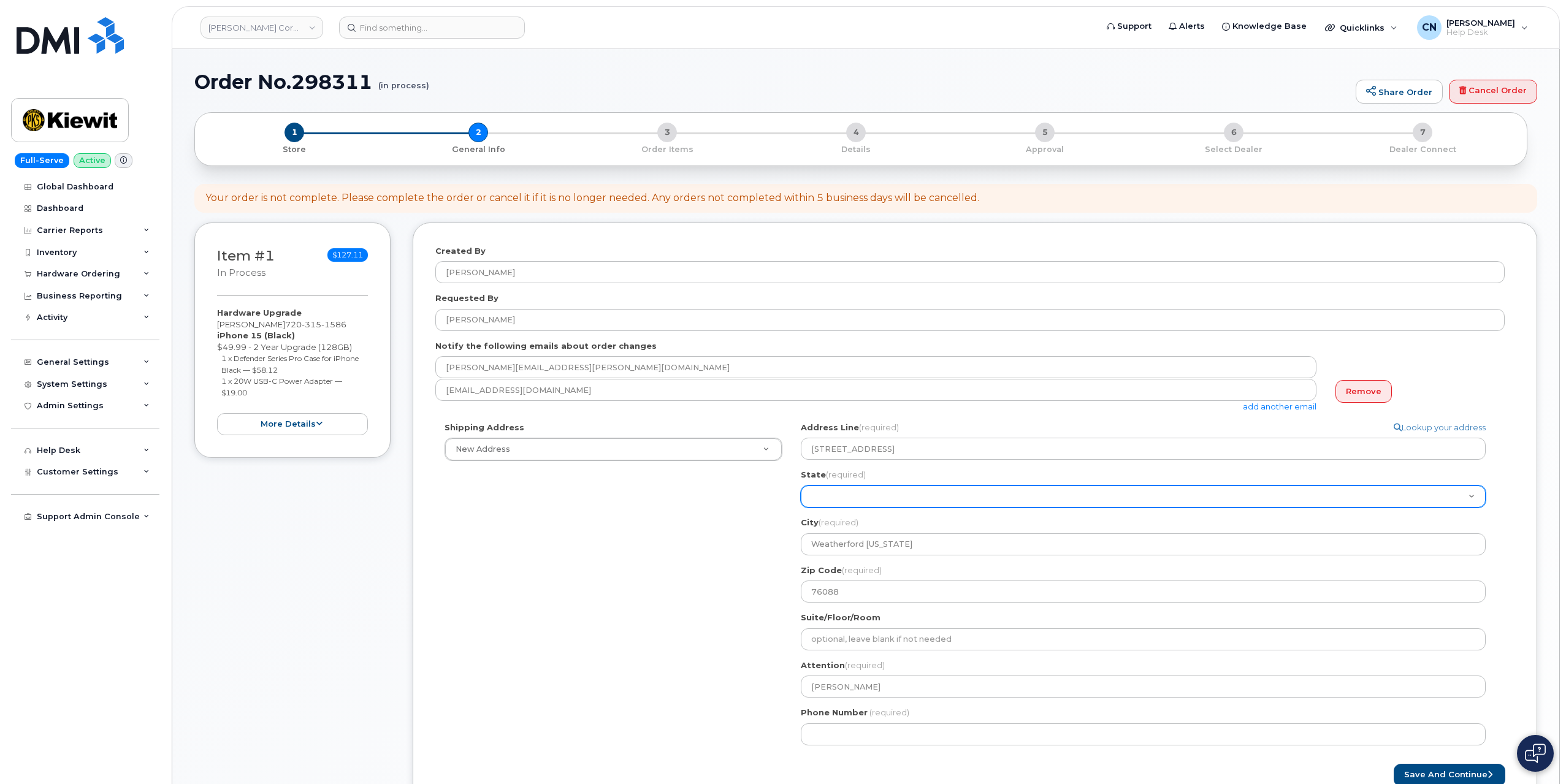
click at [832, 492] on select "Alabama Alaska American Samoa Arizona Arkansas California Colorado Connecticut …" at bounding box center [1143, 497] width 685 height 22
select select "TX"
click at [801, 486] on select "Alabama Alaska American Samoa Arizona Arkansas California Colorado Connecticut …" at bounding box center [1143, 497] width 685 height 22
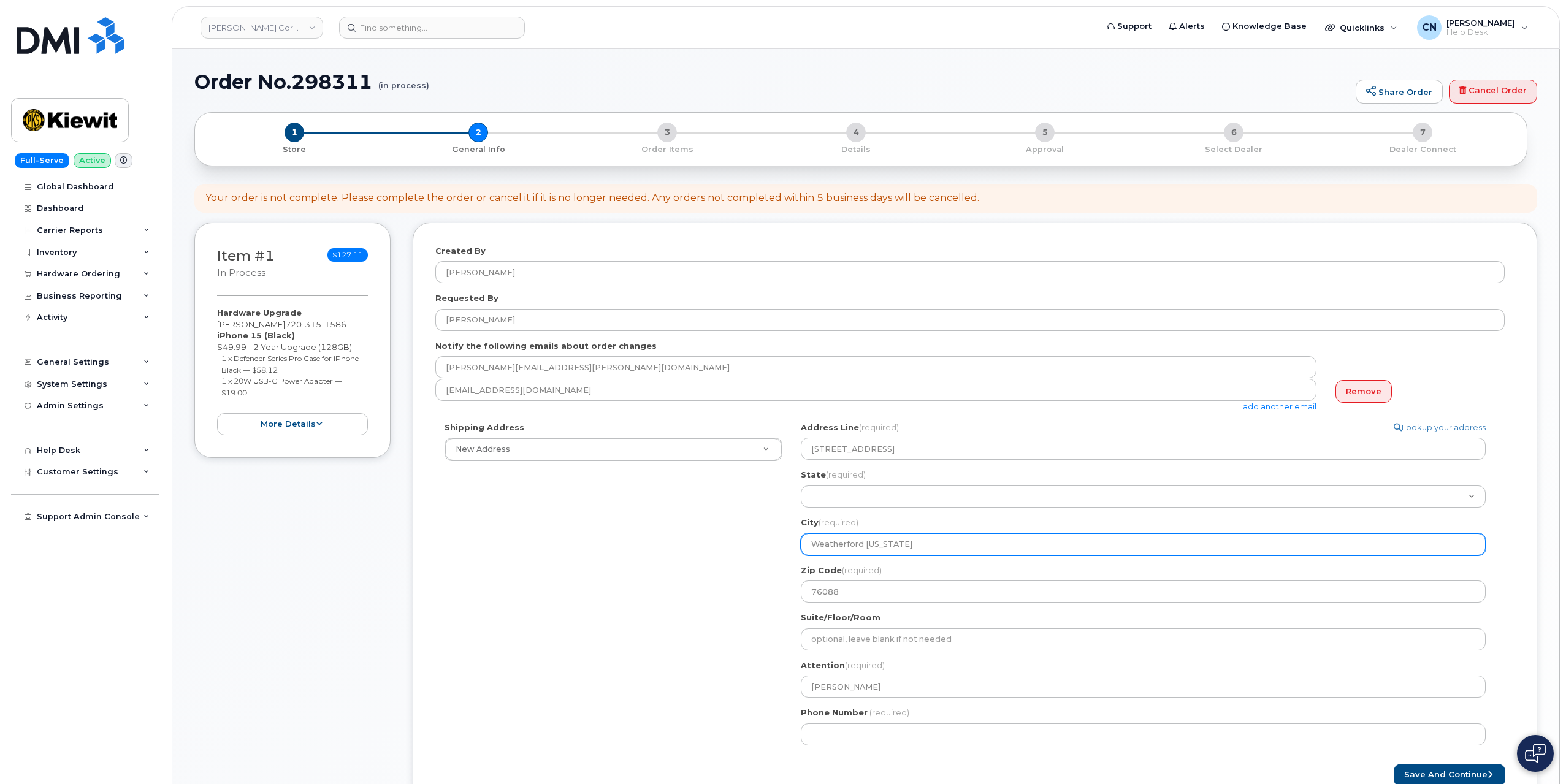
click at [867, 540] on input "Weatherford Texas" at bounding box center [1143, 544] width 685 height 22
click at [876, 540] on input "Weatherford Texas" at bounding box center [1143, 544] width 685 height 22
select select
type input "Weatherford"
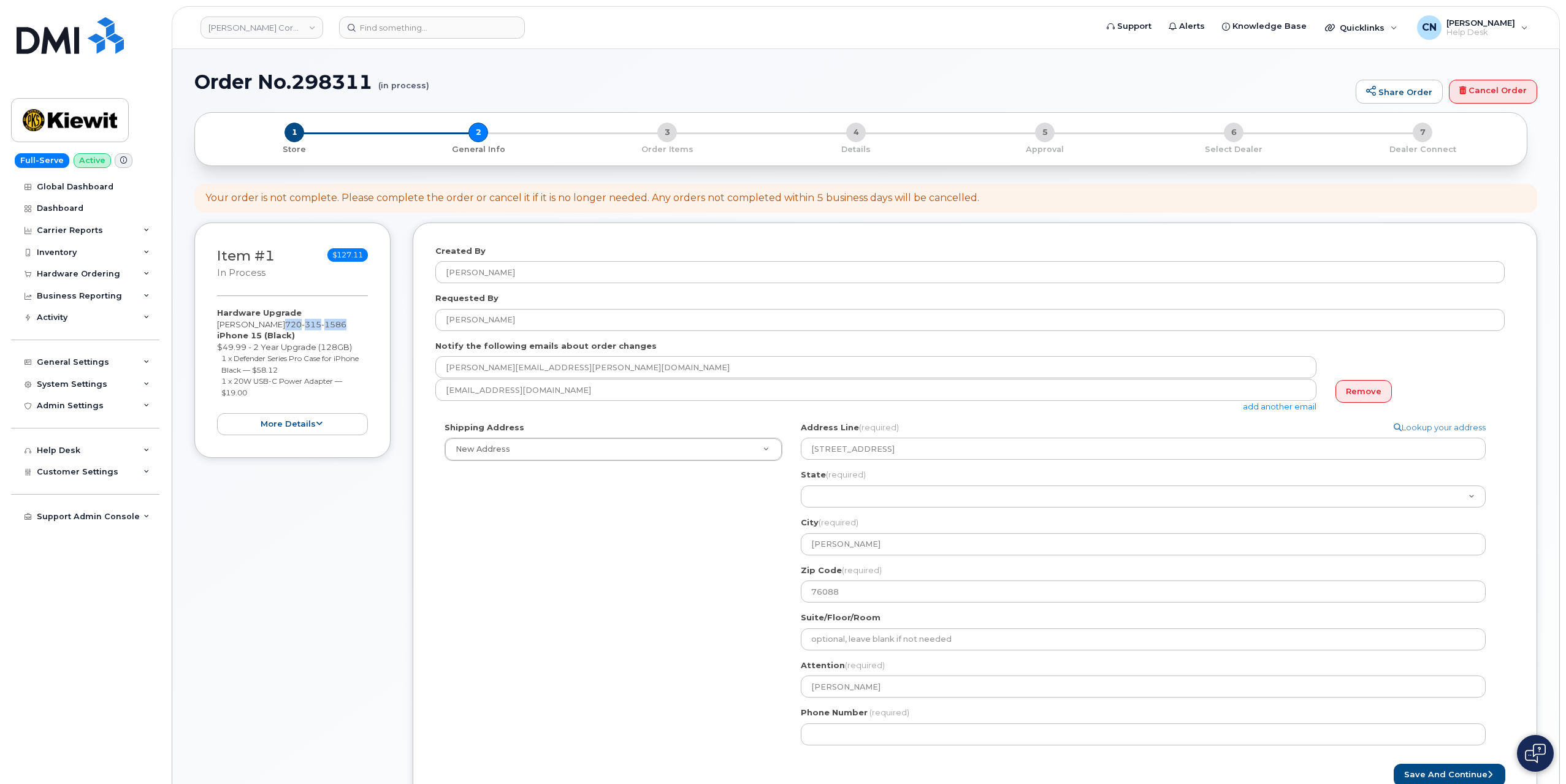
drag, startPoint x: 291, startPoint y: 324, endPoint x: 360, endPoint y: 322, distance: 69.0
click at [360, 322] on div "Hardware Upgrade BRANDON YATES 720 315 1586 iPhone 15 (Black) $49.99 - 2 Year U…" at bounding box center [293, 371] width 151 height 128
copy span "720 315 1586"
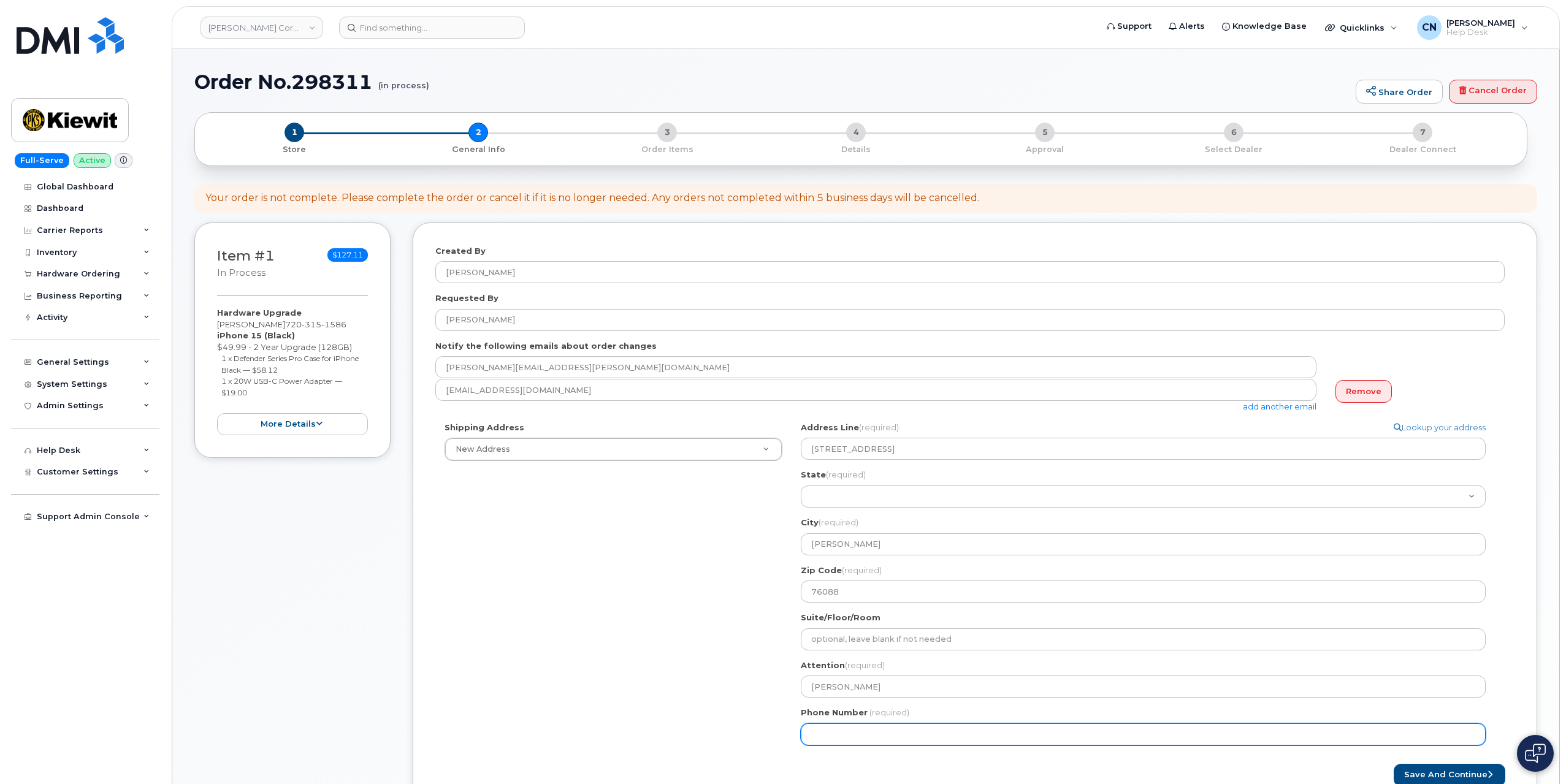
click at [899, 738] on input "Phone Number" at bounding box center [1143, 734] width 685 height 22
paste input "7203151586"
select select
type input "7203151586"
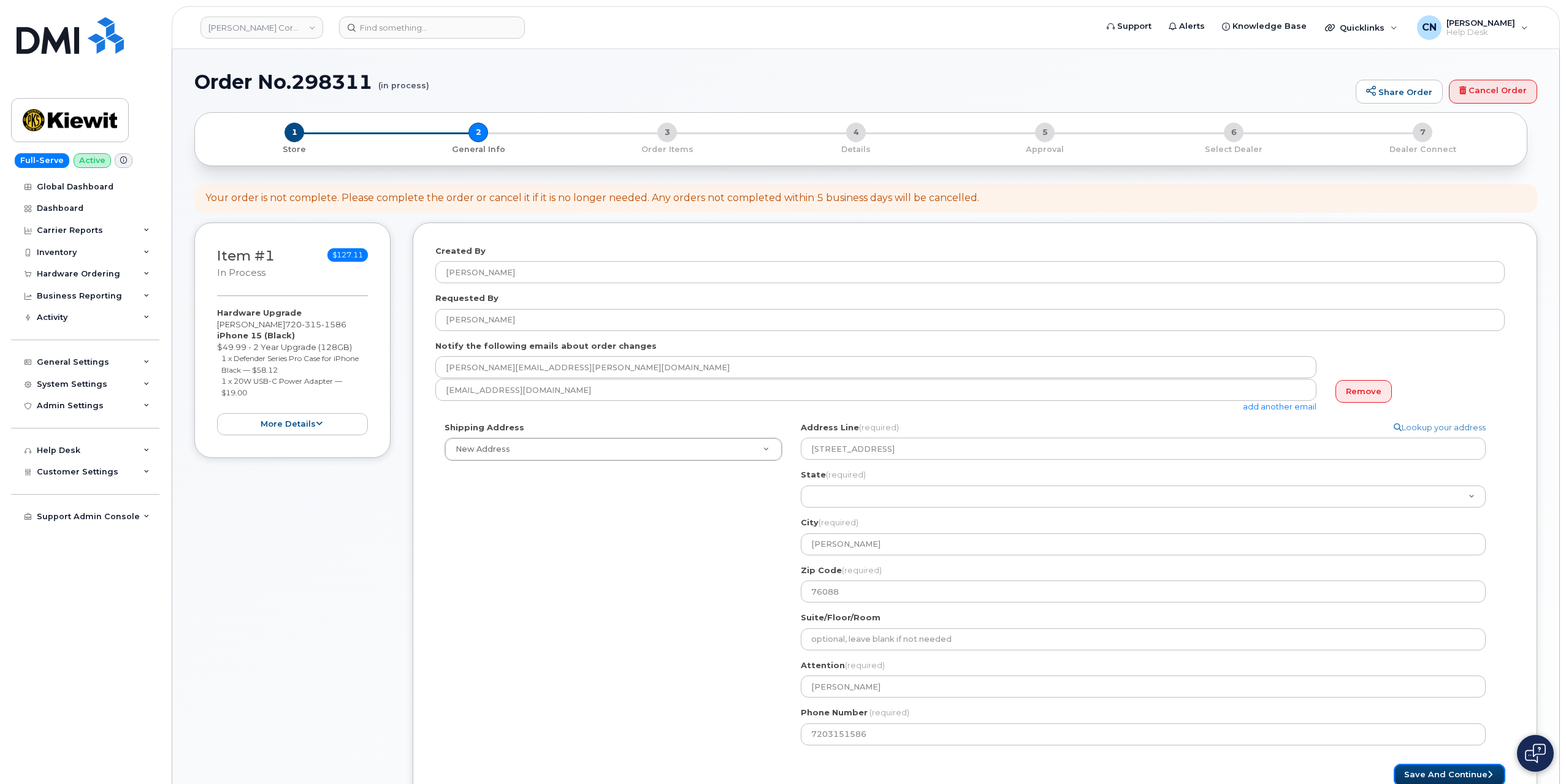
drag, startPoint x: 1419, startPoint y: 773, endPoint x: 1015, endPoint y: 527, distance: 473.0
click at [1419, 773] on button "Save and Continue" at bounding box center [1450, 775] width 112 height 23
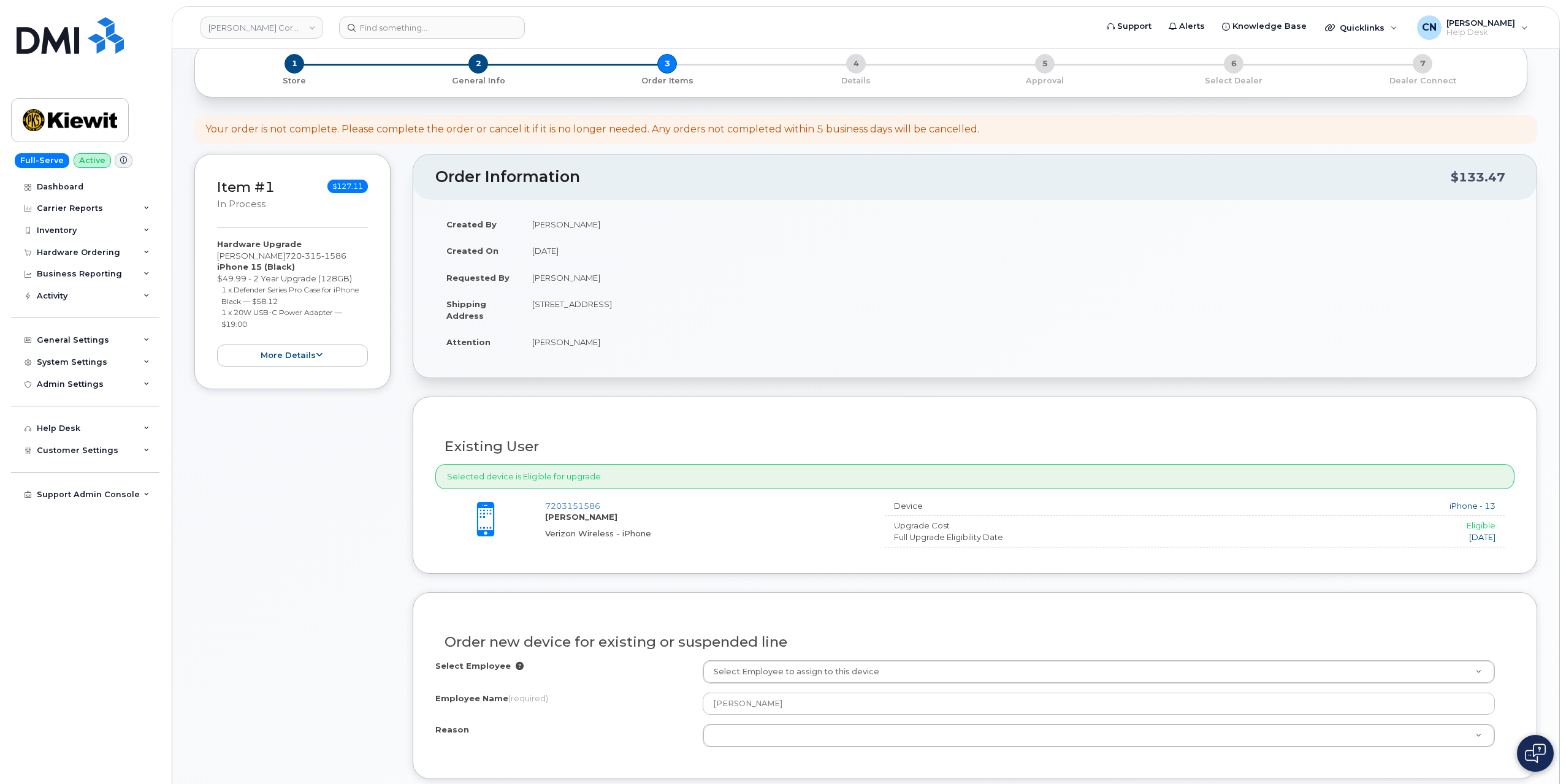
scroll to position [123, 0]
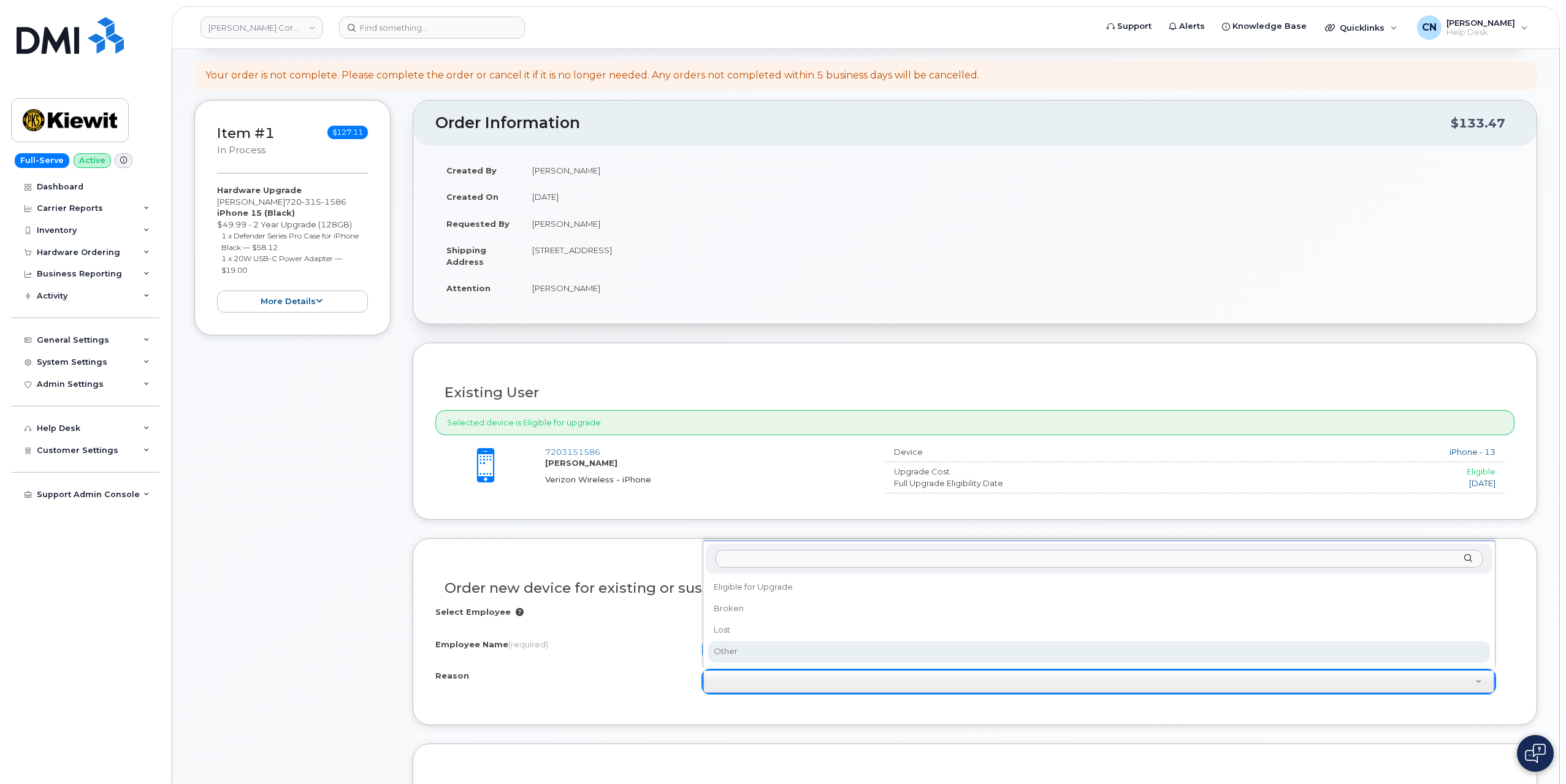
select select "other"
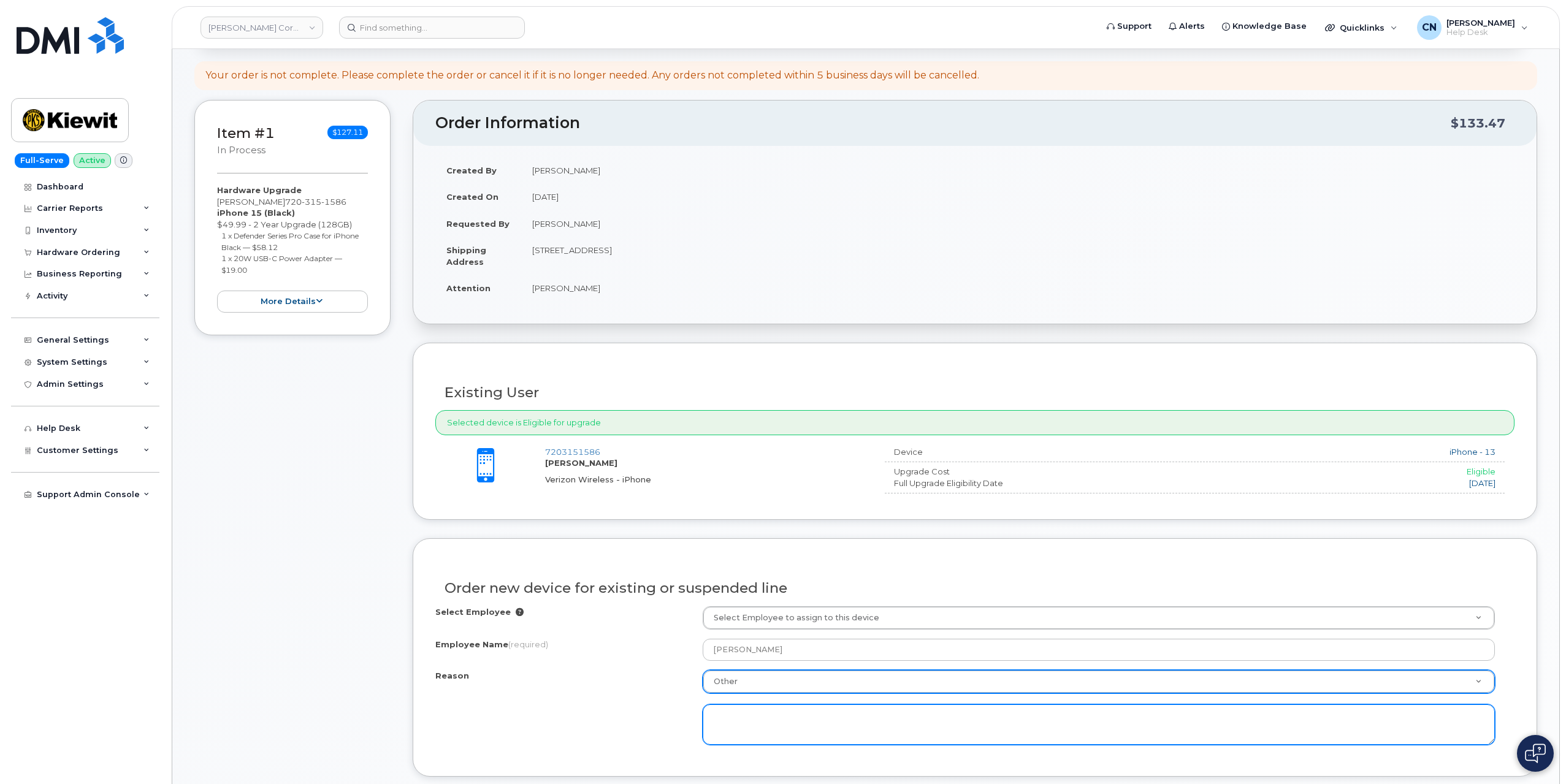
click at [761, 716] on textarea at bounding box center [1099, 724] width 792 height 41
paste textarea ": Warranty on iPhone 13 June 9, 2024 A: Device was purchased June 9, 2023 A: De…"
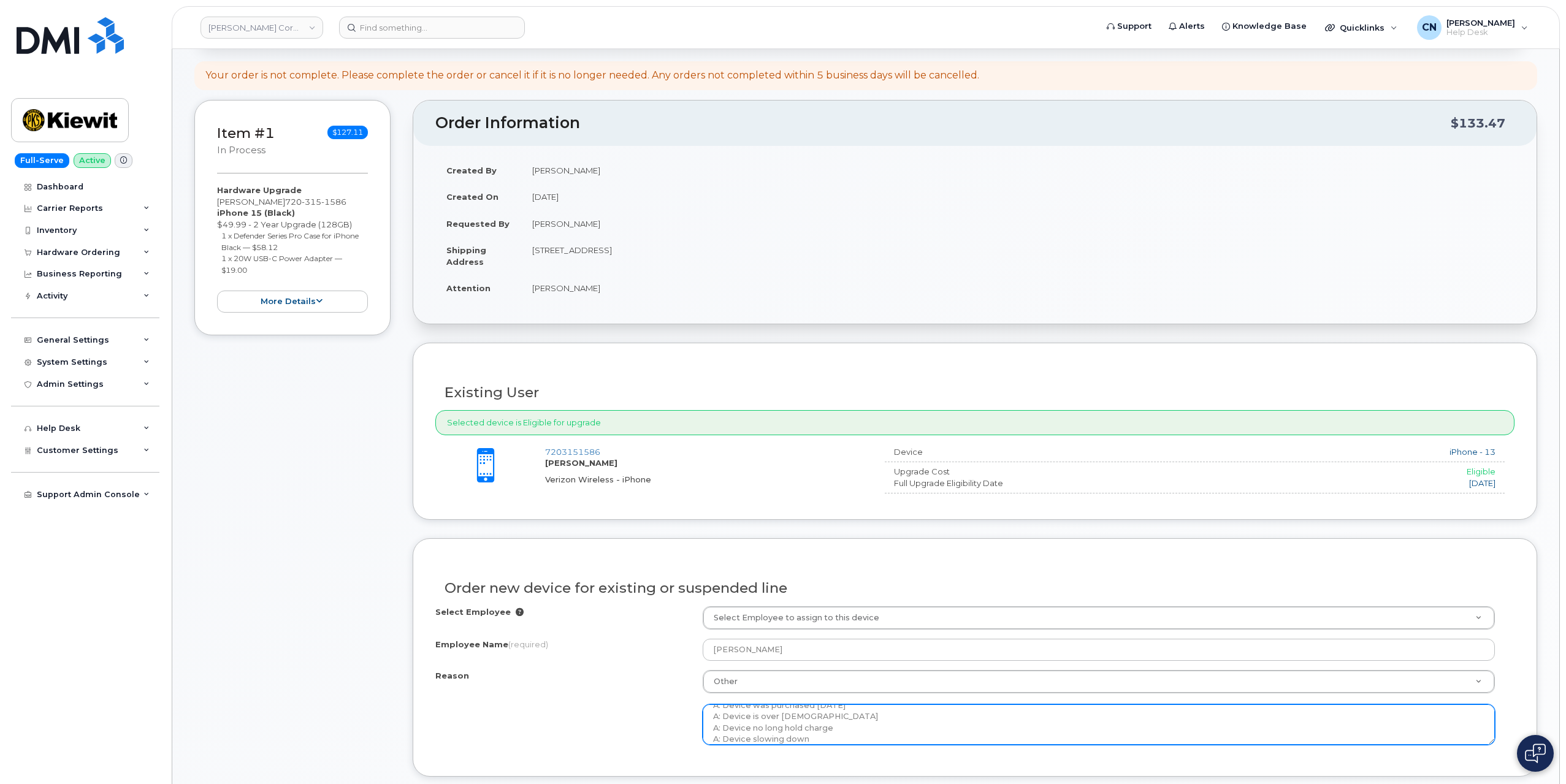
scroll to position [36, 0]
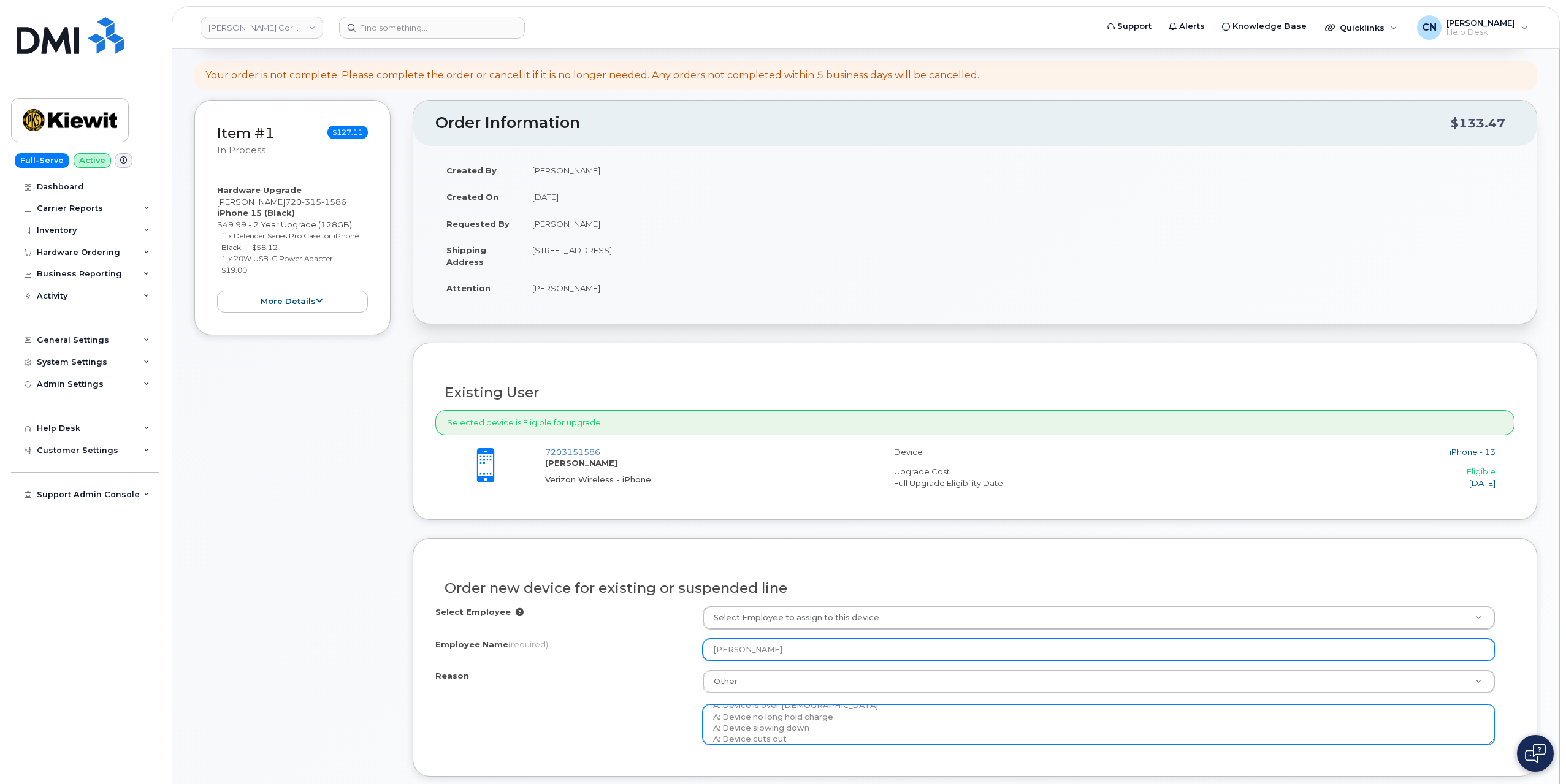
type textarea "A: Warranty on iPhone 13 June 9, 2024 A: Device was purchased June 9, 2023 A: D…"
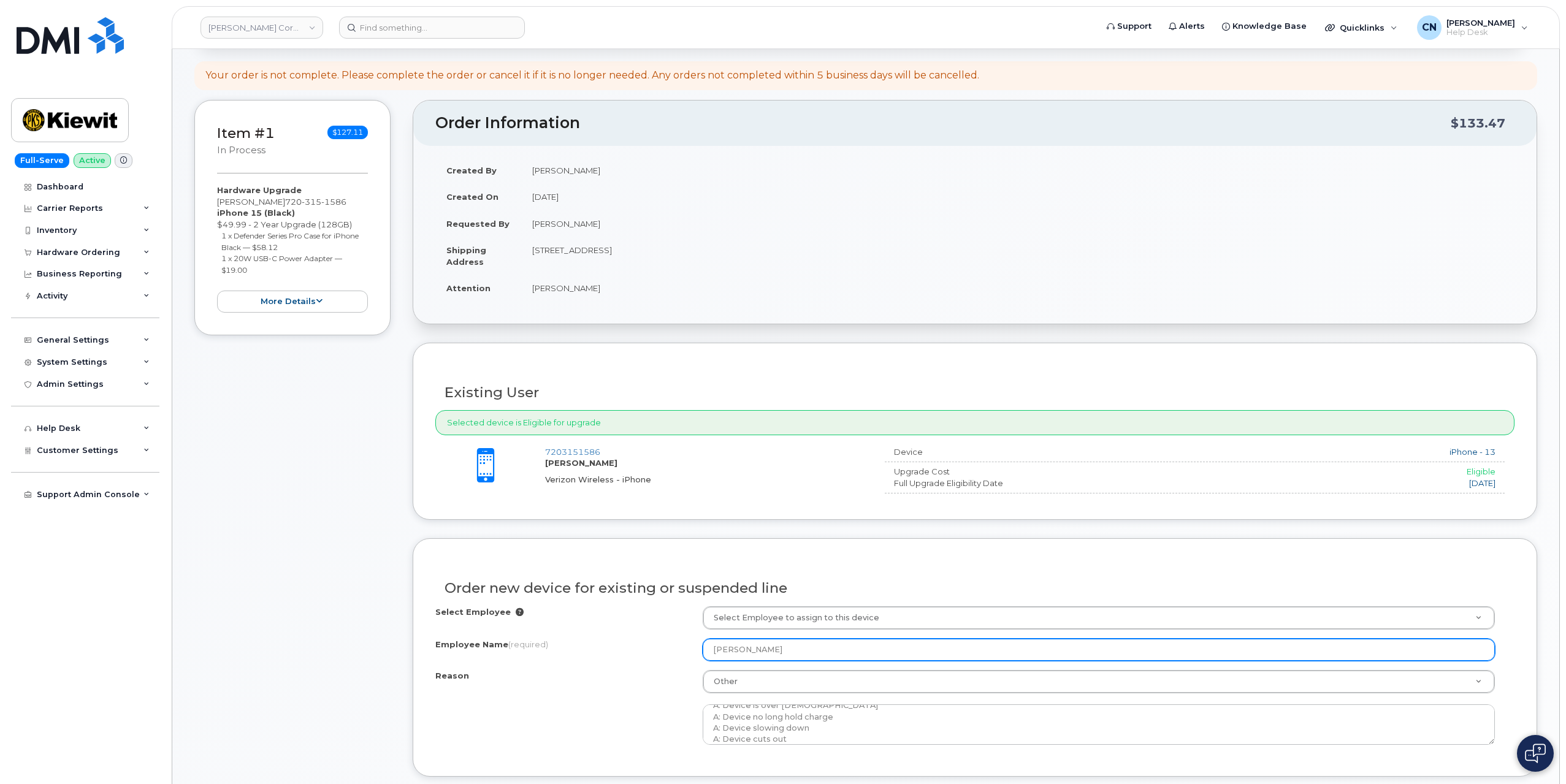
click at [799, 641] on input "[PERSON_NAME]" at bounding box center [1099, 650] width 792 height 22
drag, startPoint x: 787, startPoint y: 650, endPoint x: 679, endPoint y: 654, distance: 108.1
click at [679, 654] on div "Employee Name (required) BRANDON YATES" at bounding box center [975, 650] width 1079 height 22
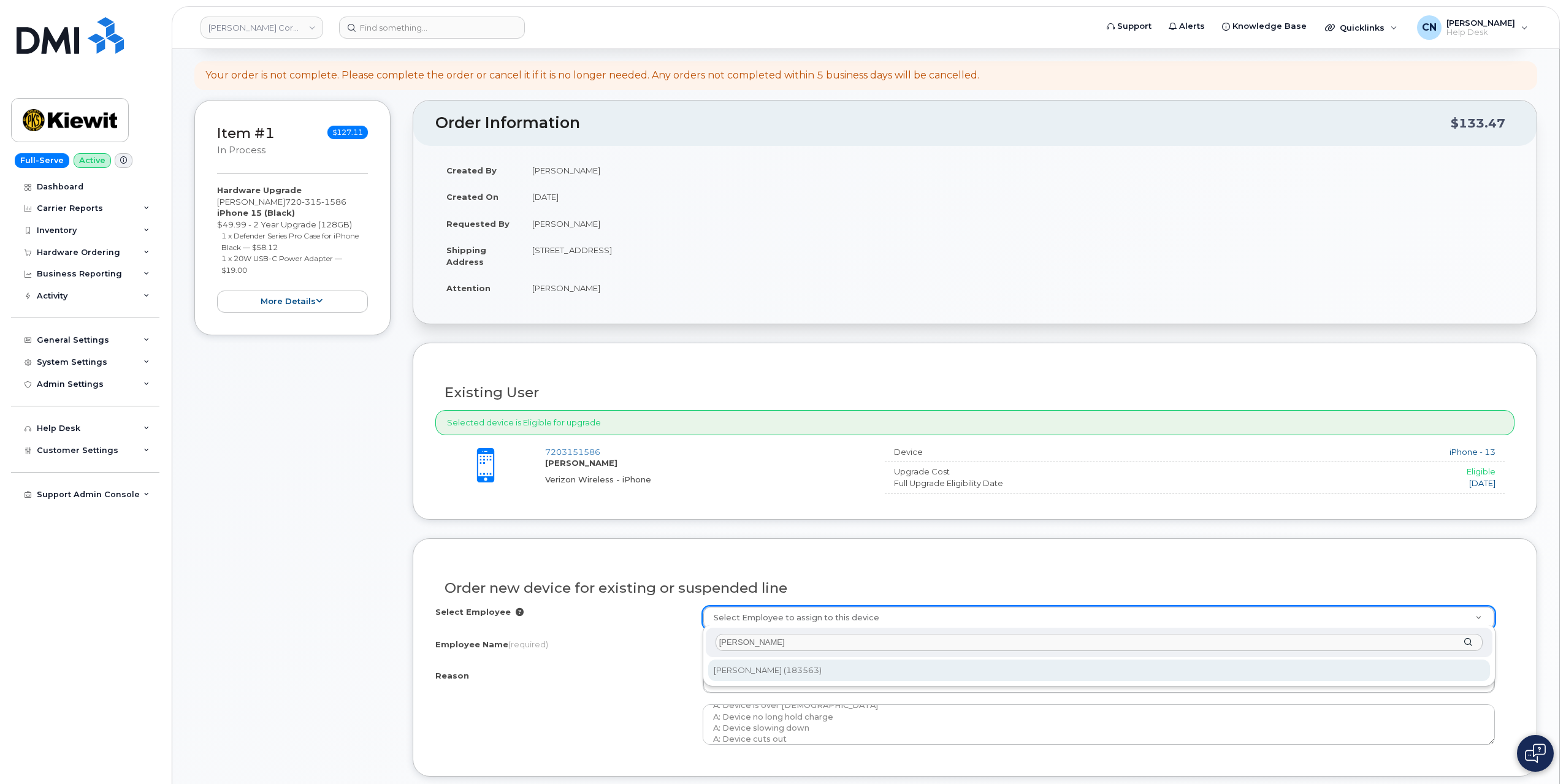
type input "[PERSON_NAME]"
type input "2146091"
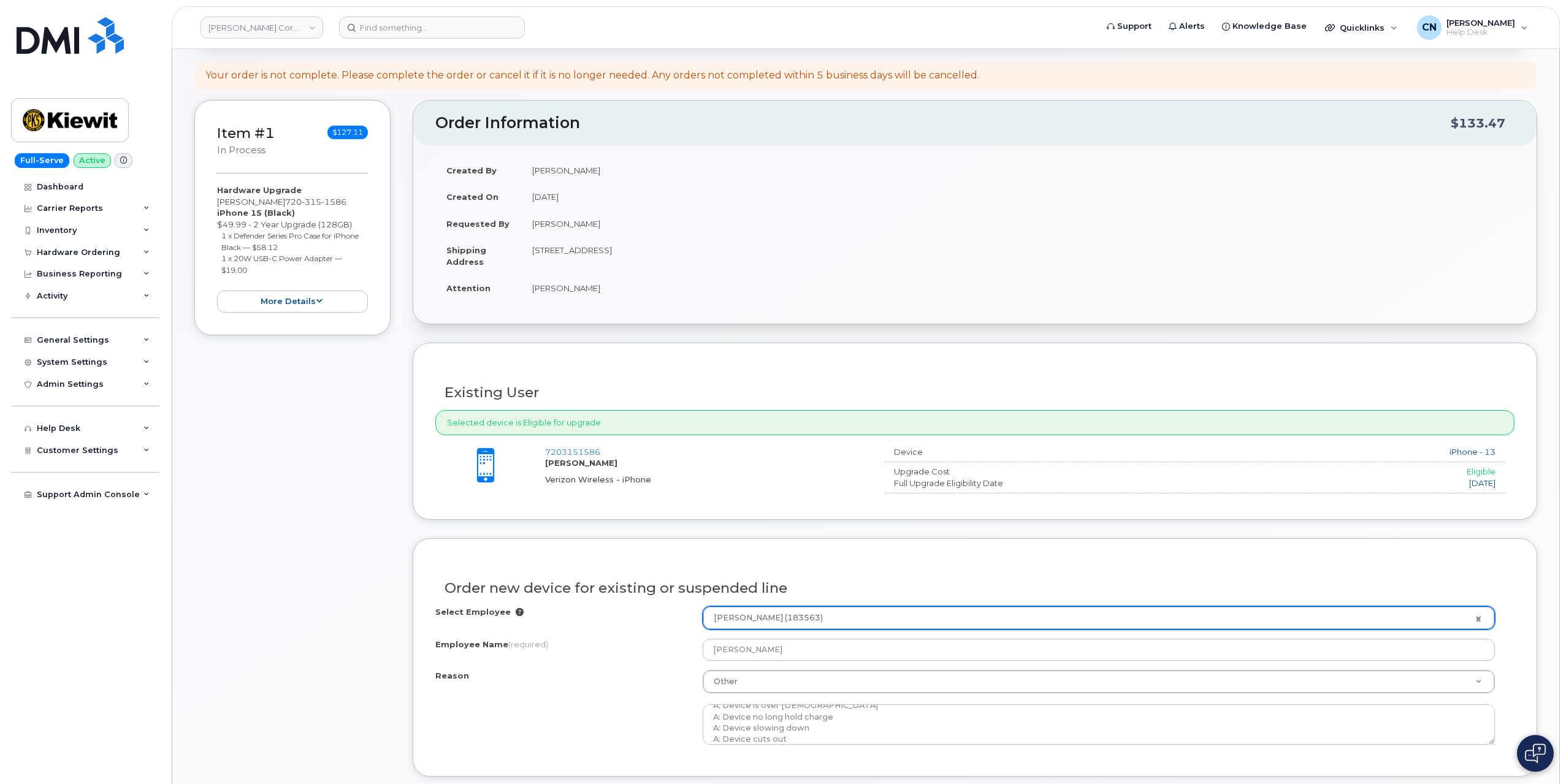
type input "[PERSON_NAME]"
select select
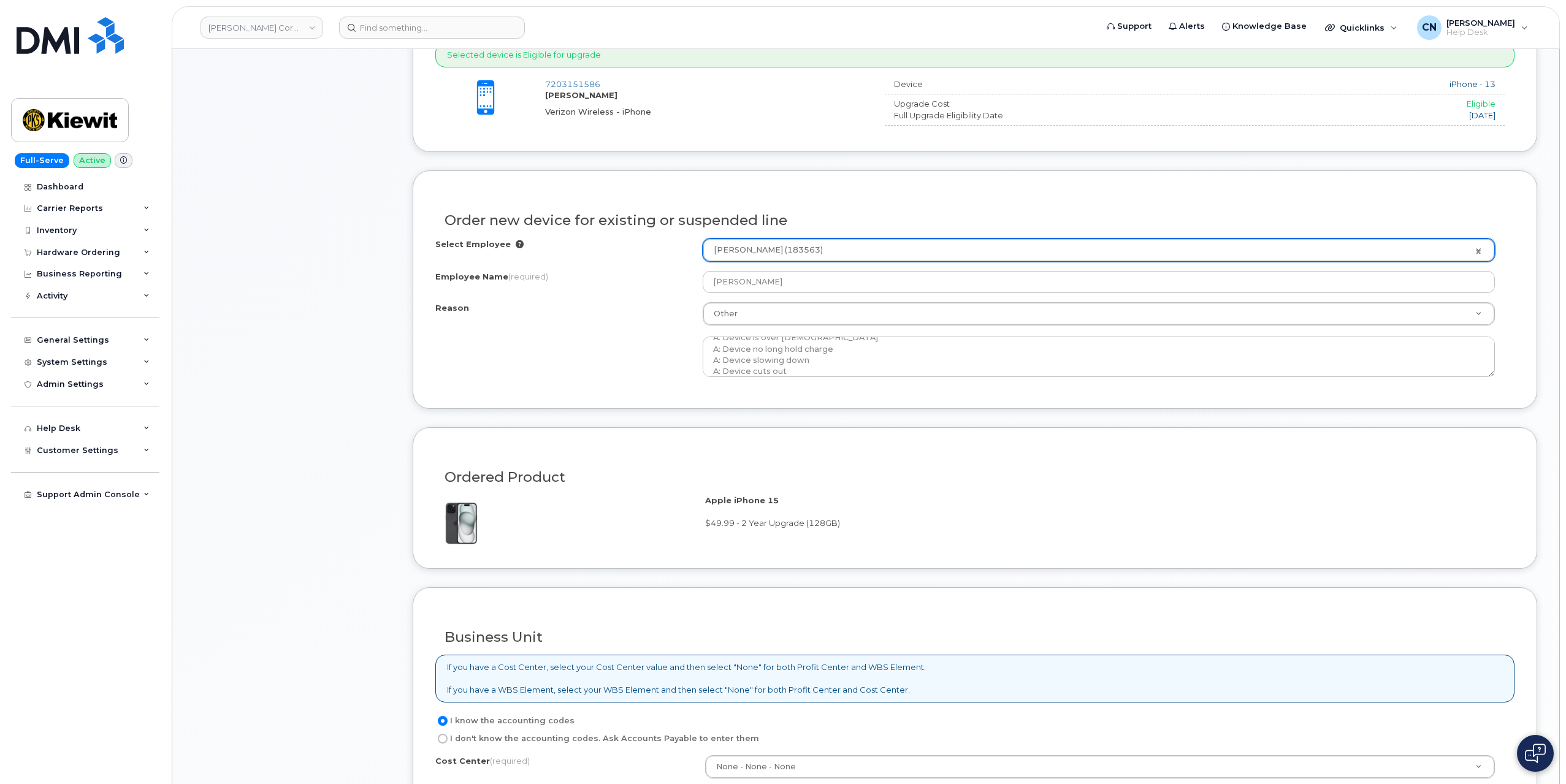
scroll to position [797, 0]
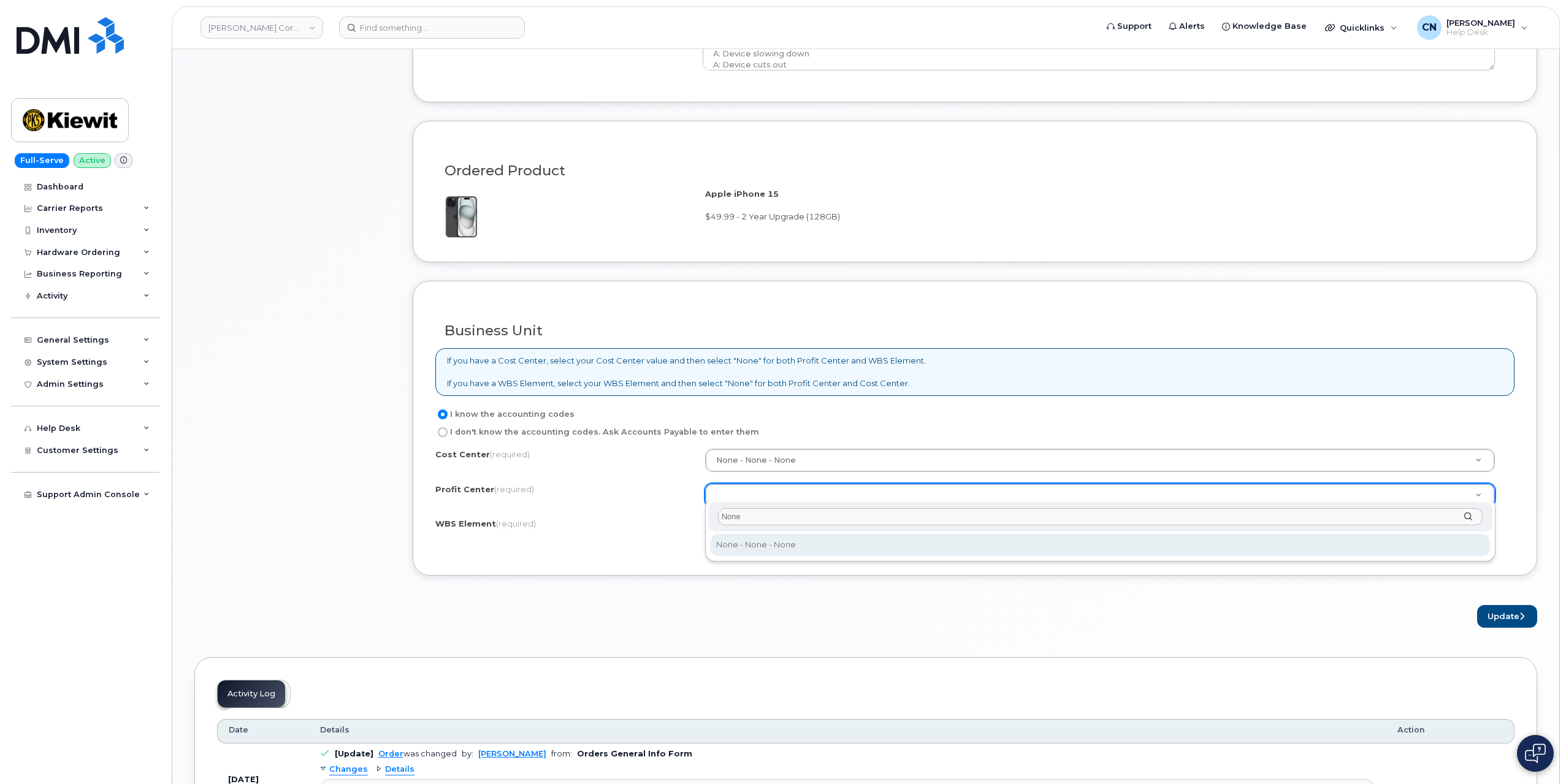
type input "None"
select select "None"
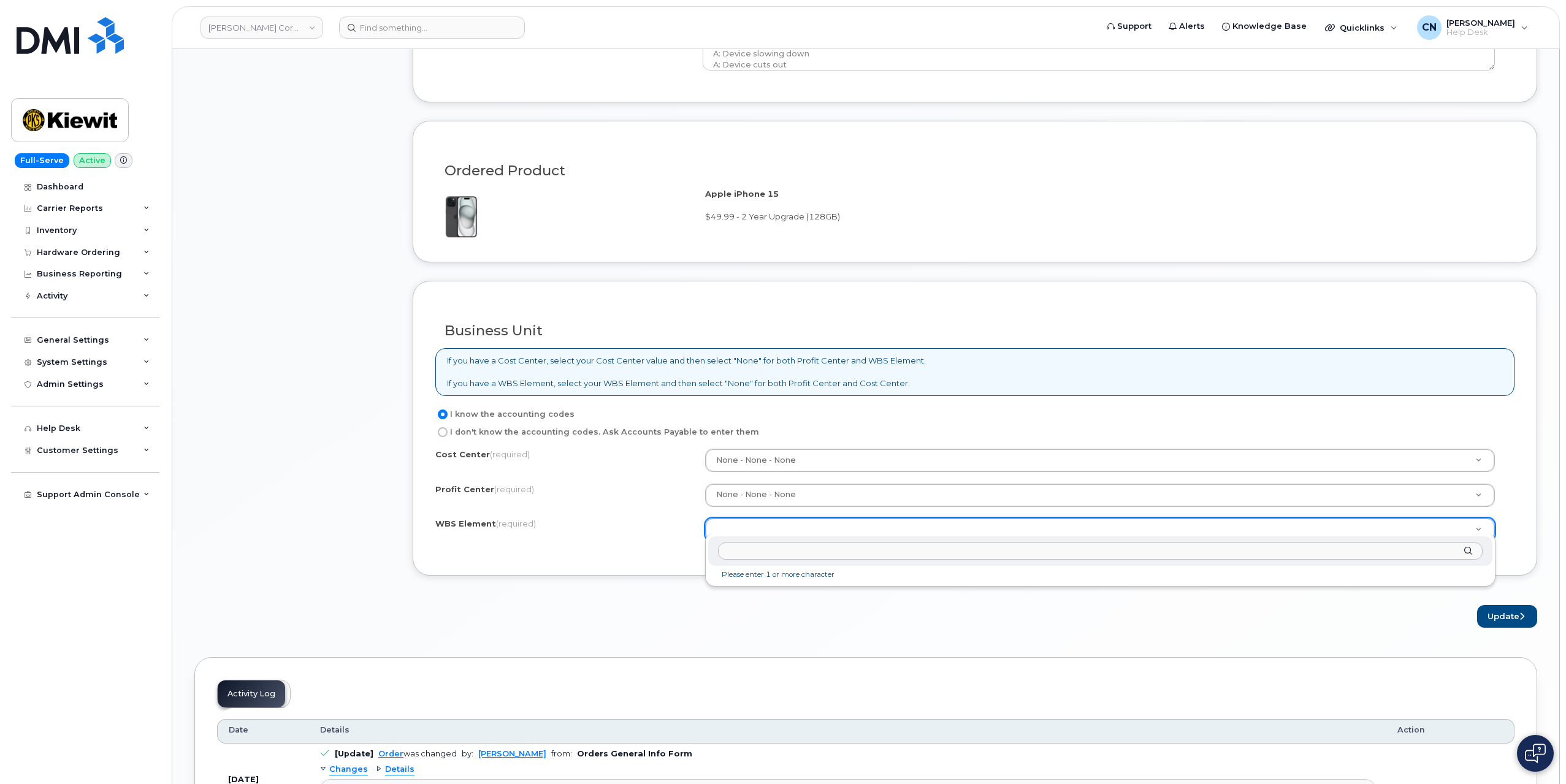
drag, startPoint x: 922, startPoint y: 512, endPoint x: 933, endPoint y: 514, distance: 11.2
type input "105116.1109"
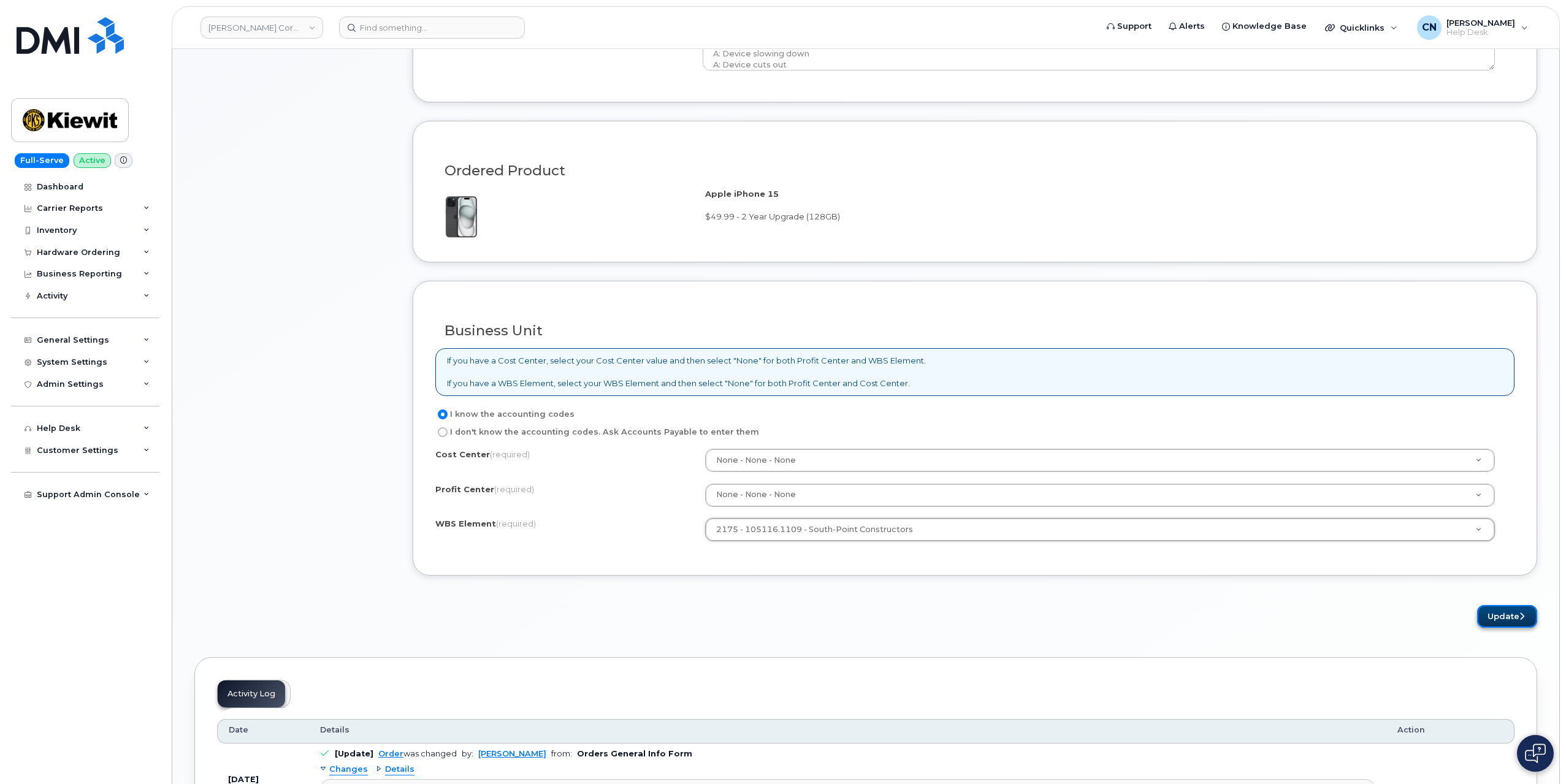
click at [1485, 605] on button "Update" at bounding box center [1507, 616] width 60 height 23
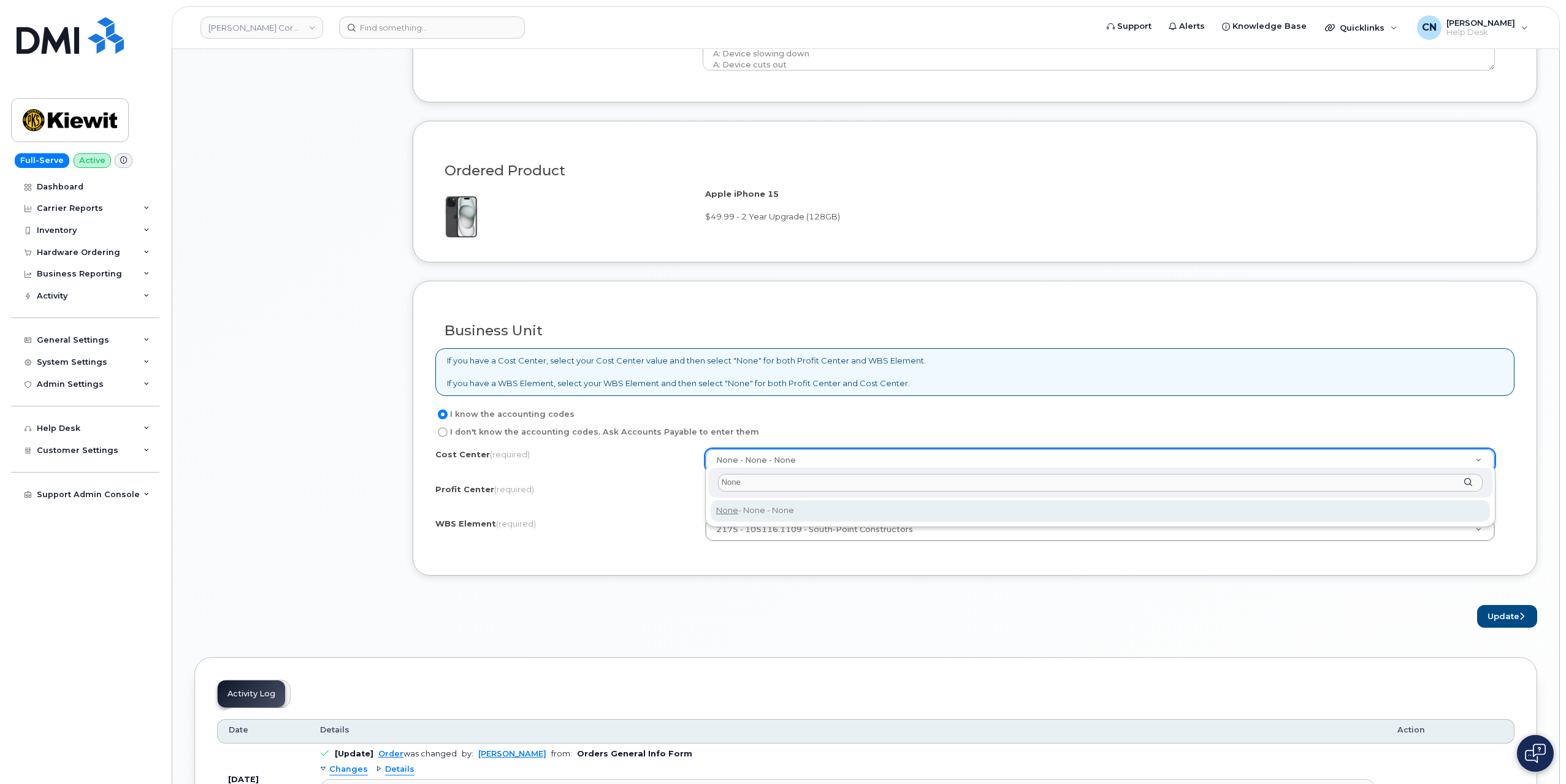
type input "None"
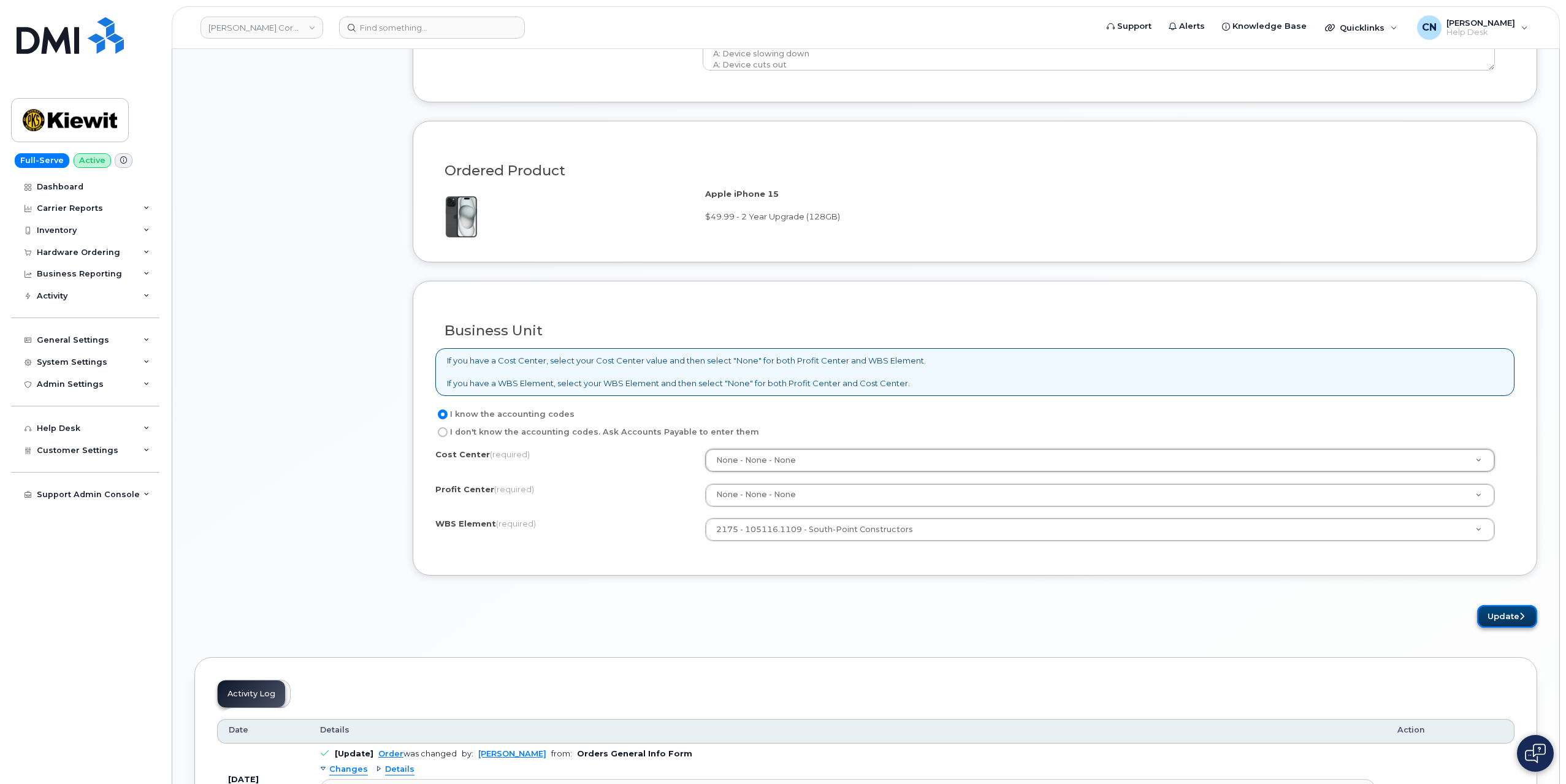
click at [1482, 608] on button "Update" at bounding box center [1507, 616] width 60 height 23
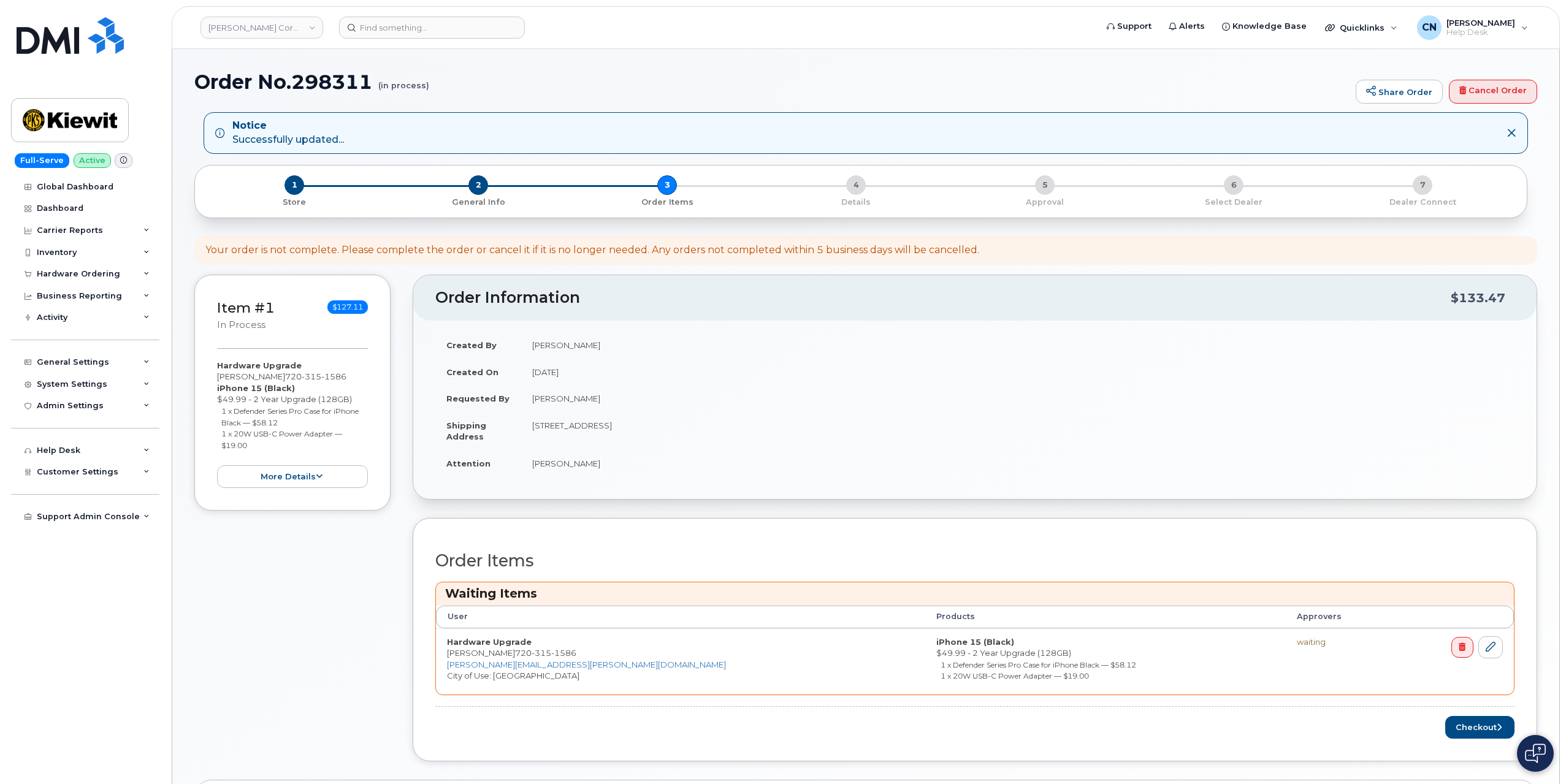
click at [296, 573] on div "Item #1 in process $127.11 Hardware Upgrade [PERSON_NAME] [PHONE_NUMBER] iPhone…" at bounding box center [293, 527] width 196 height 505
click at [1459, 718] on button "Checkout" at bounding box center [1480, 727] width 69 height 23
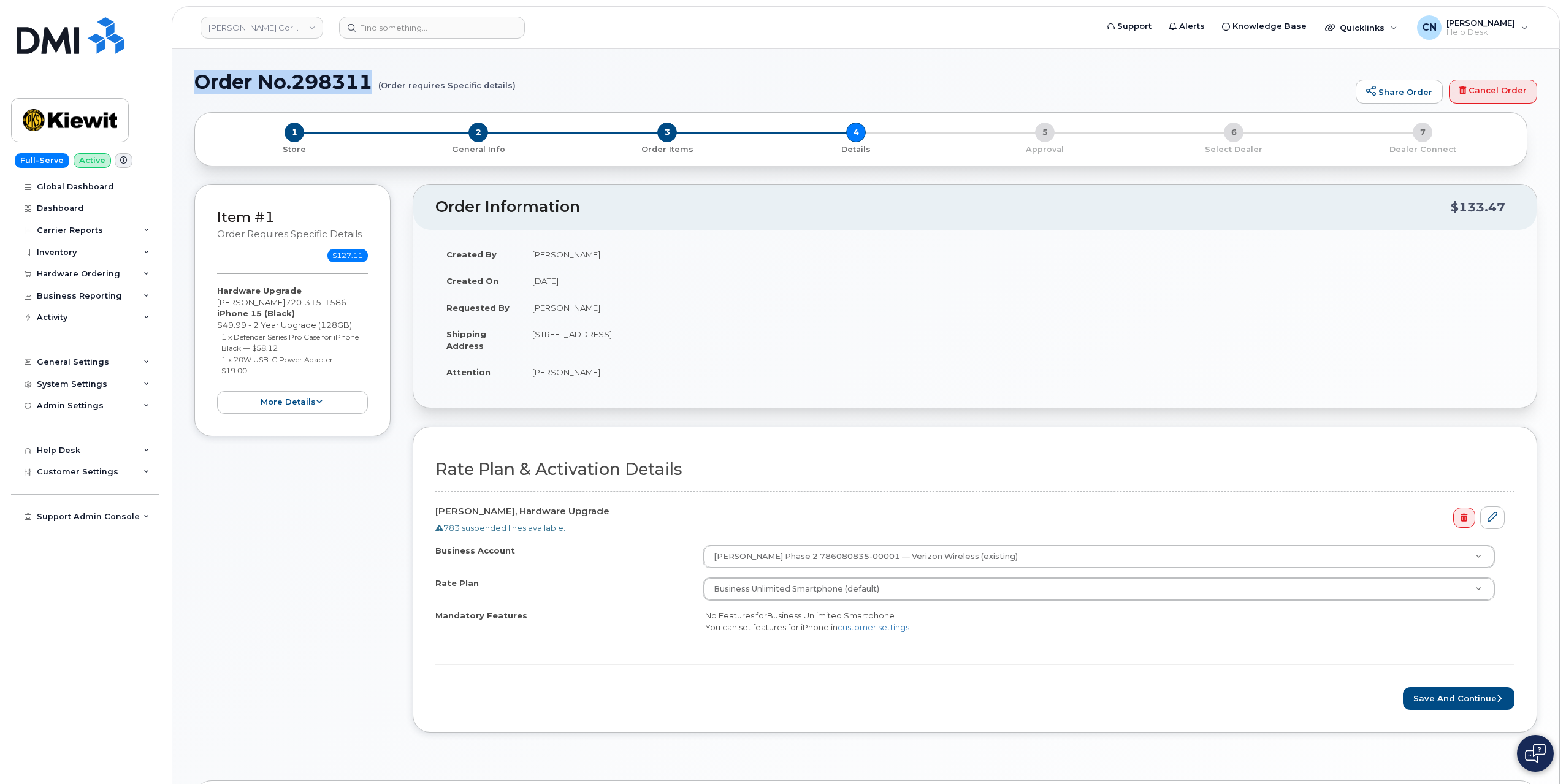
click at [373, 81] on h1 "Order No.298311 (Order requires Specific details)" at bounding box center [772, 82] width 1156 height 22
click at [1428, 688] on button "Save and Continue" at bounding box center [1459, 698] width 112 height 23
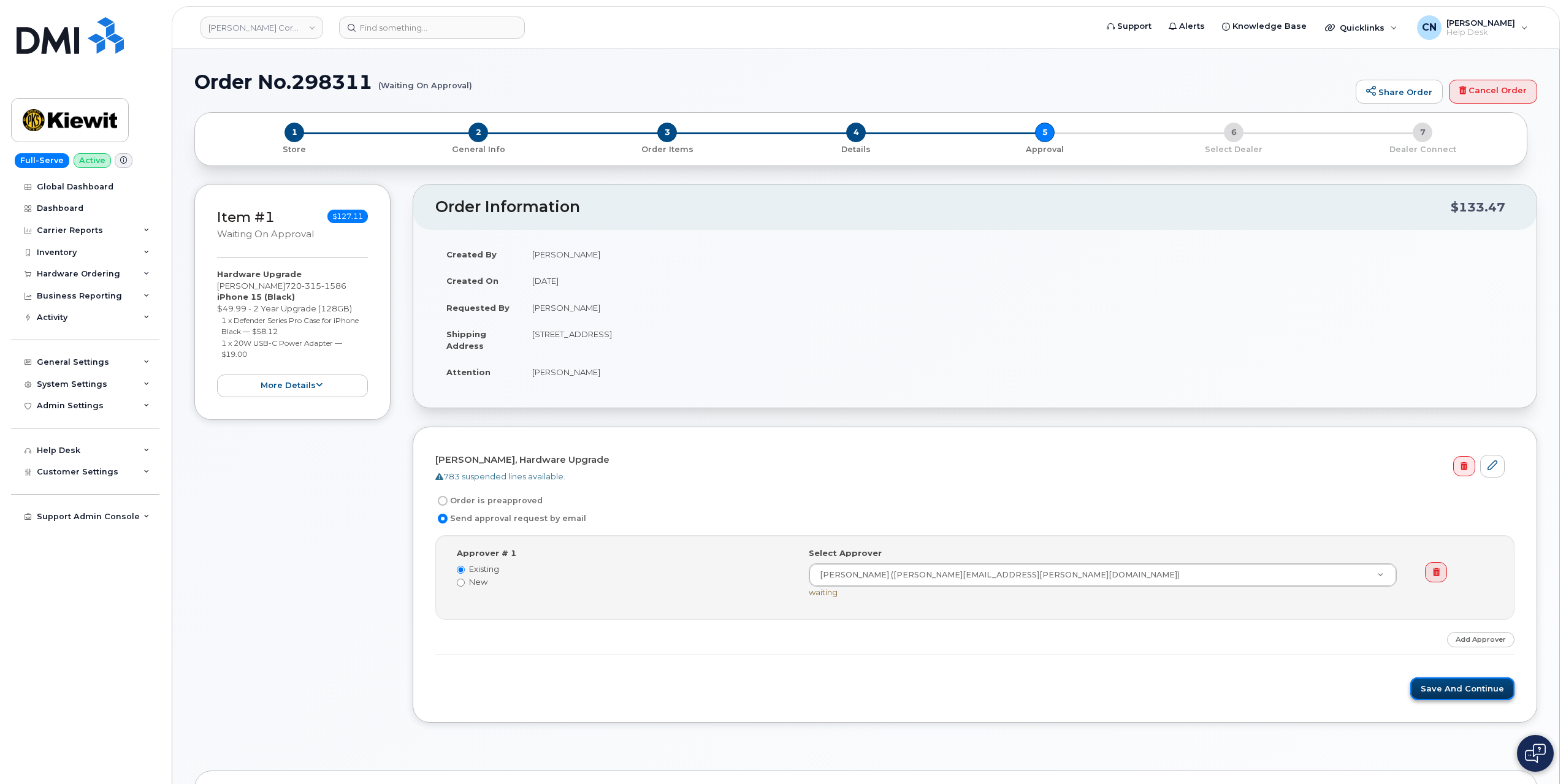
click at [1444, 685] on button "Save and Continue" at bounding box center [1463, 688] width 105 height 23
drag, startPoint x: 195, startPoint y: 81, endPoint x: 471, endPoint y: 85, distance: 276.0
click at [471, 85] on h1 "Order No.298311 (Waiting On Approval)" at bounding box center [772, 82] width 1156 height 22
copy h1 "Order No.298311 (Waiting On Approval)"
